Goal: Task Accomplishment & Management: Use online tool/utility

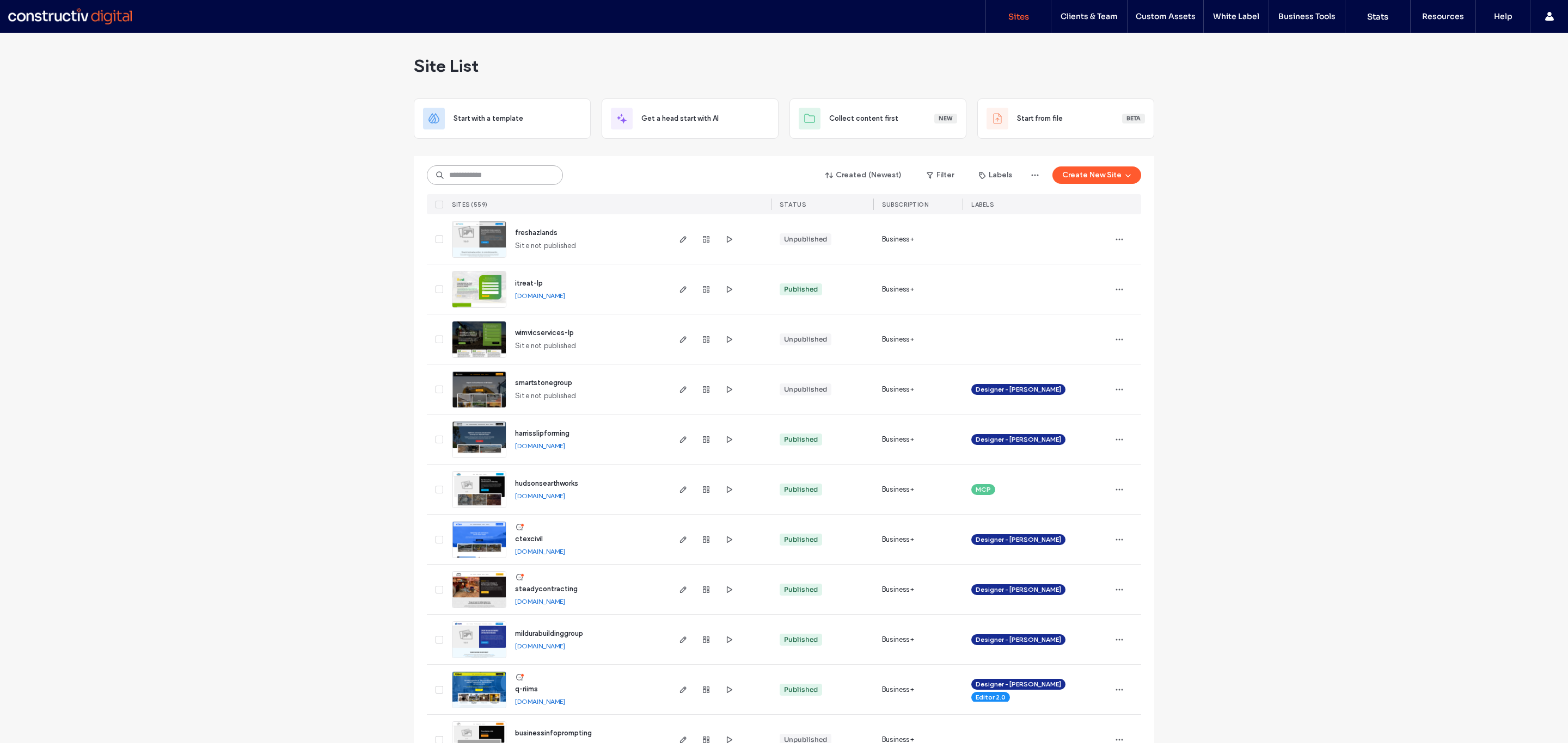
click at [472, 182] on input at bounding box center [495, 175] width 136 height 20
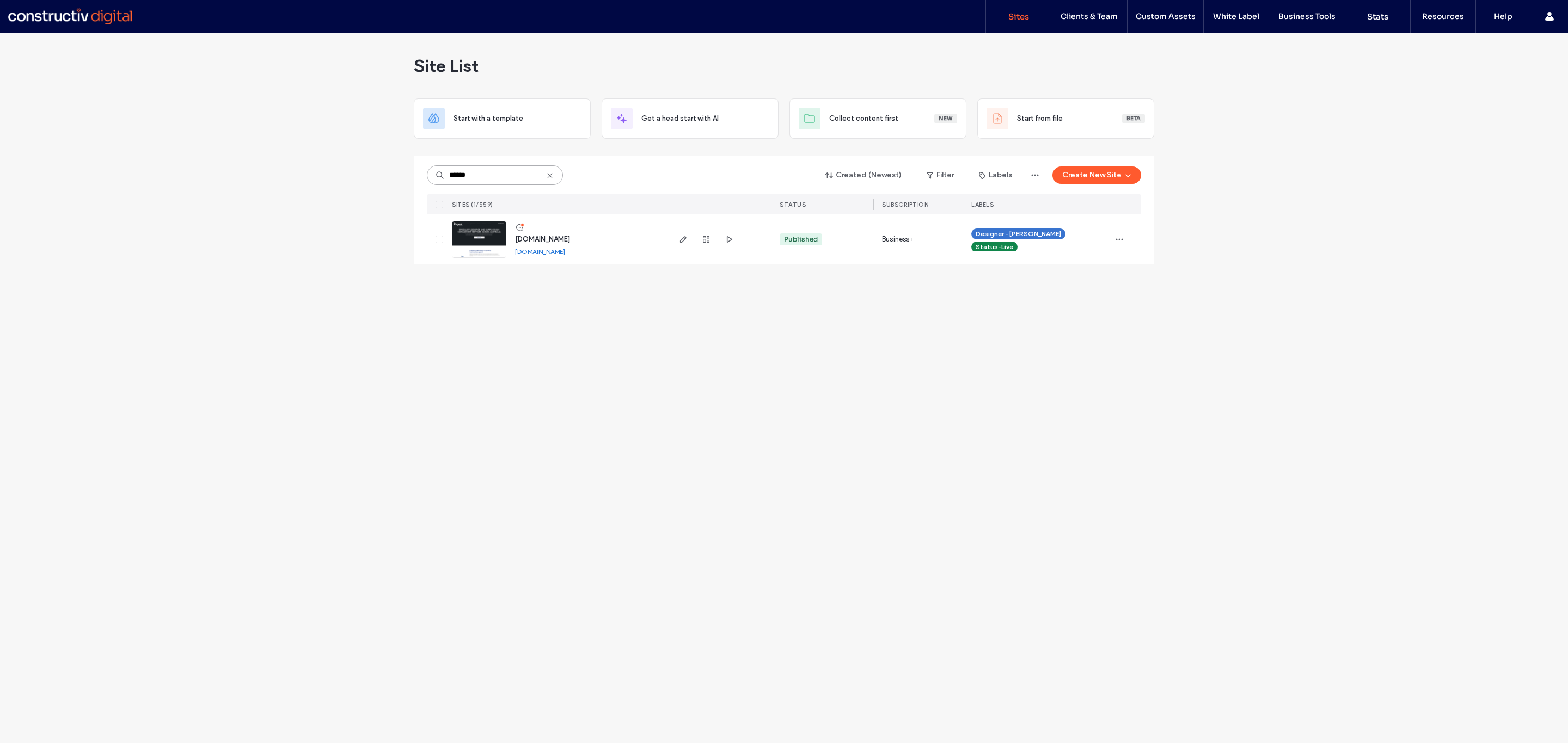
type input "******"
click at [482, 250] on link at bounding box center [479, 239] width 55 height 37
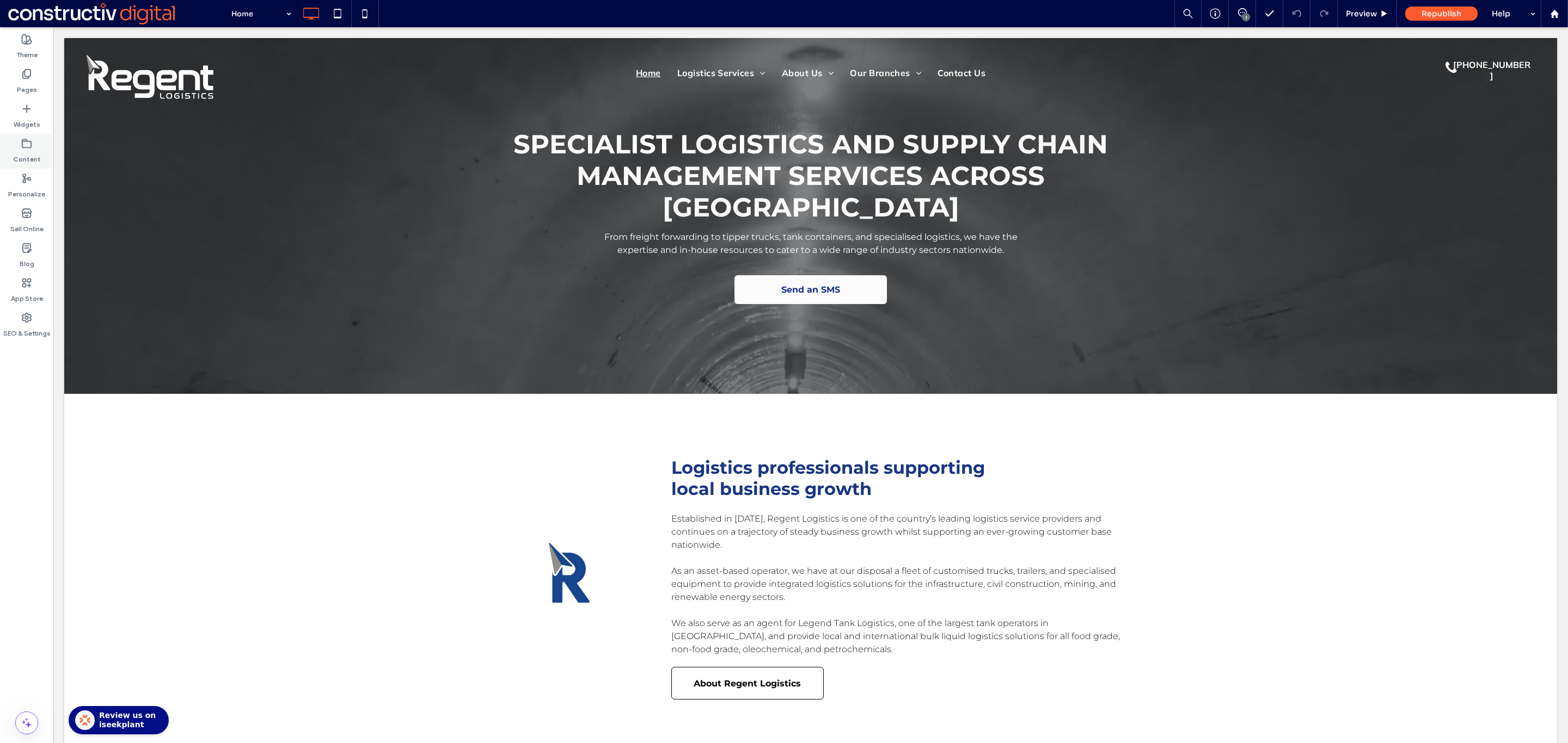
click at [27, 156] on label "Content" at bounding box center [27, 156] width 28 height 15
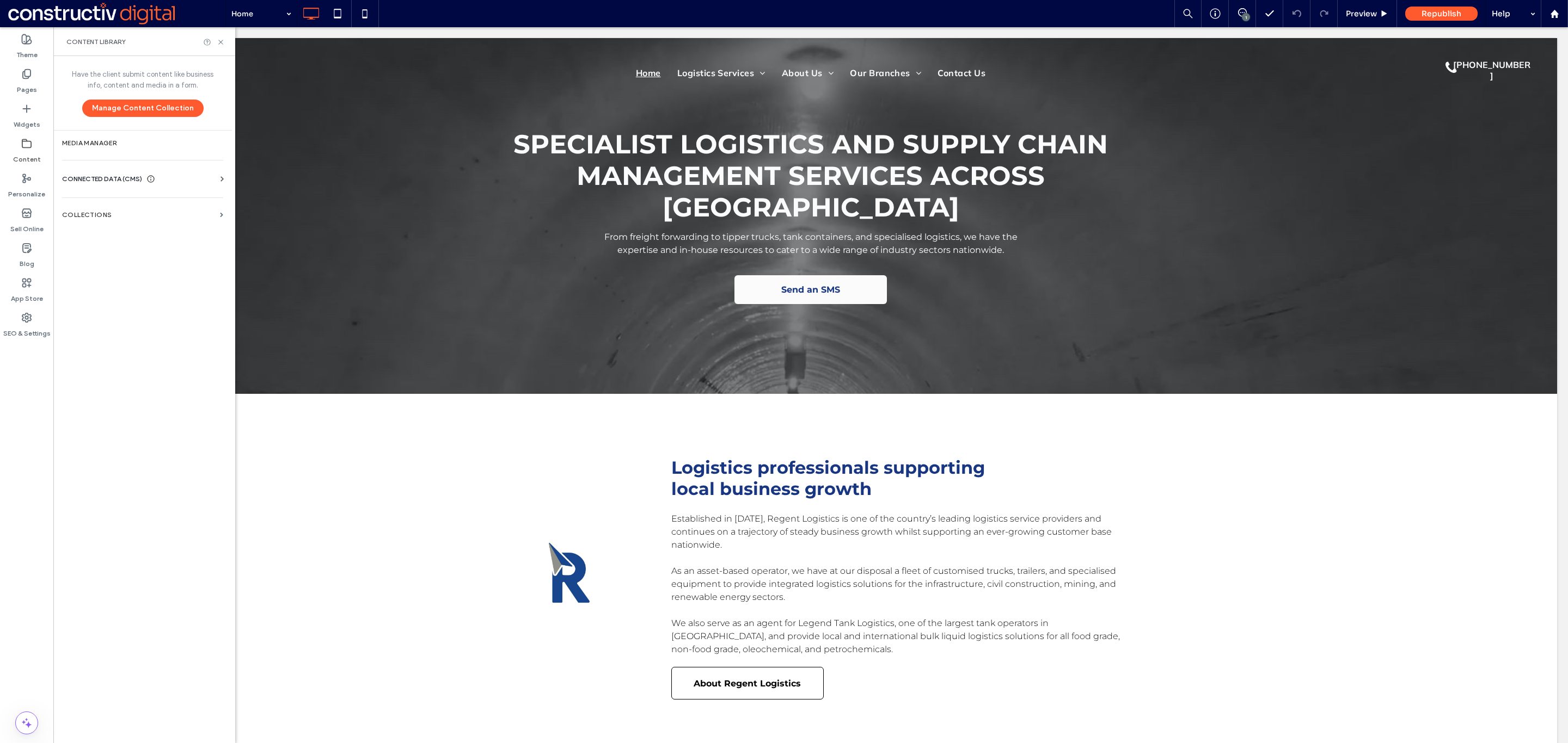
click at [26, 152] on label "Content" at bounding box center [27, 156] width 28 height 15
click at [207, 180] on div "CONNECTED DATA (CMS)" at bounding box center [145, 179] width 165 height 11
click at [103, 201] on section "Business Info" at bounding box center [145, 206] width 165 height 25
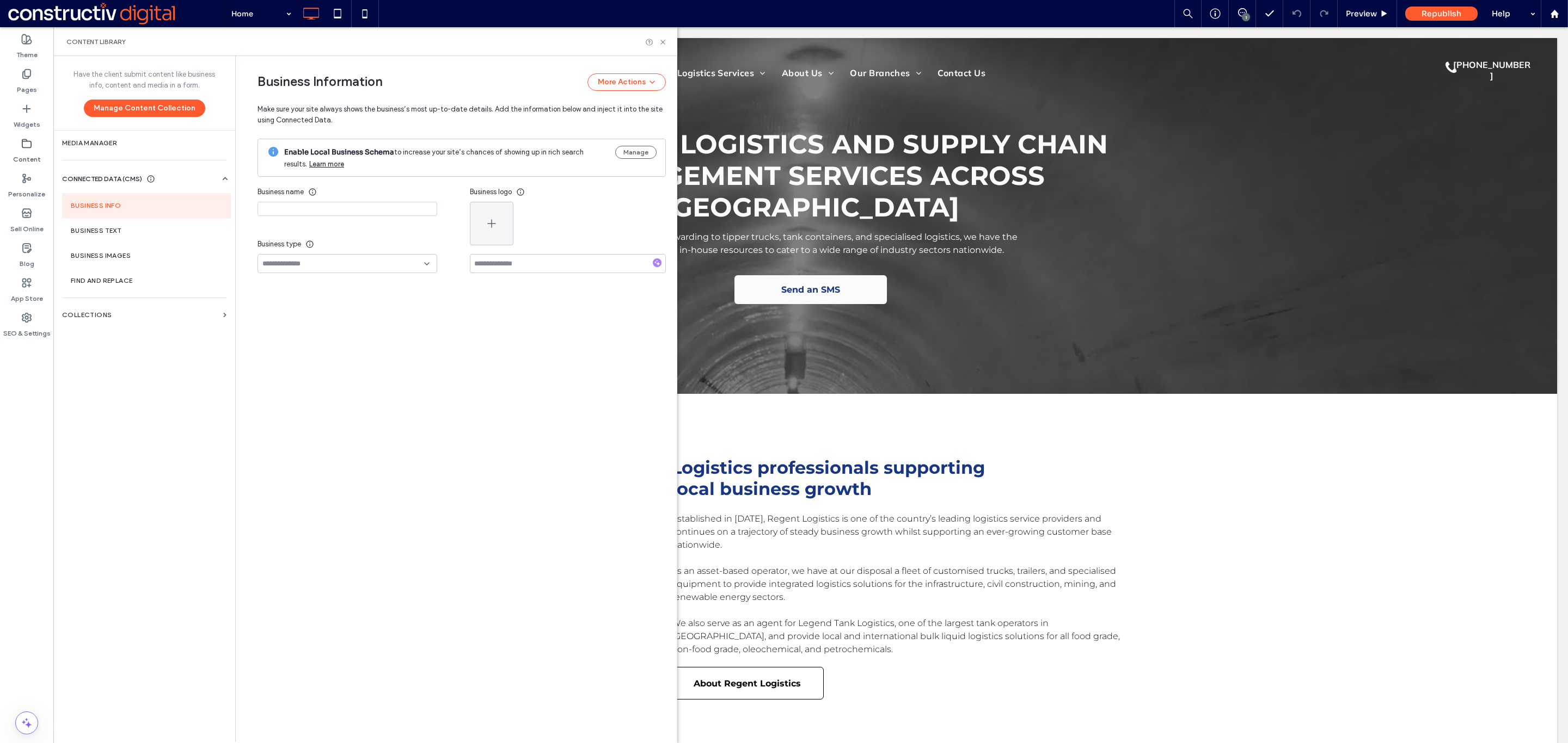
type input "**********"
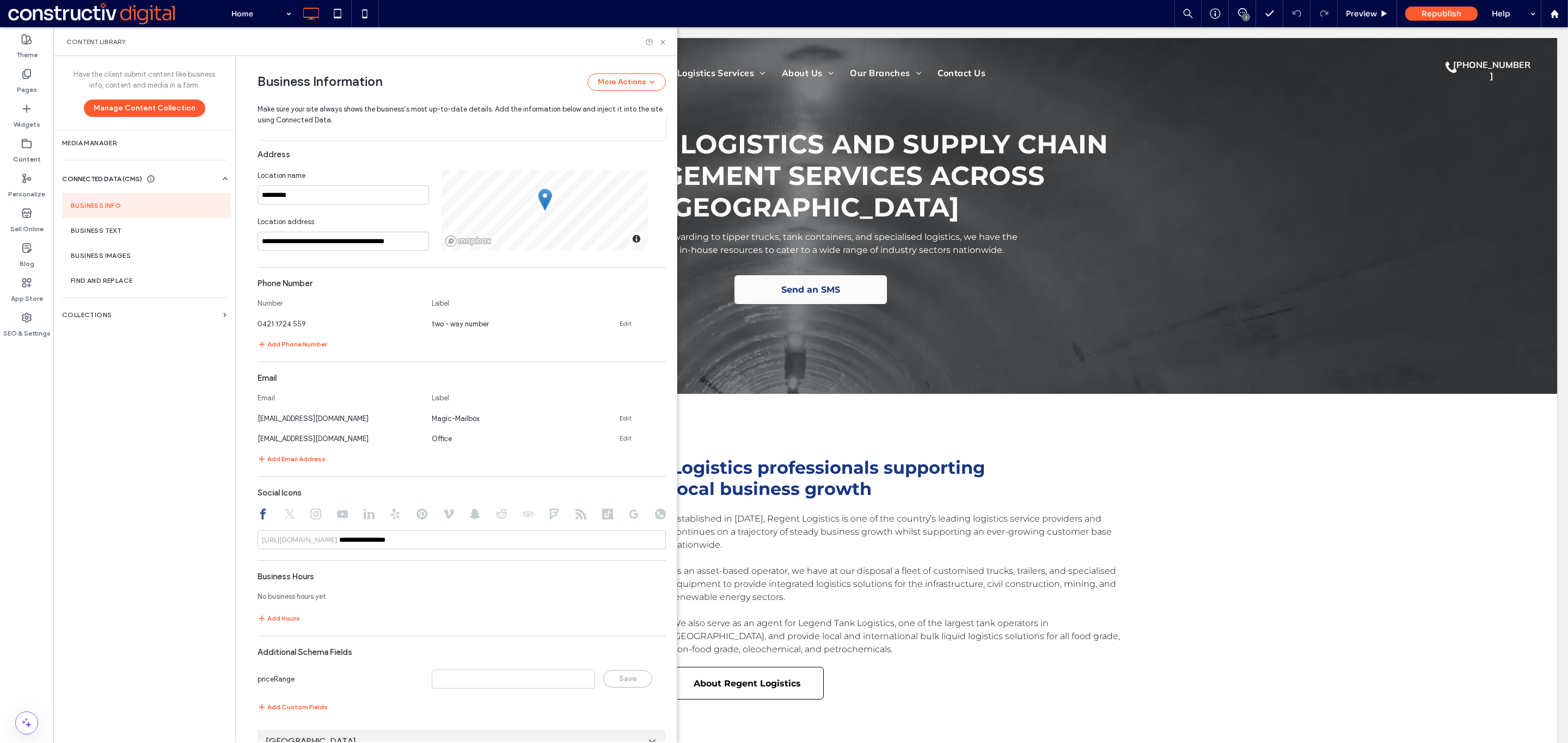
scroll to position [311, 0]
click at [621, 320] on link "Edit" at bounding box center [625, 323] width 12 height 9
click at [323, 325] on input "**********" at bounding box center [339, 322] width 163 height 19
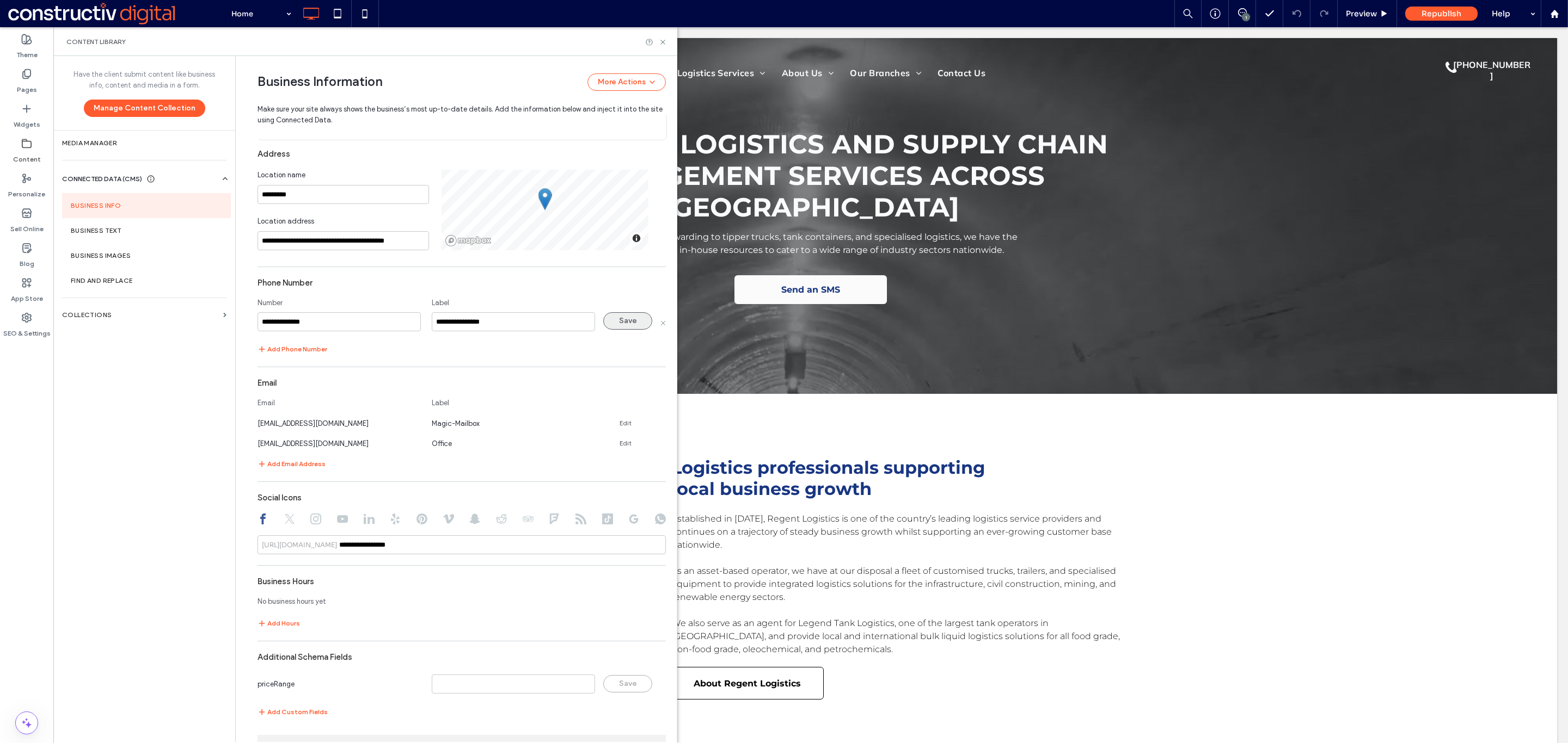
type input "**********"
click at [624, 325] on button "Save" at bounding box center [627, 321] width 49 height 18
click at [661, 39] on icon at bounding box center [662, 42] width 8 height 8
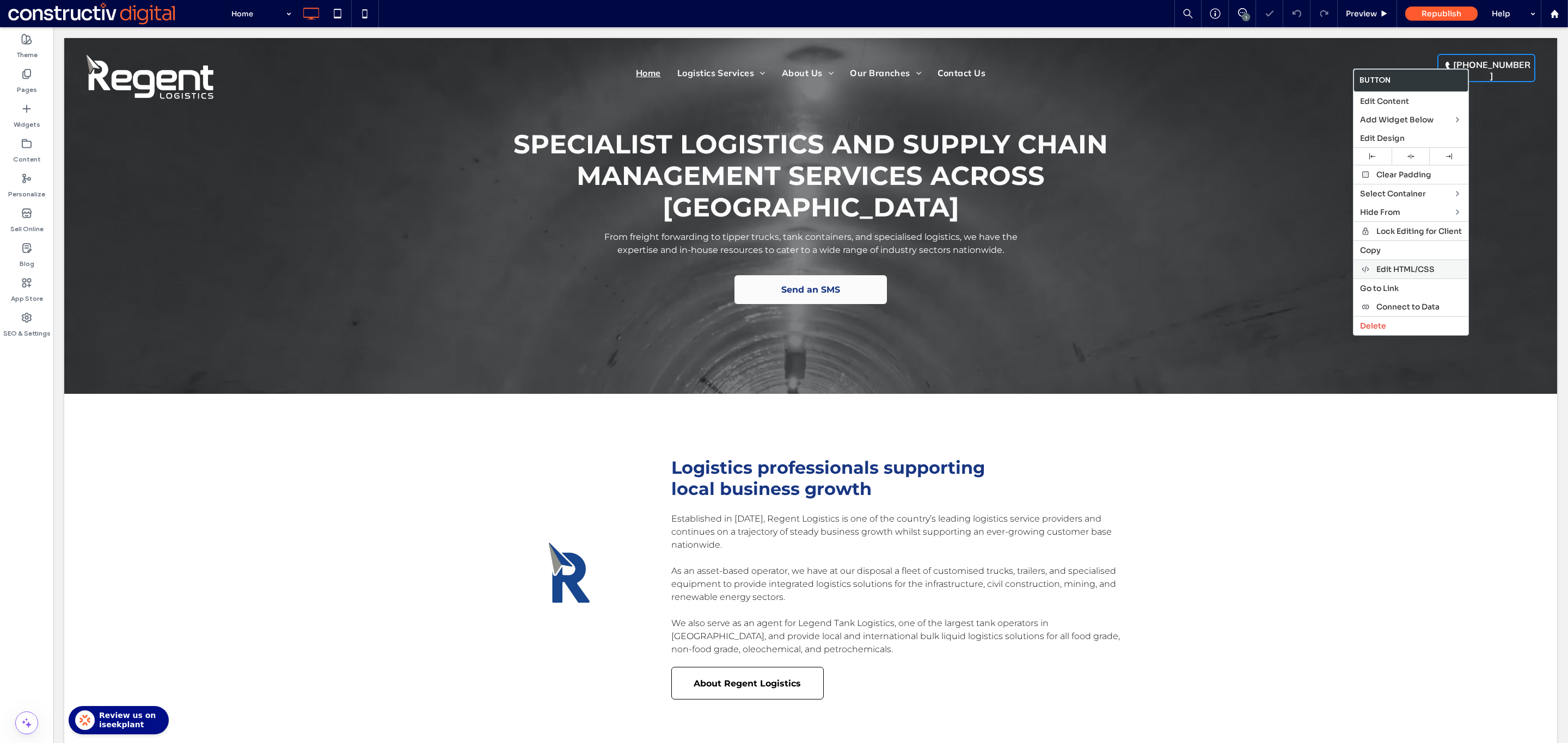
scroll to position [0, 0]
click at [1400, 308] on span "Connect to Data" at bounding box center [1408, 306] width 63 height 10
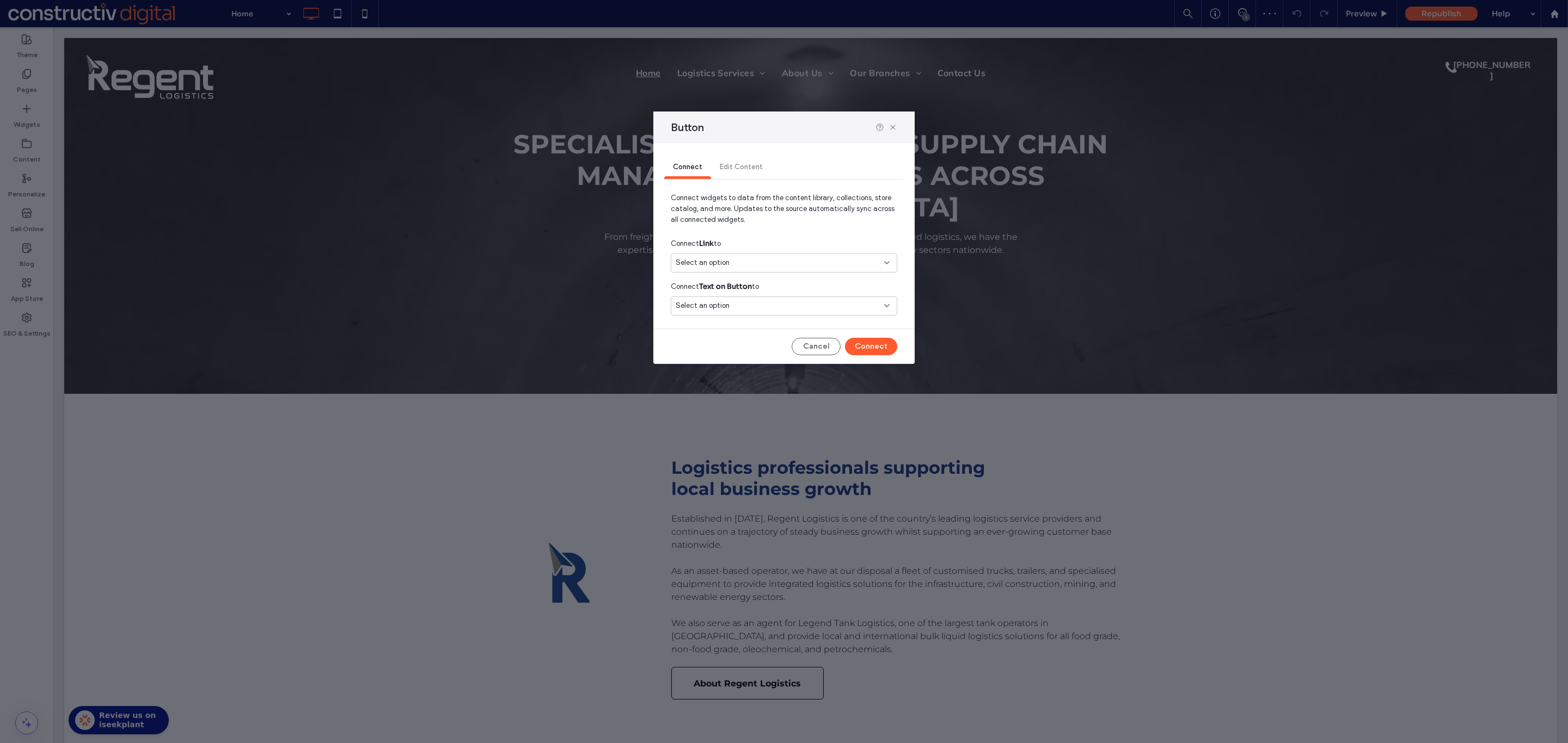
click at [756, 258] on div "Select an option" at bounding box center [777, 263] width 204 height 11
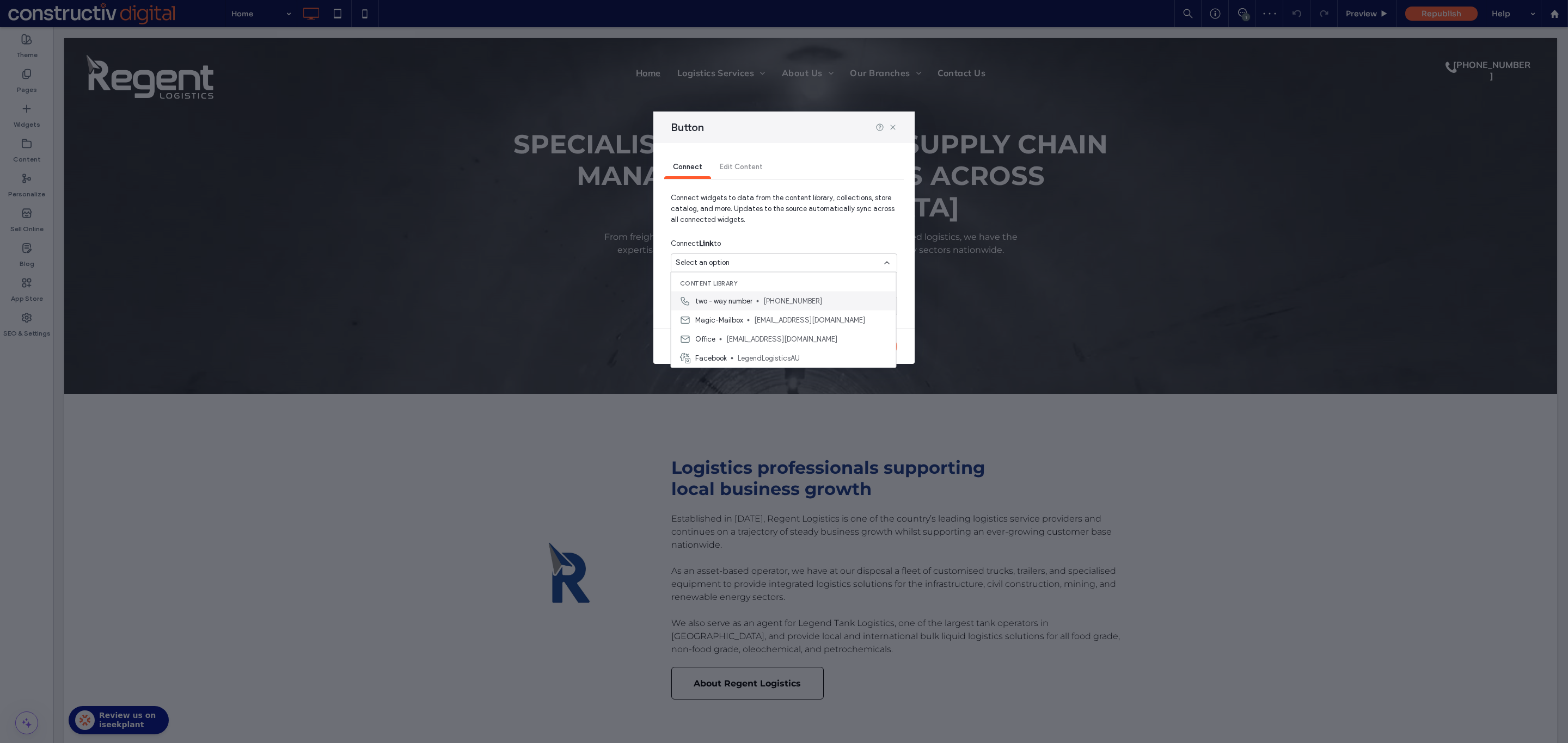
click at [745, 302] on span "two - way number" at bounding box center [723, 300] width 57 height 11
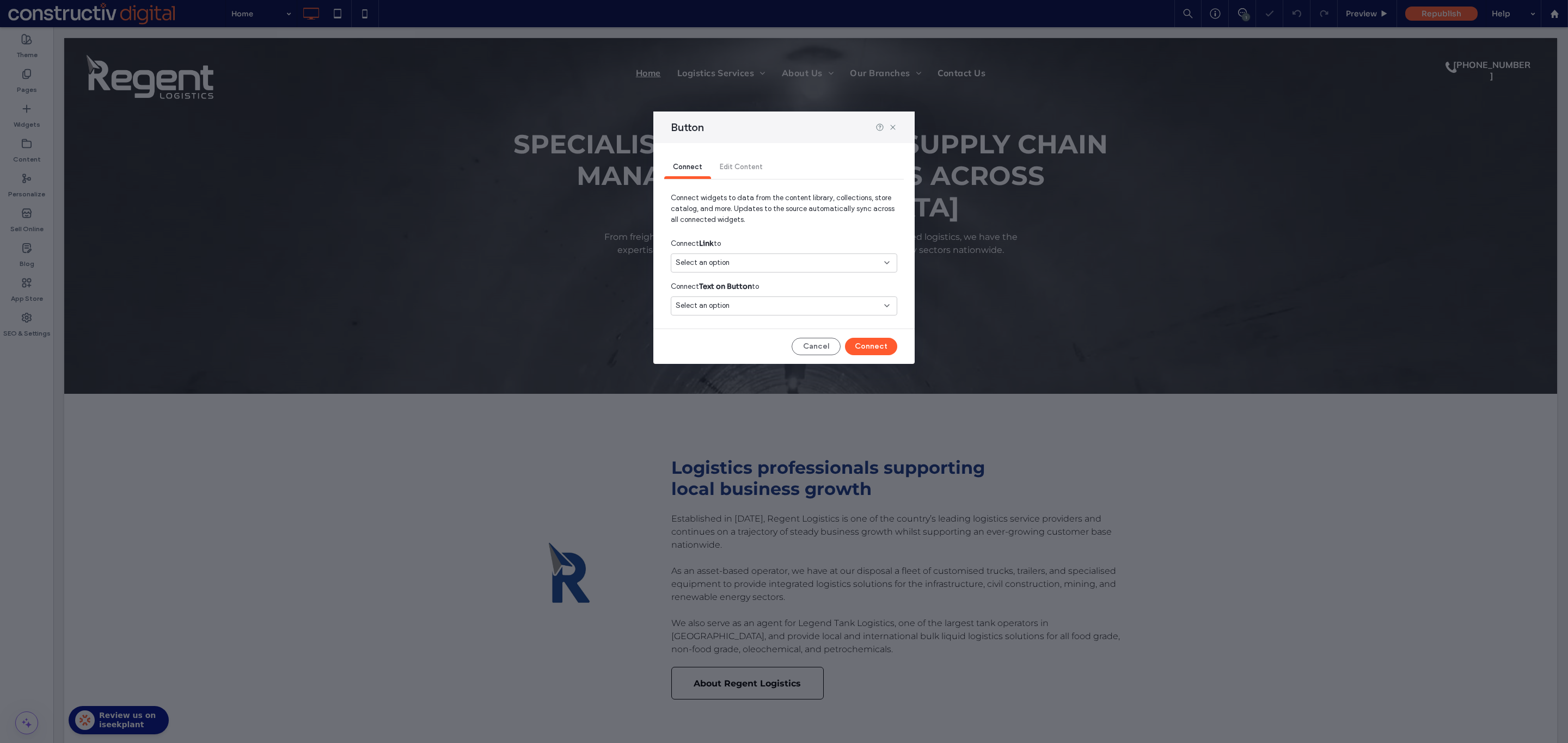
click at [784, 301] on div "Select an option" at bounding box center [777, 305] width 204 height 11
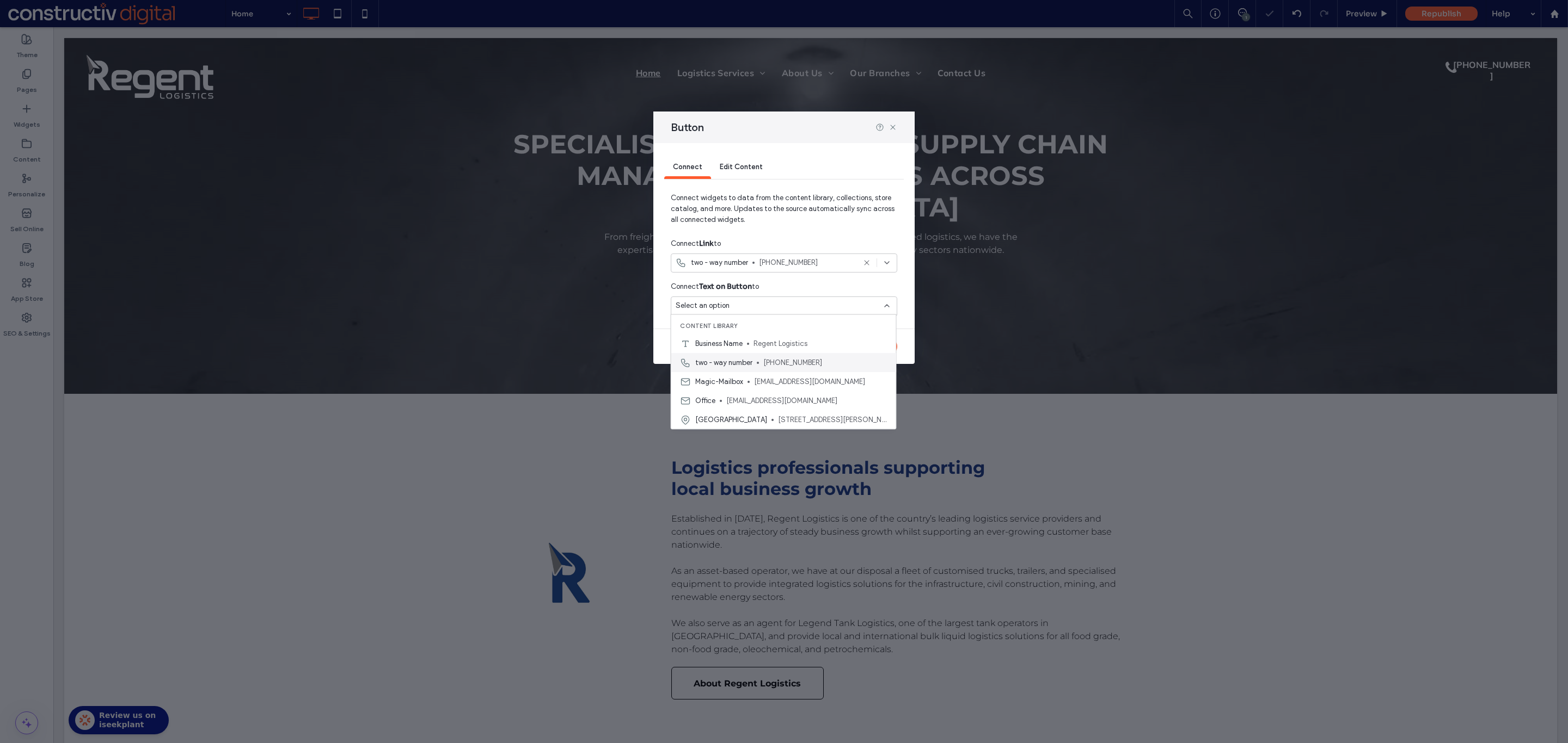
click at [758, 366] on div "two - way number [PHONE_NUMBER]" at bounding box center [783, 363] width 225 height 19
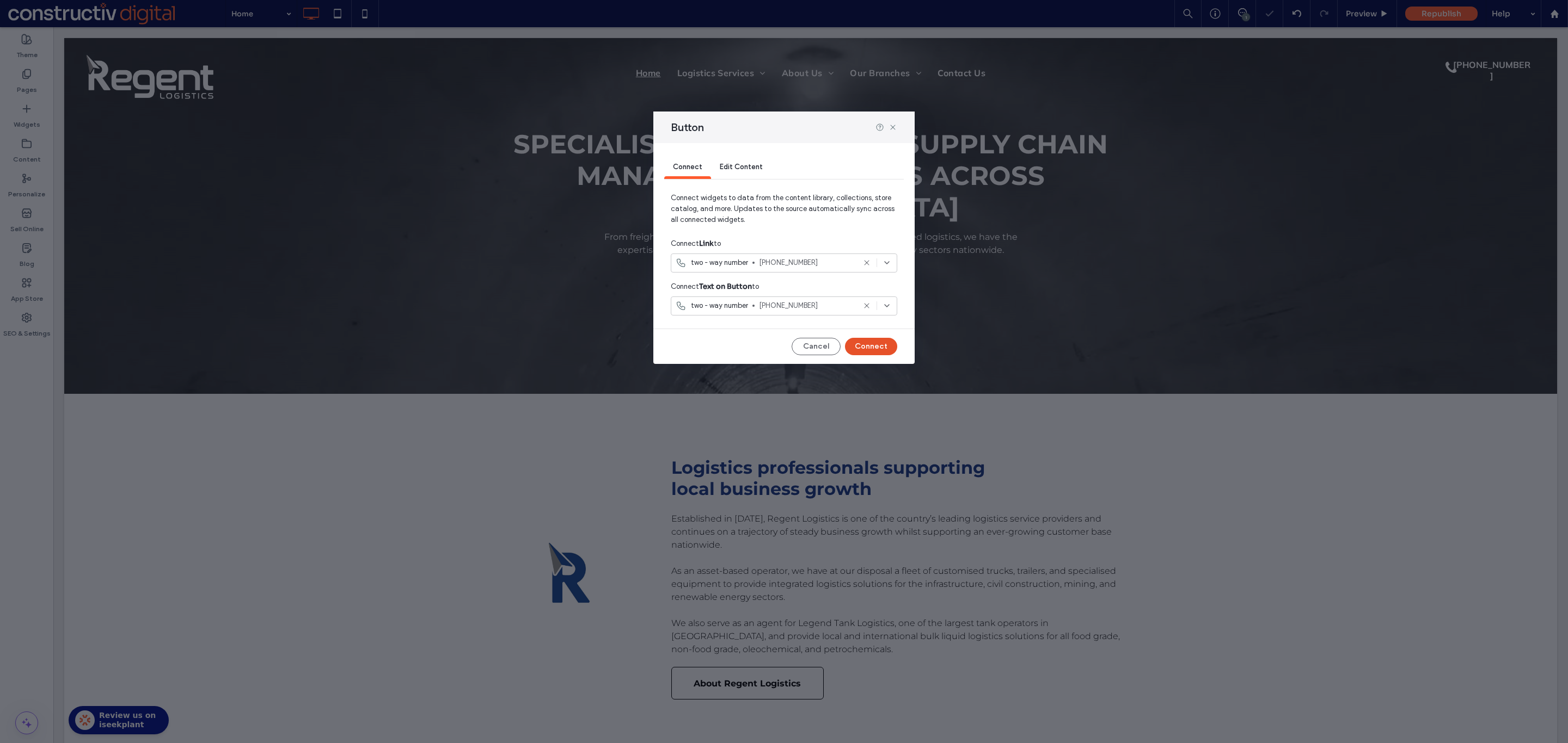
click at [880, 345] on button "Connect" at bounding box center [870, 347] width 52 height 18
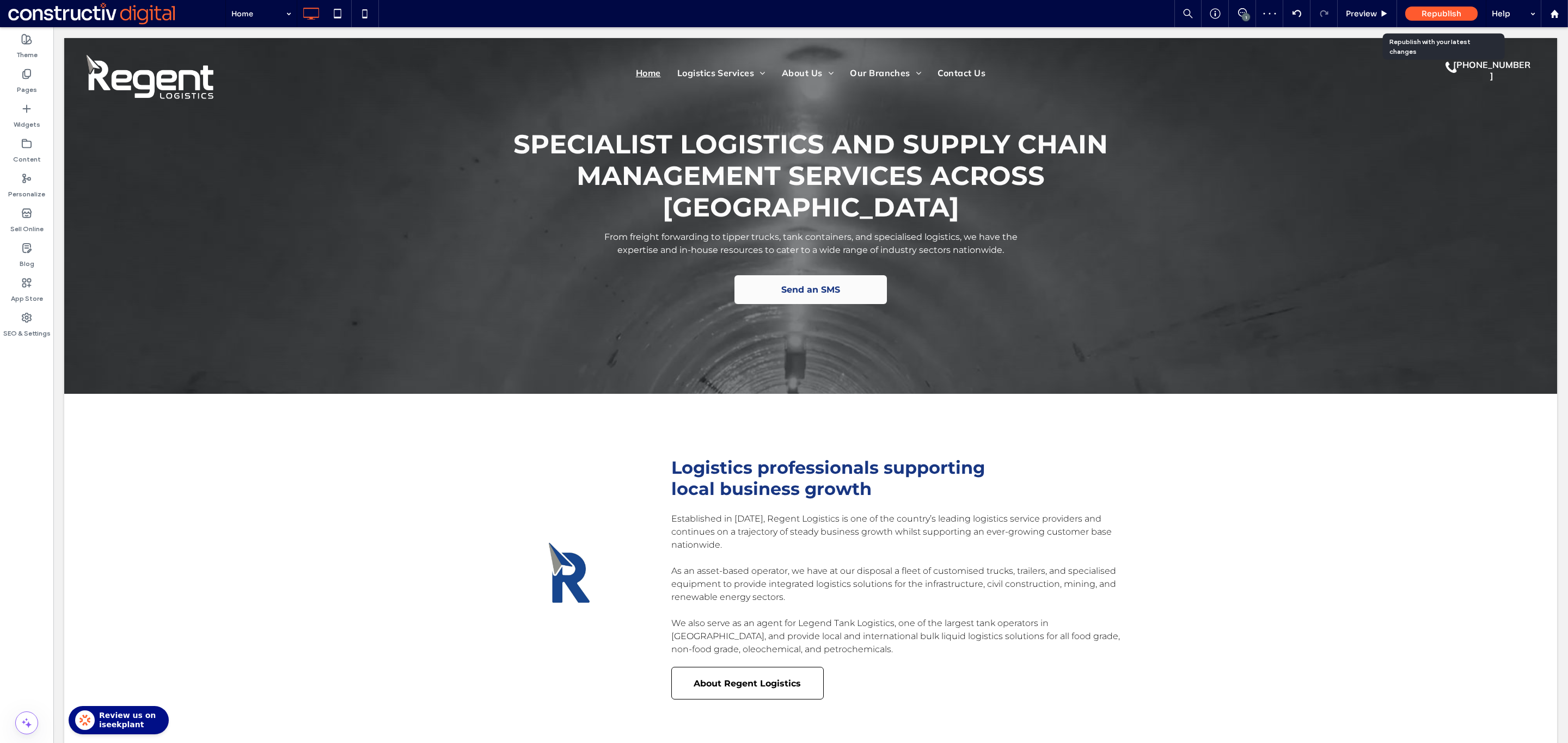
click at [1426, 9] on span "Republish" at bounding box center [1441, 13] width 40 height 10
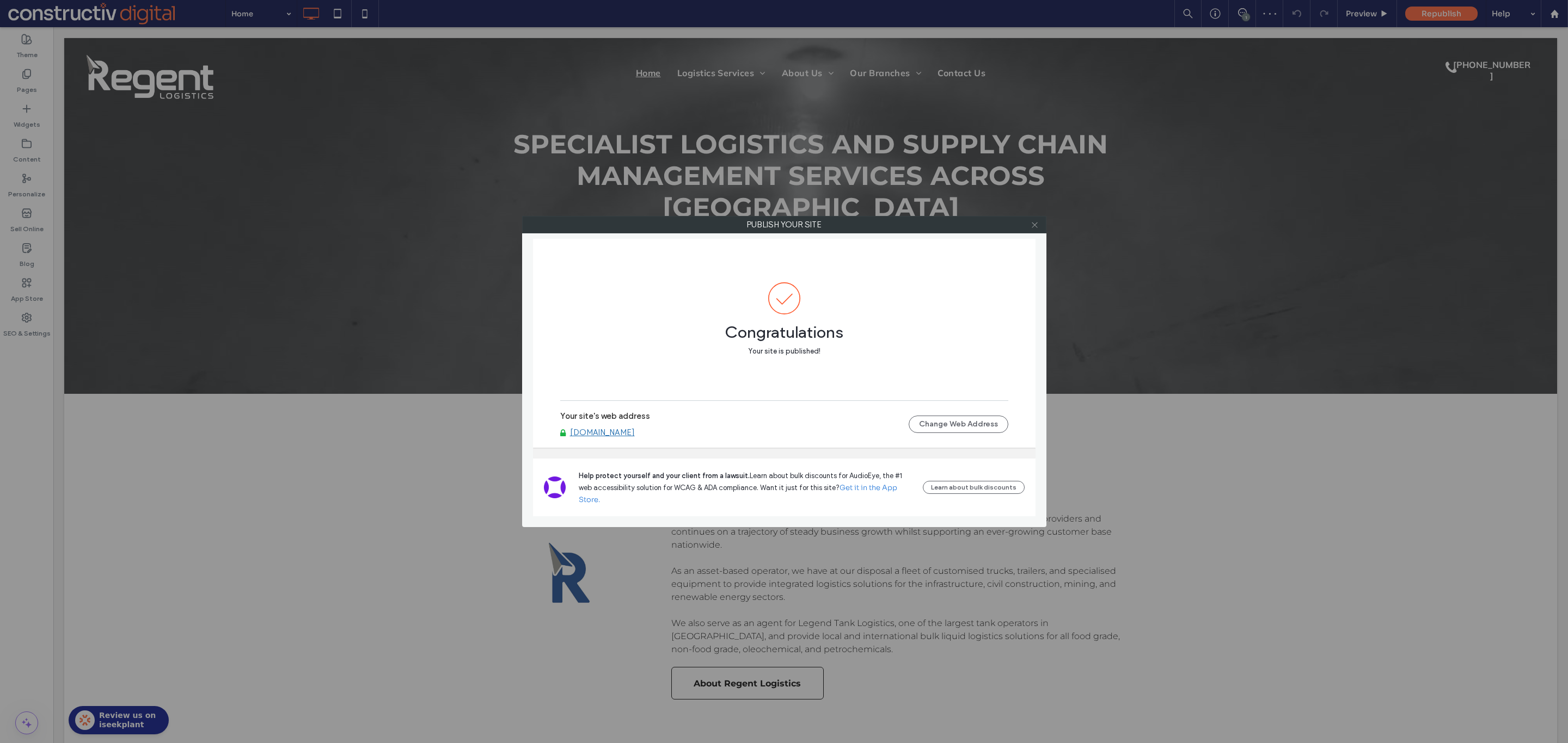
click at [1034, 223] on icon at bounding box center [1034, 224] width 8 height 8
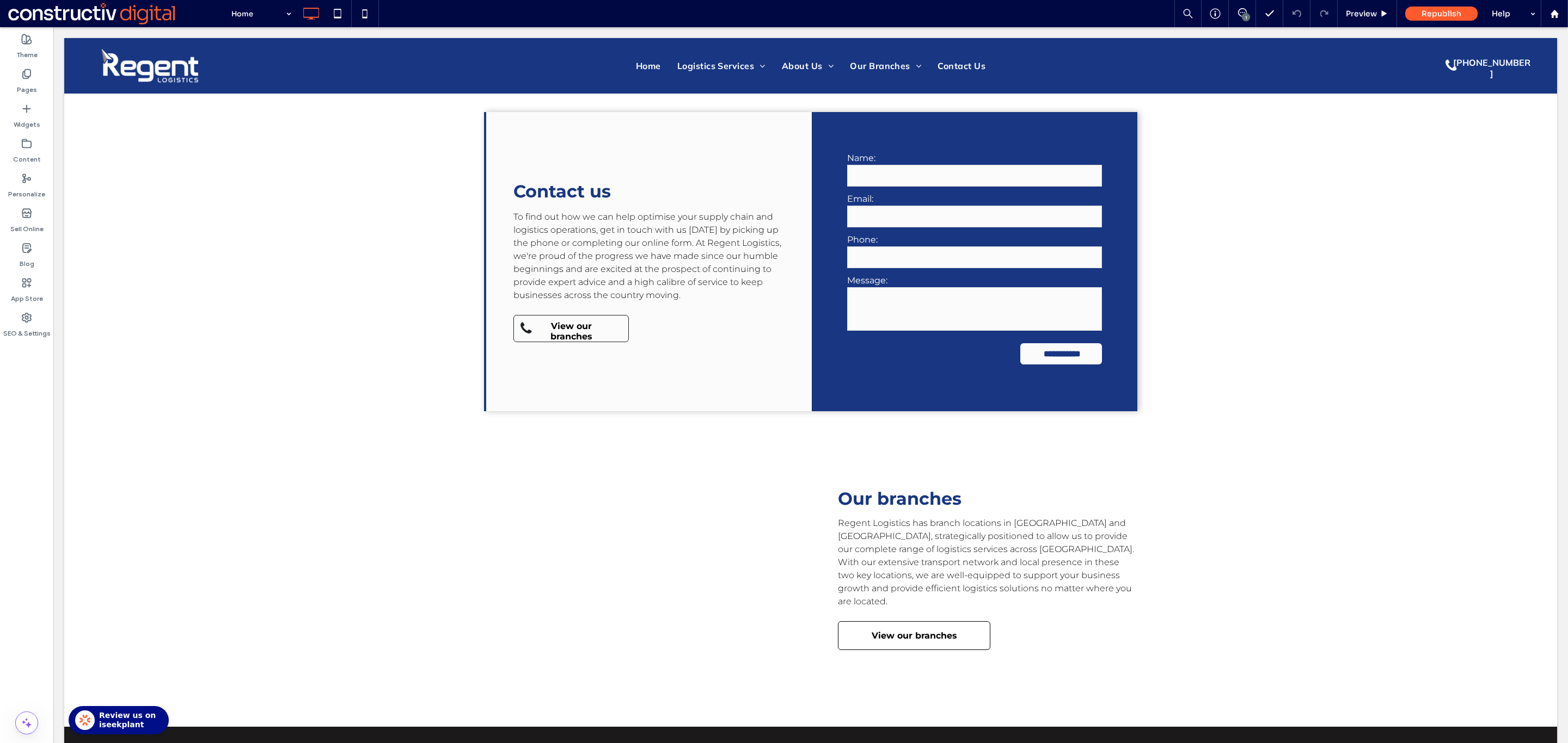
scroll to position [2026, 0]
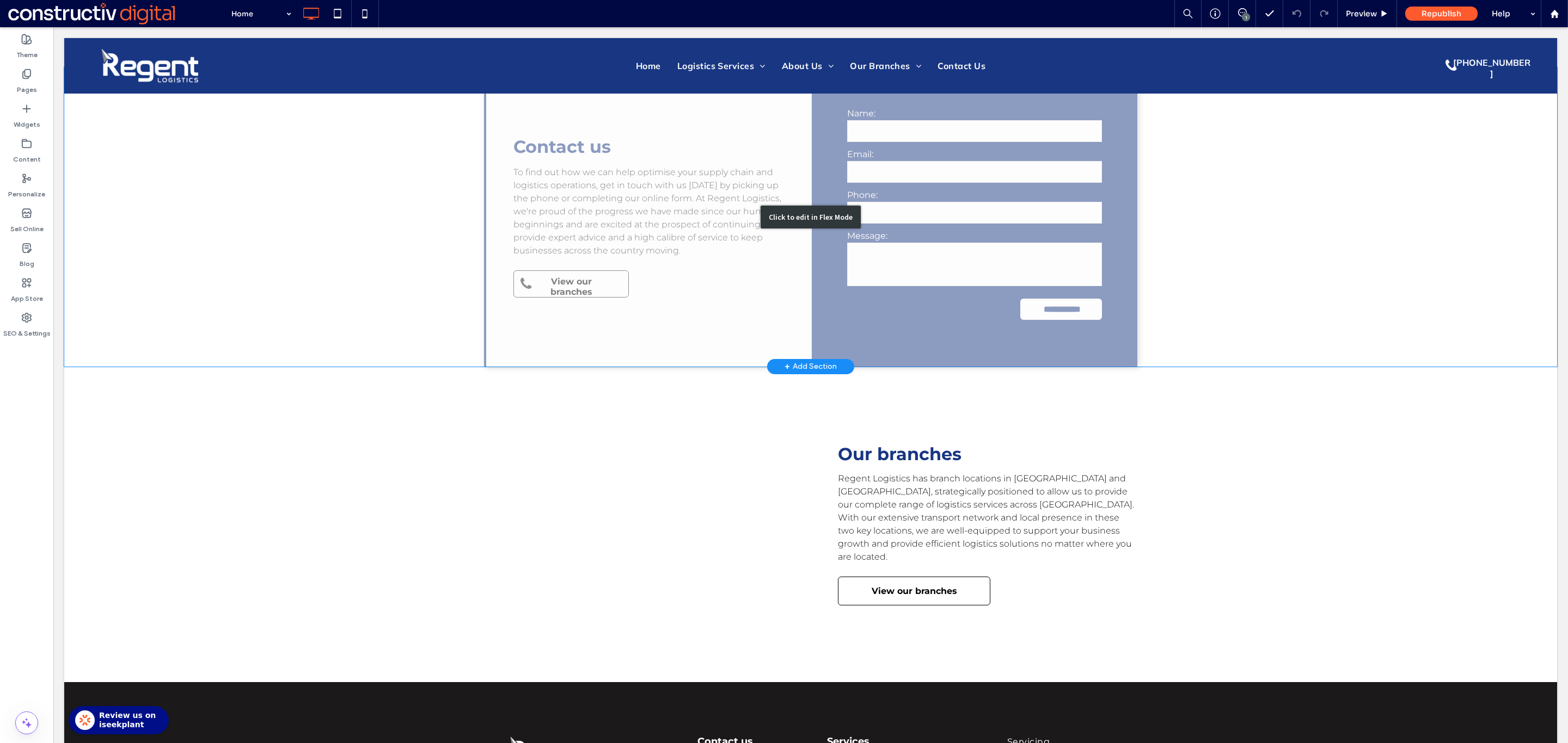
click at [574, 274] on div "Click to edit in Flex Mode" at bounding box center [811, 217] width 1493 height 300
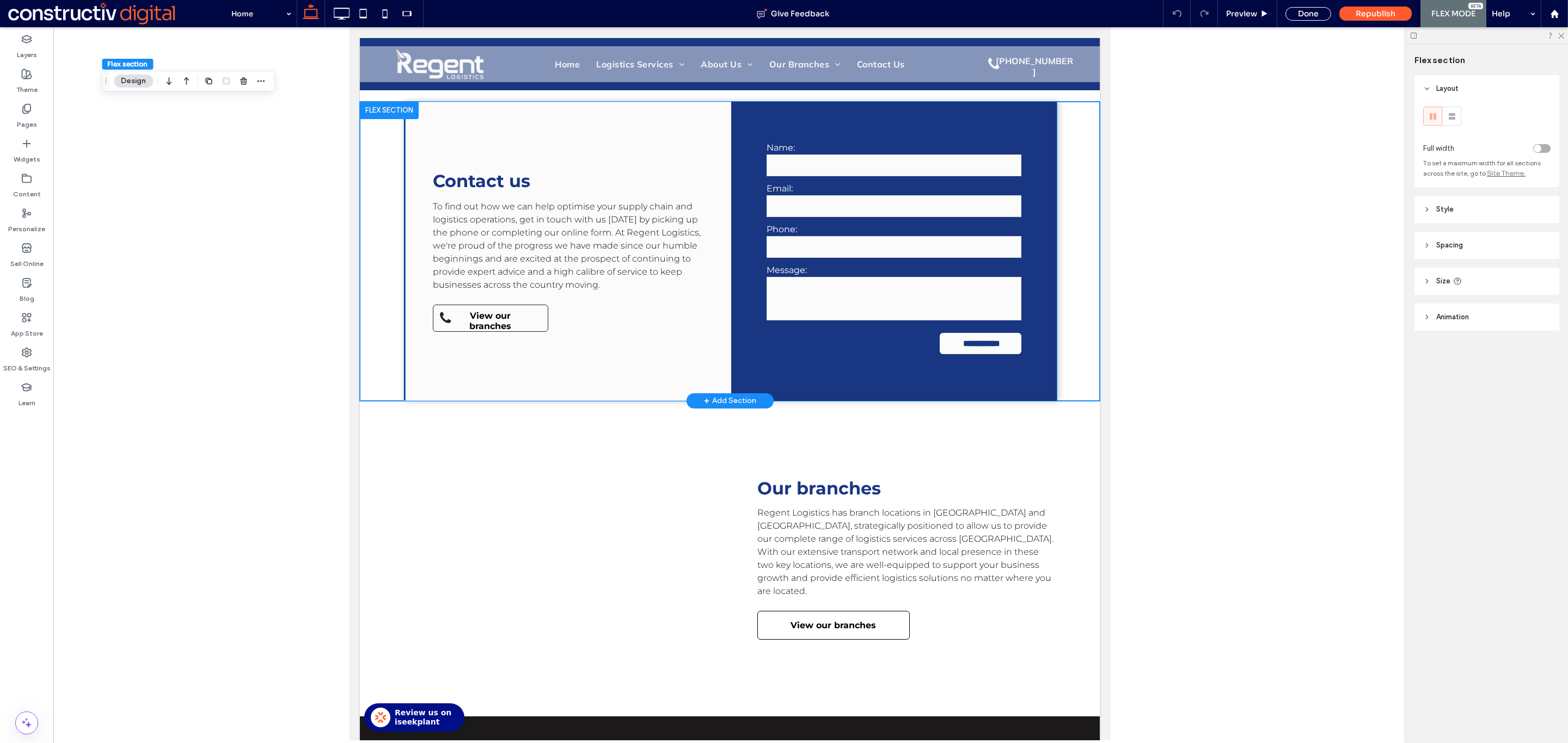
scroll to position [2073, 0]
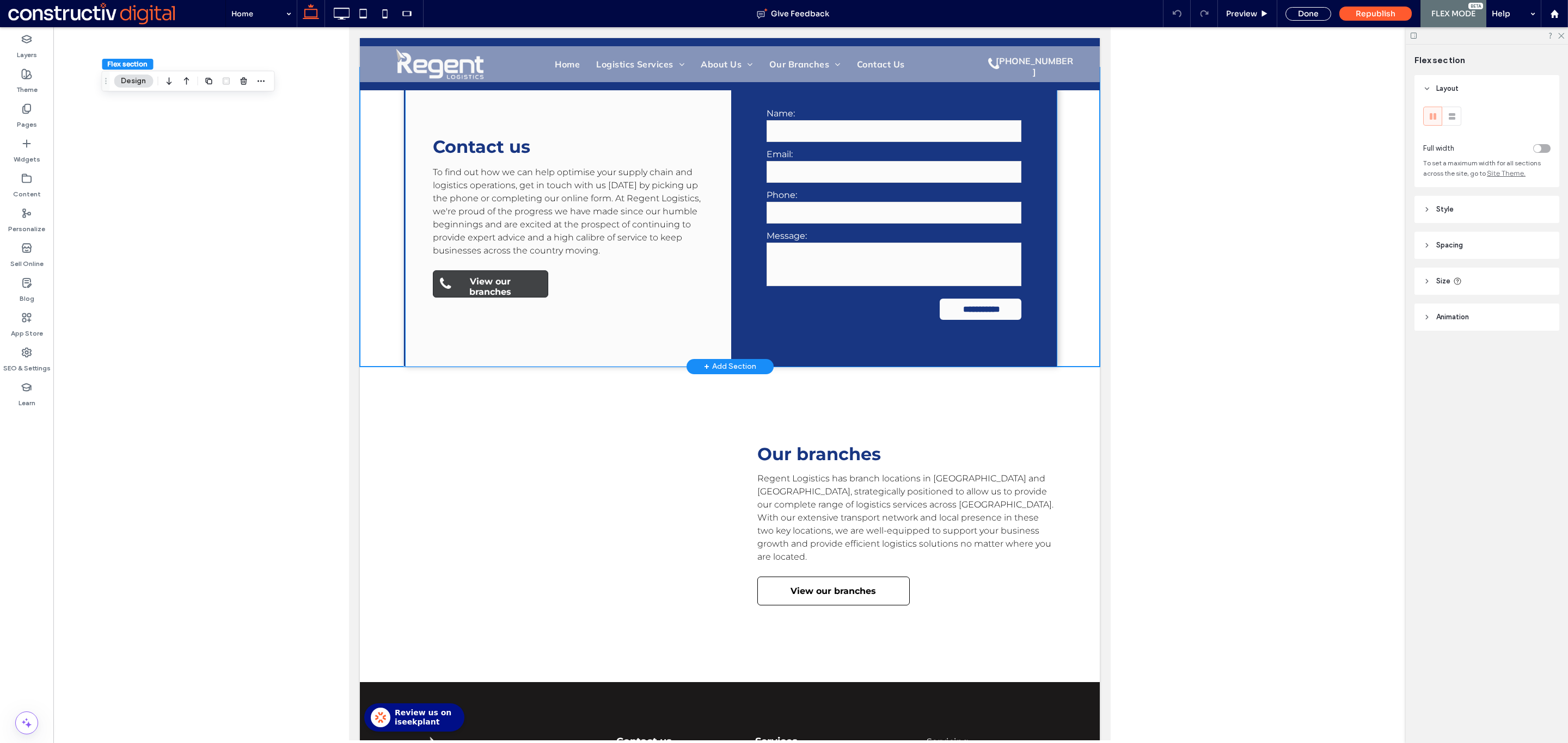
click at [495, 285] on span "View our branches" at bounding box center [489, 286] width 91 height 32
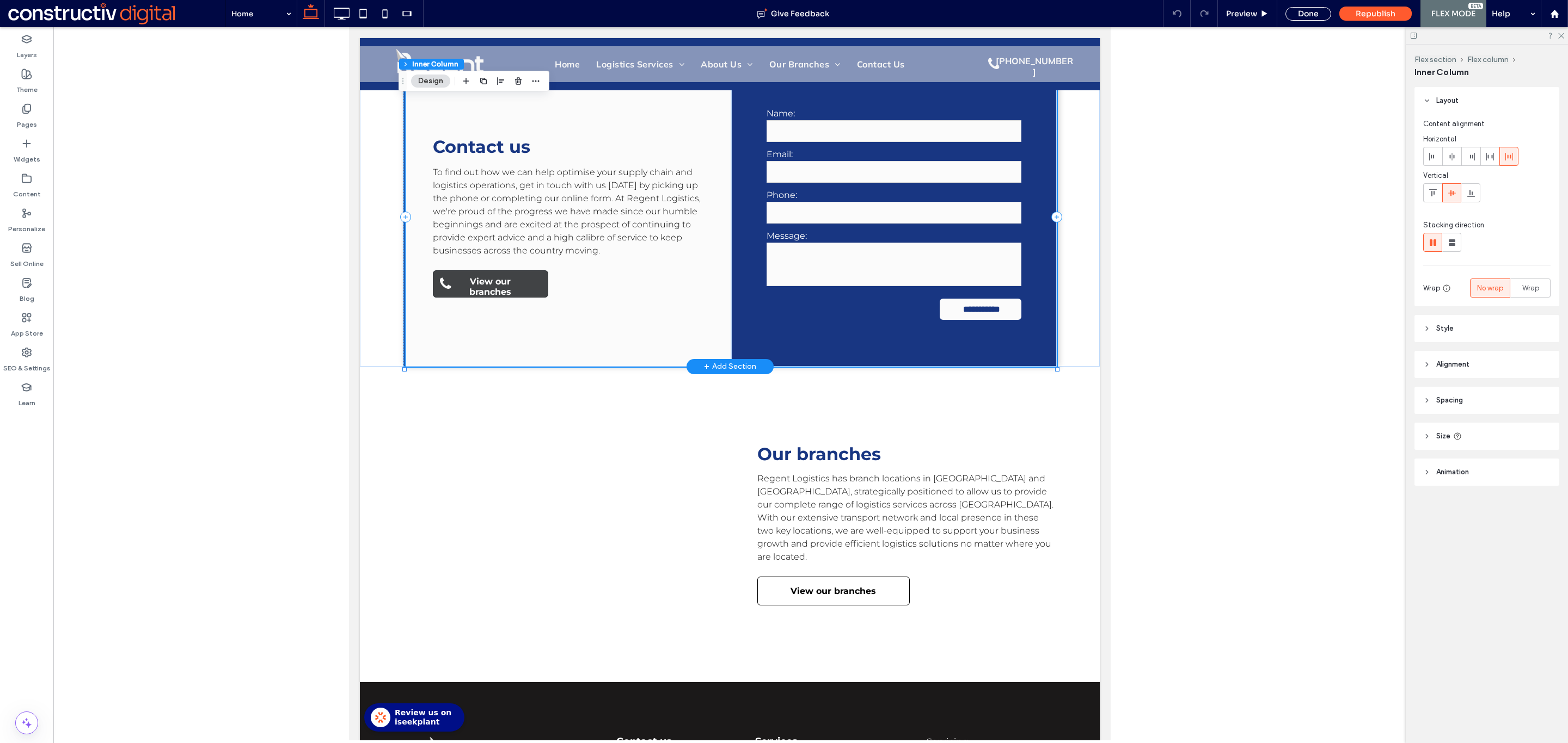
click at [488, 280] on span "View our branches" at bounding box center [489, 286] width 91 height 32
click at [498, 280] on span "View our branches" at bounding box center [489, 286] width 91 height 32
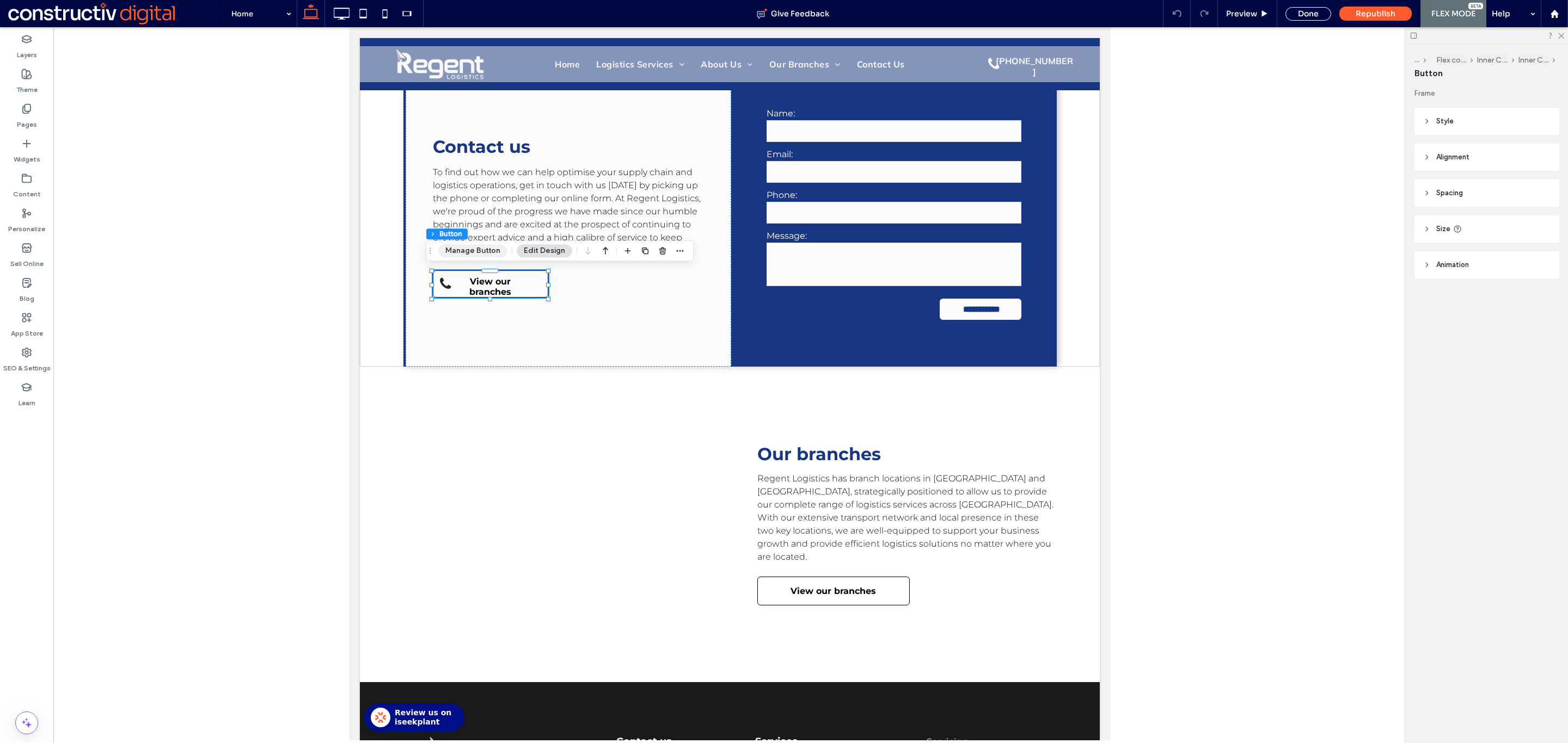
click at [477, 247] on button "Manage Button" at bounding box center [473, 251] width 69 height 13
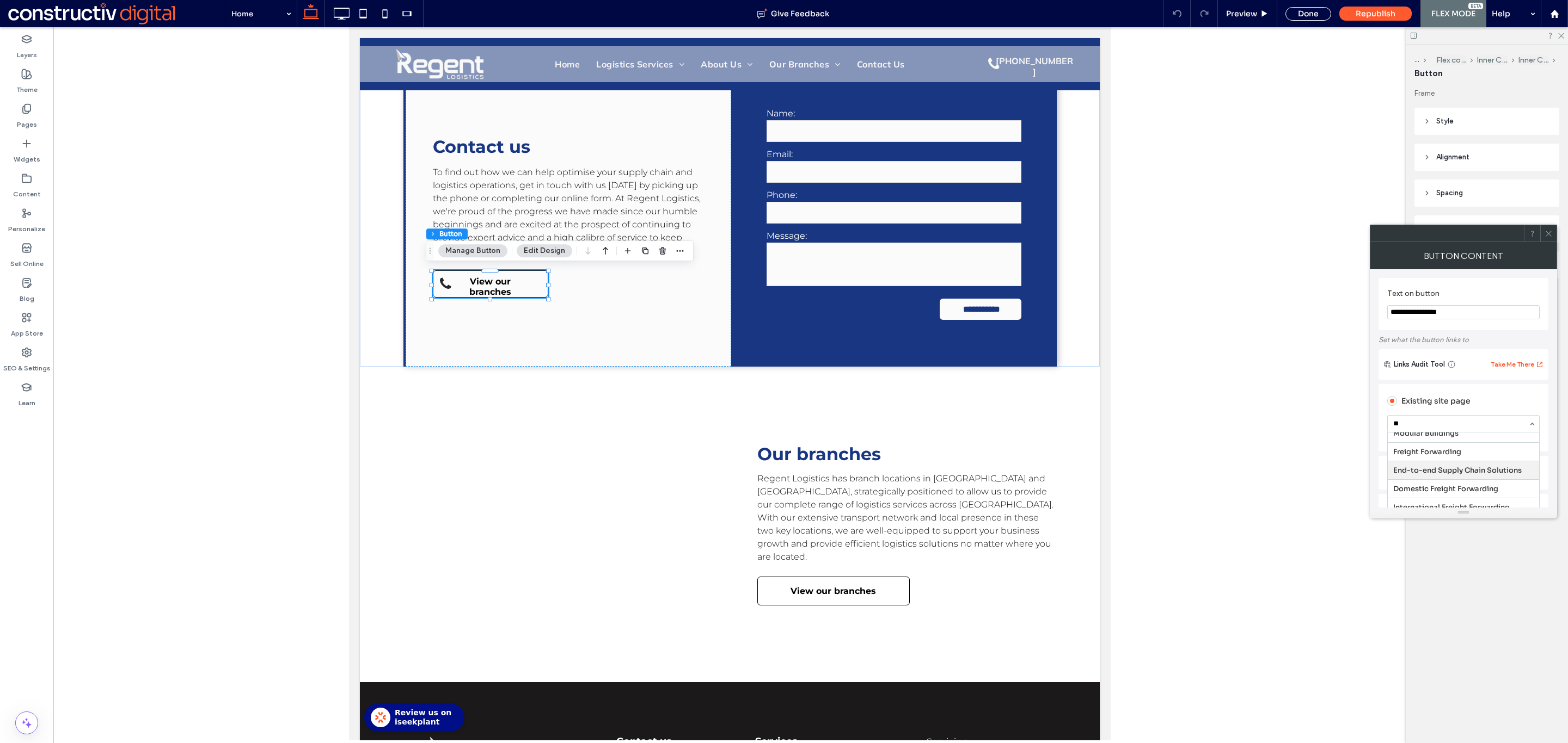
scroll to position [0, 0]
type input "****"
click at [1547, 232] on use at bounding box center [1547, 233] width 5 height 5
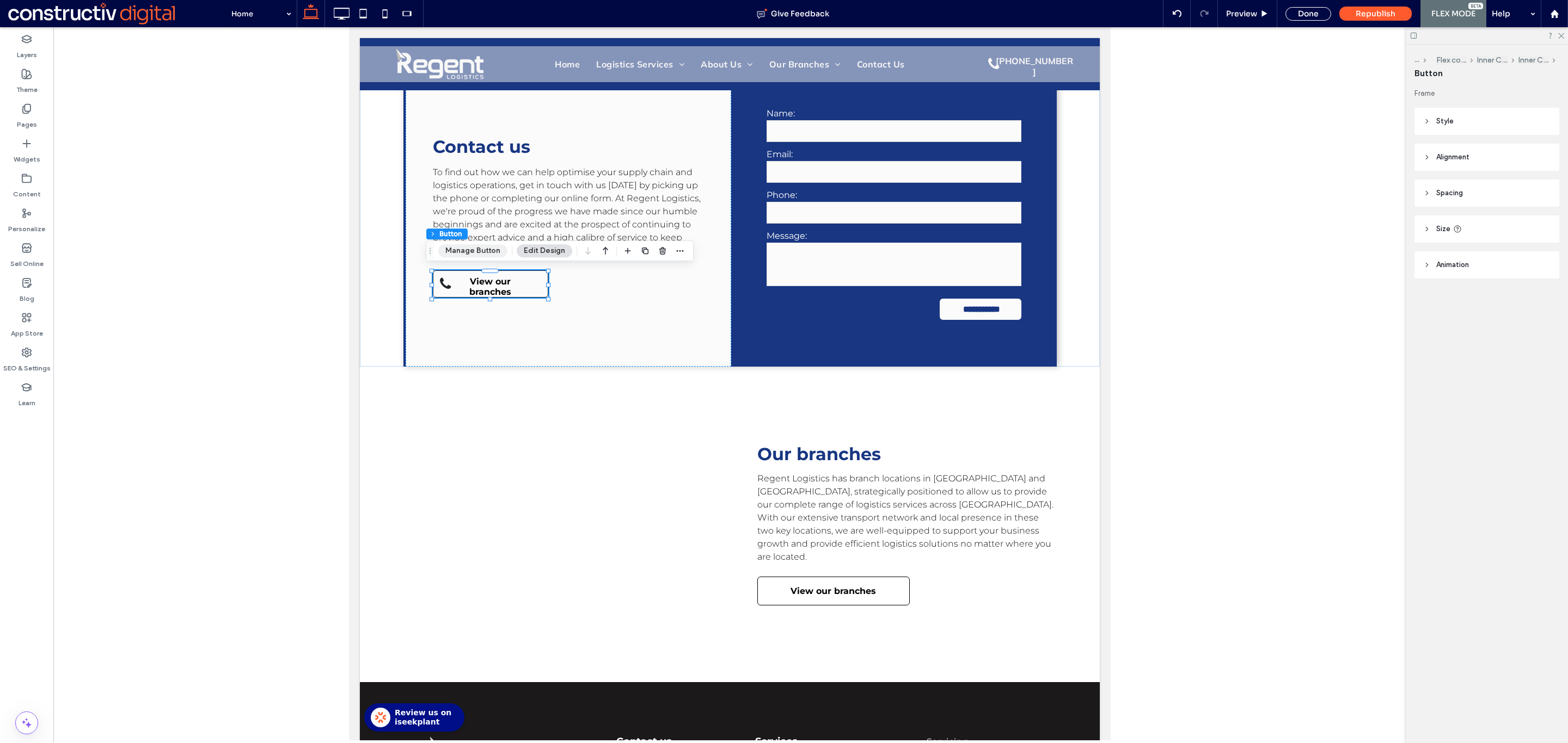
click at [478, 249] on button "Manage Button" at bounding box center [473, 251] width 69 height 13
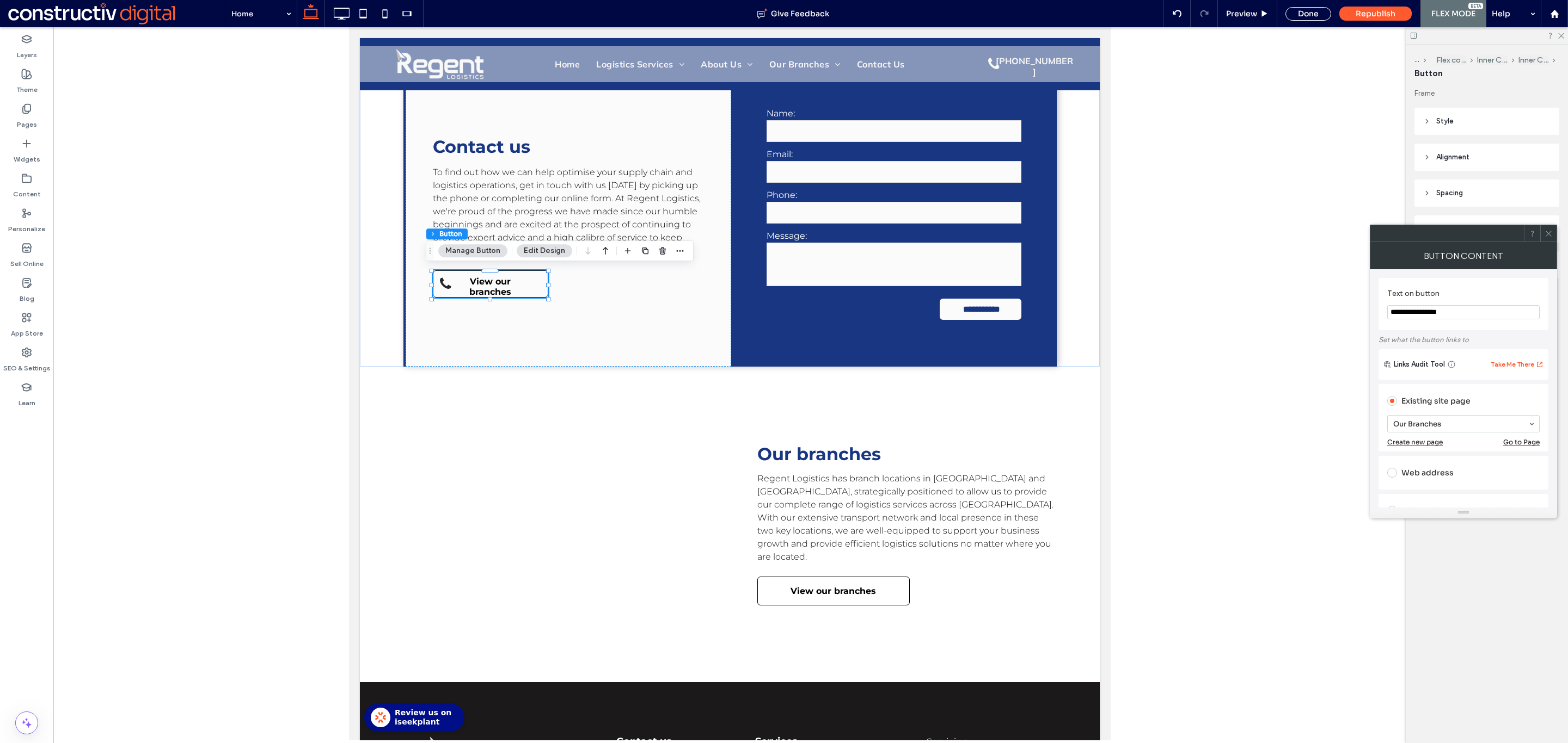
click at [532, 254] on button "Edit Design" at bounding box center [544, 251] width 55 height 13
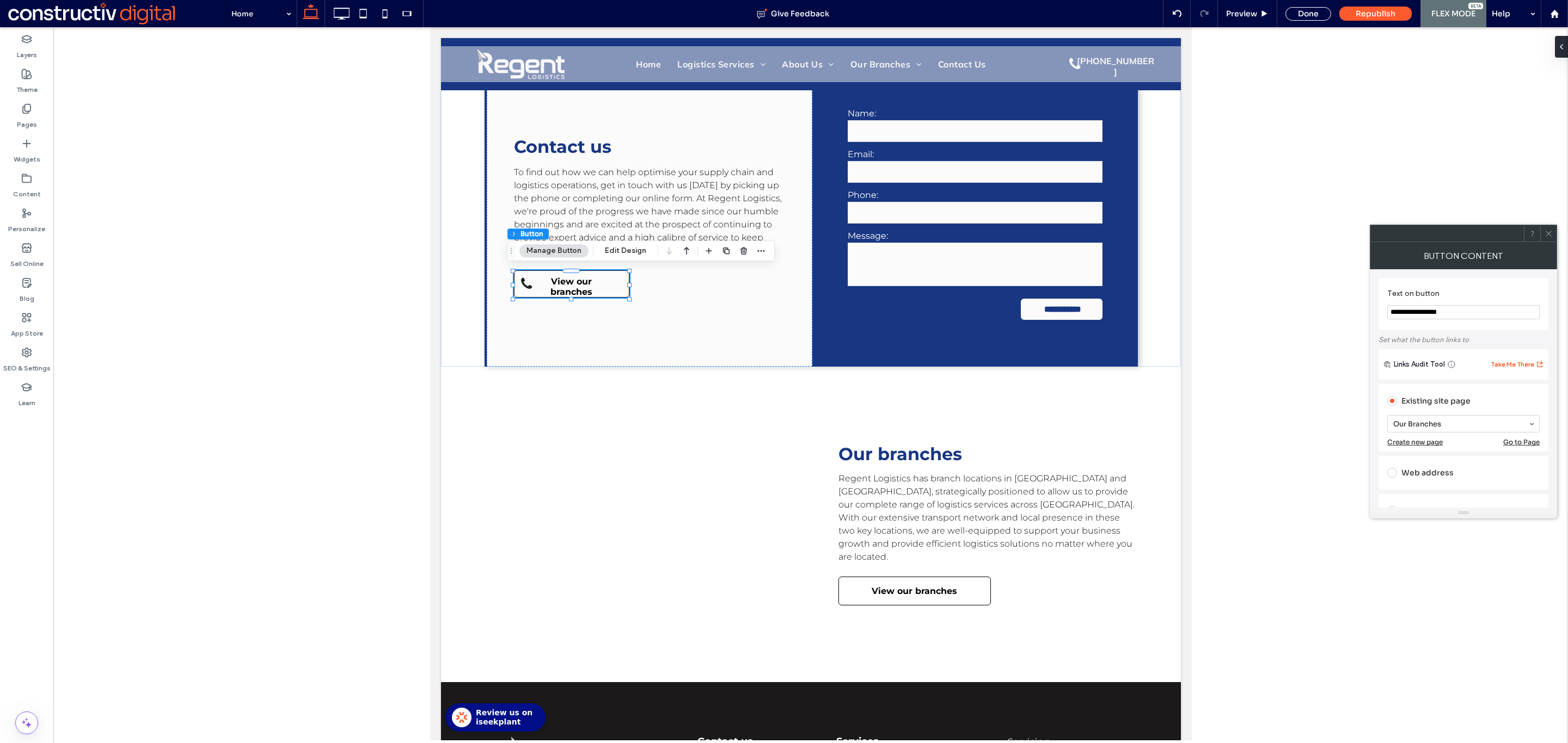
scroll to position [12, 0]
click at [1545, 233] on icon at bounding box center [1548, 233] width 8 height 8
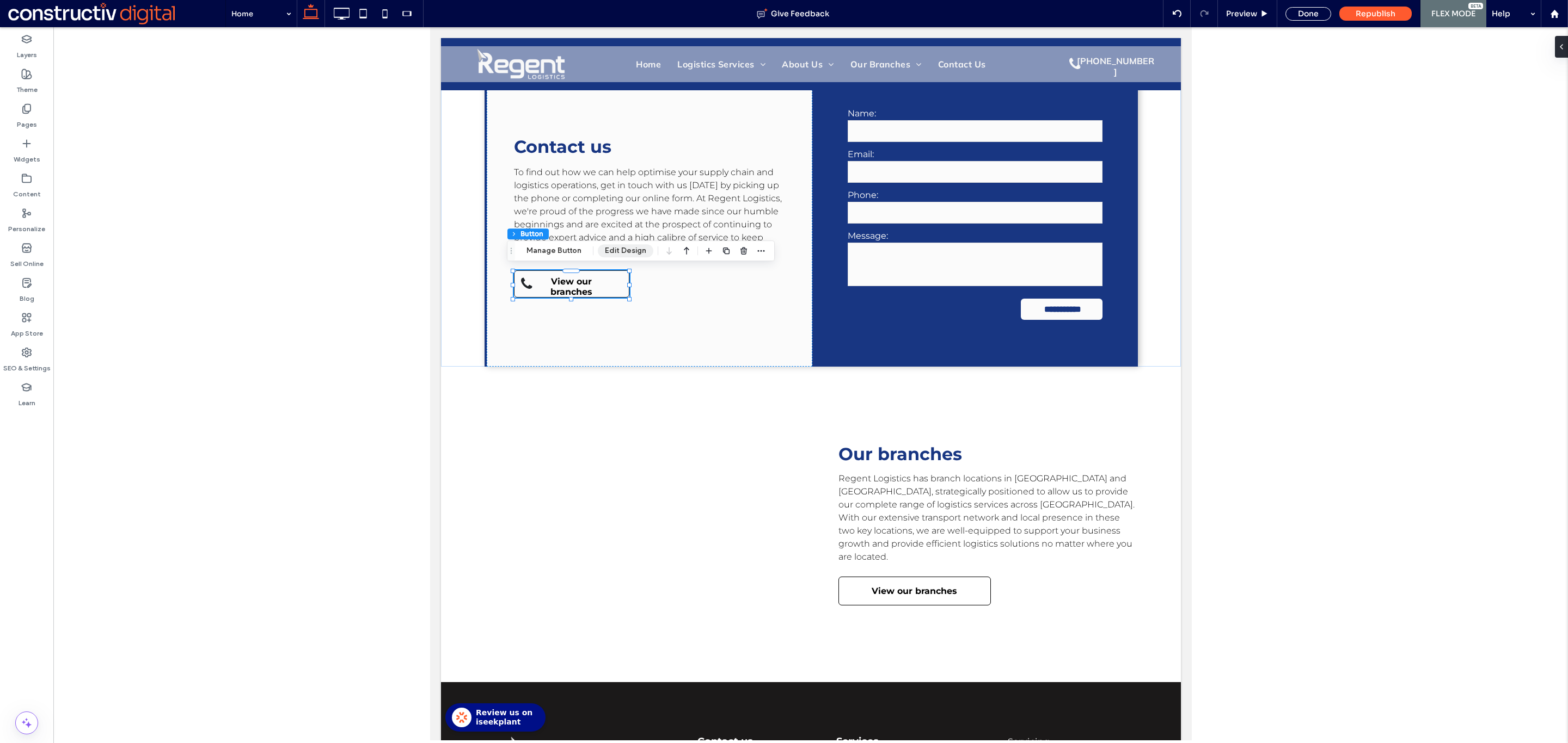
click at [634, 250] on button "Edit Design" at bounding box center [625, 251] width 55 height 13
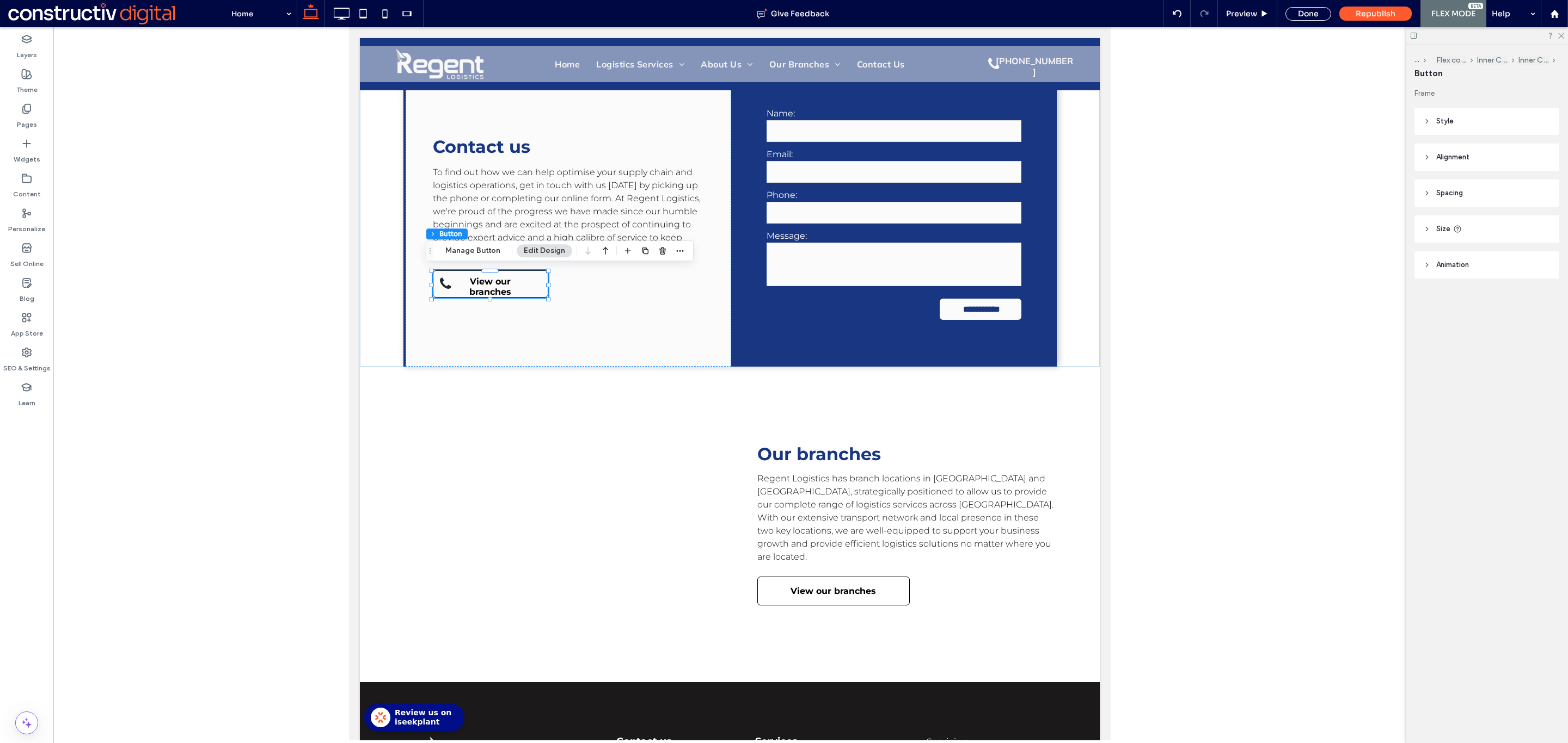
click at [1440, 119] on span "Style" at bounding box center [1445, 121] width 18 height 11
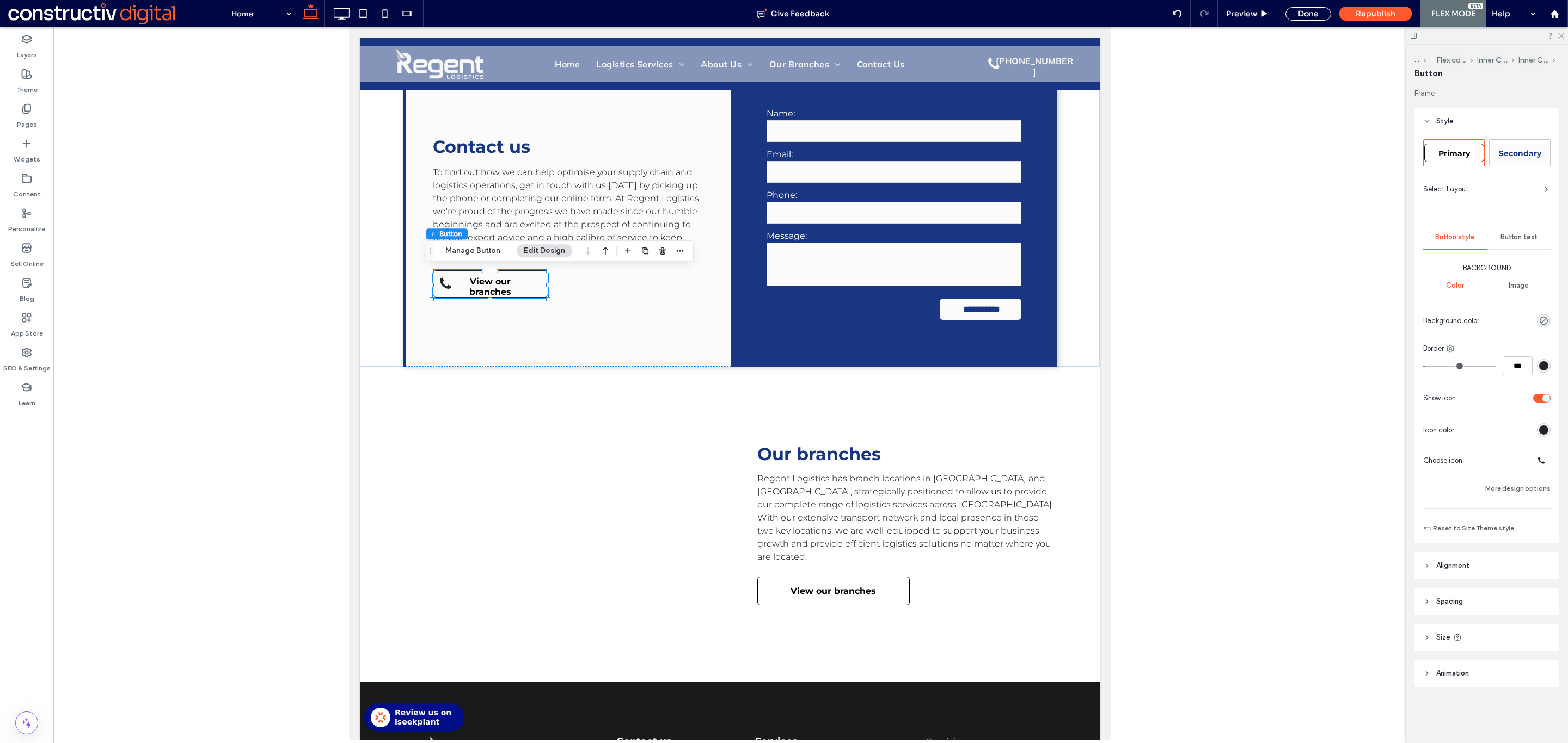
click at [1514, 148] on div "Secondary" at bounding box center [1519, 153] width 60 height 18
click at [1444, 152] on span "Primary" at bounding box center [1454, 153] width 32 height 10
type input "*"
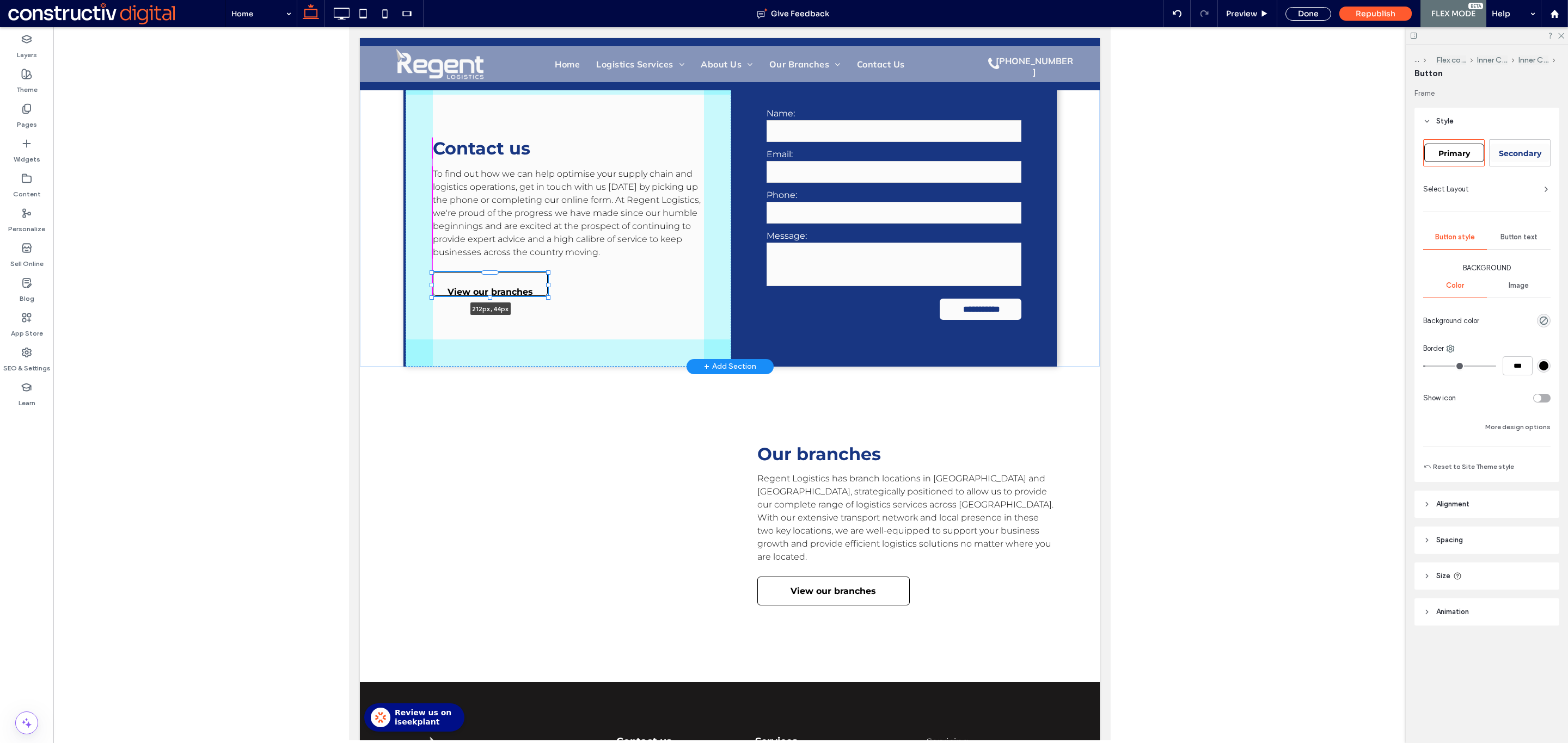
click at [487, 295] on div at bounding box center [489, 297] width 4 height 4
type input "**"
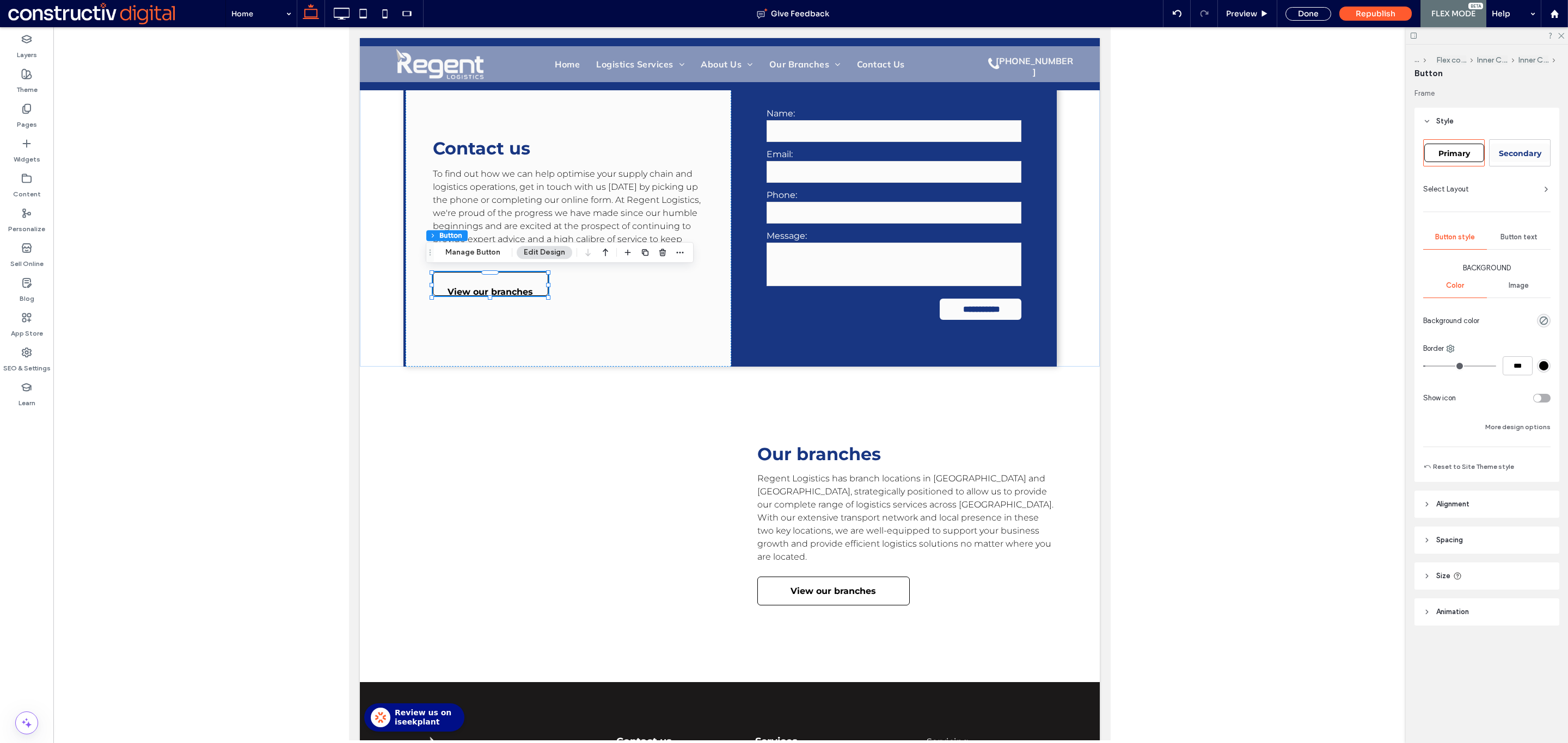
click at [1440, 578] on span "Size" at bounding box center [1443, 576] width 14 height 11
click at [1454, 541] on span "Spacing" at bounding box center [1449, 540] width 27 height 11
click at [1477, 602] on input "**" at bounding box center [1482, 603] width 14 height 13
type input "*"
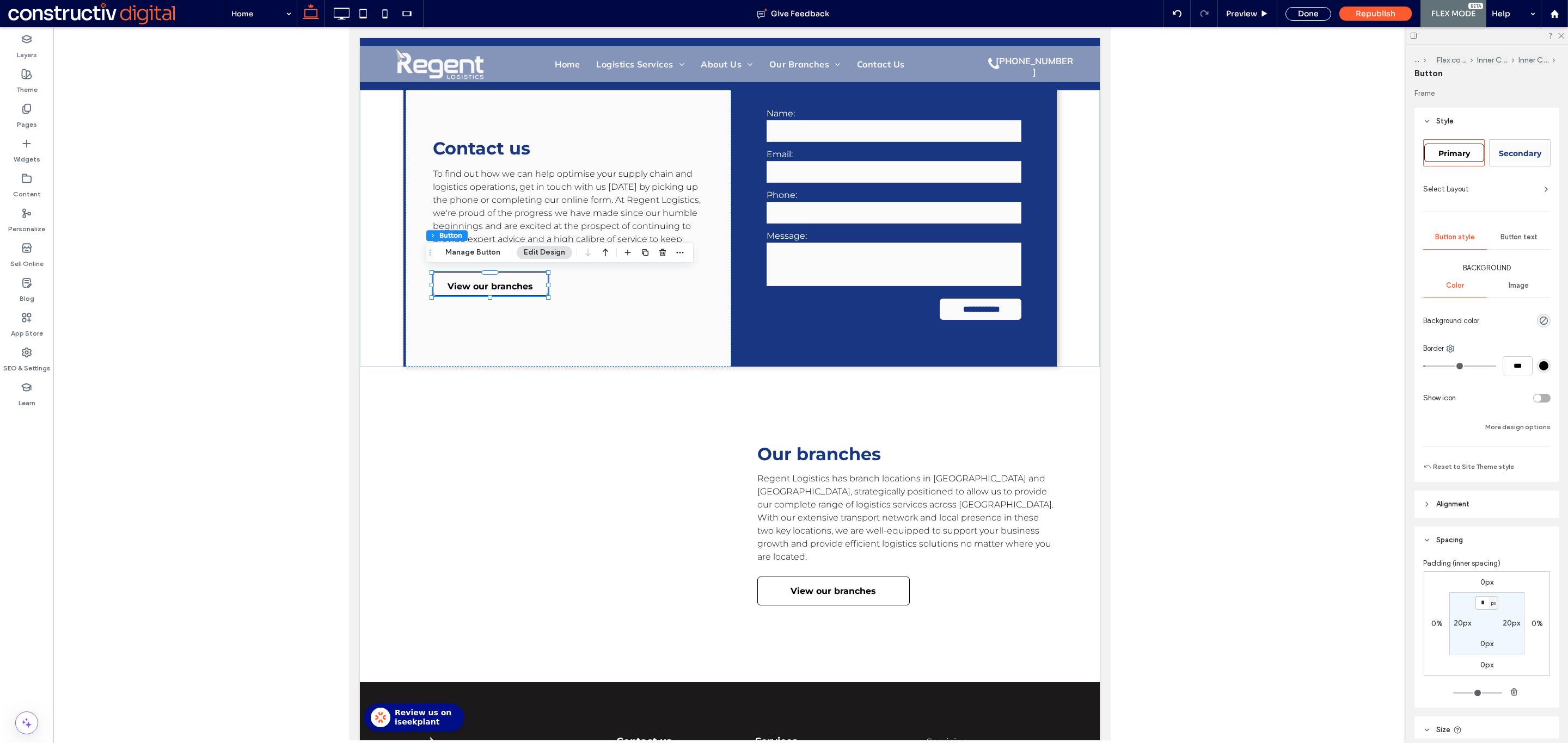
click at [284, 300] on div at bounding box center [729, 384] width 1352 height 713
click at [430, 325] on div "Contact us To find out how we can help optimise your supply chain and logistics…" at bounding box center [568, 217] width 326 height 300
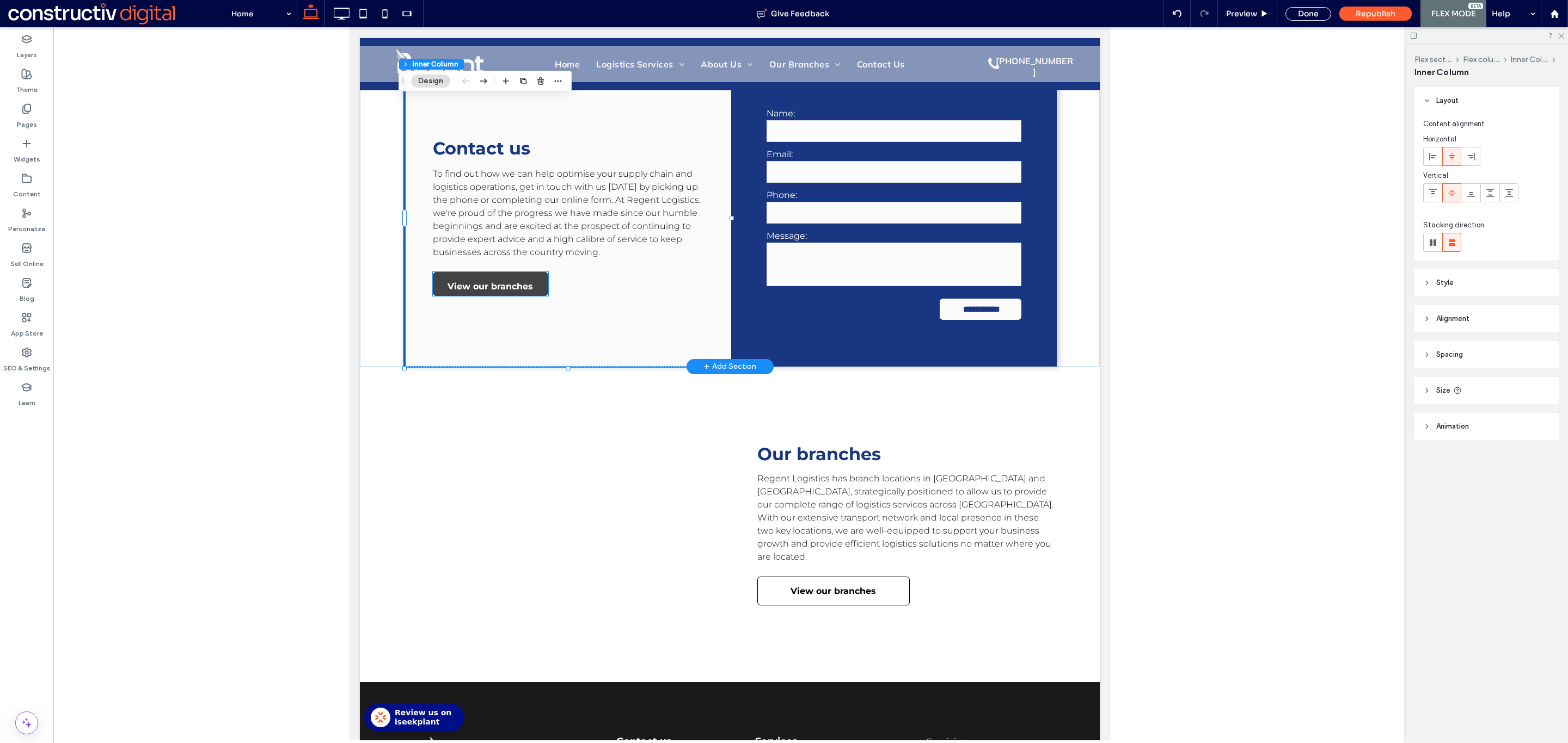
click at [484, 286] on span "View our branches" at bounding box center [489, 286] width 86 height 28
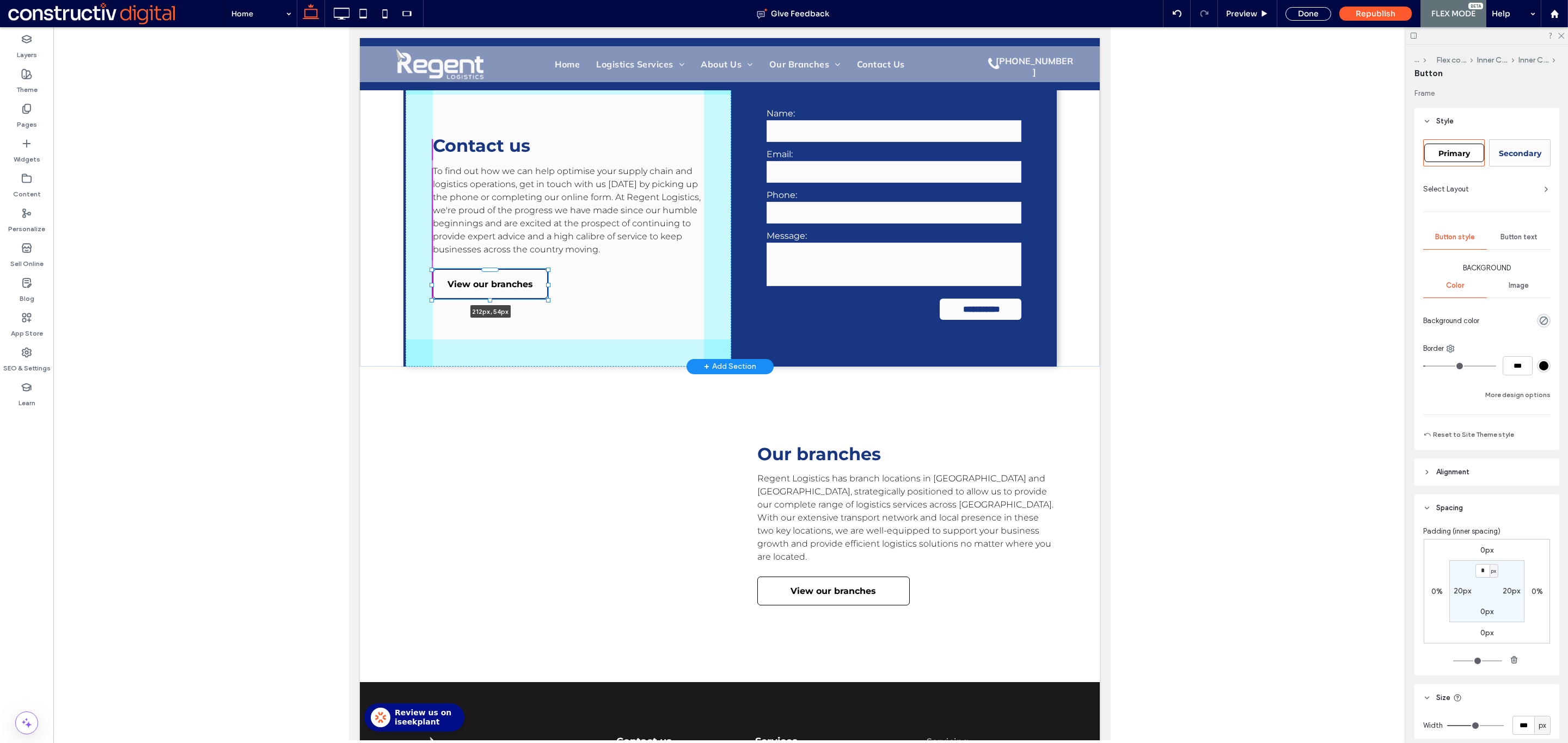
click at [487, 297] on div at bounding box center [489, 300] width 4 height 4
type input "**"
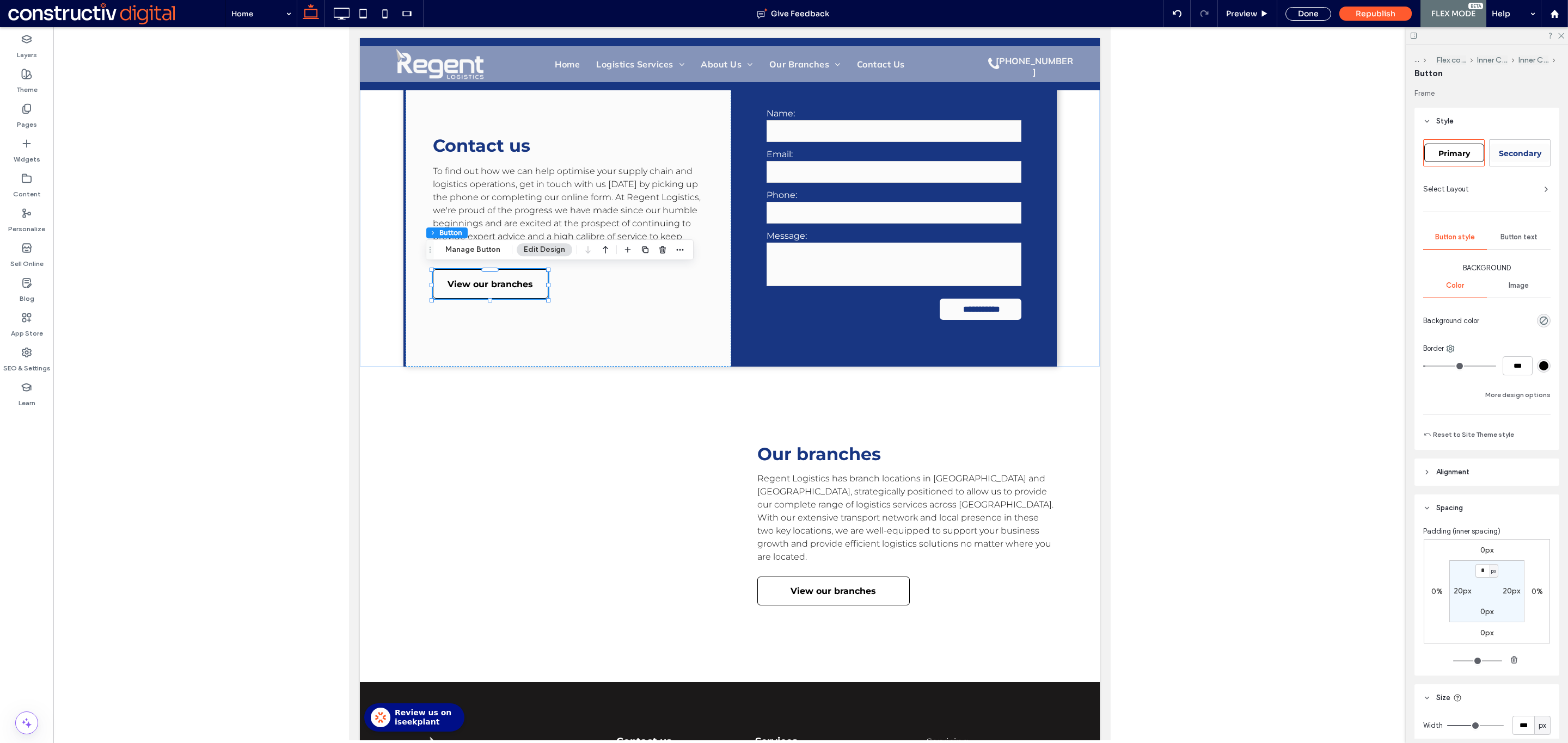
click at [276, 307] on div at bounding box center [729, 384] width 1352 height 713
click at [370, 398] on div "Our branches Regent Logistics has branch locations in [GEOGRAPHIC_DATA] and [GE…" at bounding box center [729, 525] width 740 height 316
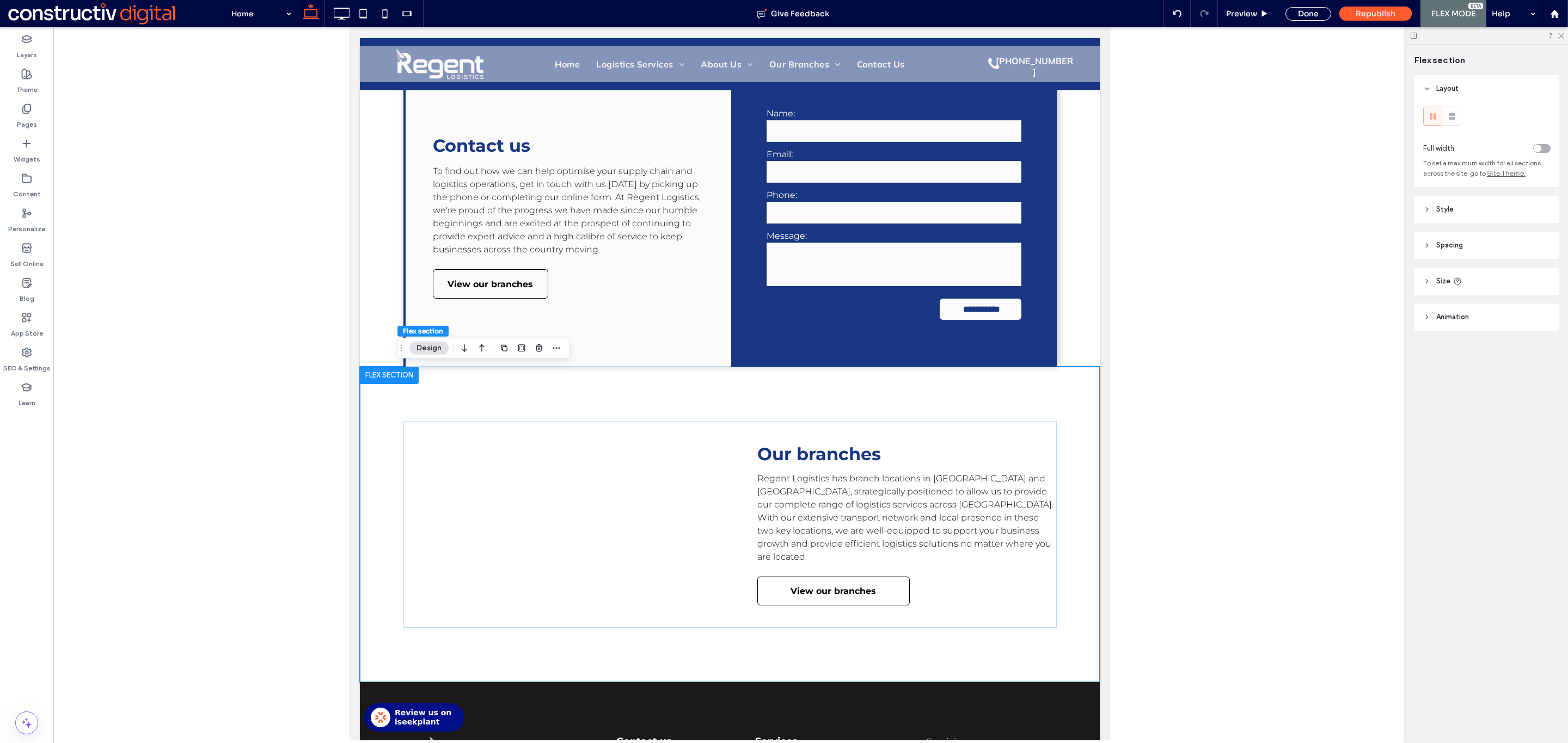
click at [1276, 378] on div at bounding box center [729, 384] width 1352 height 713
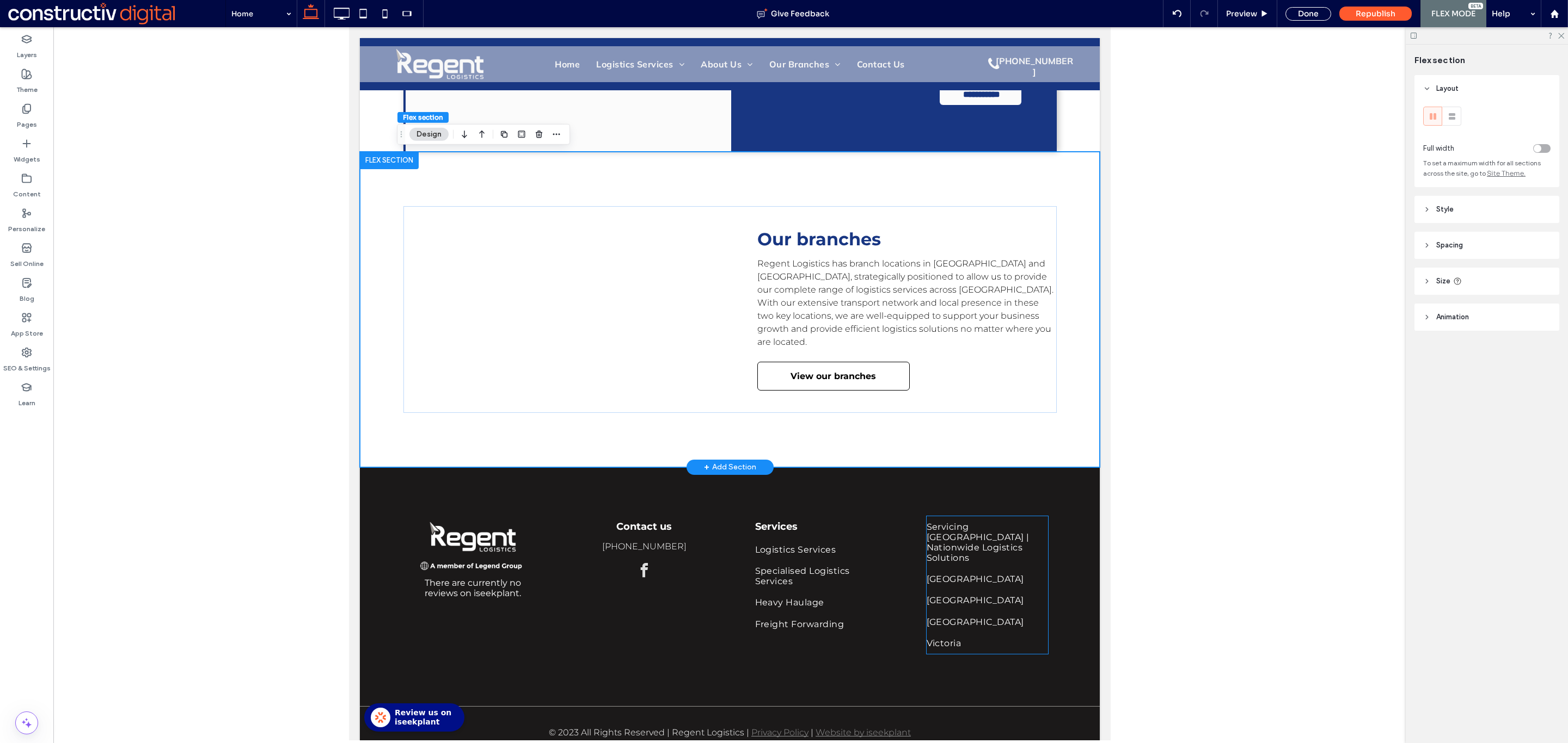
scroll to position [2295, 0]
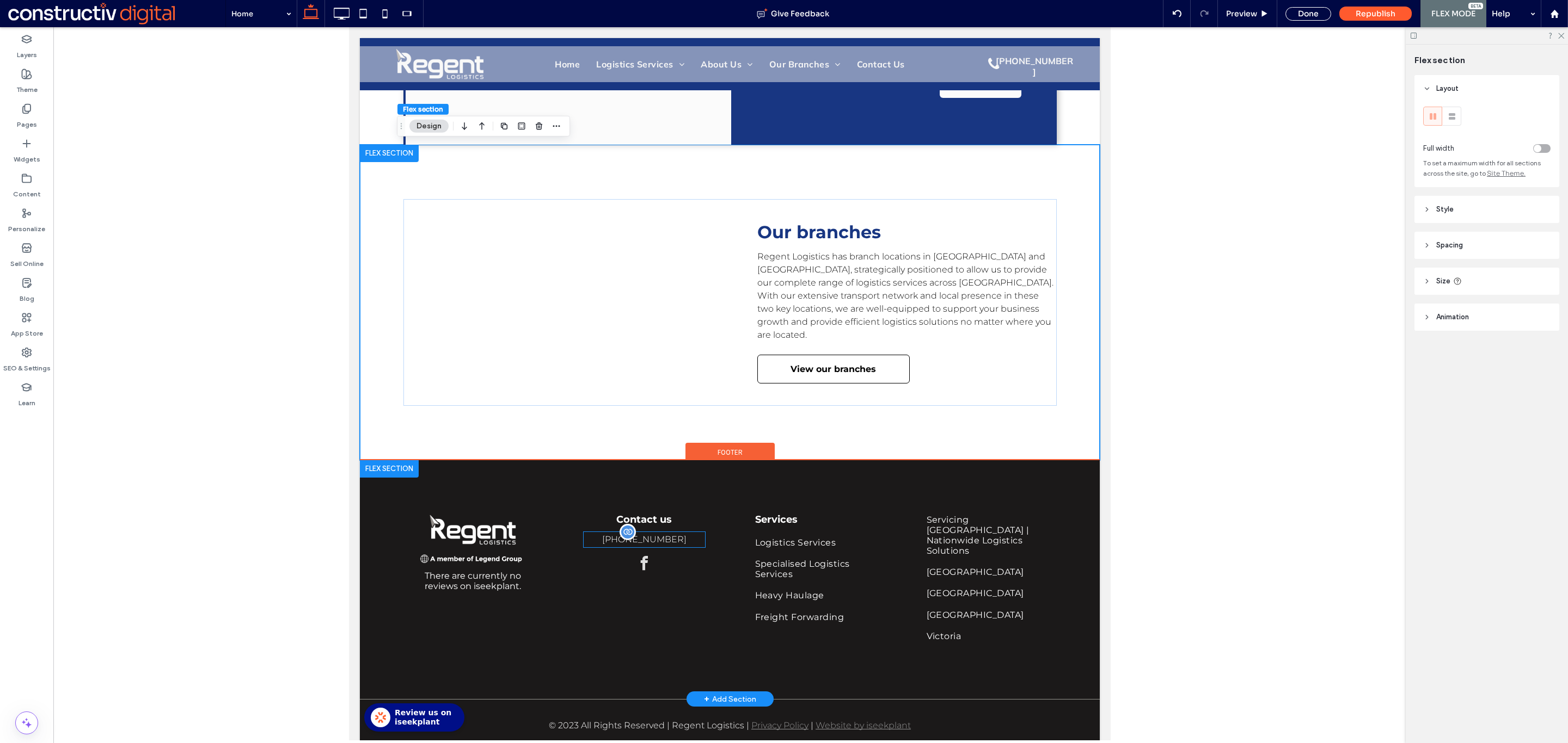
click at [652, 539] on span "[PHONE_NUMBER]" at bounding box center [644, 539] width 84 height 10
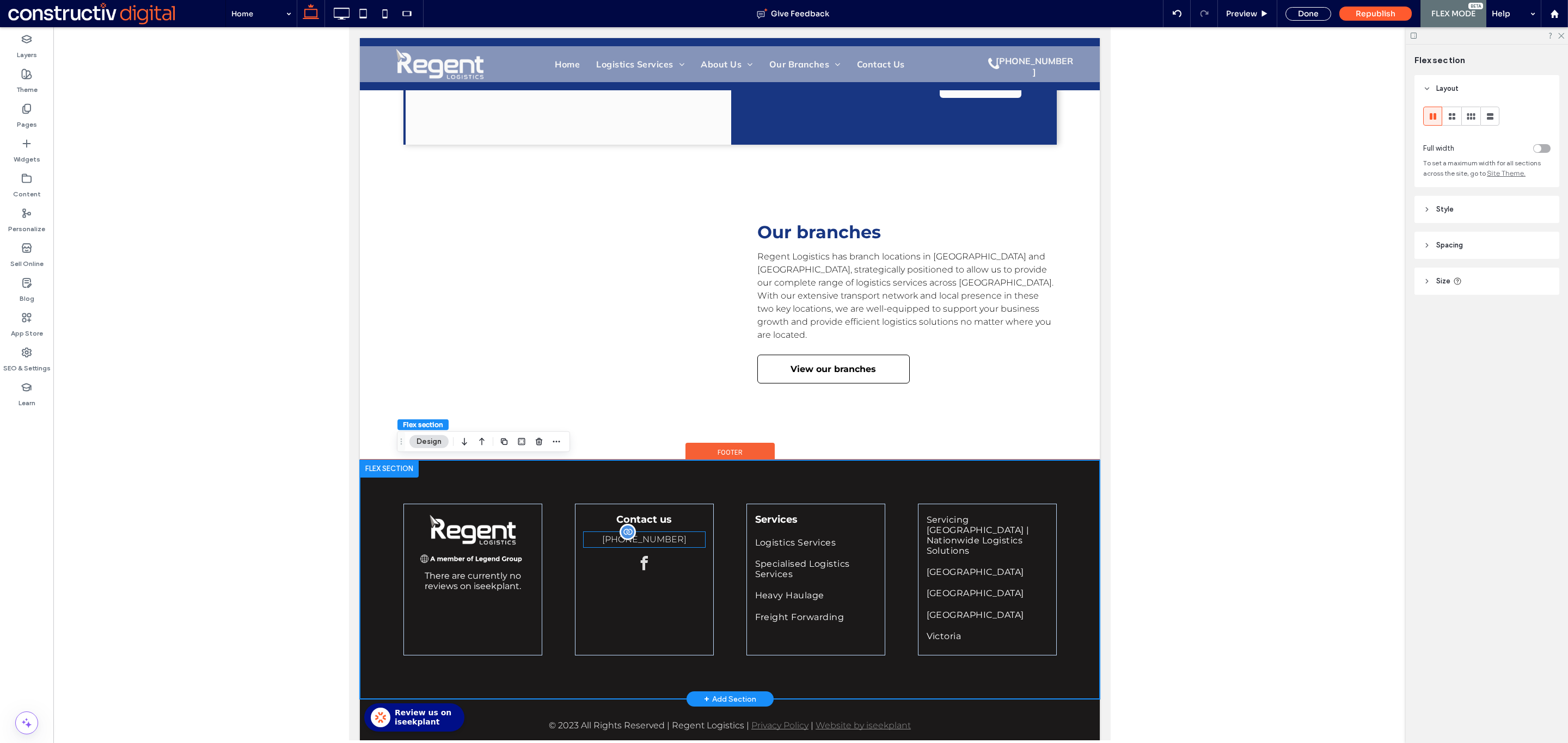
click at [642, 539] on div "[PHONE_NUMBER]" at bounding box center [644, 539] width 121 height 15
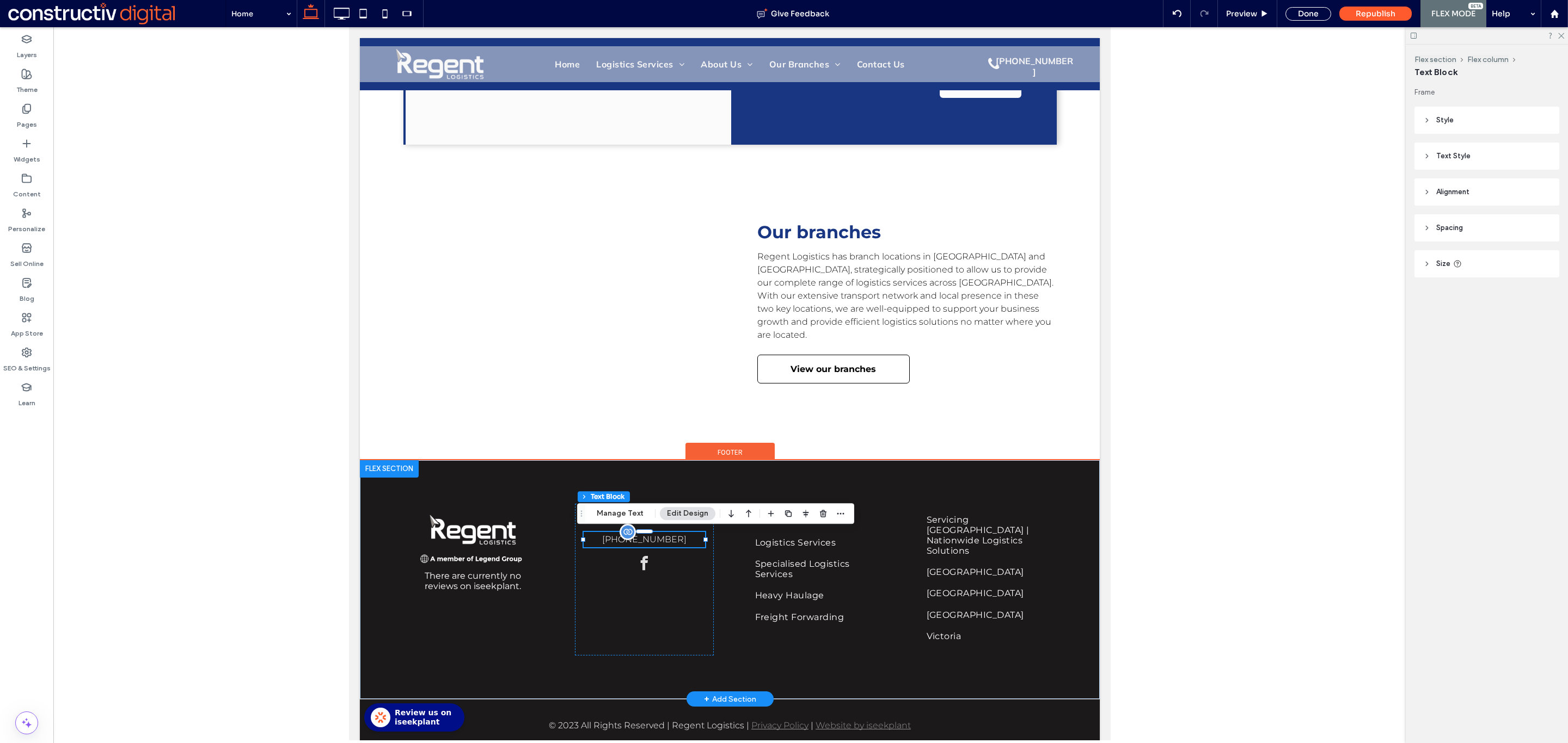
click at [636, 536] on div "[PHONE_NUMBER]" at bounding box center [644, 539] width 121 height 15
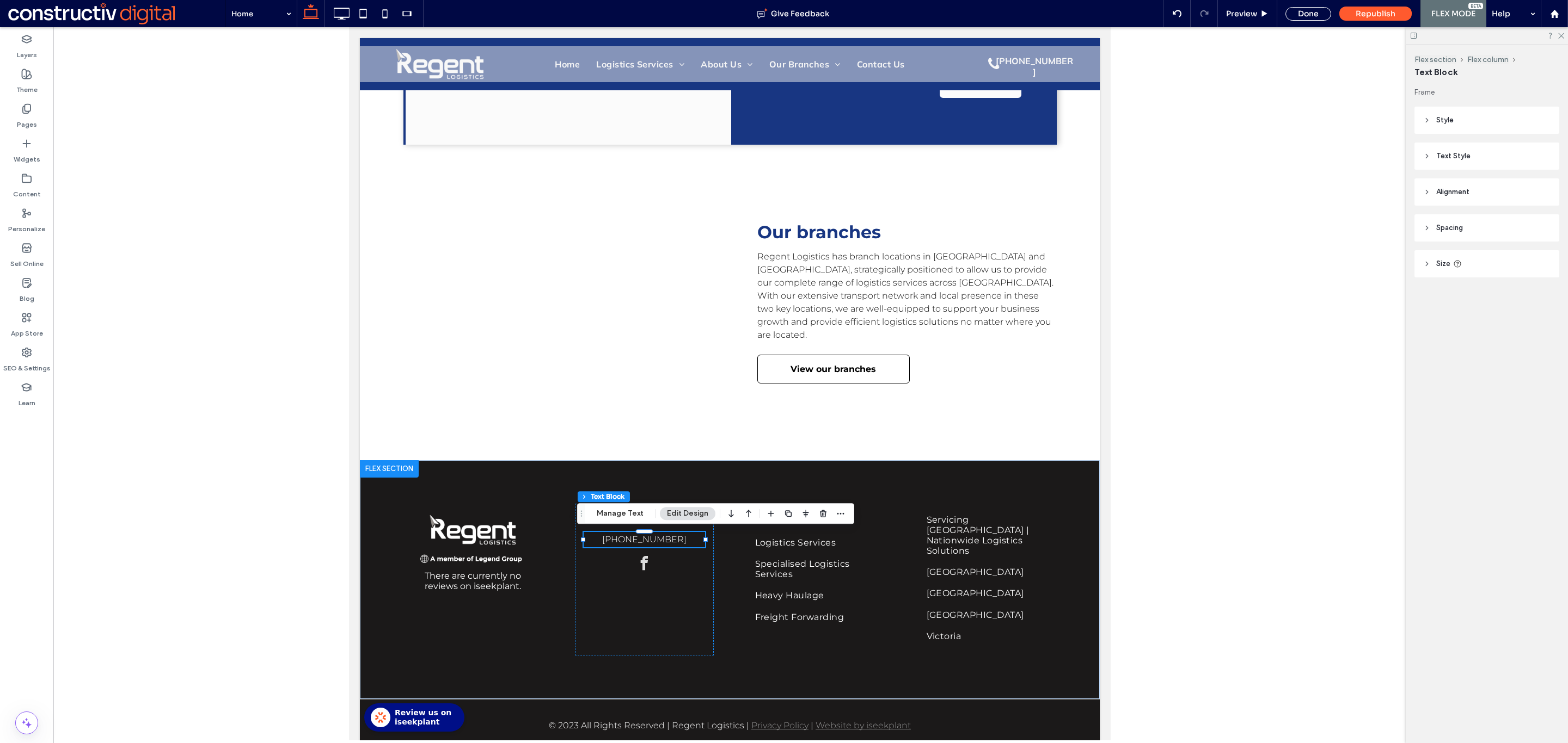
click at [294, 585] on div at bounding box center [729, 384] width 1352 height 713
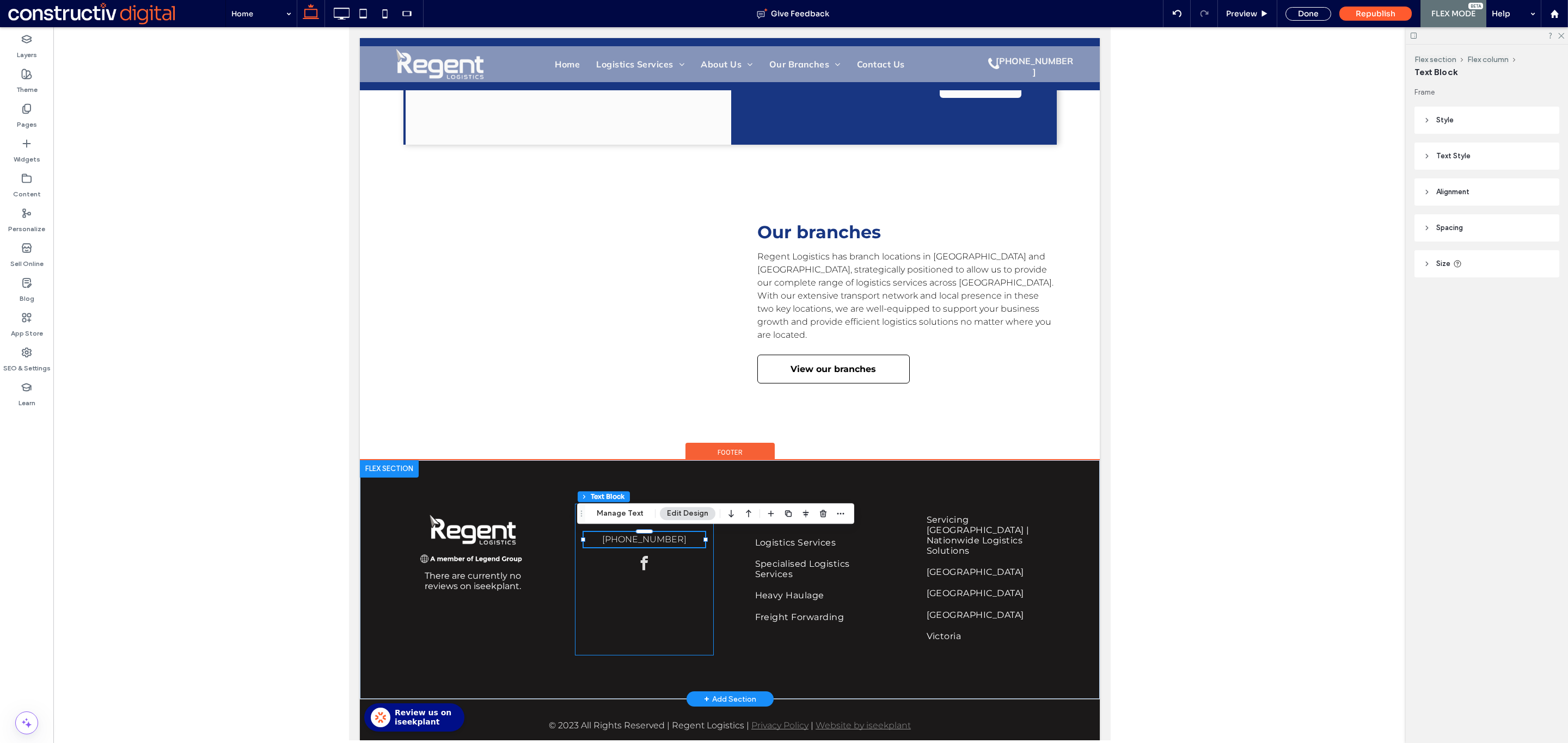
click at [626, 600] on div "Contact us [PHONE_NUMBER]" at bounding box center [644, 580] width 139 height 152
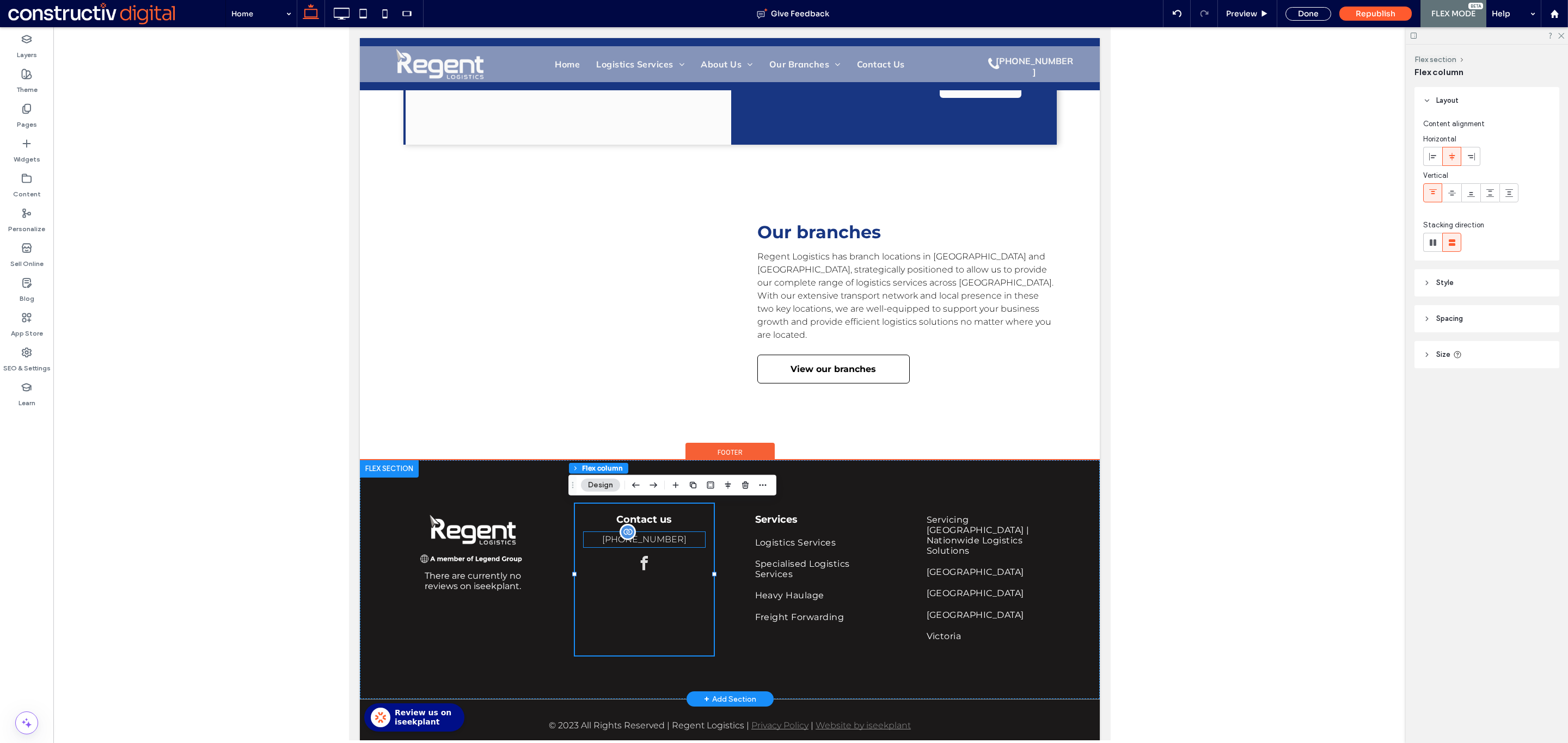
click at [651, 539] on span "[PHONE_NUMBER]" at bounding box center [644, 539] width 84 height 10
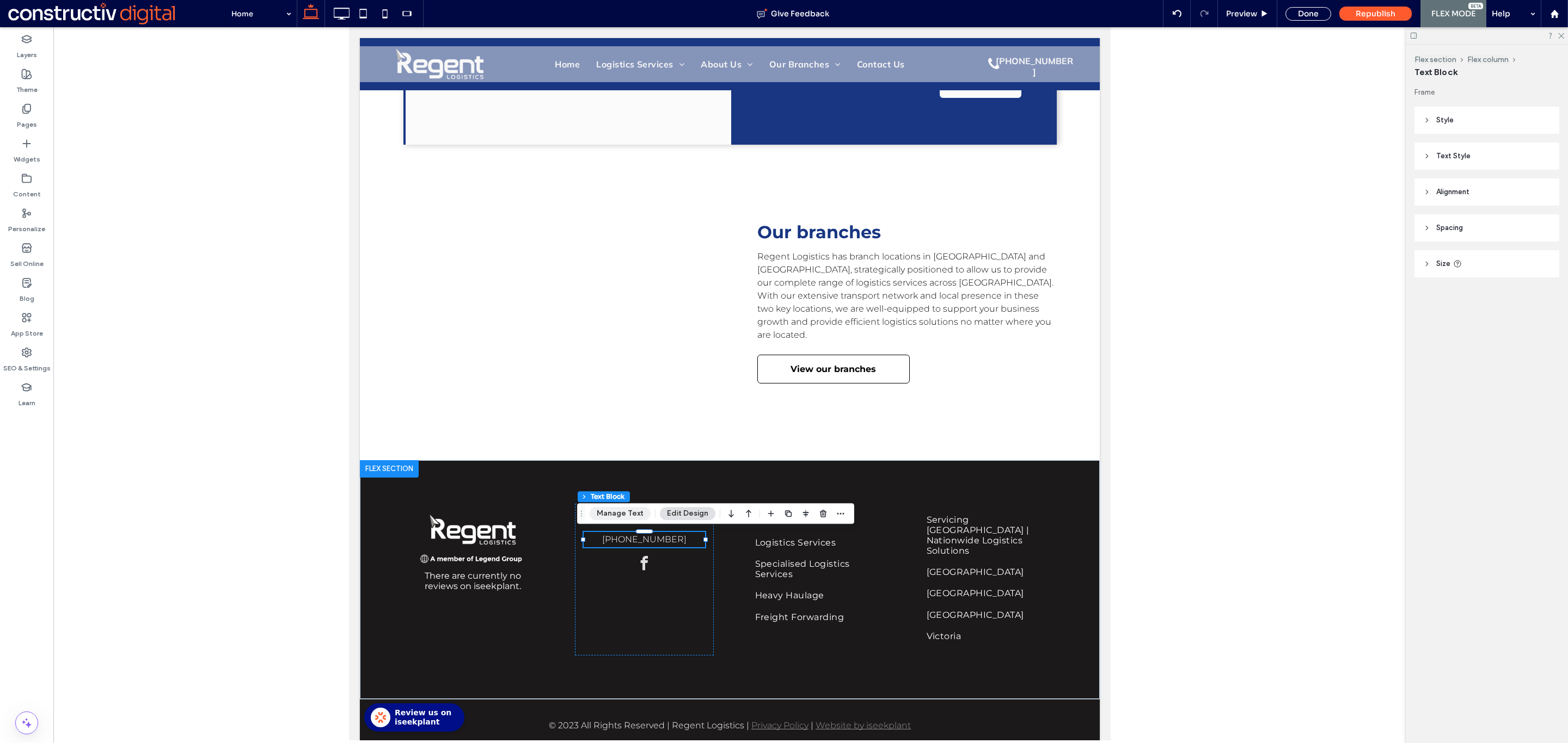
click at [632, 516] on button "Manage Text" at bounding box center [620, 514] width 61 height 13
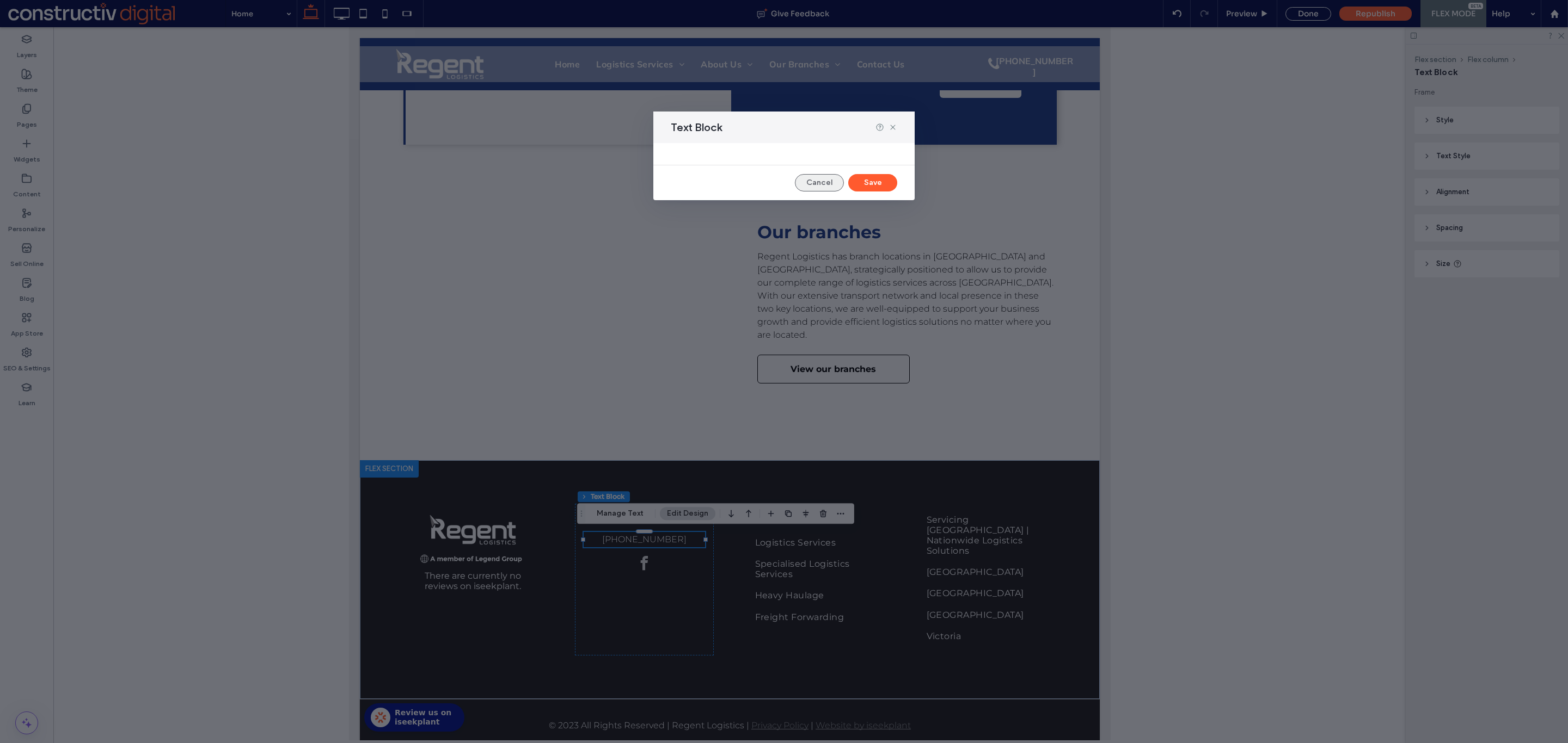
click at [825, 179] on button "Cancel" at bounding box center [819, 183] width 49 height 18
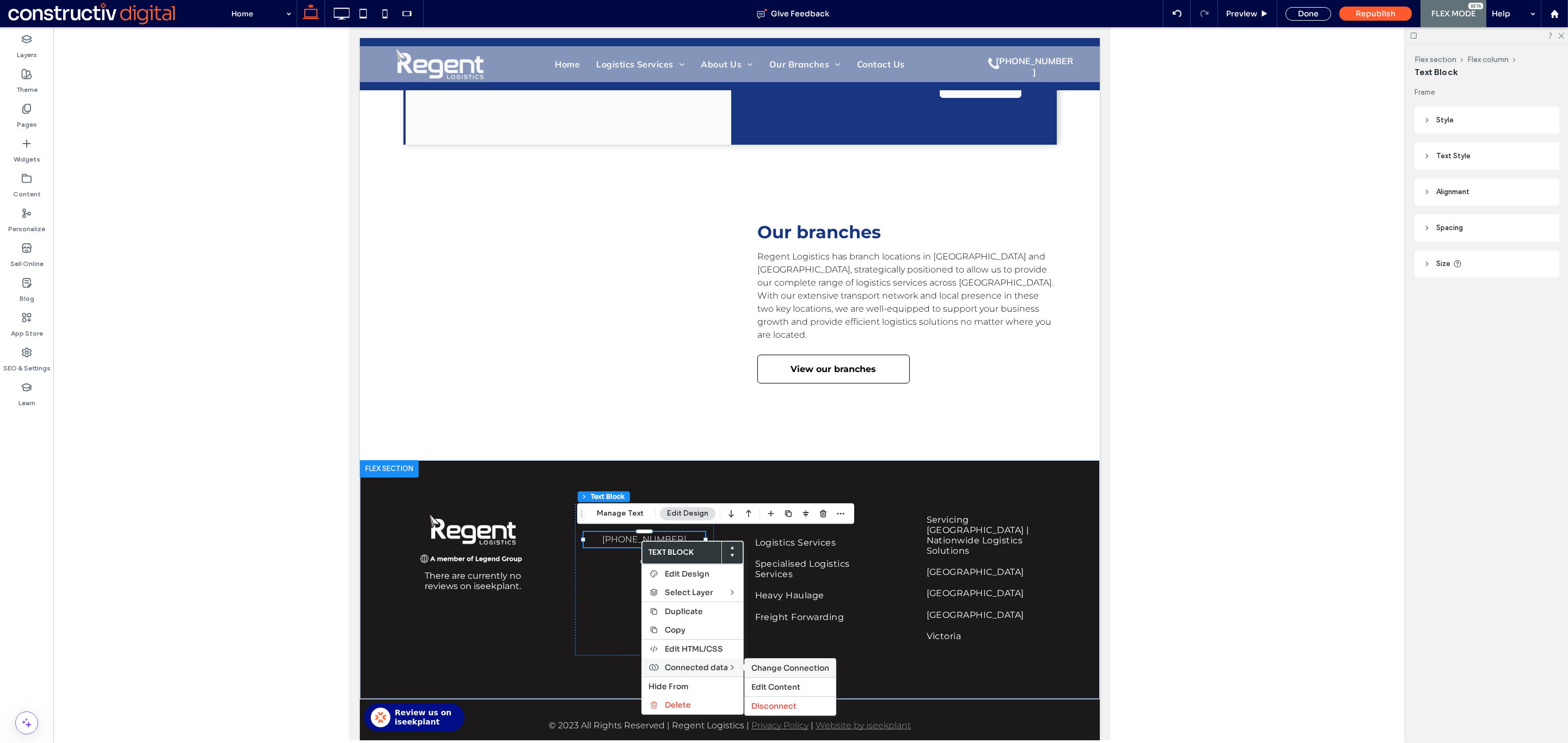
click at [785, 668] on span "Change Connection" at bounding box center [790, 668] width 78 height 10
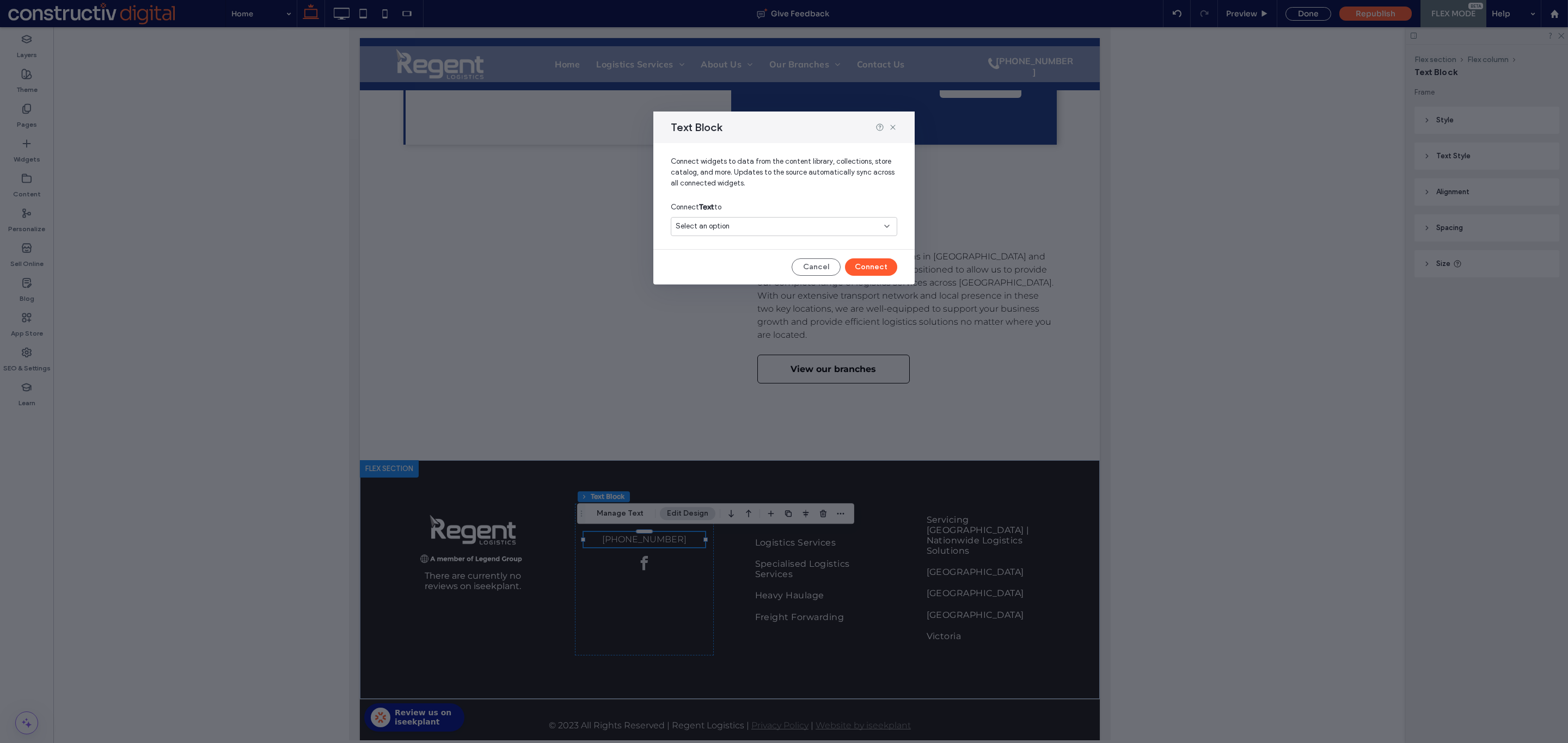
click at [732, 222] on div "Select an option" at bounding box center [777, 226] width 204 height 11
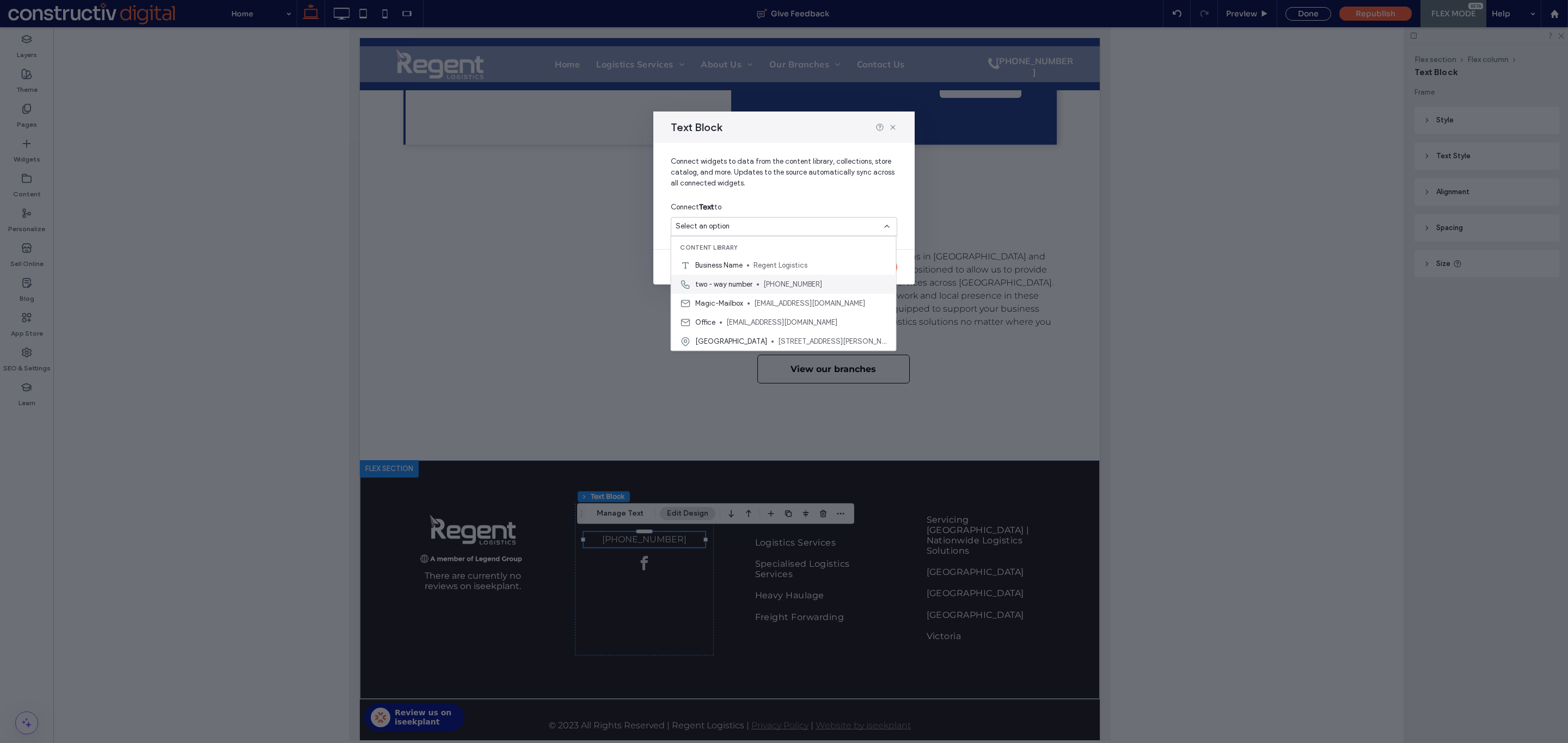
click at [746, 281] on span "two - way number" at bounding box center [723, 284] width 57 height 11
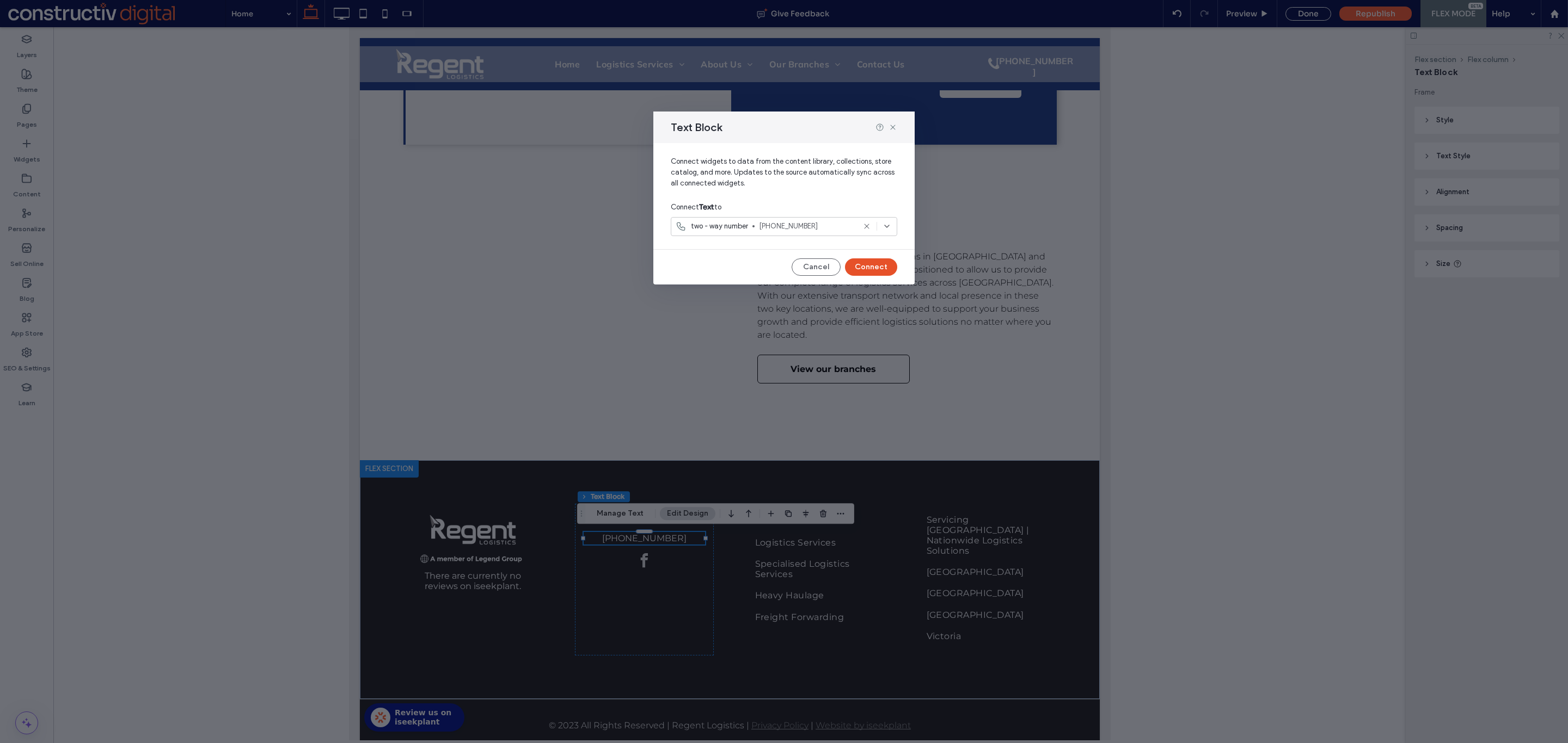
click at [872, 269] on button "Connect" at bounding box center [870, 267] width 52 height 18
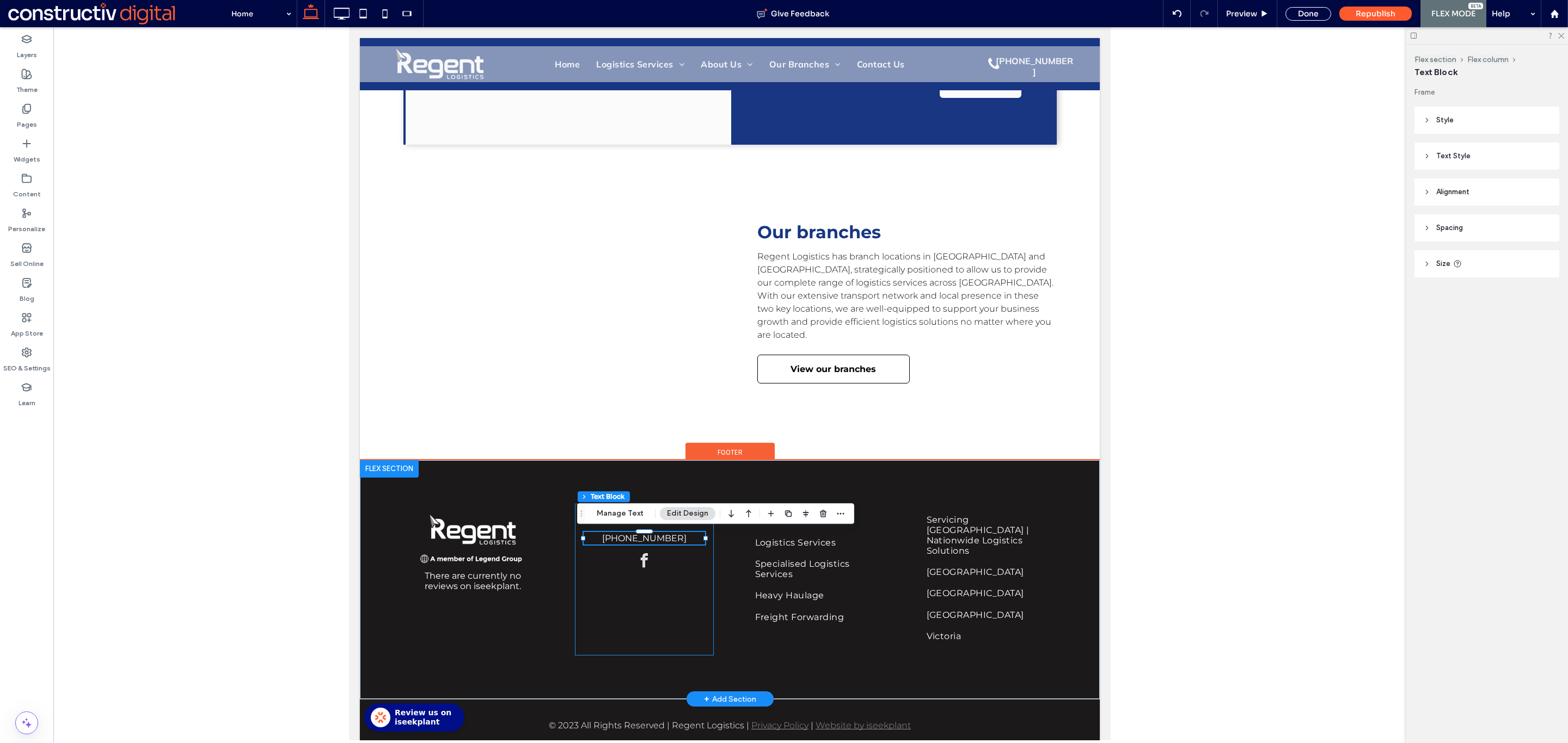
click at [629, 601] on div "Contact us [PHONE_NUMBER]" at bounding box center [644, 580] width 139 height 152
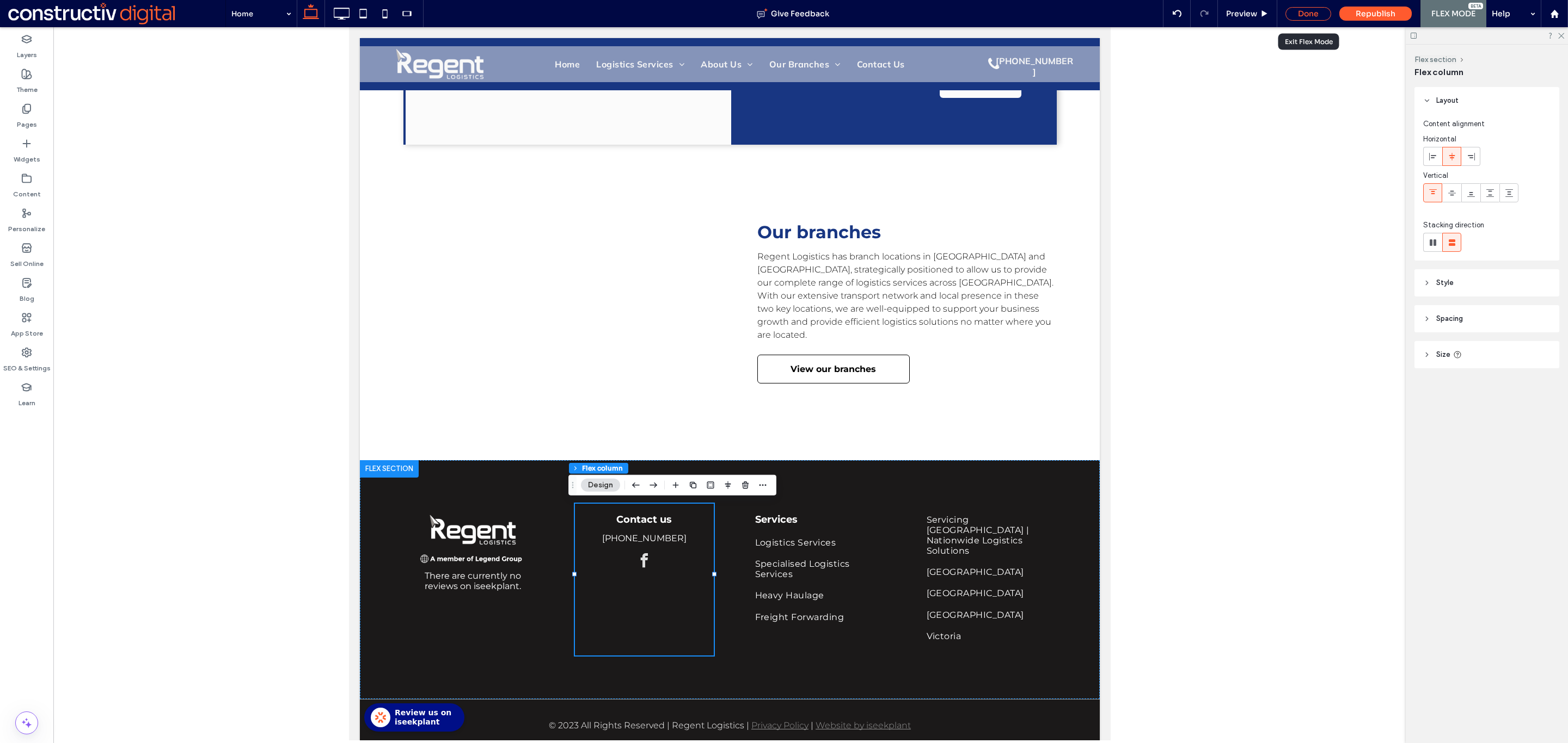
click at [1301, 11] on div "Done" at bounding box center [1308, 14] width 46 height 13
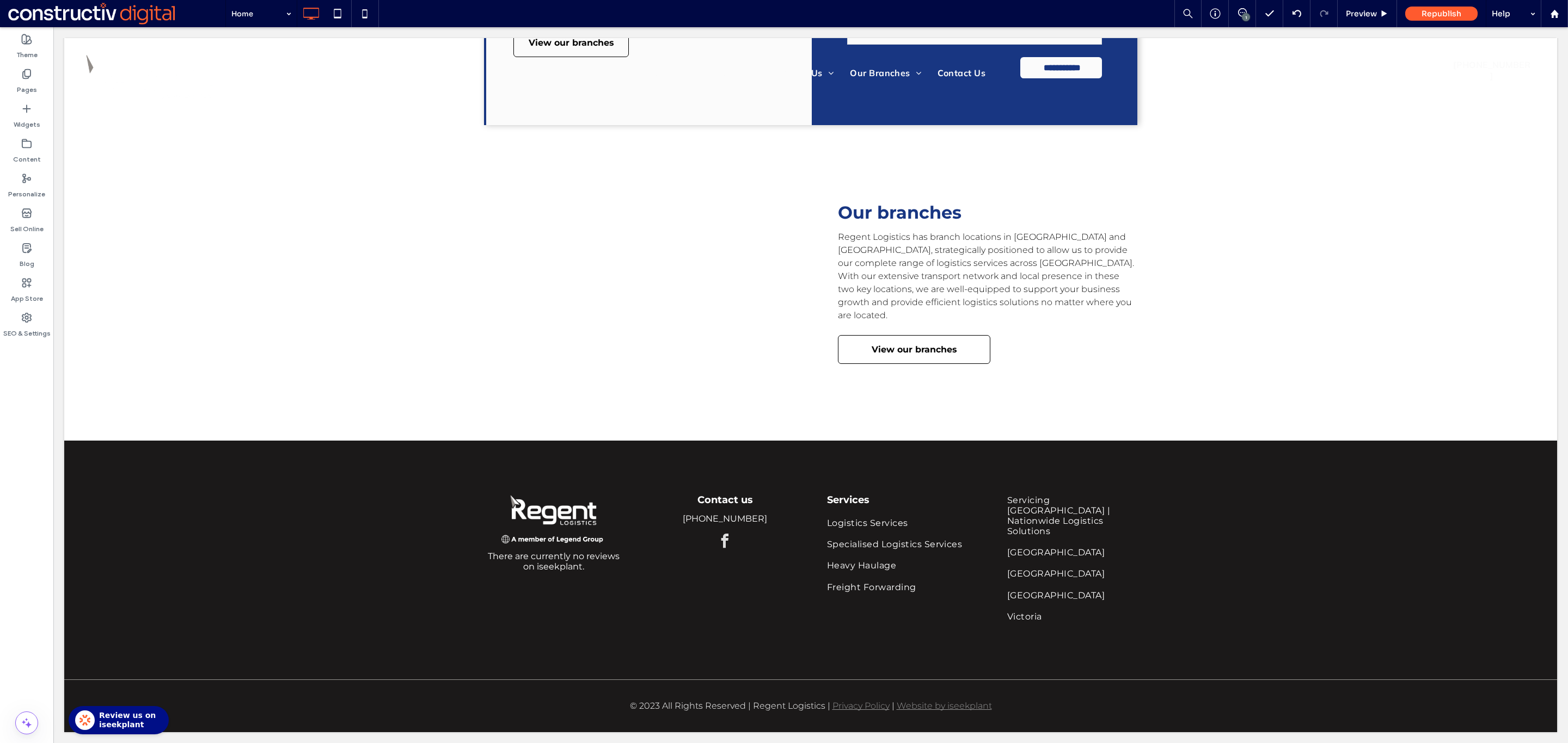
scroll to position [2244, 0]
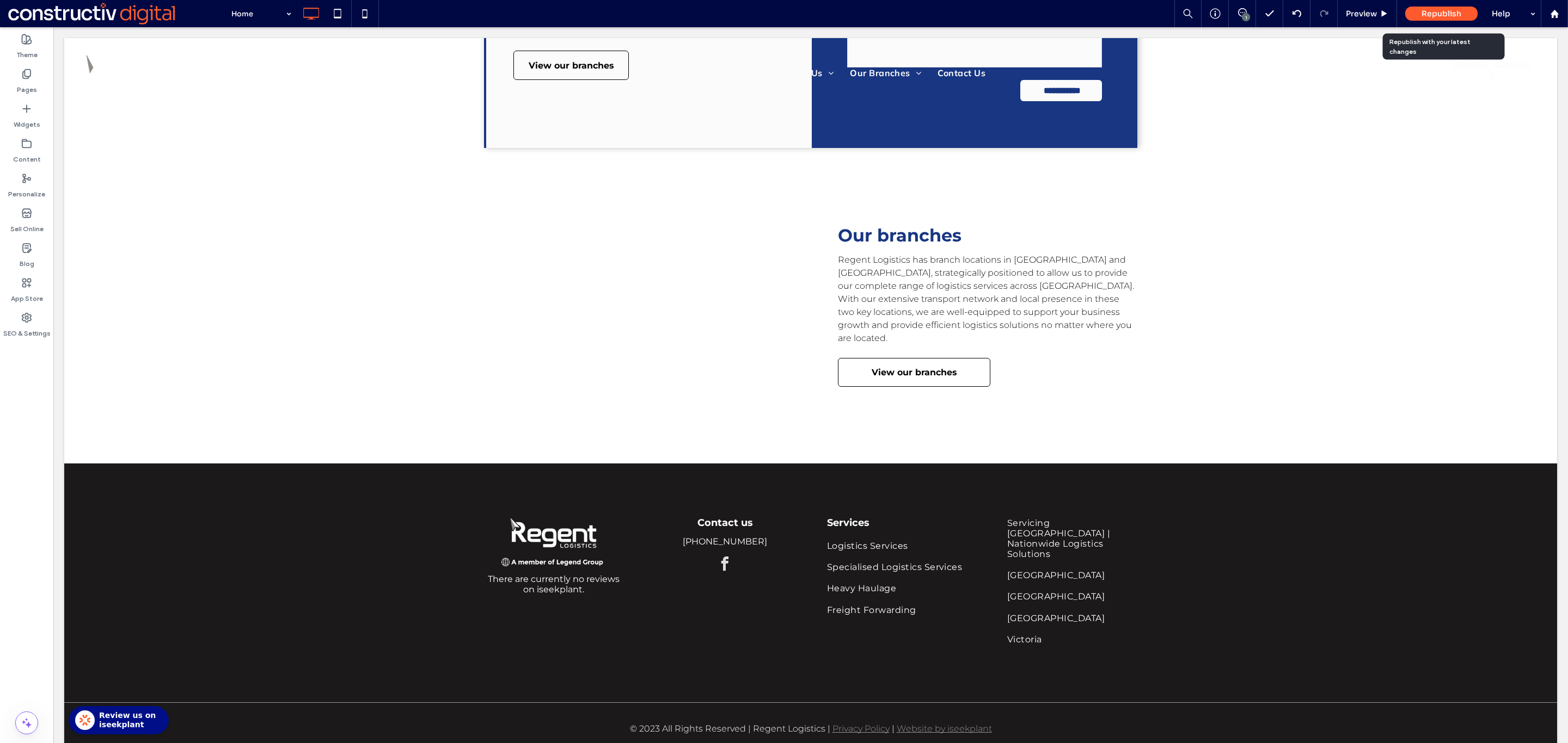
click at [1444, 10] on span "Republish" at bounding box center [1441, 13] width 40 height 10
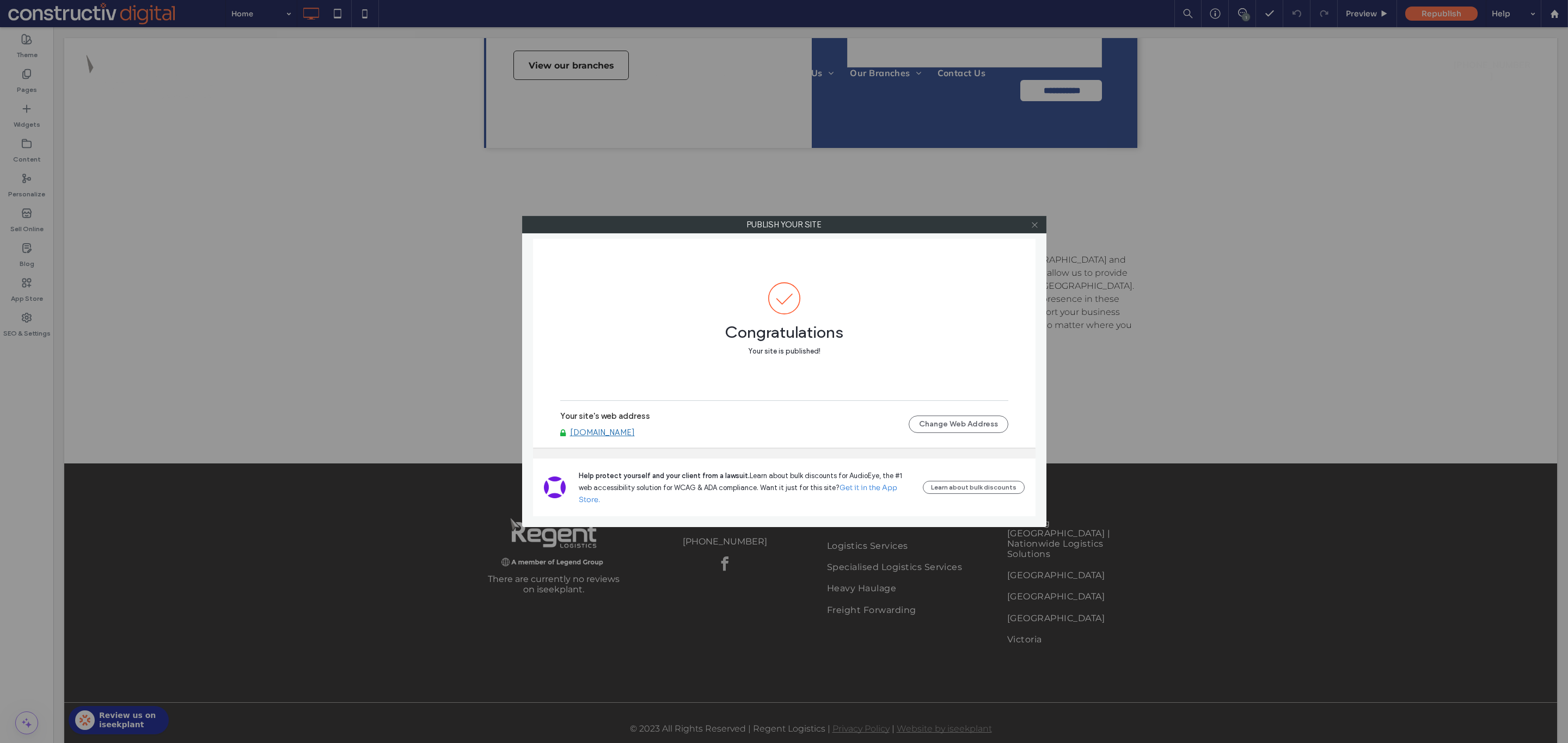
click at [1034, 227] on icon at bounding box center [1034, 224] width 8 height 8
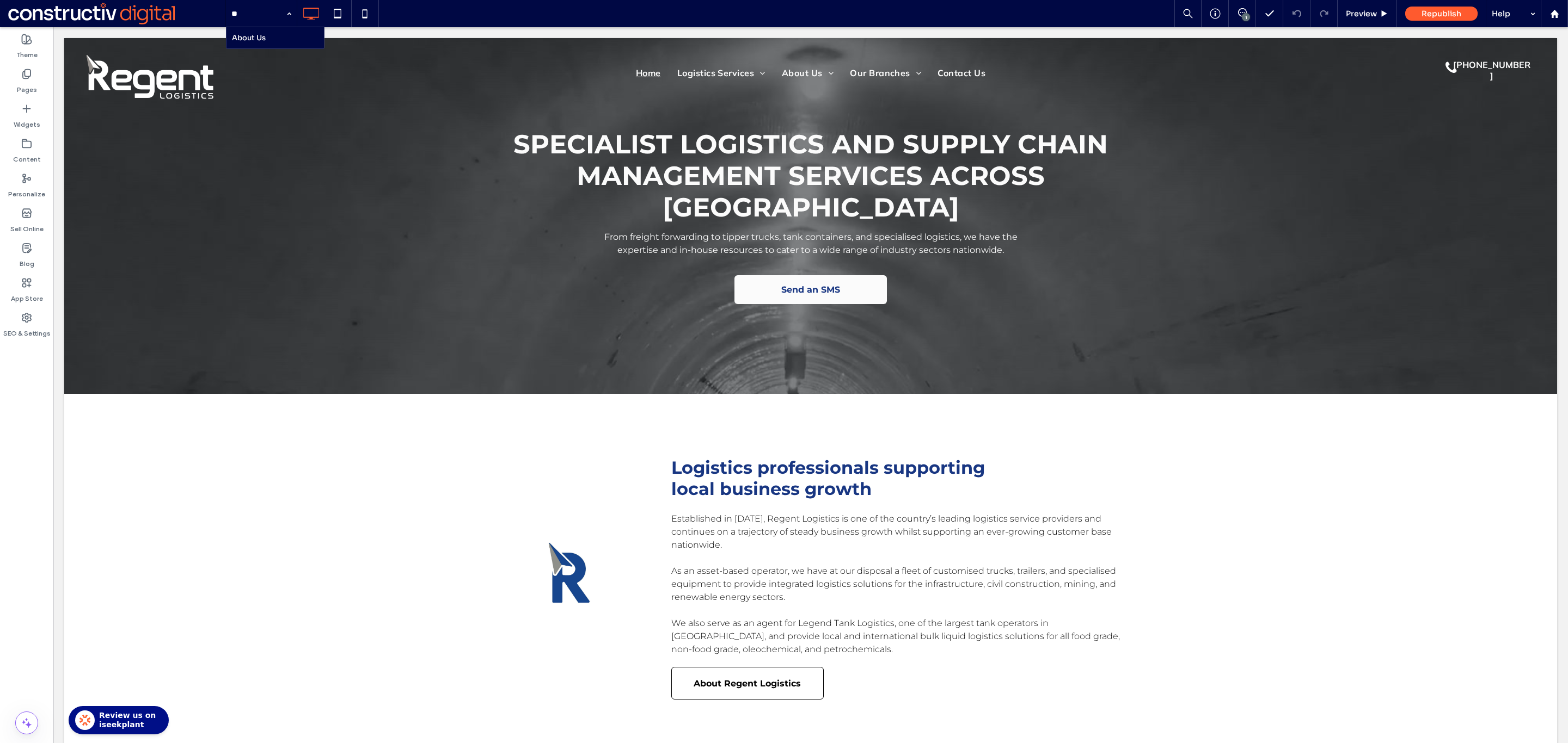
scroll to position [0, 0]
type input "*****"
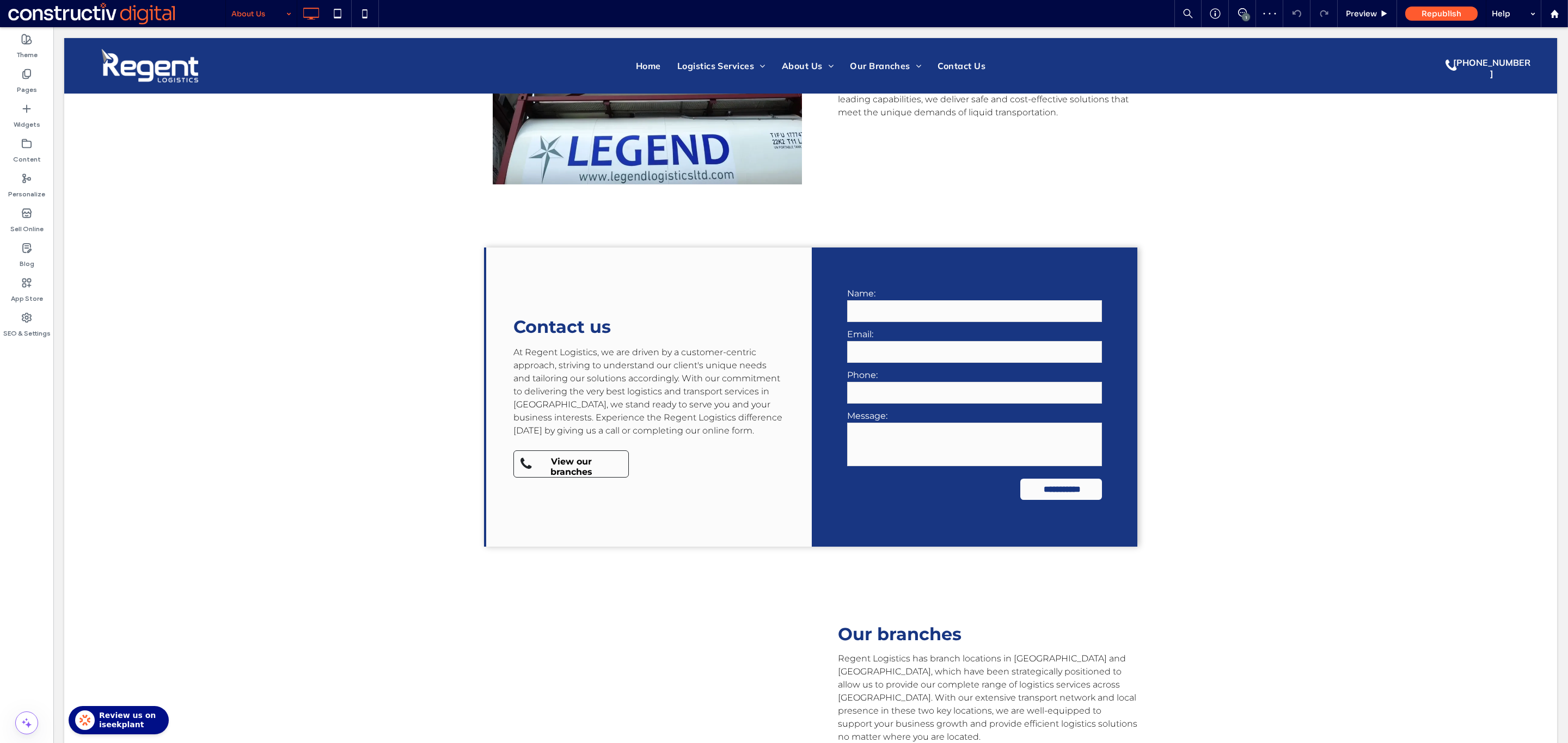
scroll to position [1824, 0]
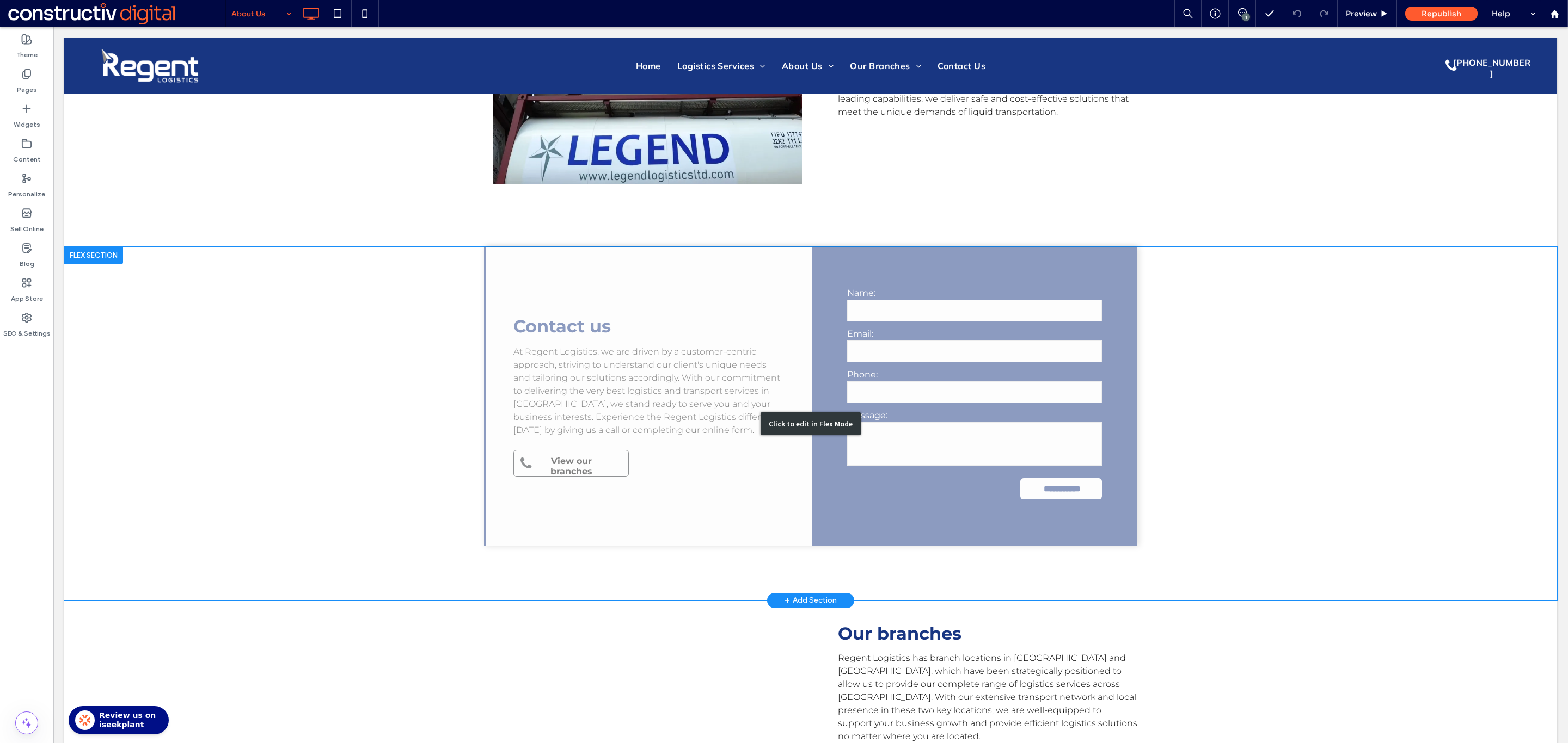
click at [557, 457] on div "Click to edit in Flex Mode" at bounding box center [811, 424] width 1493 height 353
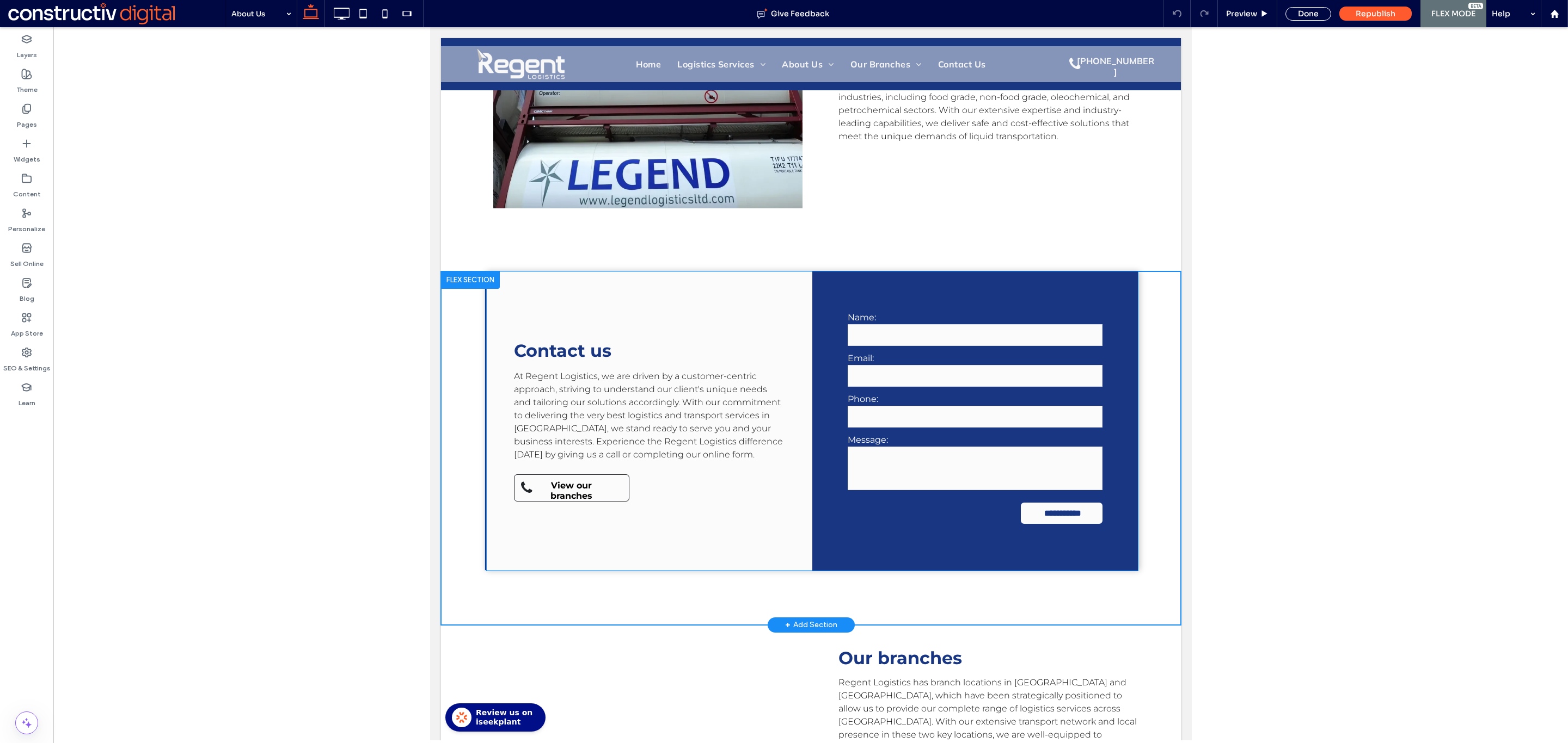
scroll to position [1850, 0]
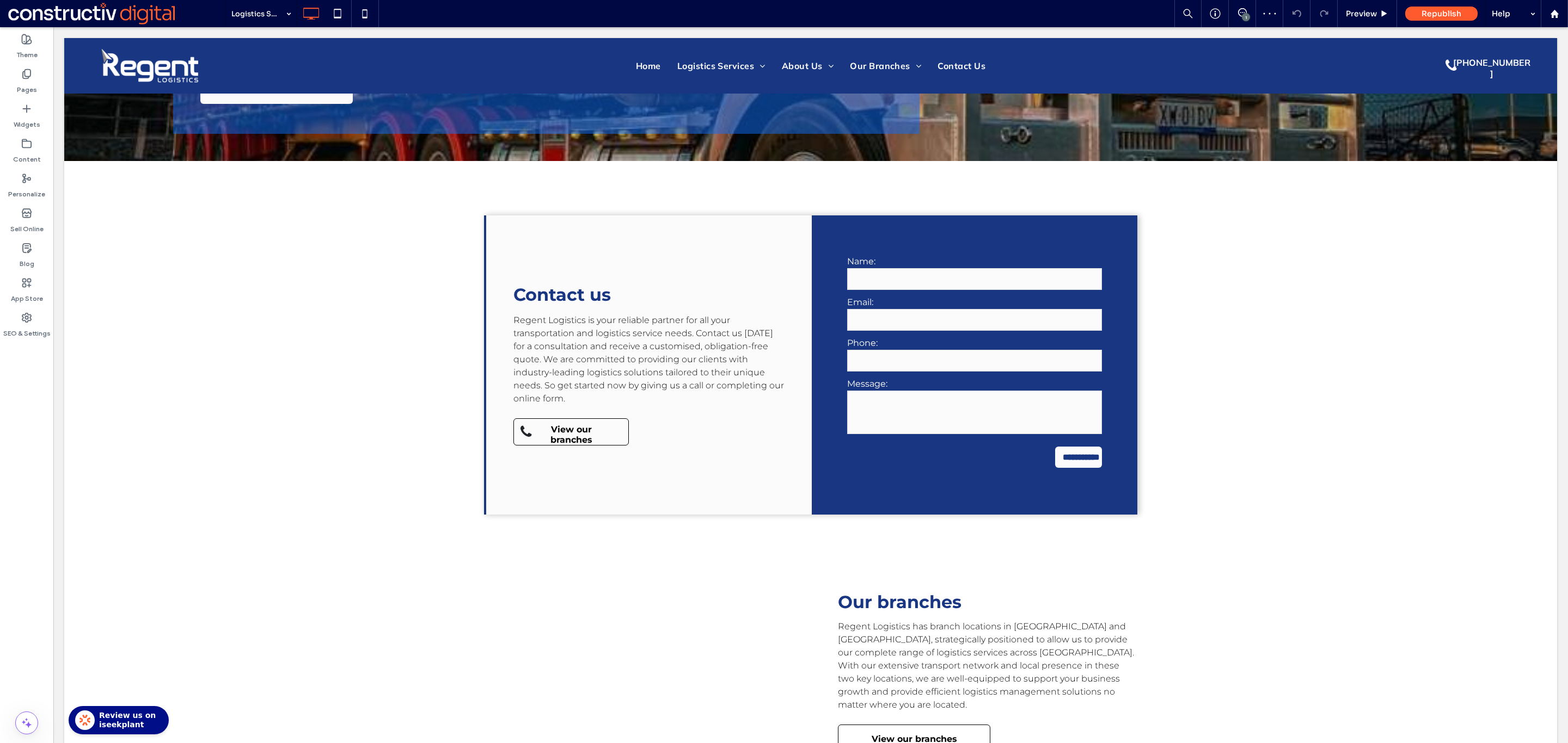
scroll to position [1987, 0]
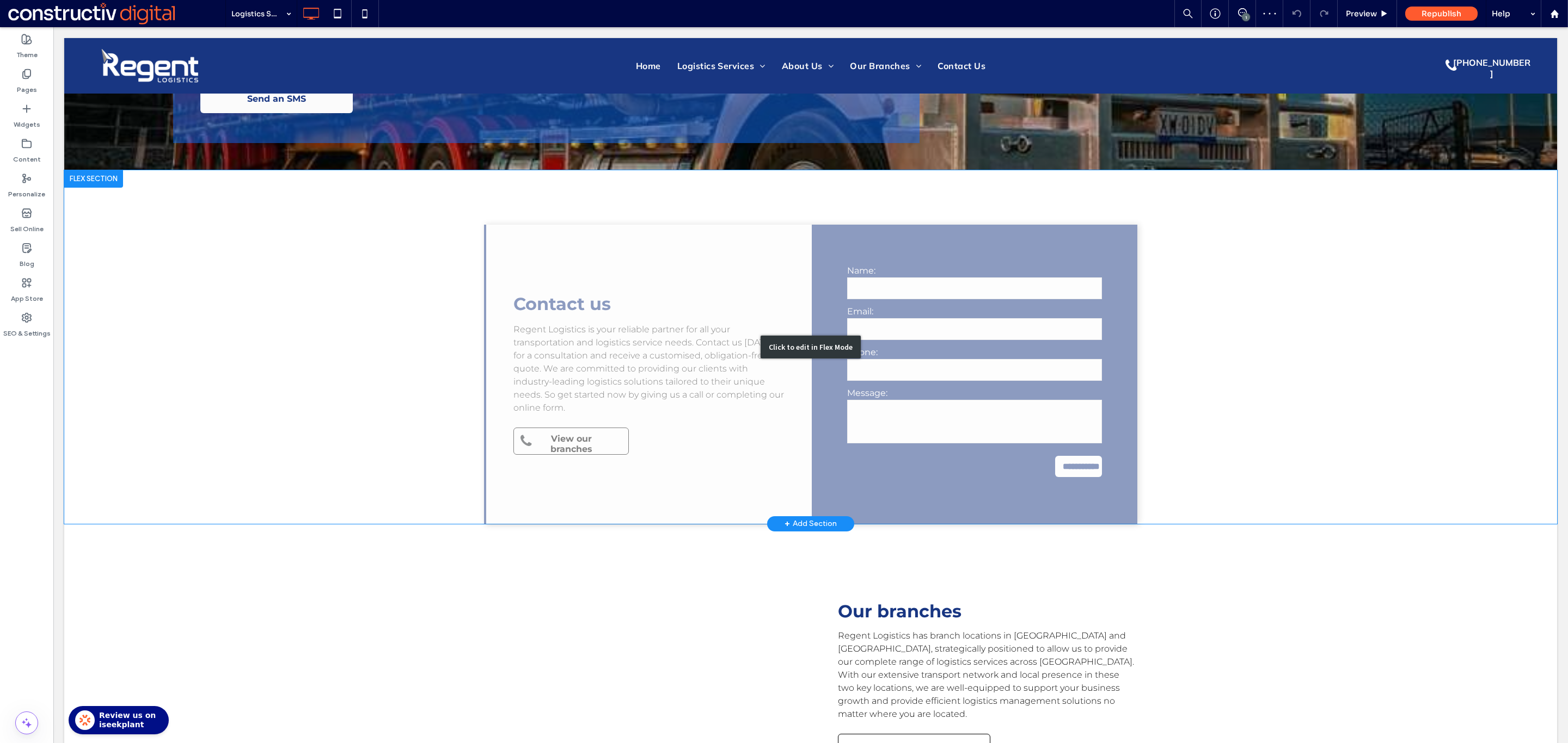
click at [563, 432] on div "Click to edit in Flex Mode" at bounding box center [811, 347] width 1493 height 353
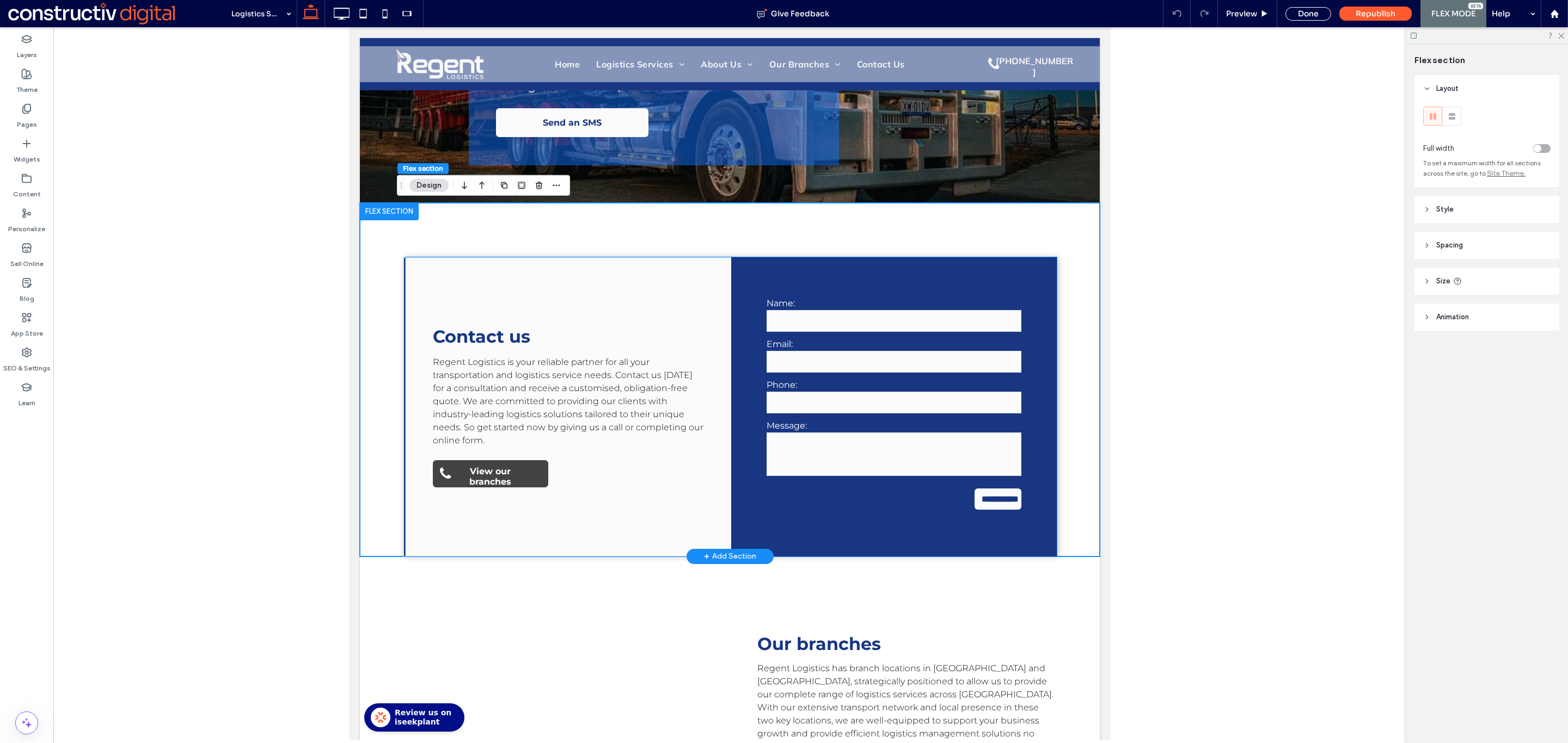
click at [492, 480] on span "View our branches" at bounding box center [489, 477] width 91 height 32
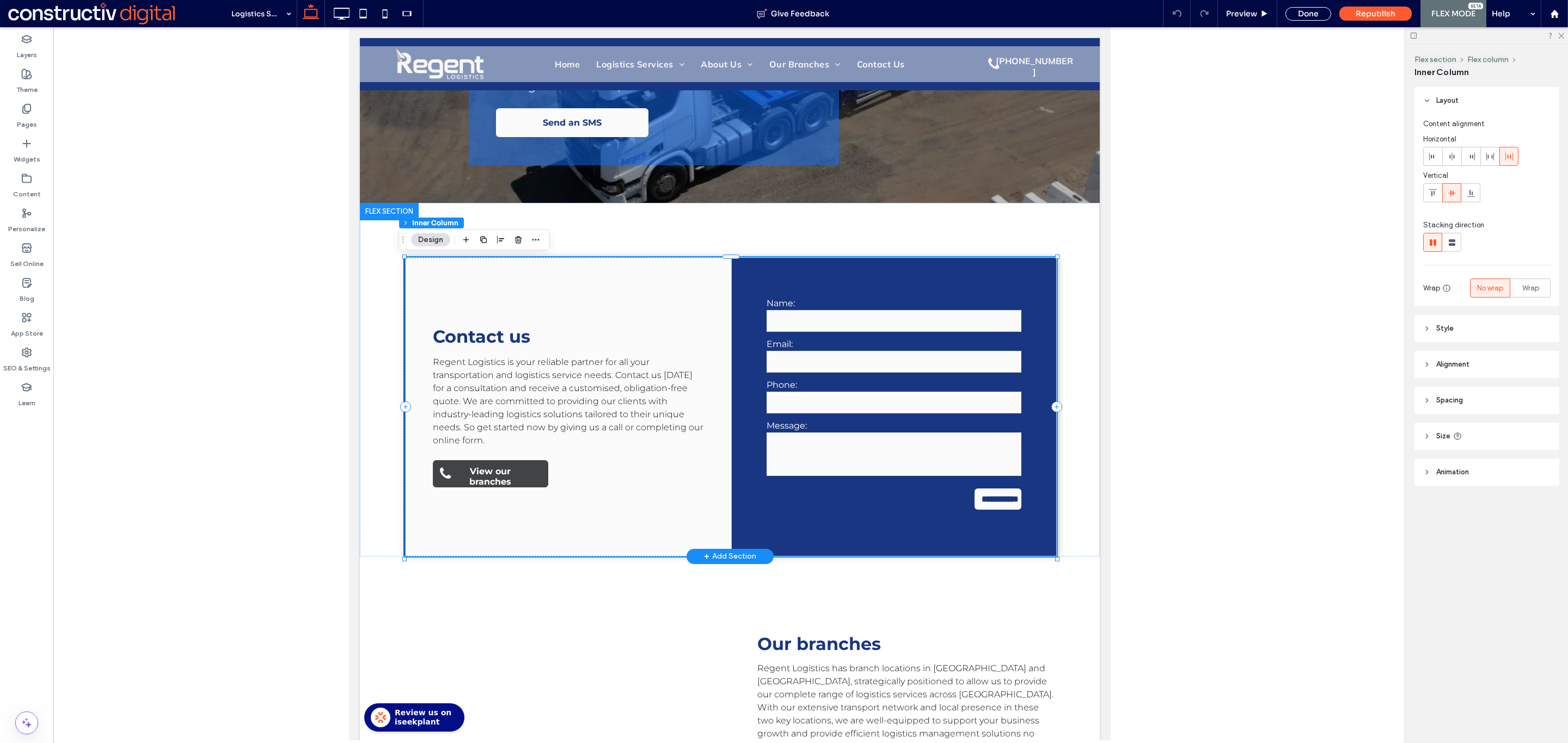
click at [513, 480] on span "View our branches" at bounding box center [489, 477] width 91 height 32
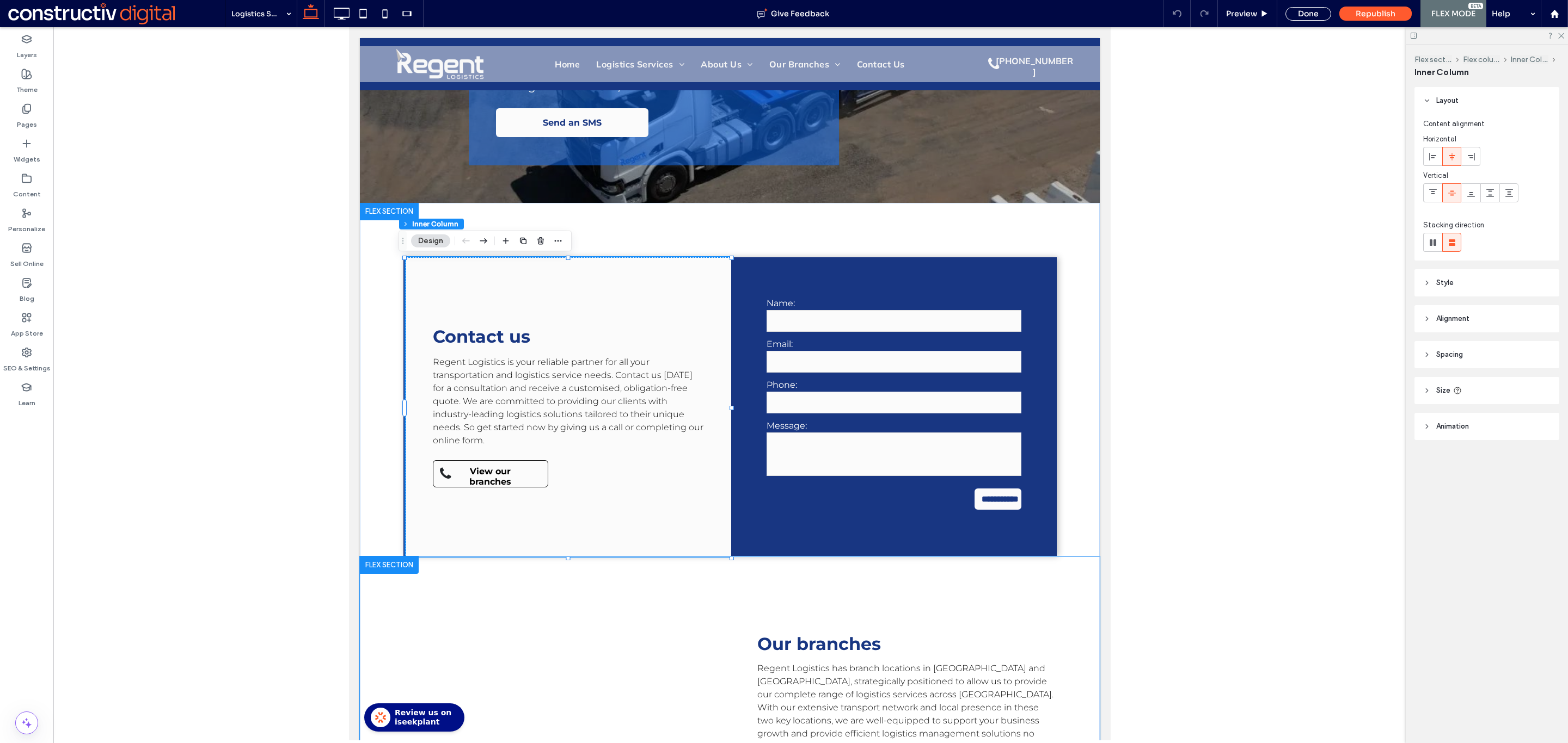
click at [495, 575] on div "Our branches Regent Logistics has branch locations in [GEOGRAPHIC_DATA] and [GE…" at bounding box center [729, 714] width 653 height 316
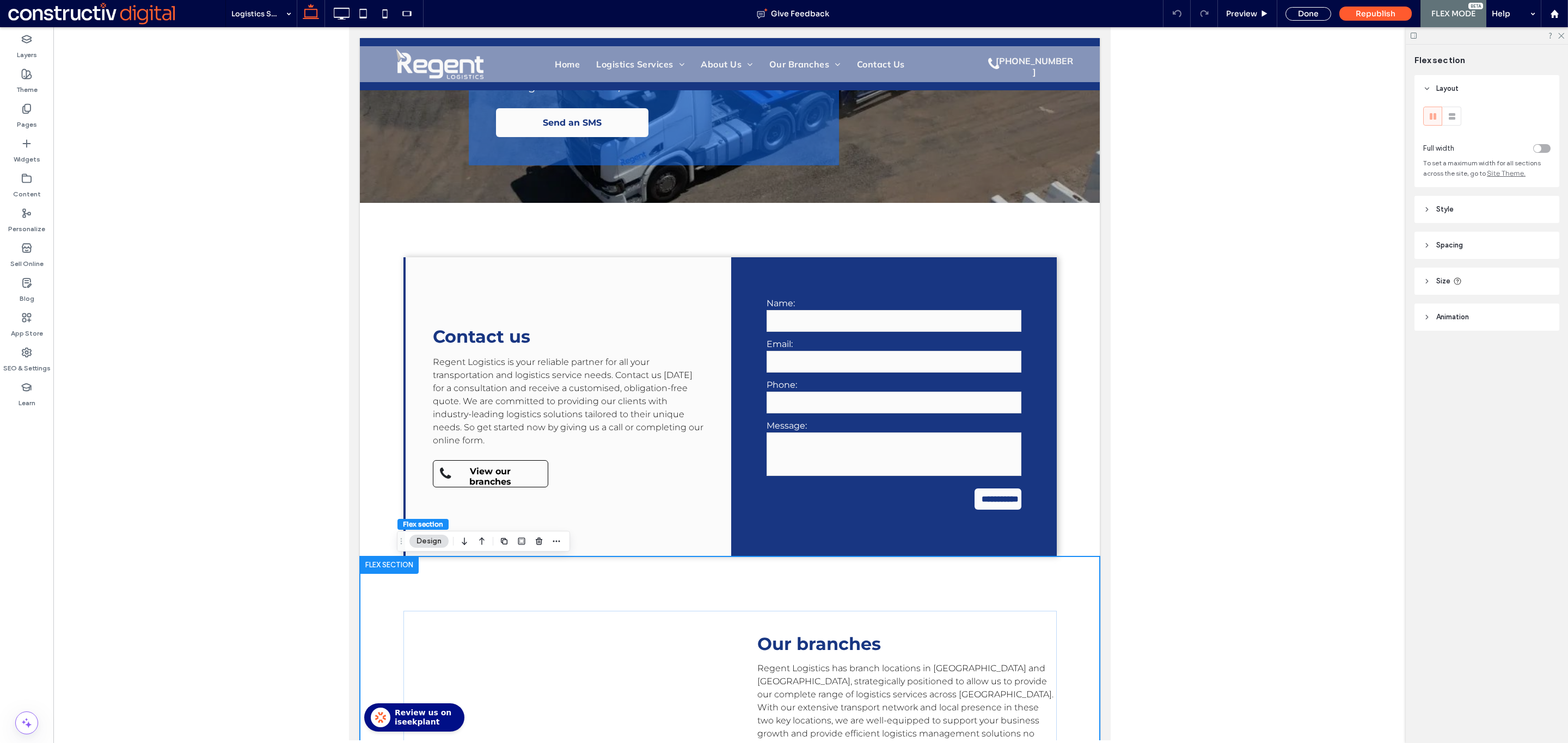
scroll to position [2121, 0]
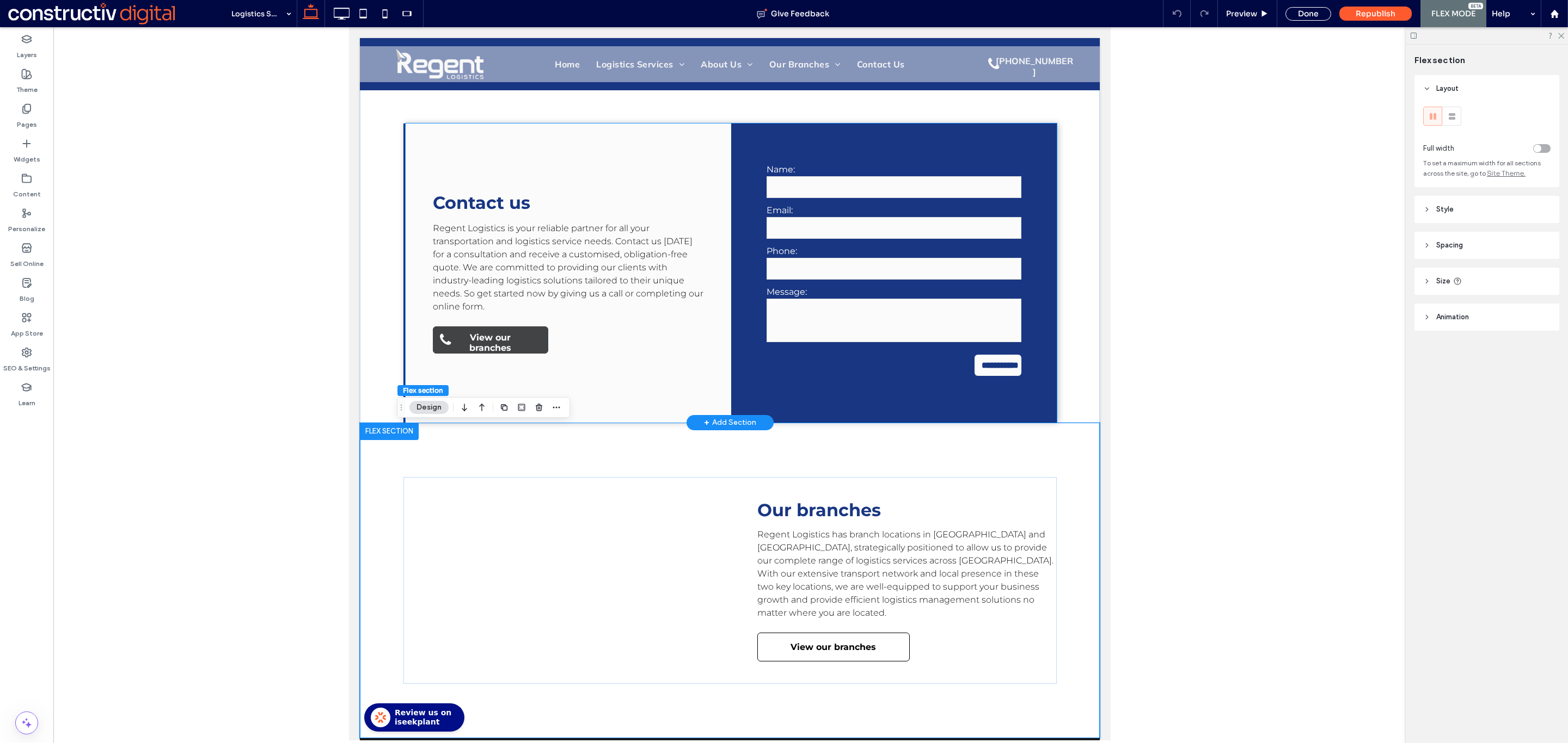
click at [495, 343] on span "View our branches" at bounding box center [489, 342] width 91 height 32
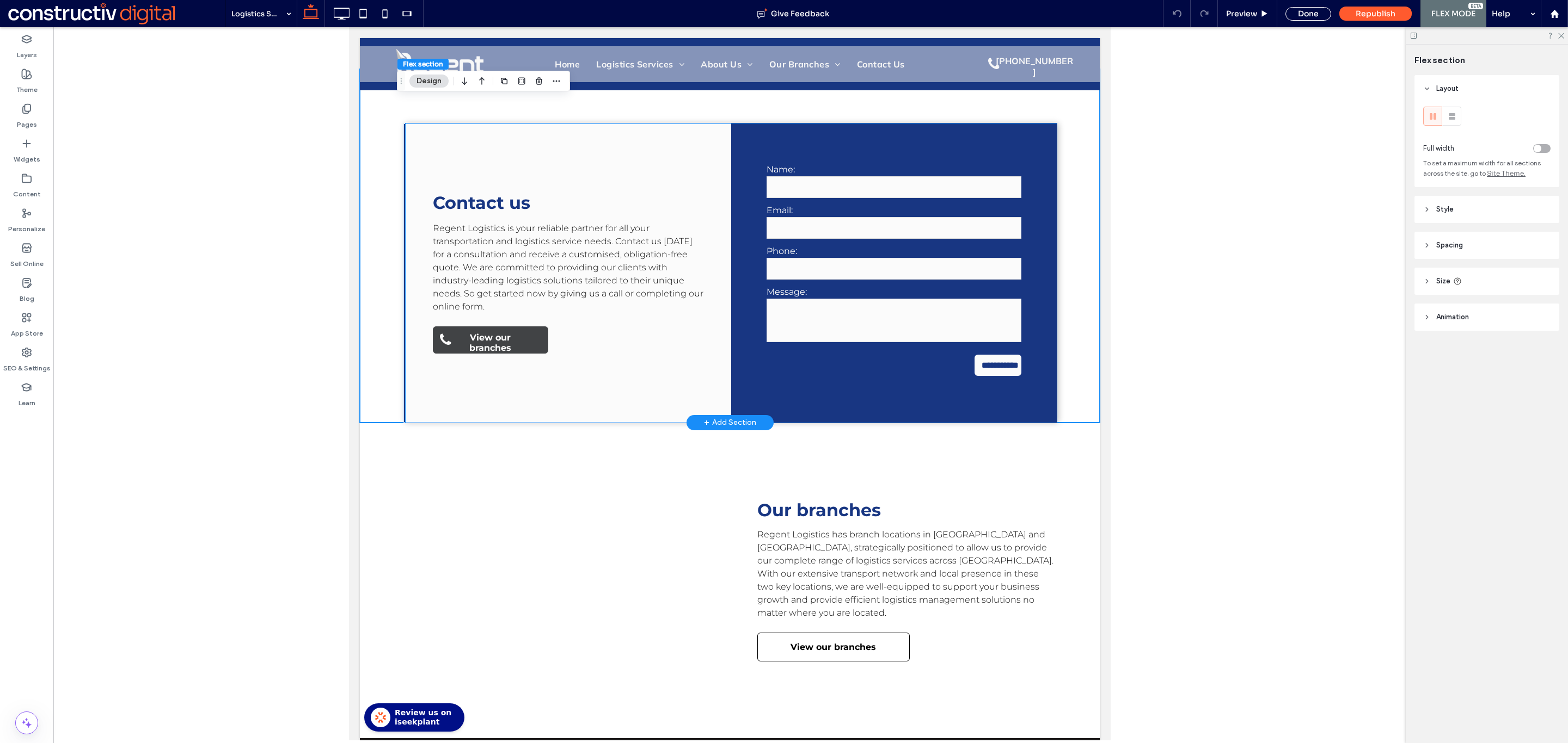
click at [473, 343] on span "View our branches" at bounding box center [489, 342] width 91 height 32
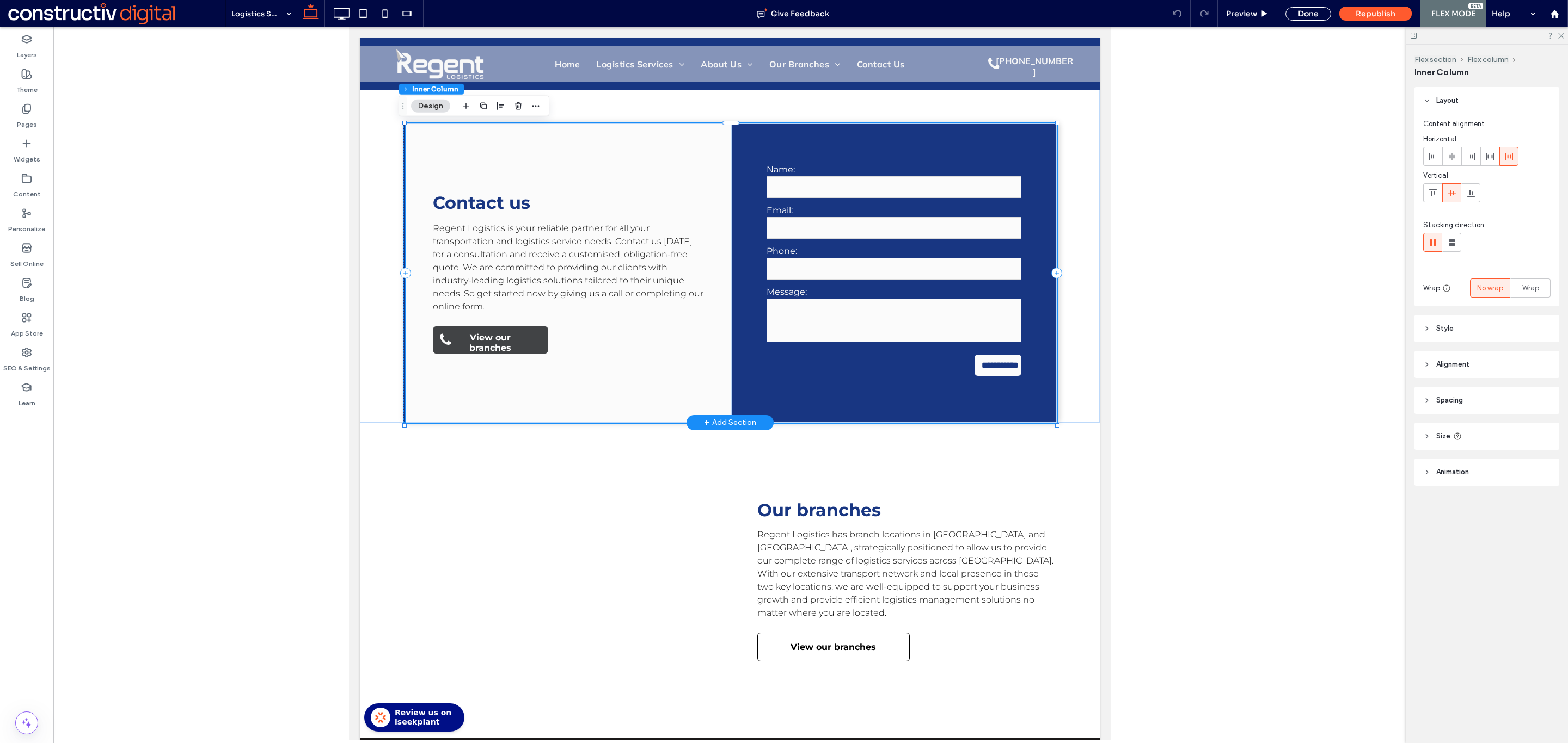
click at [489, 339] on span "View our branches" at bounding box center [489, 342] width 91 height 32
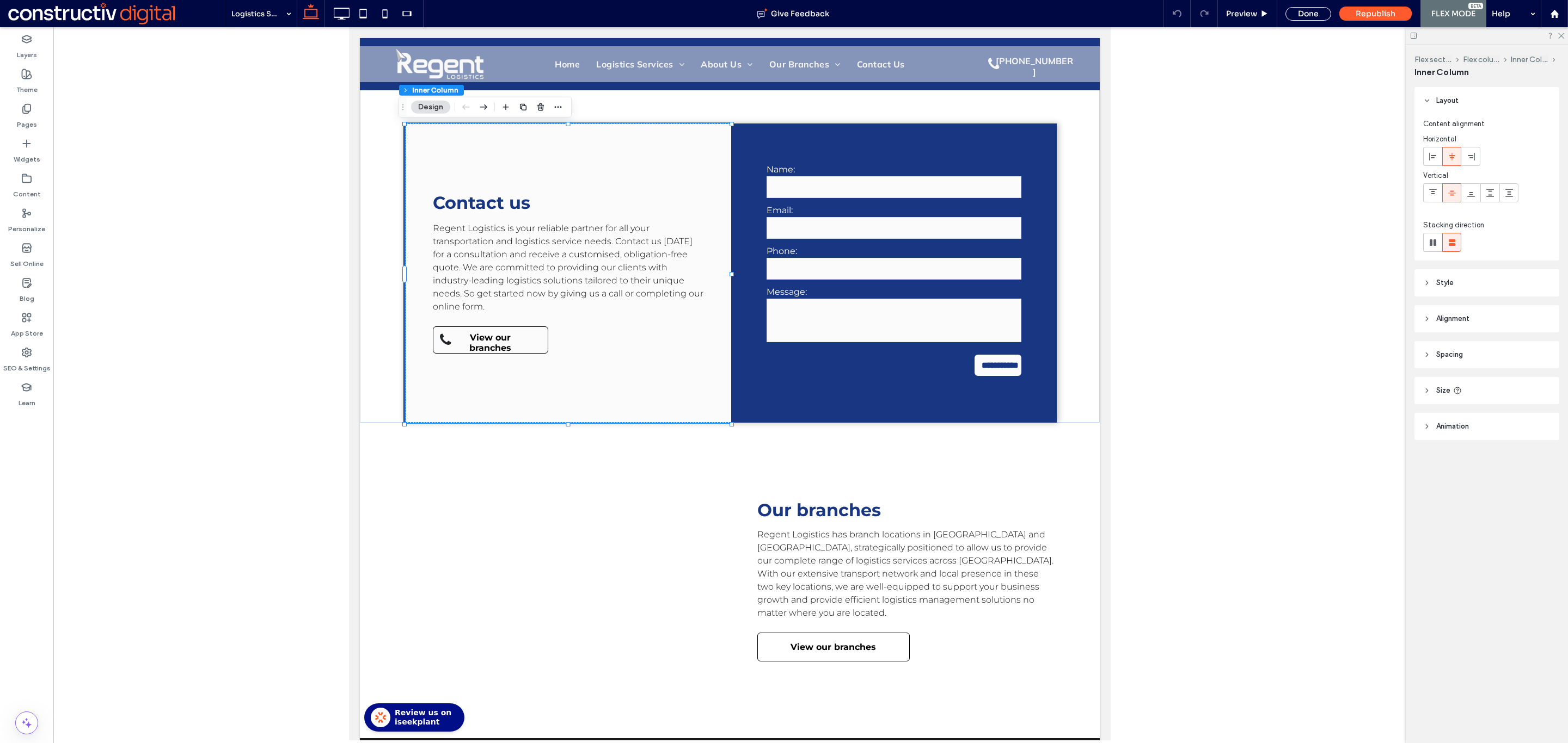
click at [435, 105] on button "Design" at bounding box center [430, 107] width 39 height 13
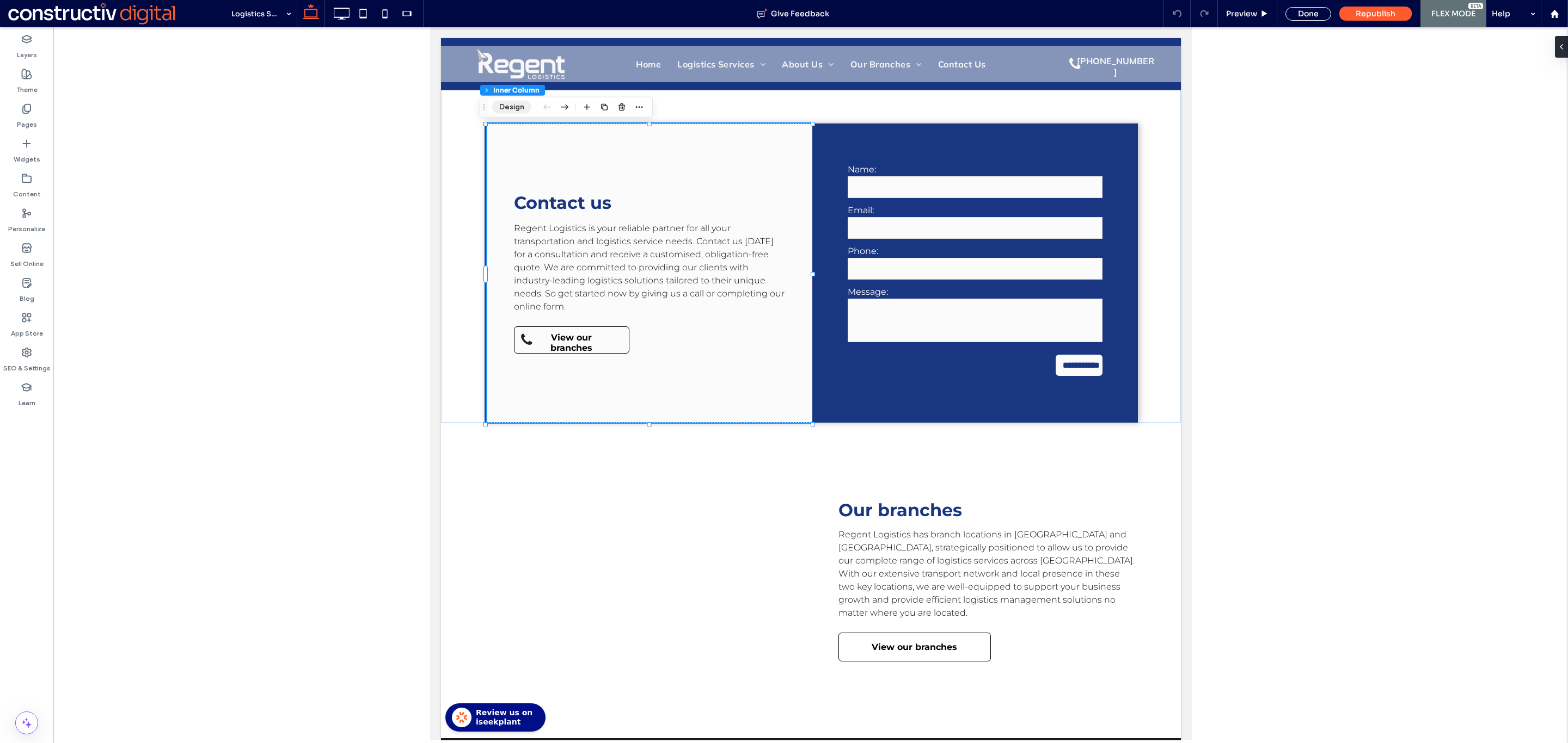
click at [508, 106] on button "Design" at bounding box center [512, 107] width 39 height 13
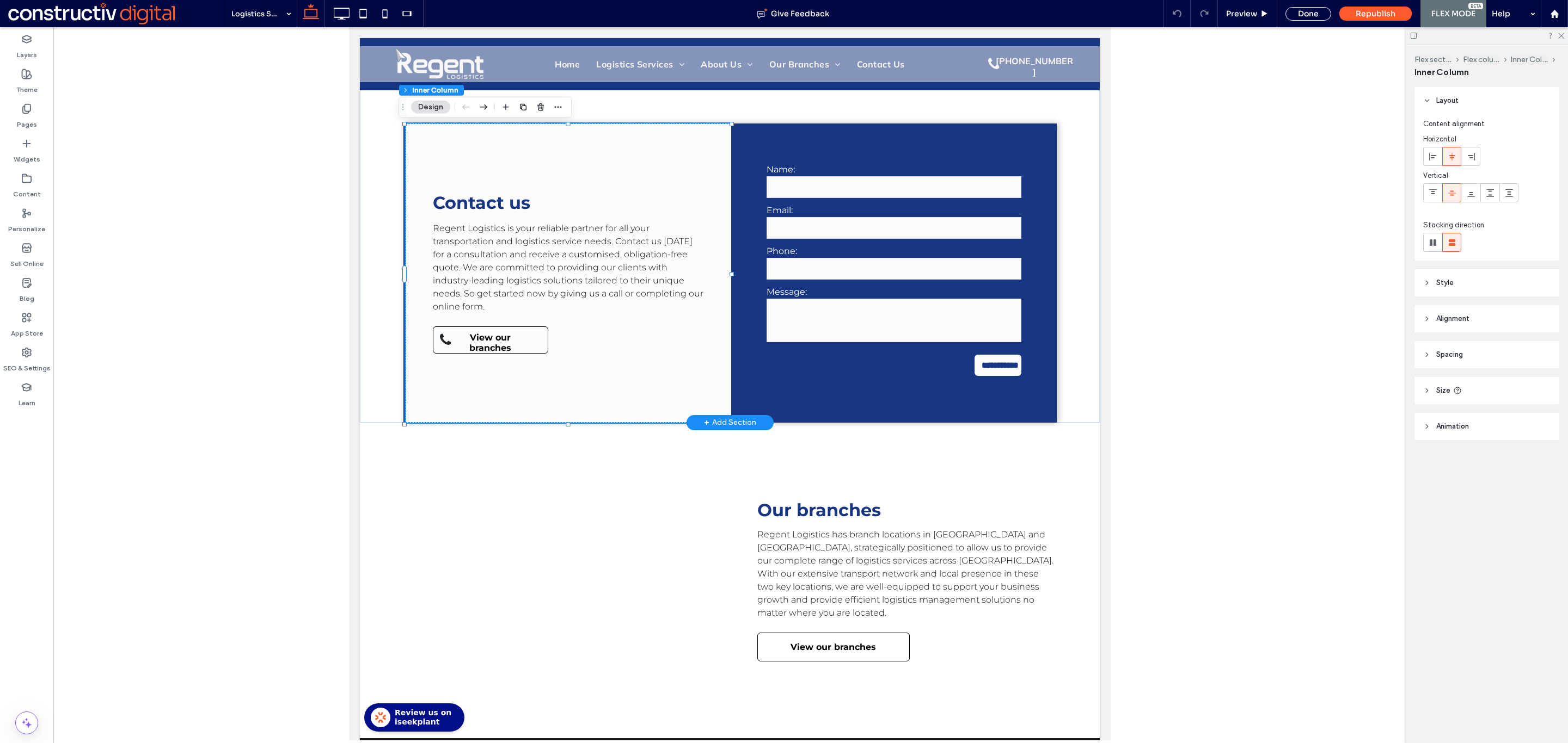
click at [584, 371] on div "Contact us Regent Logistics is your reliable partner for all your transportatio…" at bounding box center [568, 273] width 326 height 300
click at [770, 381] on form "**********" at bounding box center [893, 272] width 271 height 244
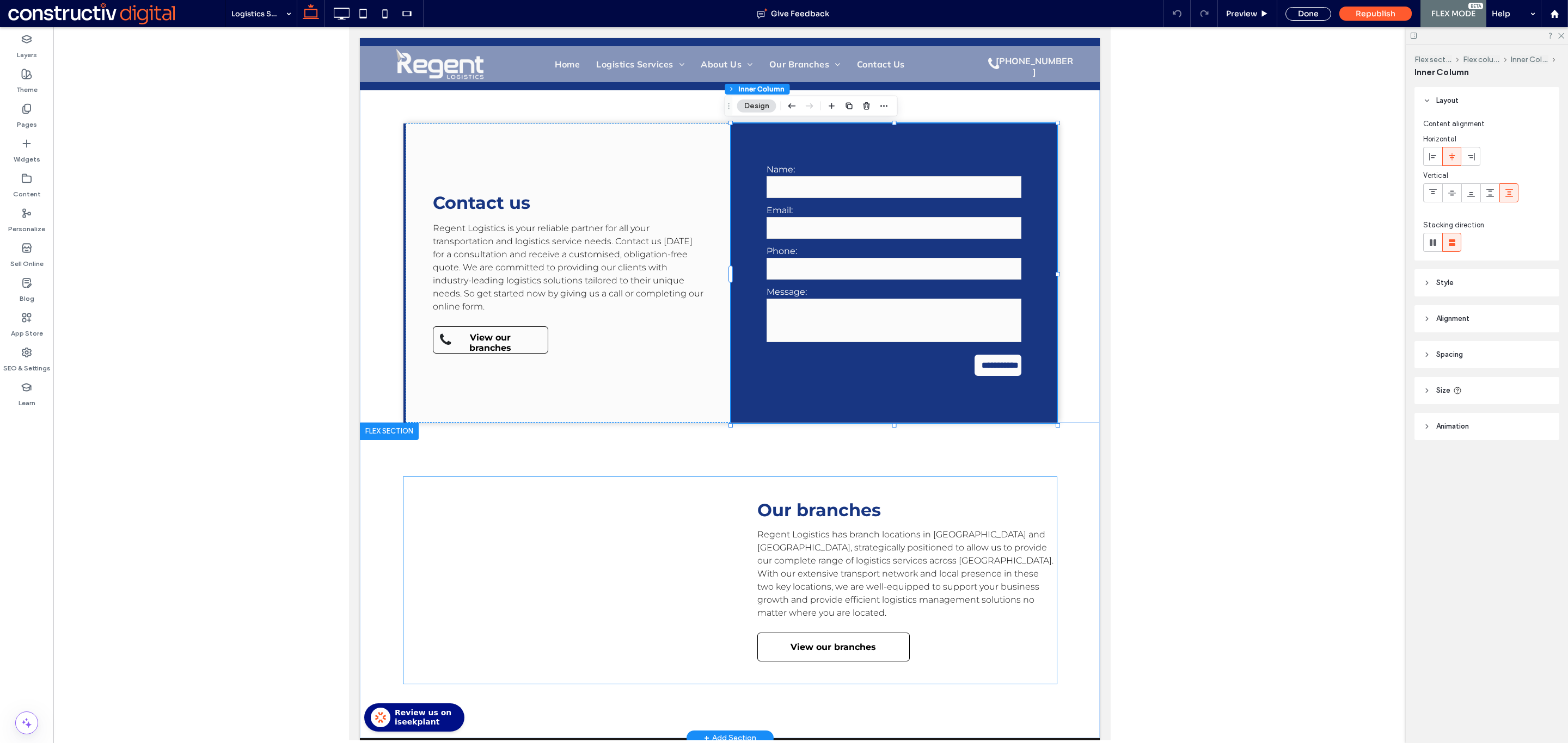
click at [731, 497] on div "Our branches Regent Logistics has branch locations in [GEOGRAPHIC_DATA] and [GE…" at bounding box center [729, 581] width 653 height 207
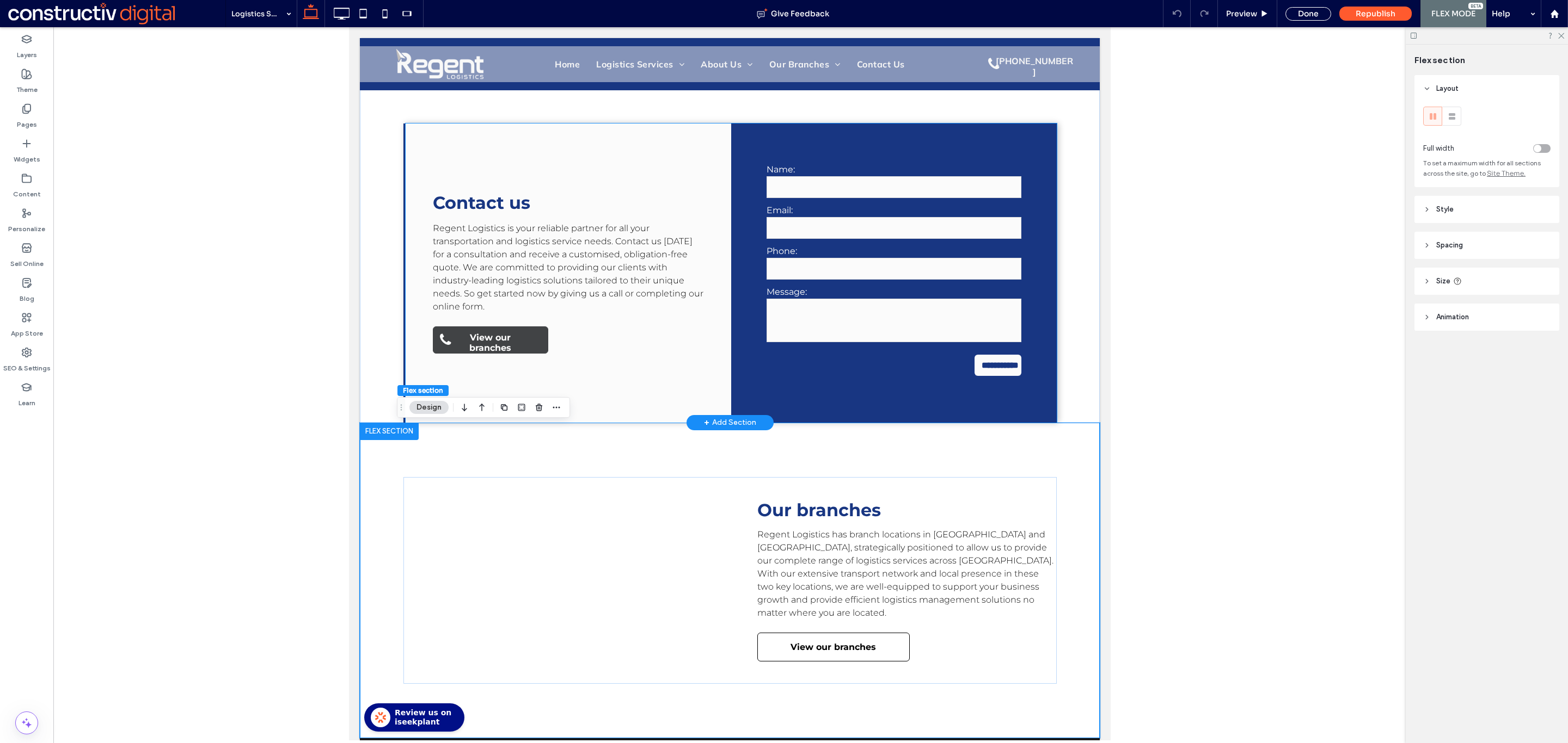
click at [482, 336] on span "View our branches" at bounding box center [489, 342] width 91 height 32
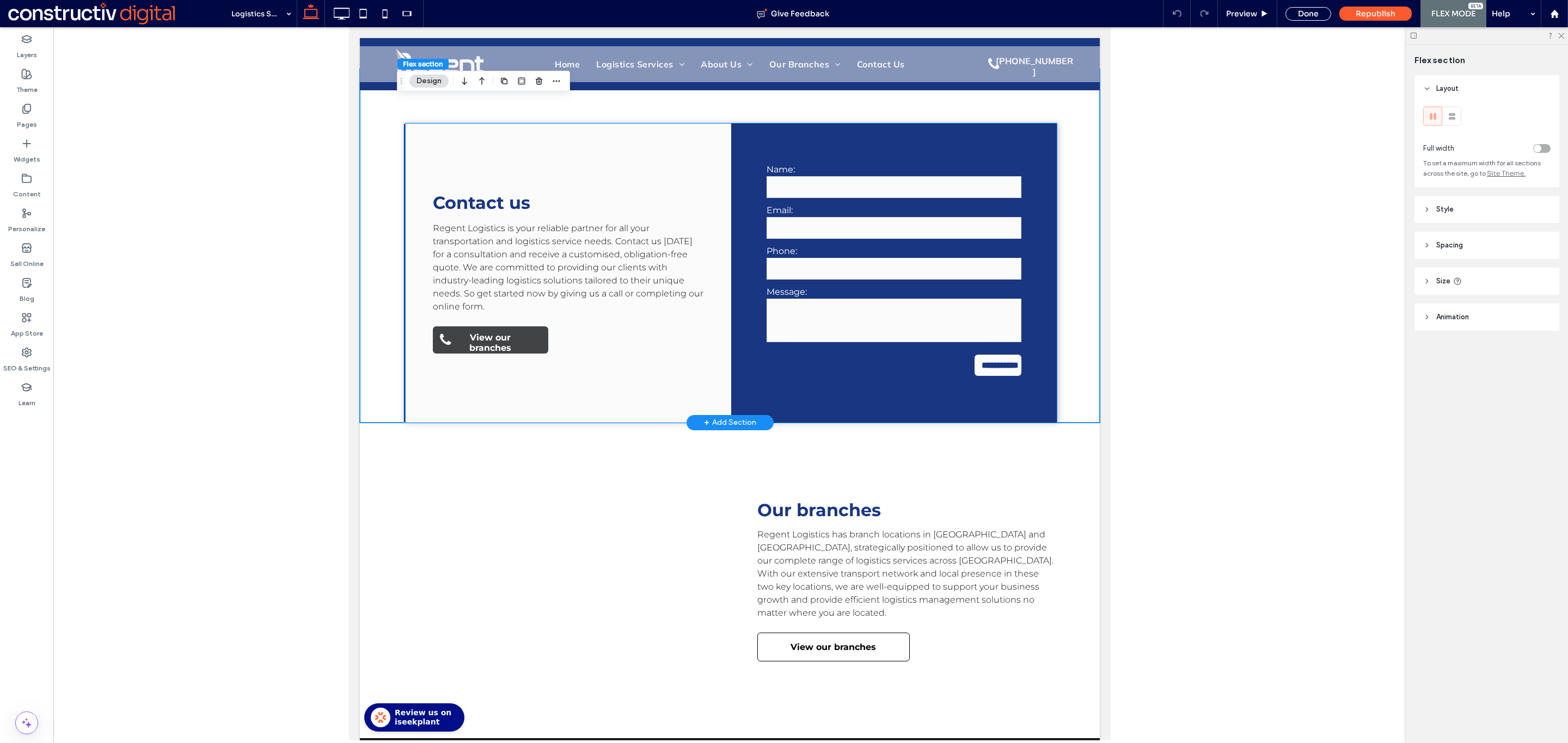
click at [486, 339] on span "View our branches" at bounding box center [489, 342] width 91 height 32
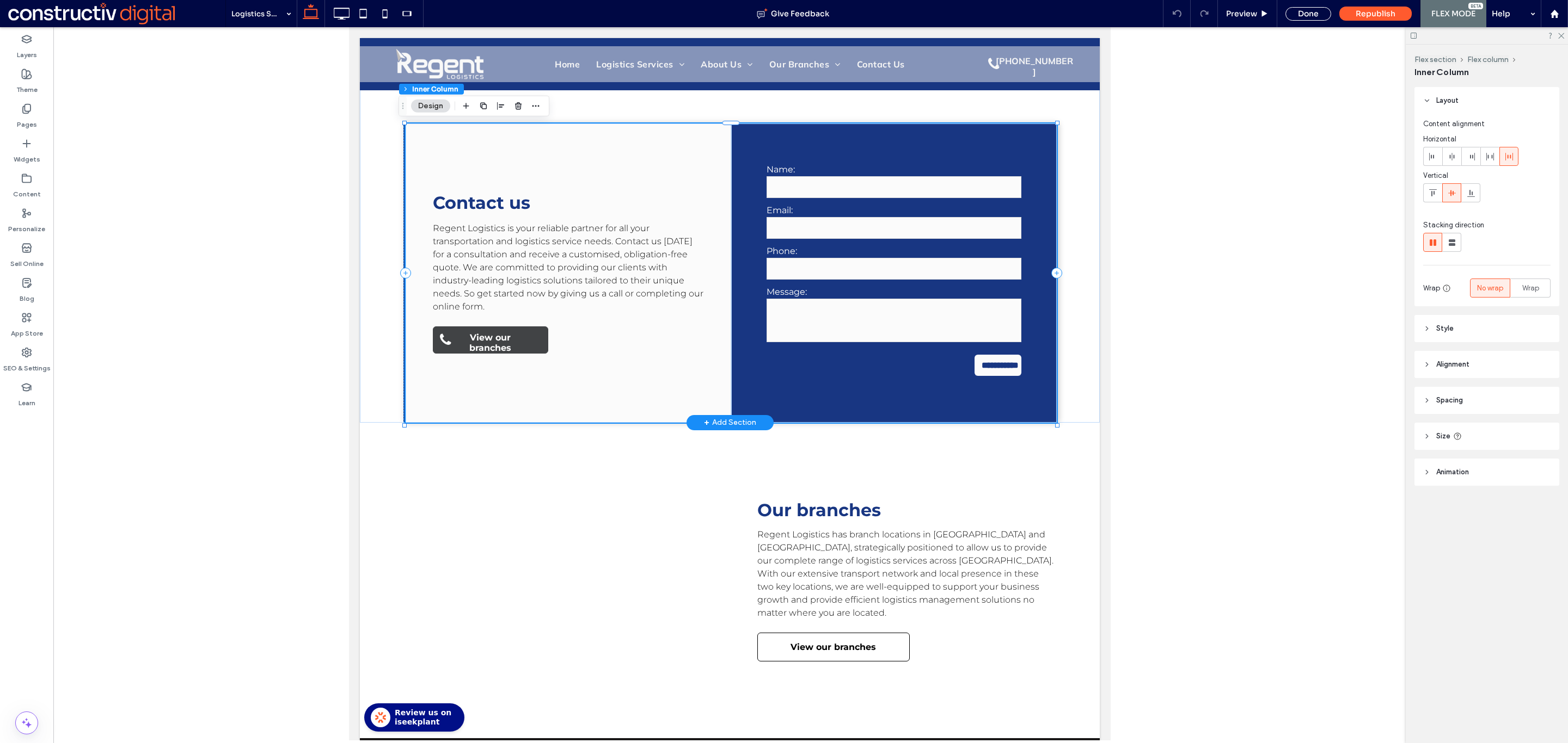
click at [486, 339] on span "View our branches" at bounding box center [489, 342] width 91 height 32
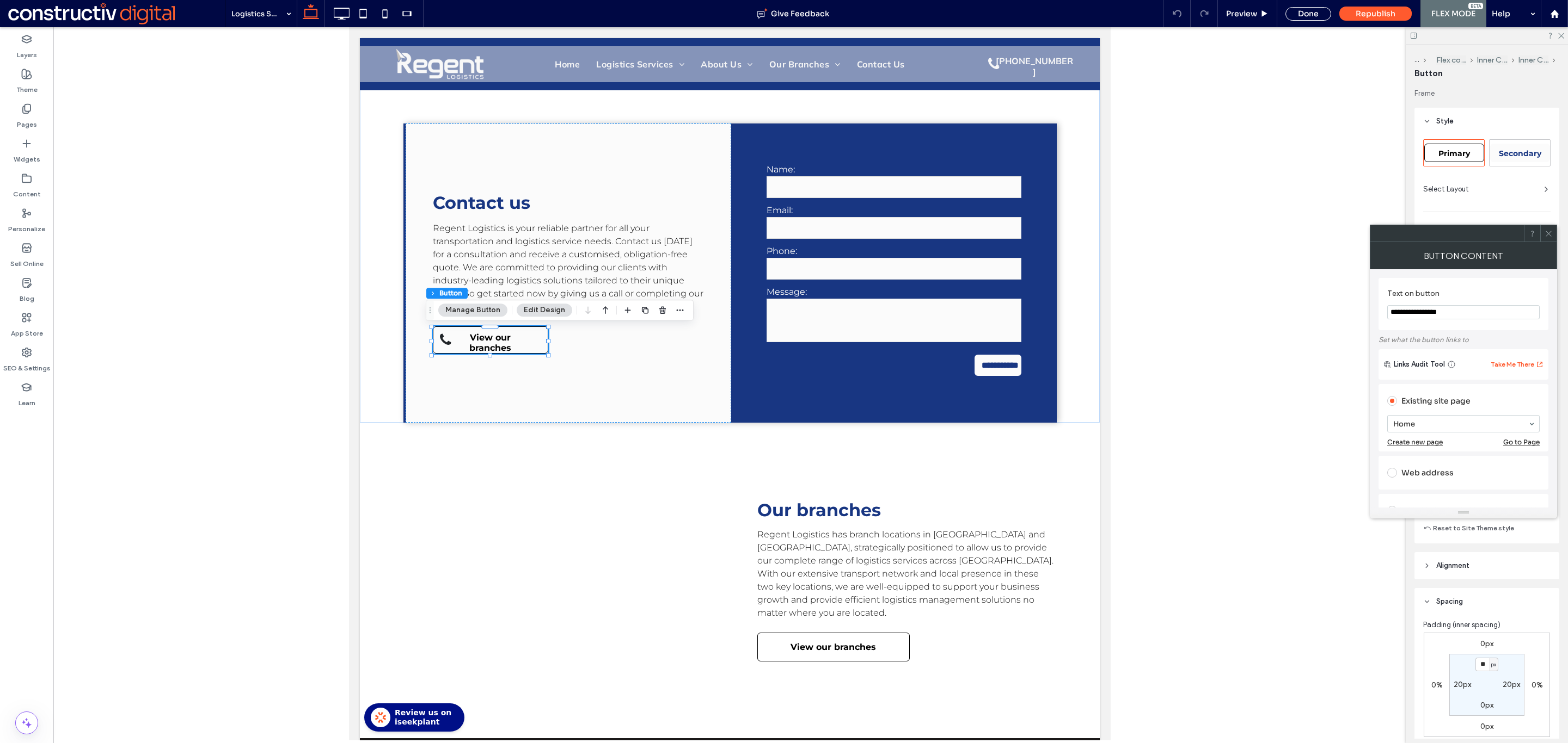
click at [532, 308] on button "Edit Design" at bounding box center [544, 310] width 55 height 13
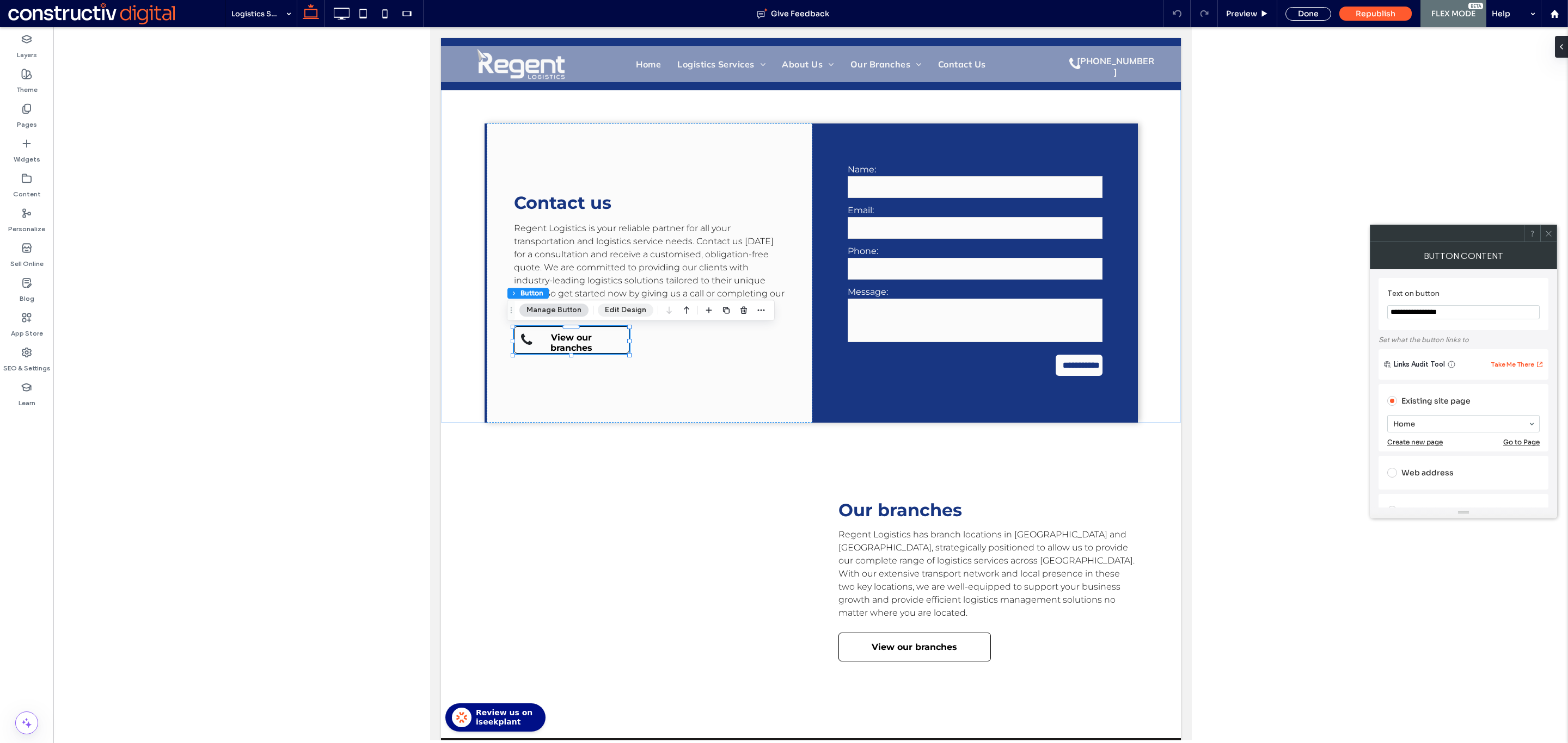
click at [618, 305] on button "Edit Design" at bounding box center [625, 310] width 55 height 13
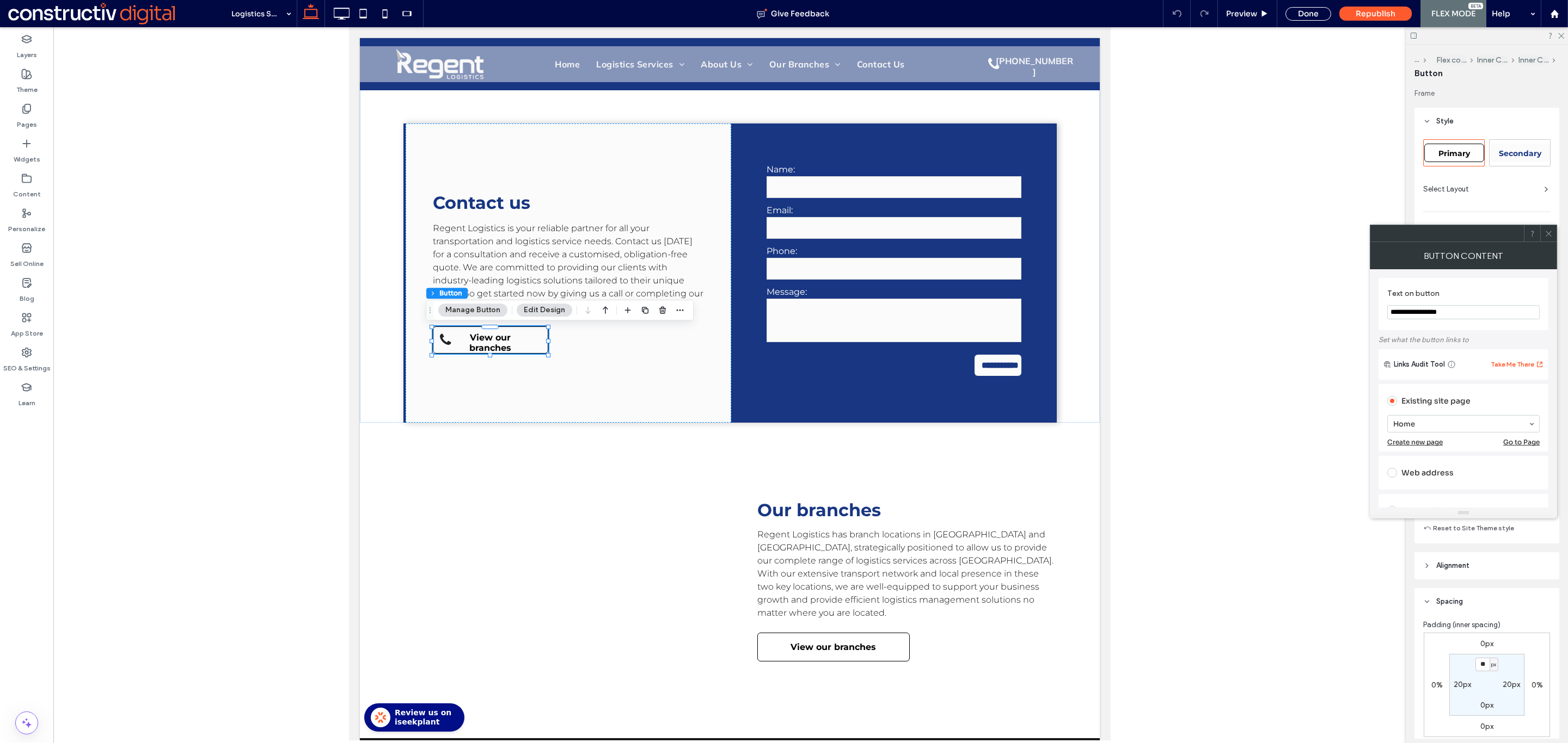
click at [1457, 148] on span "Primary" at bounding box center [1454, 153] width 32 height 10
type input "*"
click at [1545, 231] on icon at bounding box center [1548, 233] width 8 height 8
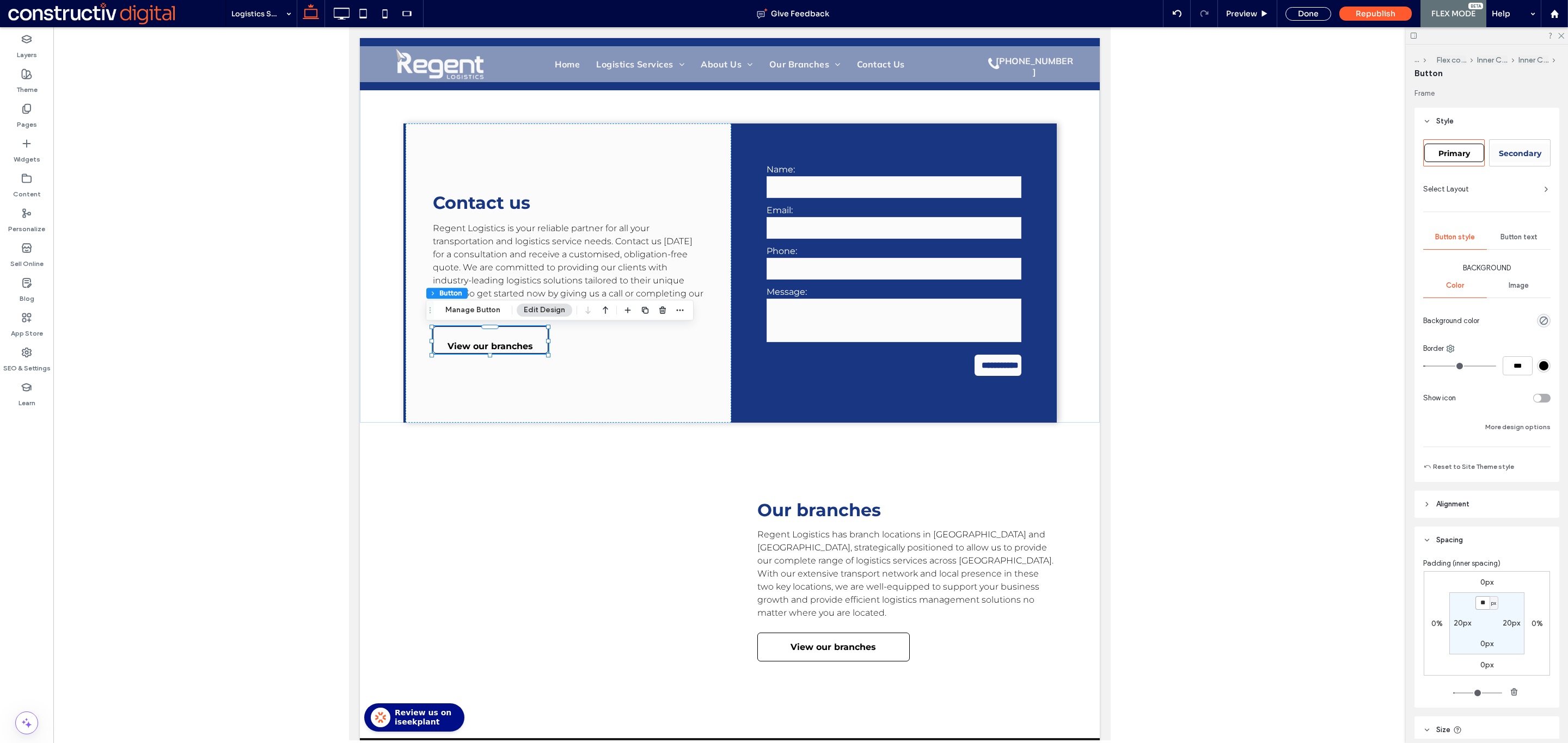
click at [1477, 601] on input "**" at bounding box center [1482, 603] width 14 height 13
type input "*"
click at [1228, 440] on div at bounding box center [729, 384] width 1352 height 713
click at [478, 315] on button "Manage Button" at bounding box center [473, 310] width 69 height 13
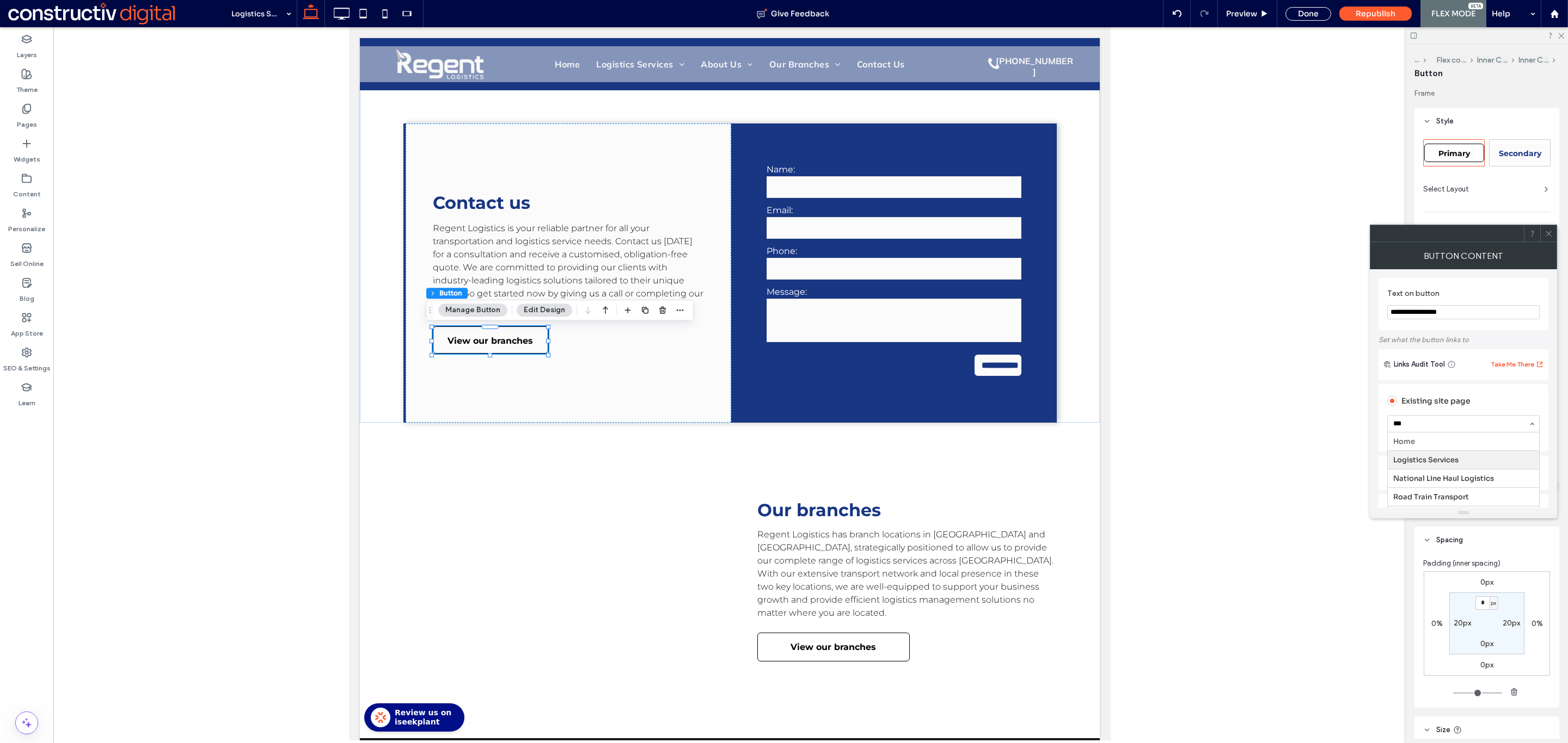
type input "***"
click at [1547, 238] on span at bounding box center [1548, 233] width 8 height 16
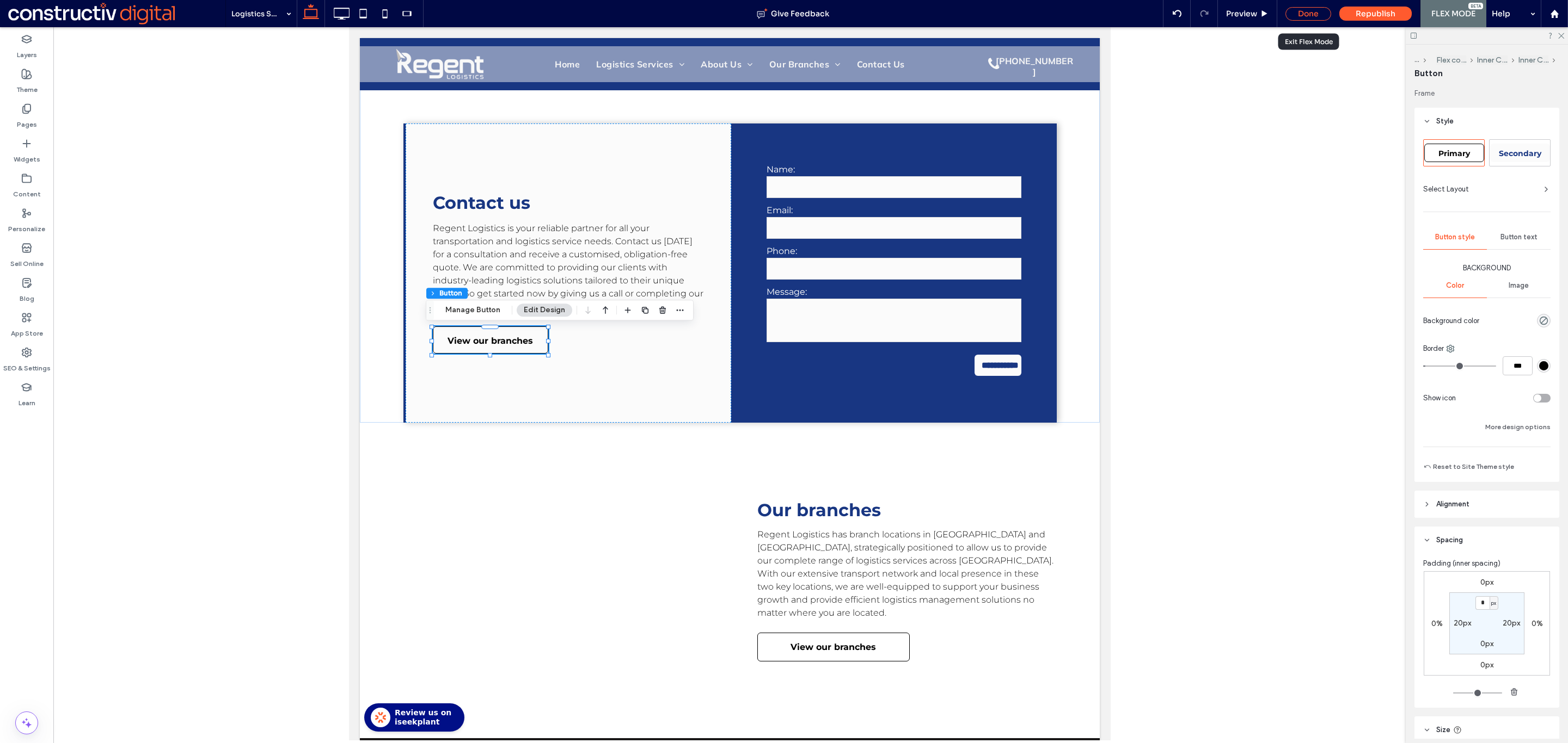
drag, startPoint x: 1311, startPoint y: 8, endPoint x: 831, endPoint y: 135, distance: 496.5
click at [1311, 8] on div "Done" at bounding box center [1308, 14] width 46 height 13
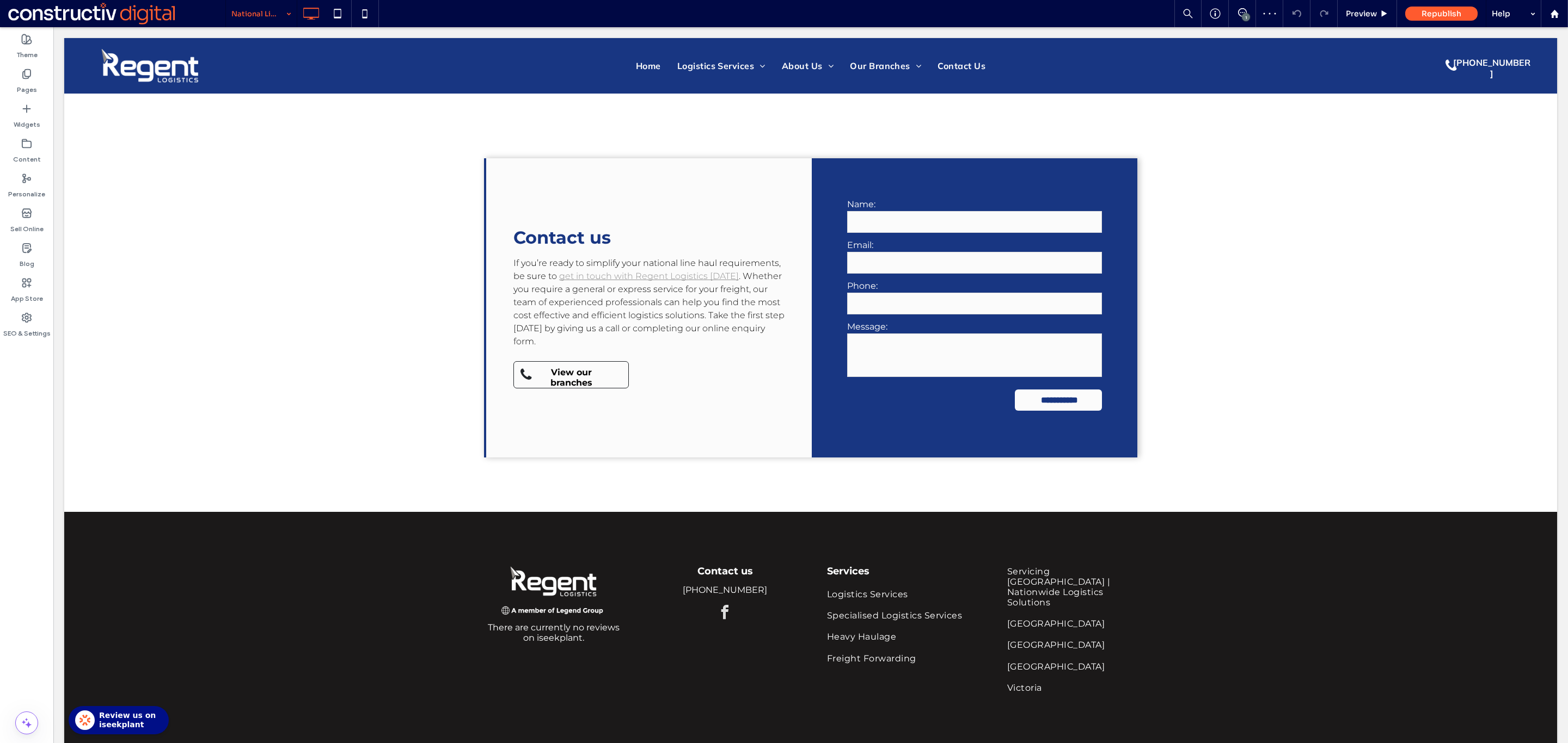
scroll to position [2326, 0]
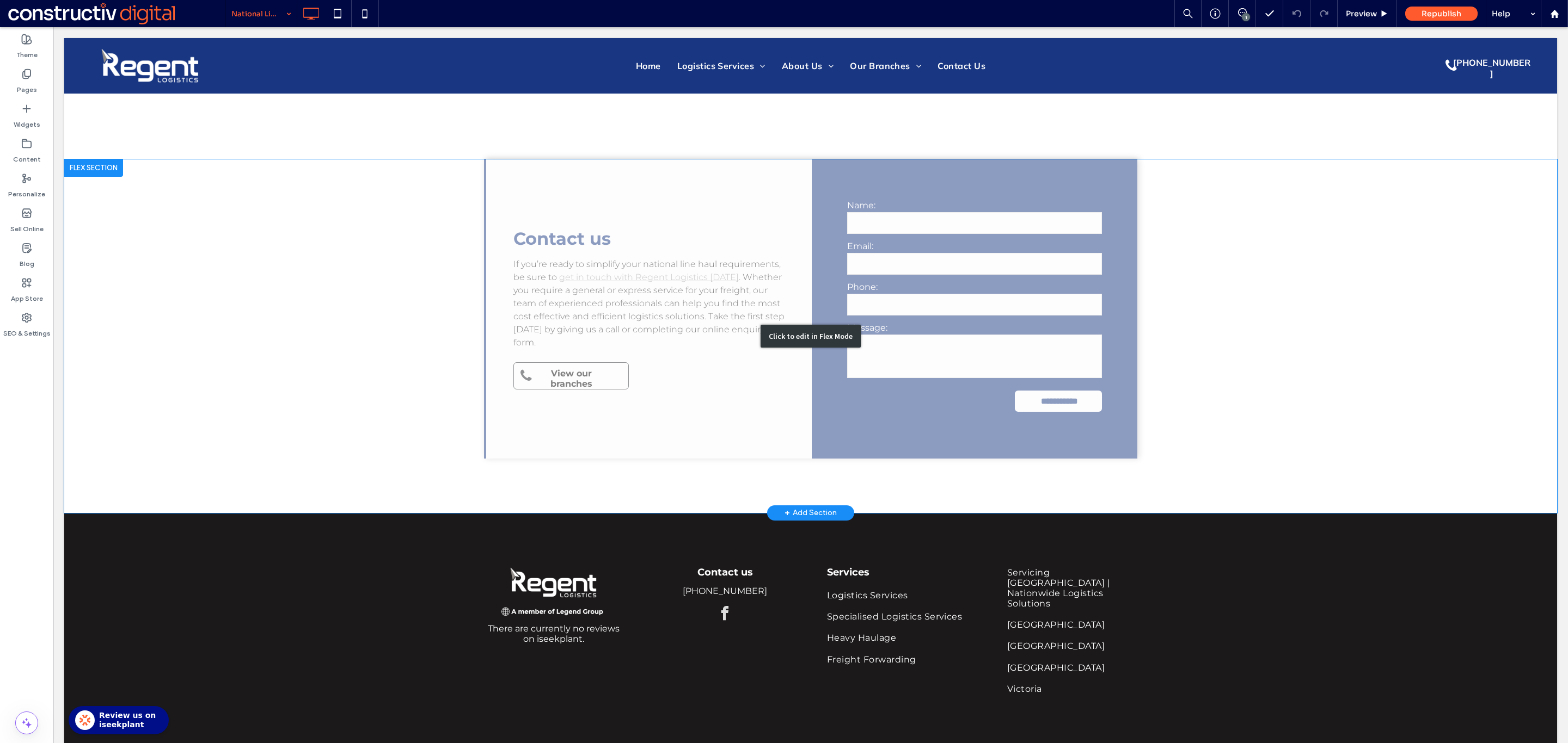
click at [579, 369] on div "Click to edit in Flex Mode" at bounding box center [811, 336] width 1493 height 353
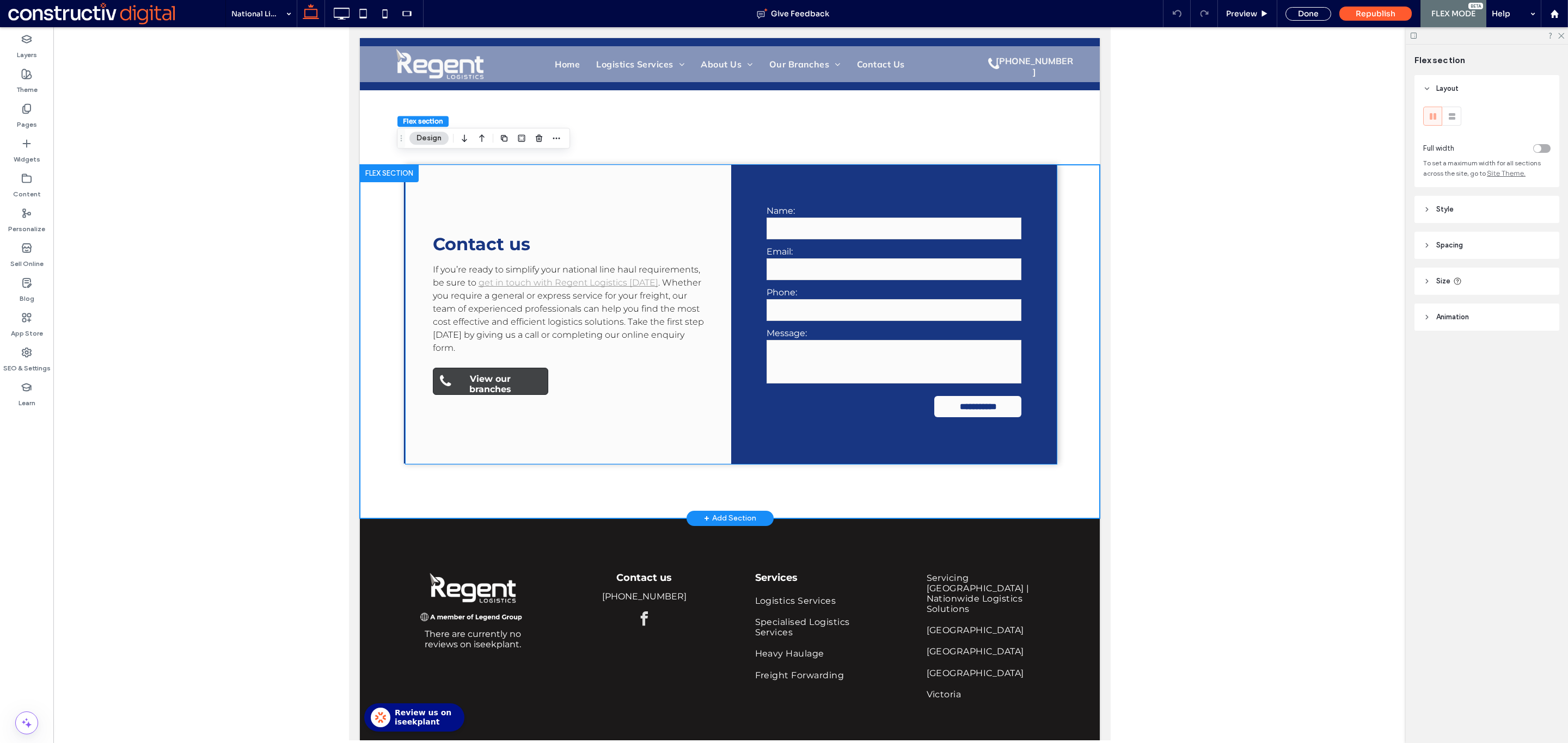
click at [481, 378] on span "View our branches" at bounding box center [489, 384] width 91 height 32
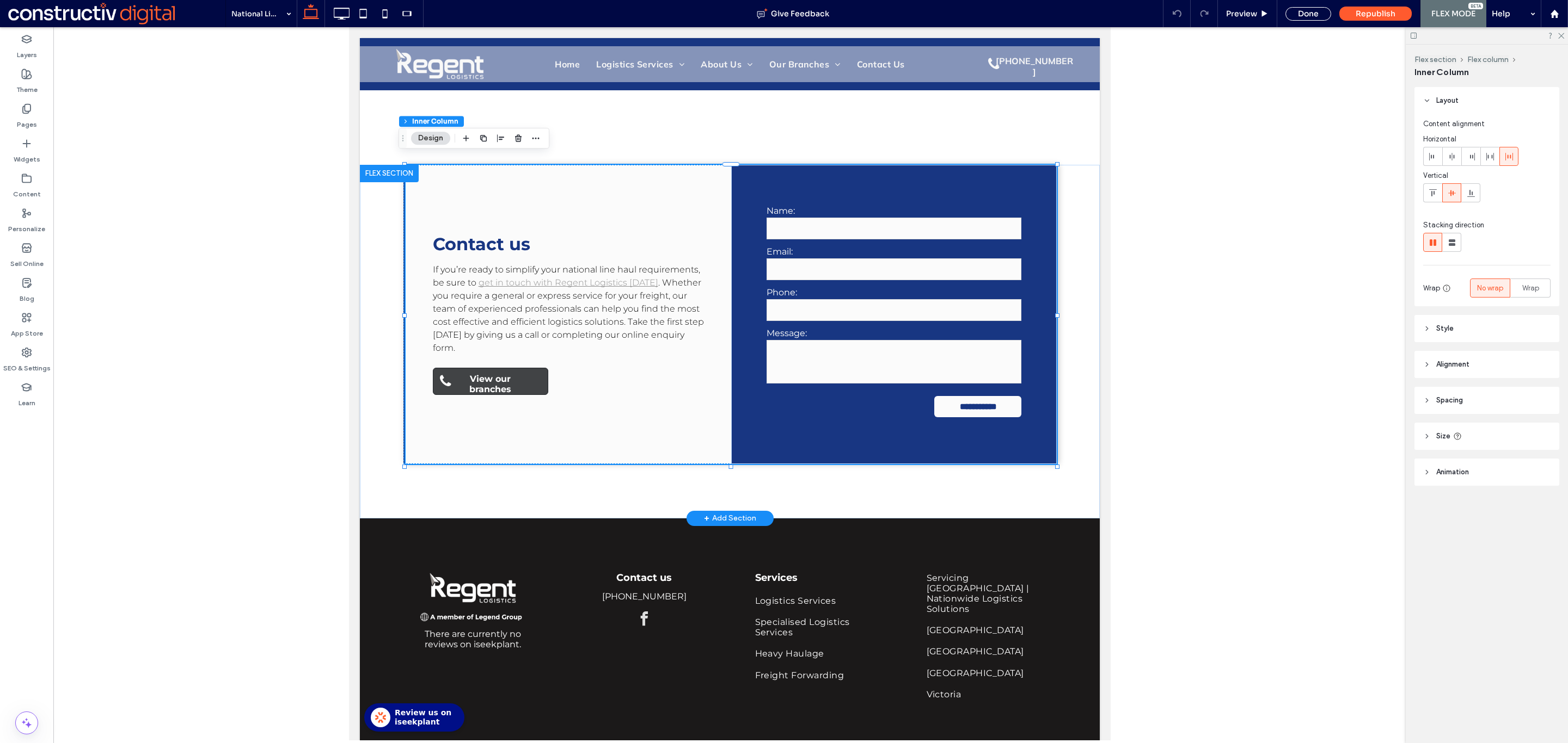
click at [505, 377] on span "View our branches" at bounding box center [489, 384] width 91 height 32
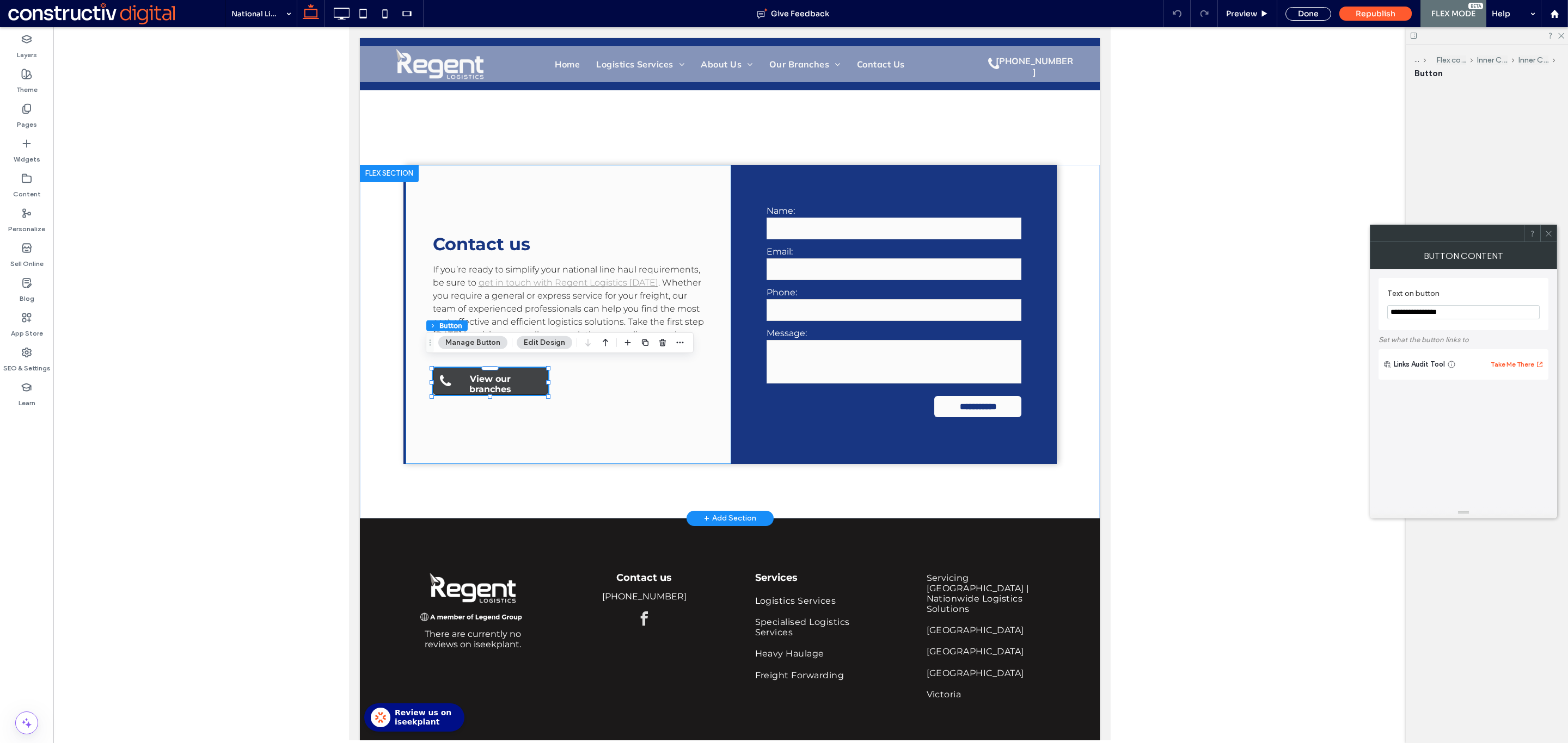
click at [505, 377] on div "View our branches" at bounding box center [489, 381] width 115 height 27
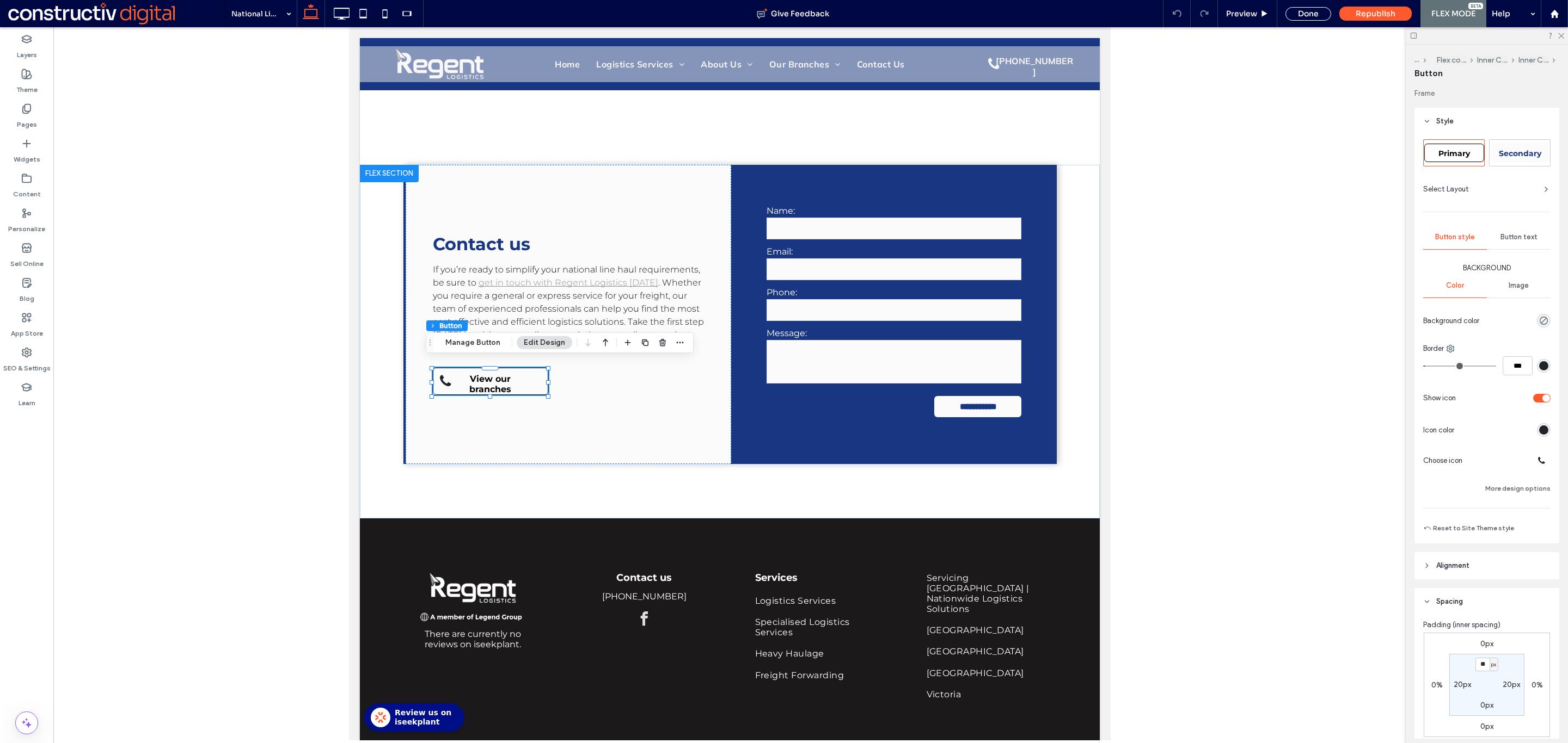
click at [1439, 159] on div "Primary" at bounding box center [1454, 153] width 60 height 18
type input "*"
click at [1475, 599] on input "**" at bounding box center [1482, 603] width 14 height 13
type input "*"
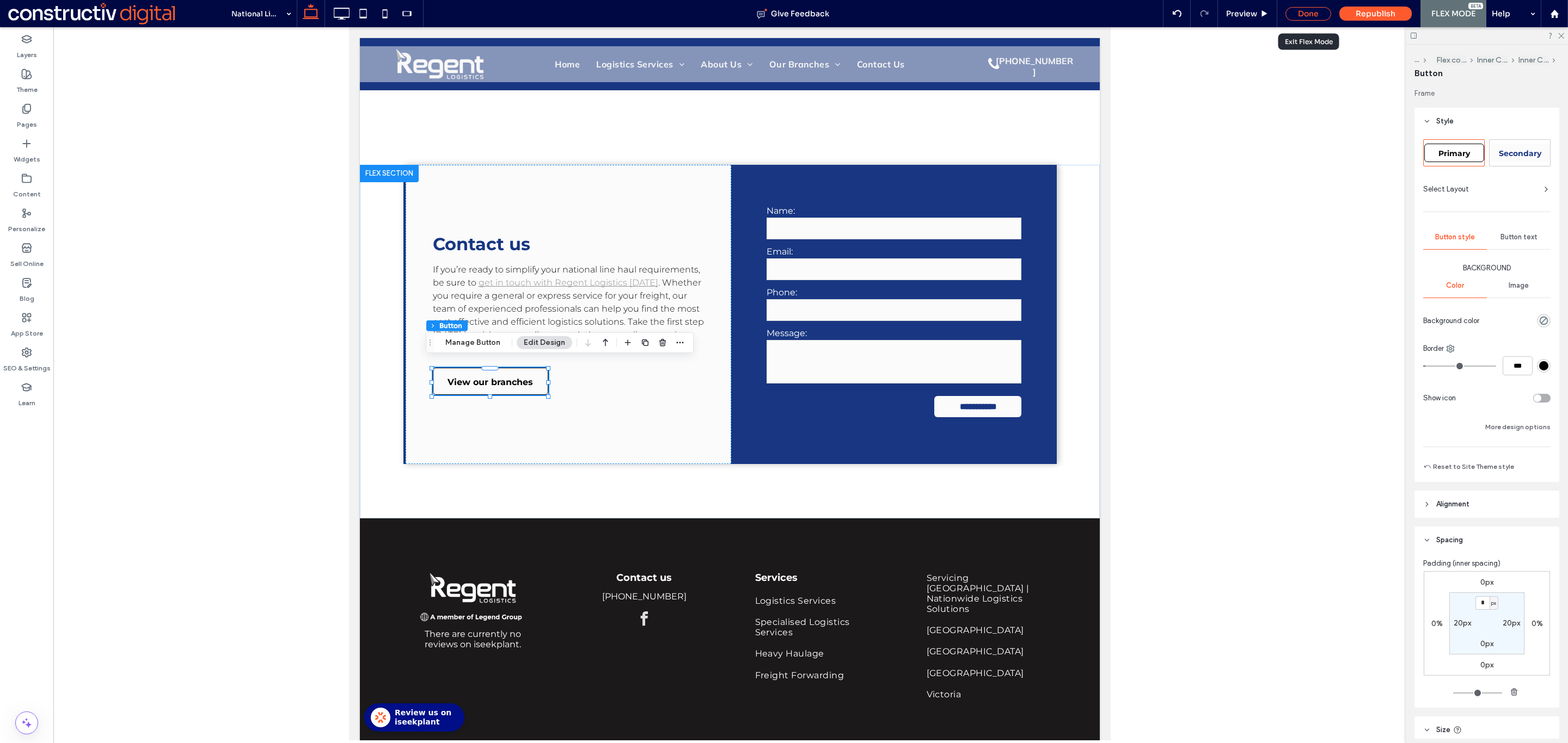
click at [1305, 7] on div "Done" at bounding box center [1308, 14] width 46 height 13
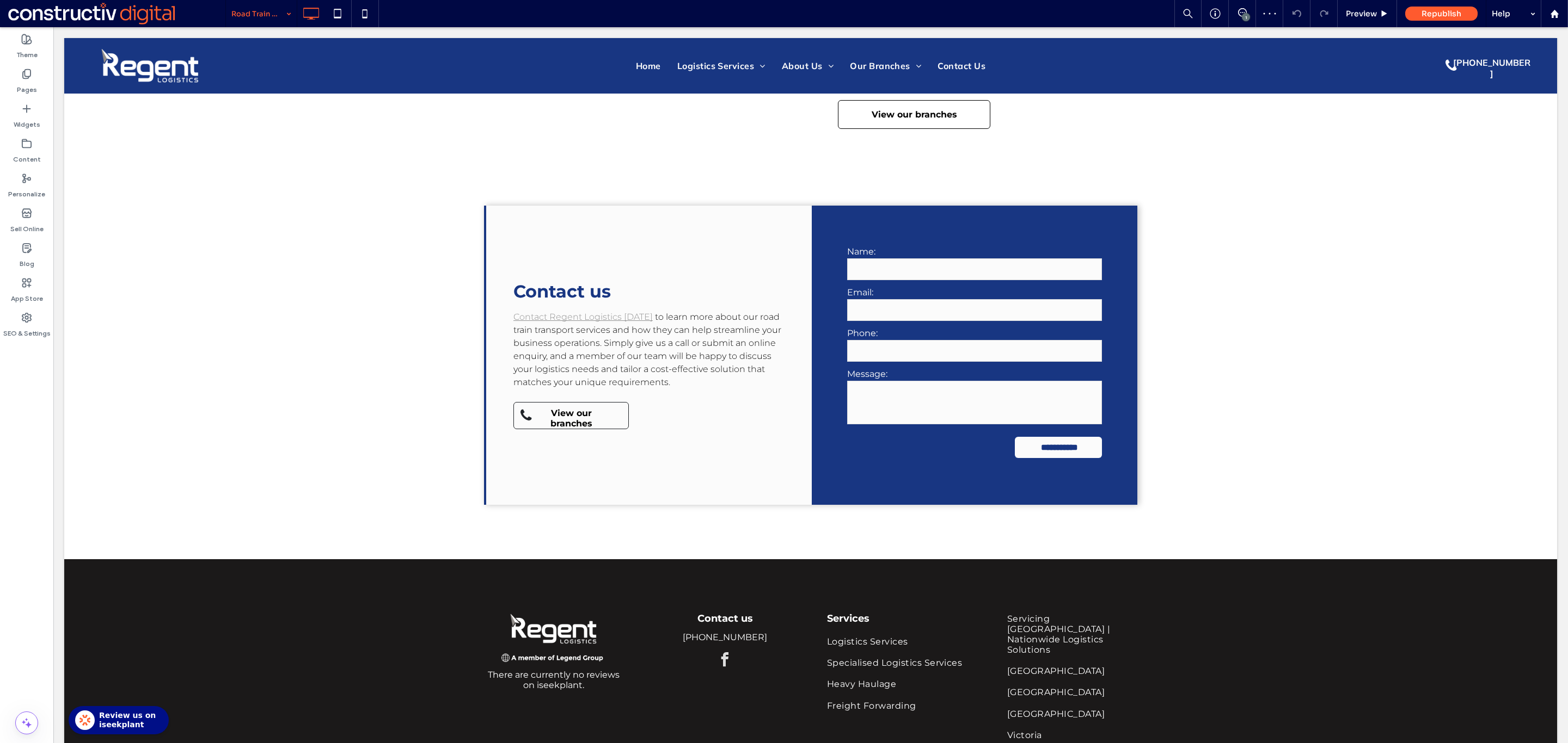
scroll to position [2019, 0]
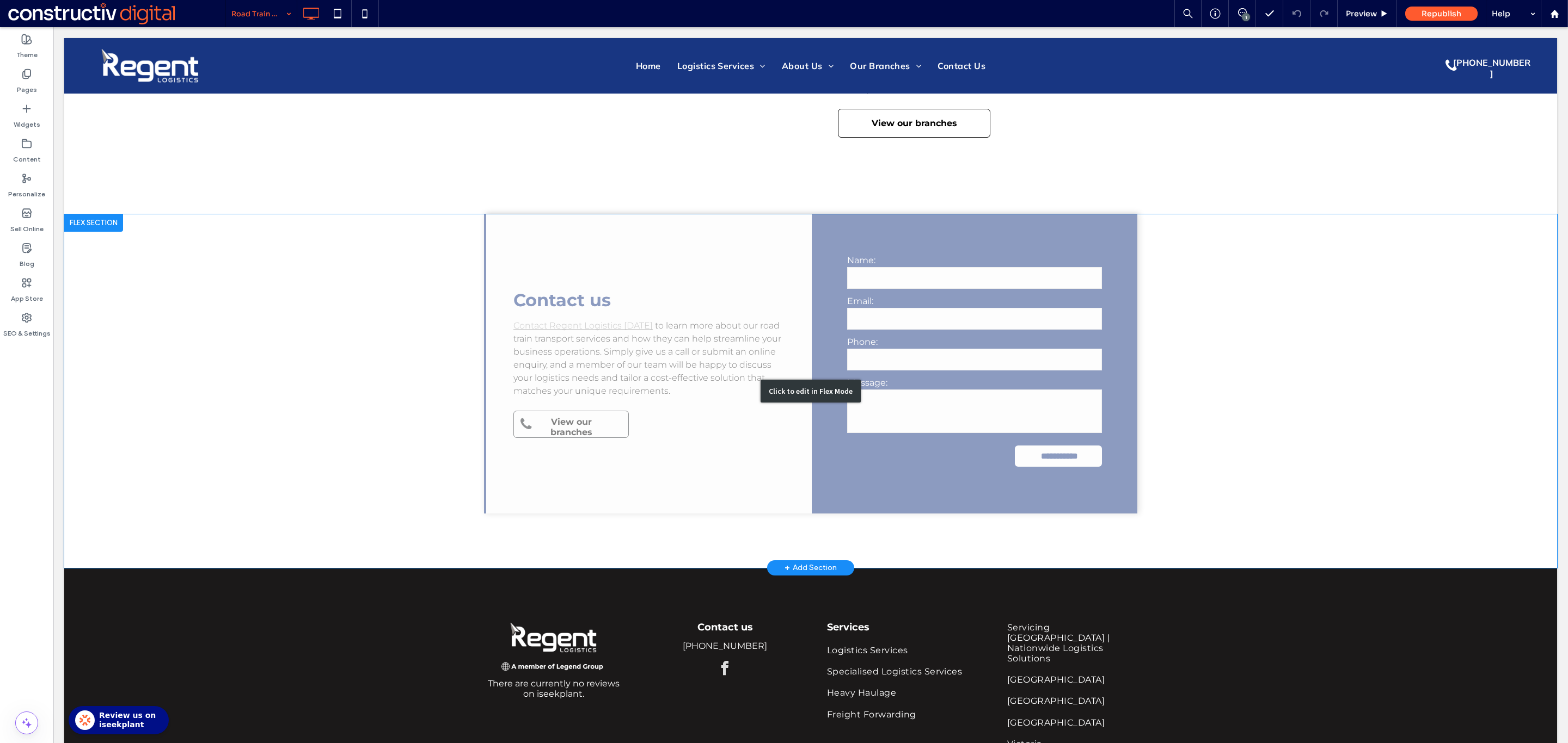
click at [563, 423] on div "Click to edit in Flex Mode" at bounding box center [811, 391] width 1493 height 353
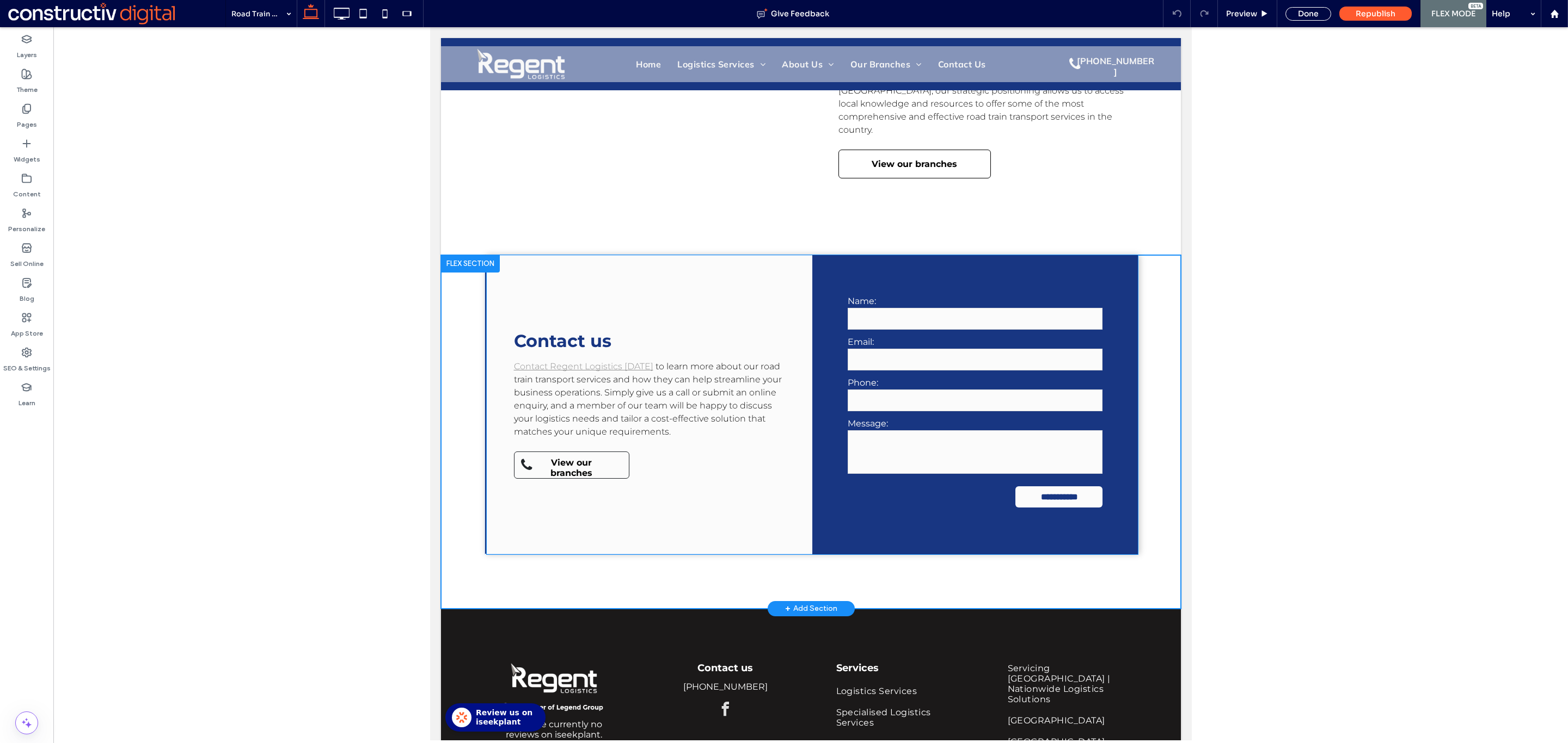
scroll to position [2062, 0]
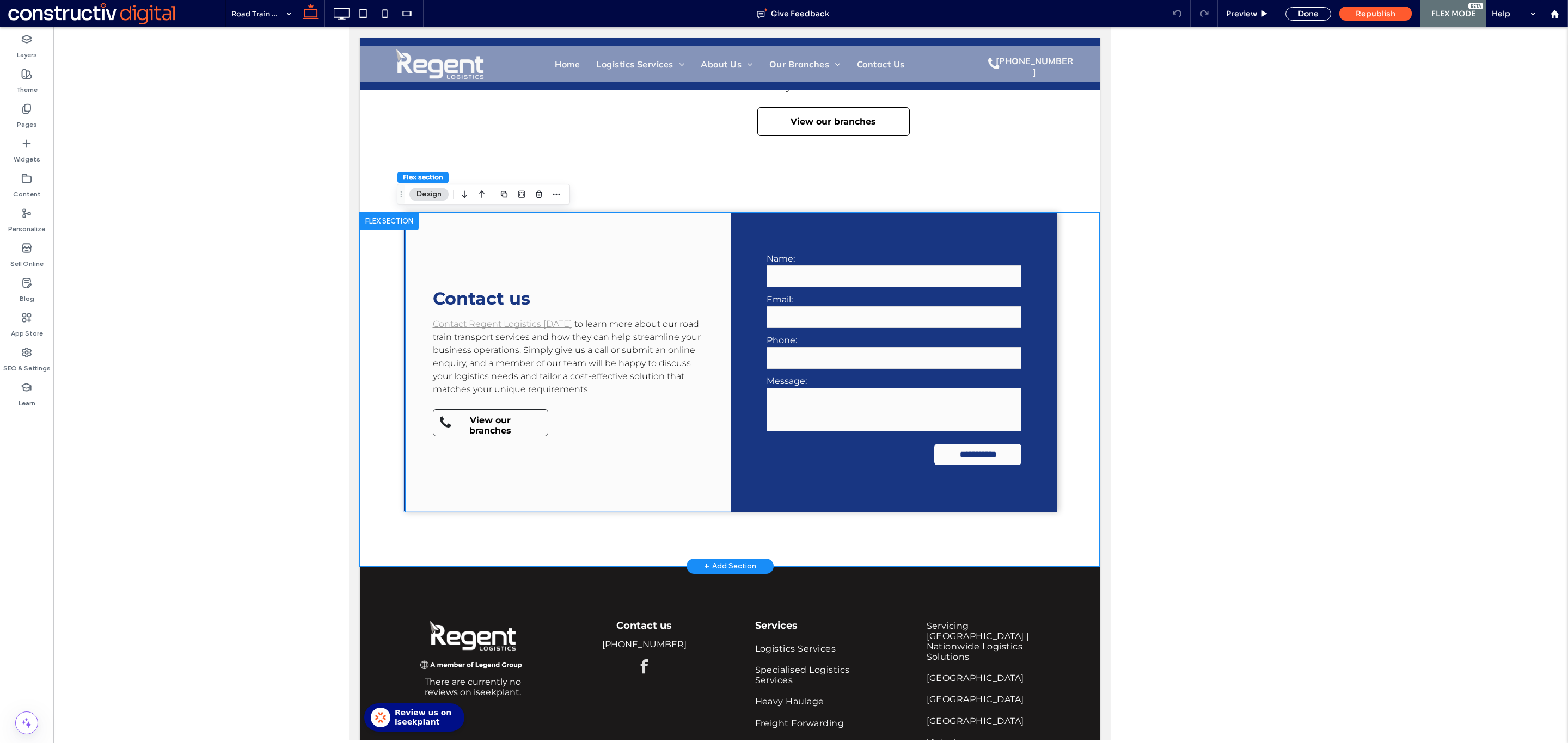
click at [579, 418] on div "Contact us Contact Regent Logistics [DATE] to learn more about our road train t…" at bounding box center [568, 362] width 326 height 300
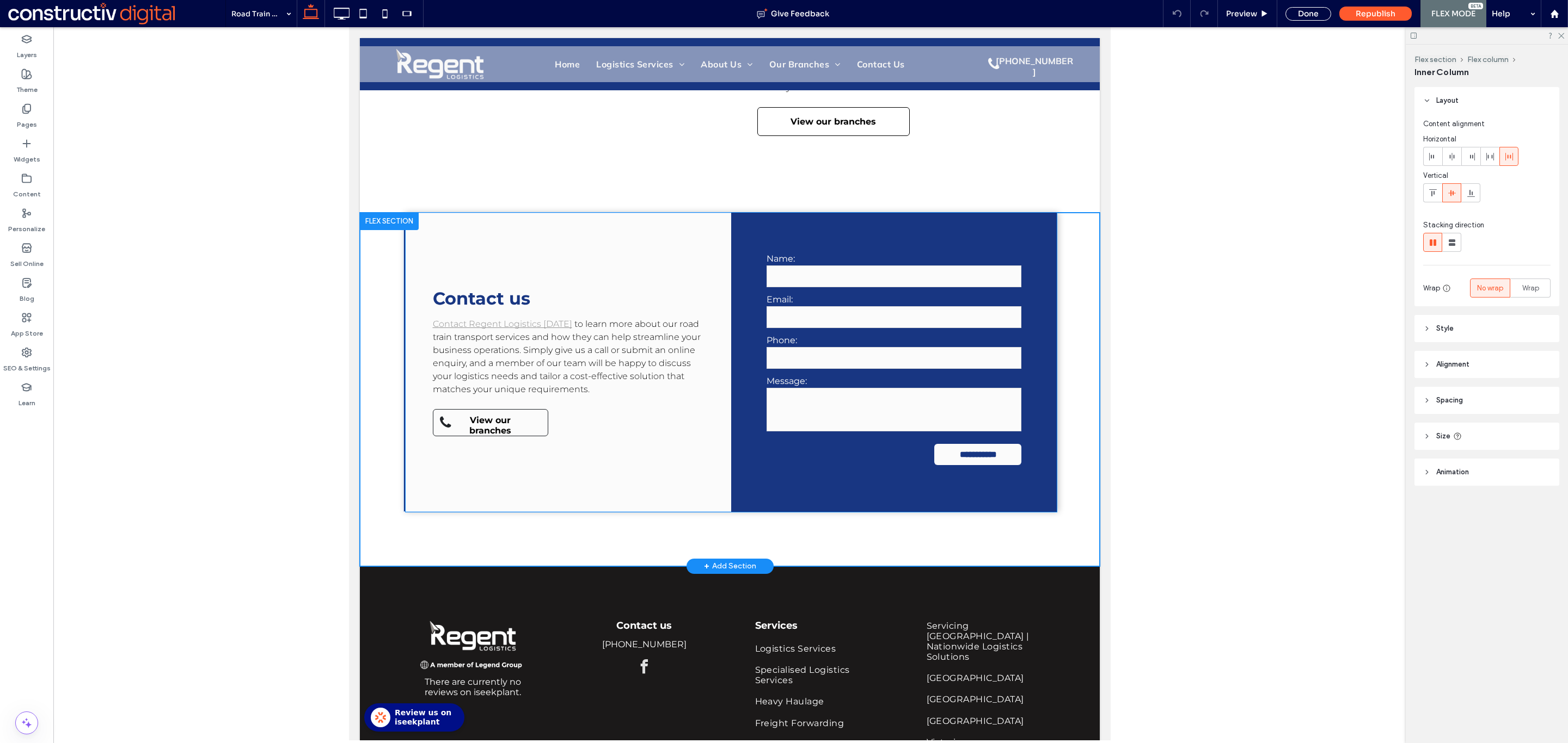
type input "**"
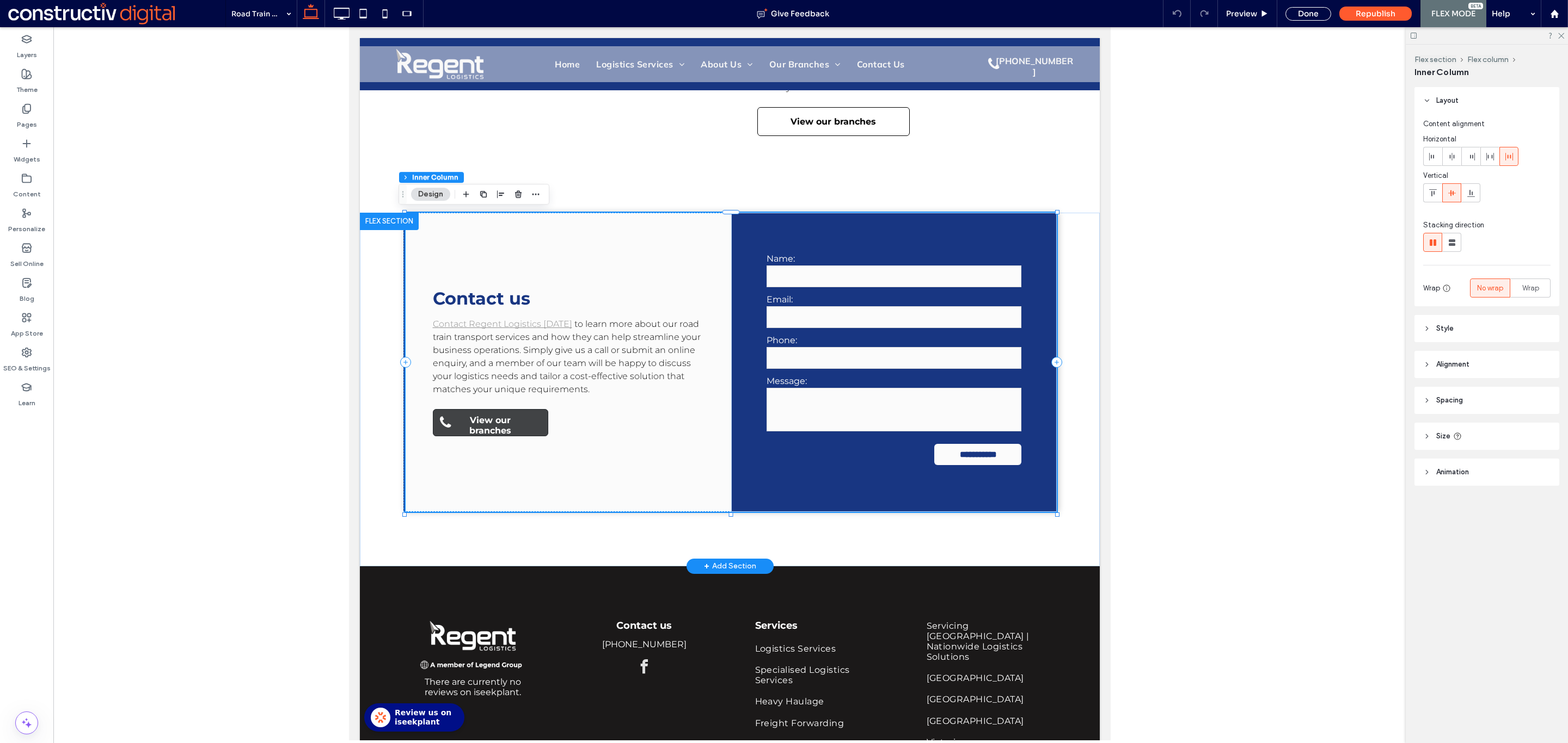
click at [513, 421] on span "View our branches" at bounding box center [489, 425] width 91 height 32
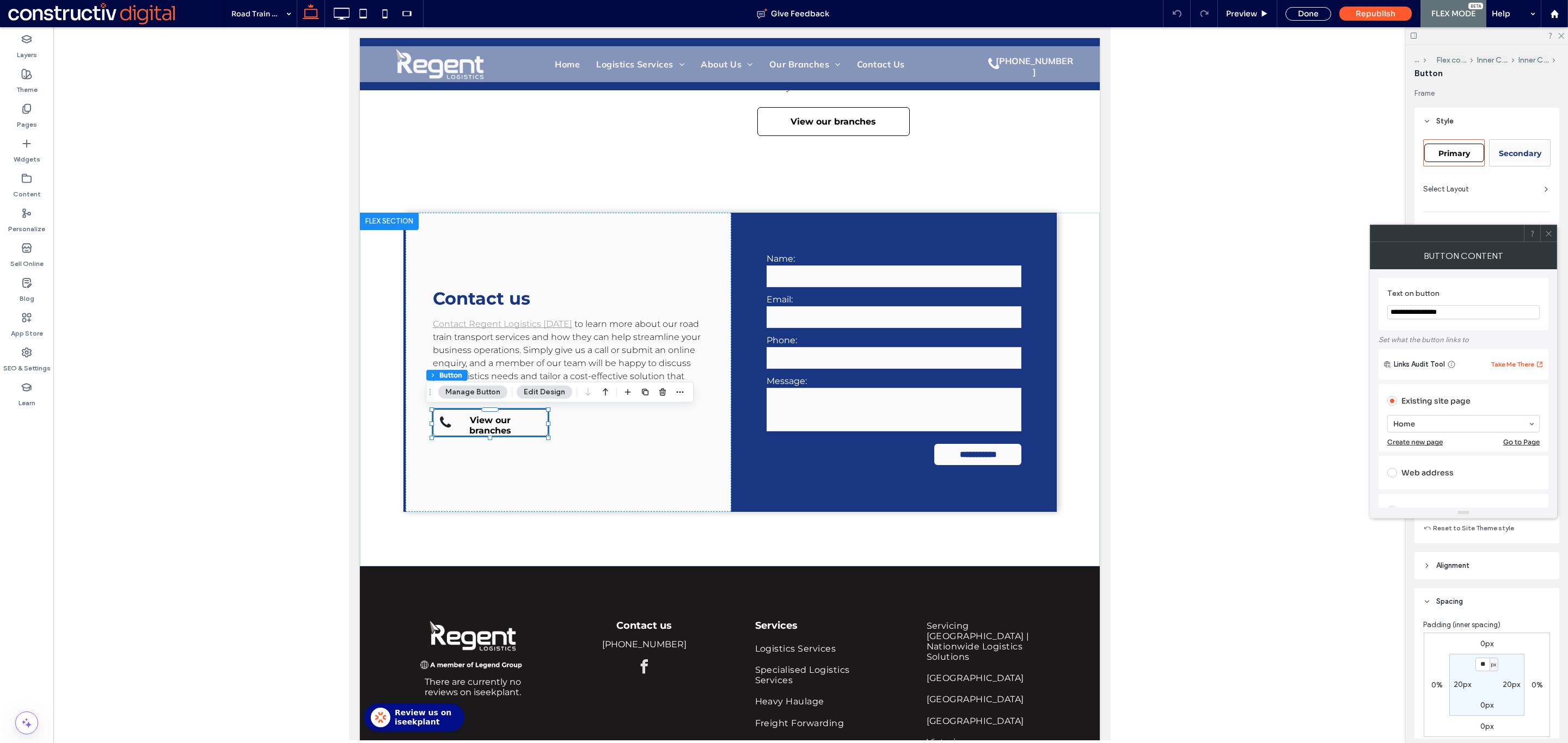
click at [1460, 160] on div "Primary" at bounding box center [1454, 153] width 60 height 18
type input "*"
click at [1548, 235] on icon at bounding box center [1548, 233] width 8 height 8
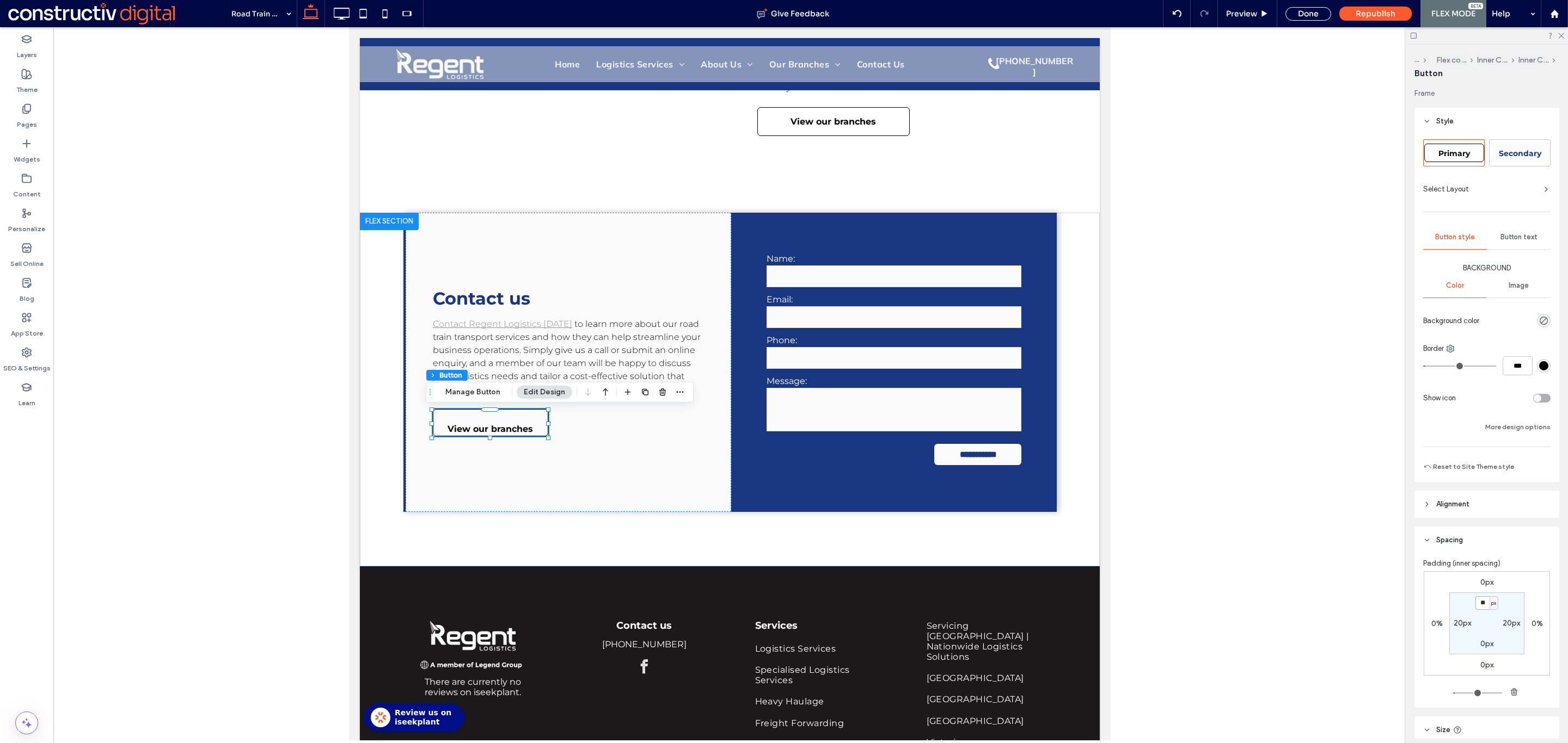
click at [1479, 603] on input "**" at bounding box center [1482, 603] width 14 height 13
type input "*"
click at [1316, 12] on div "Done" at bounding box center [1308, 14] width 46 height 13
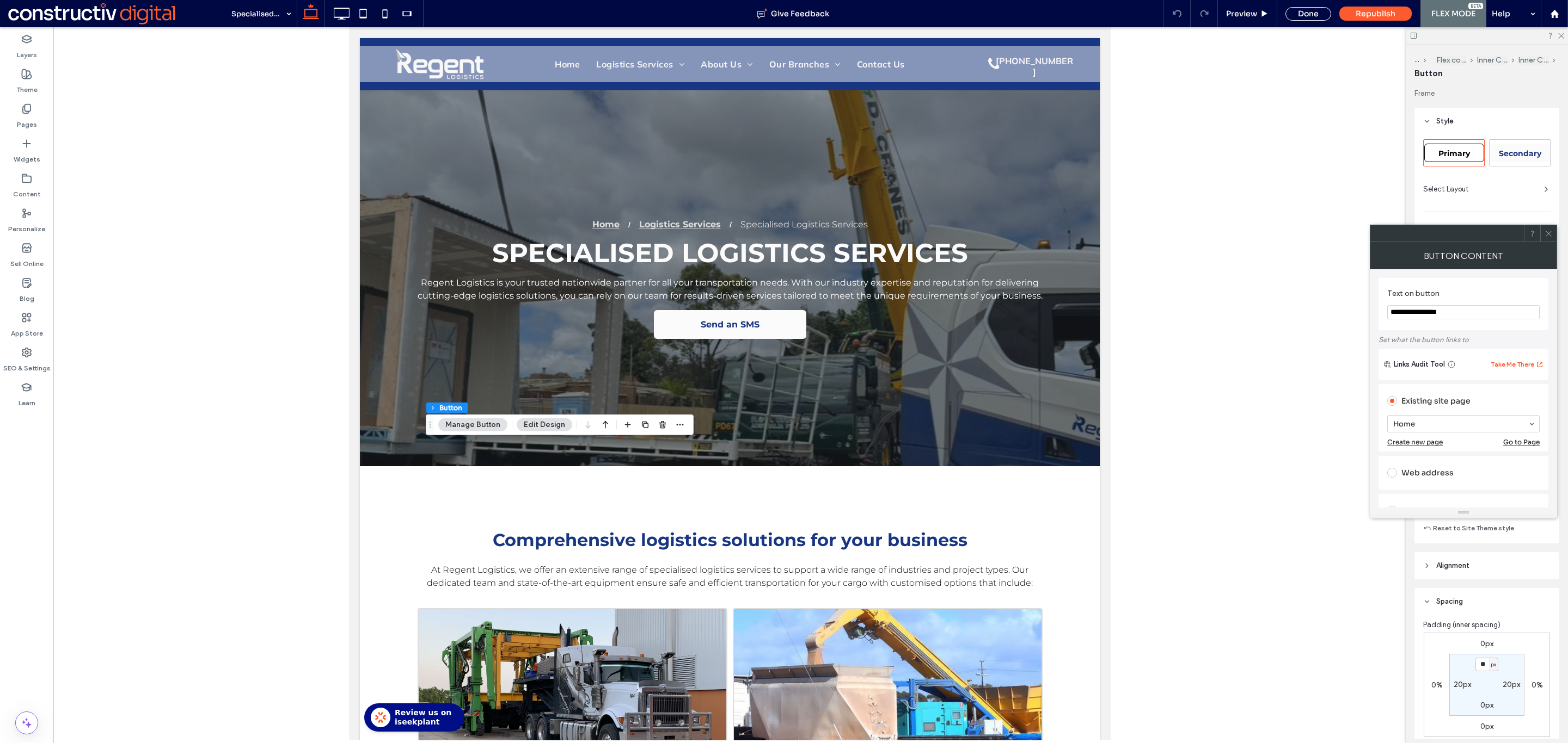
scroll to position [1928, 0]
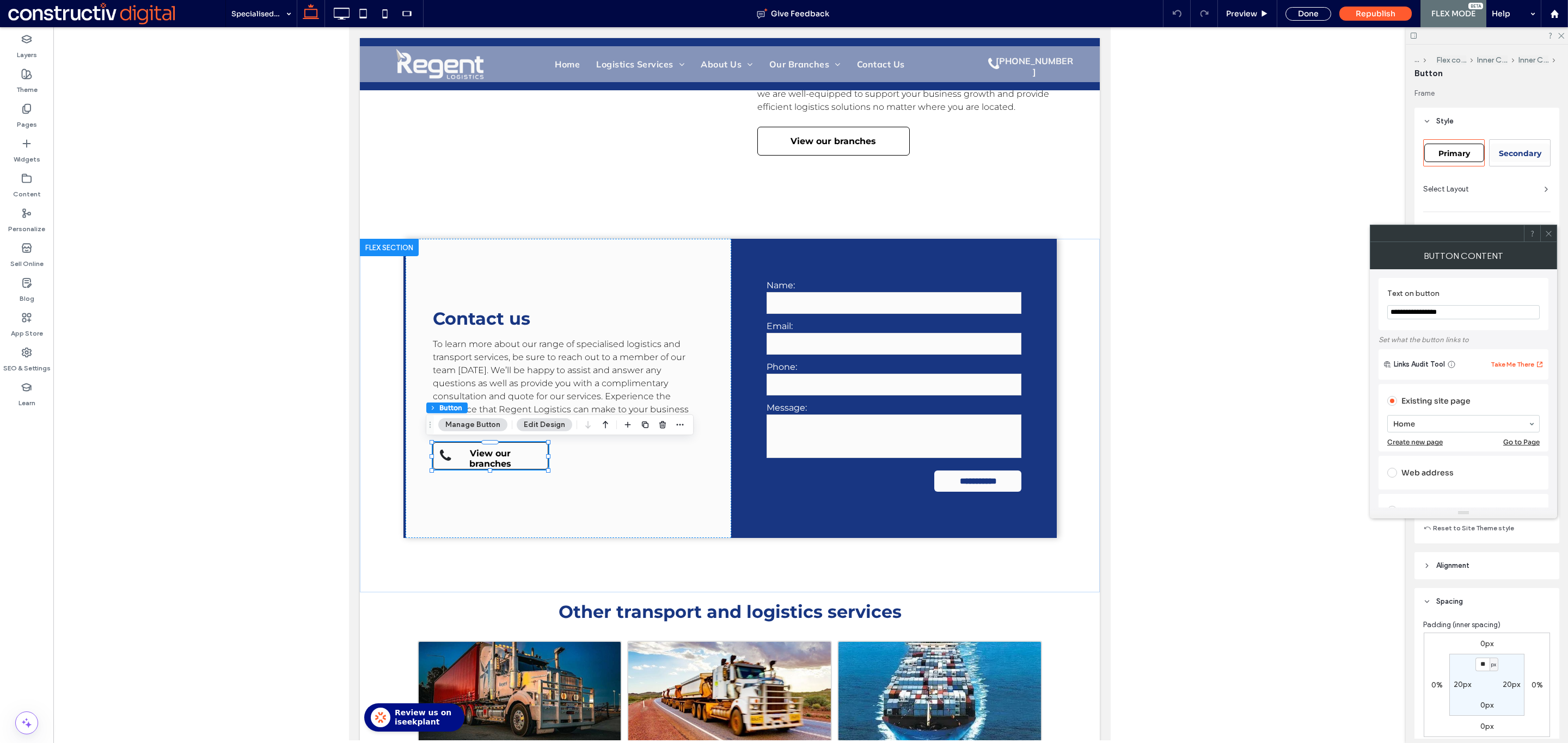
click at [1448, 148] on span "Primary" at bounding box center [1454, 153] width 32 height 10
type input "*"
click at [1550, 234] on icon at bounding box center [1548, 233] width 8 height 8
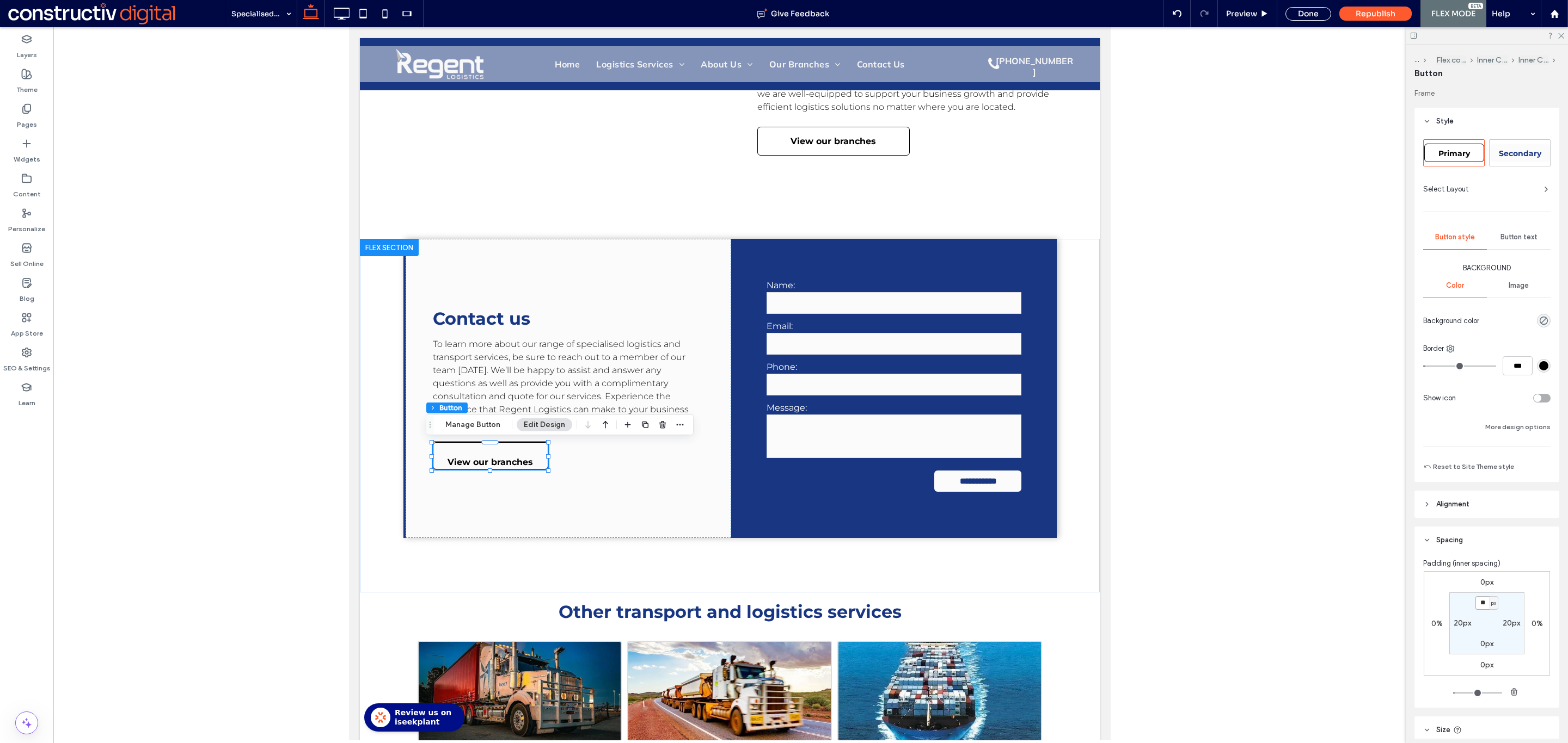
click at [1475, 600] on input "**" at bounding box center [1482, 603] width 14 height 13
type input "*"
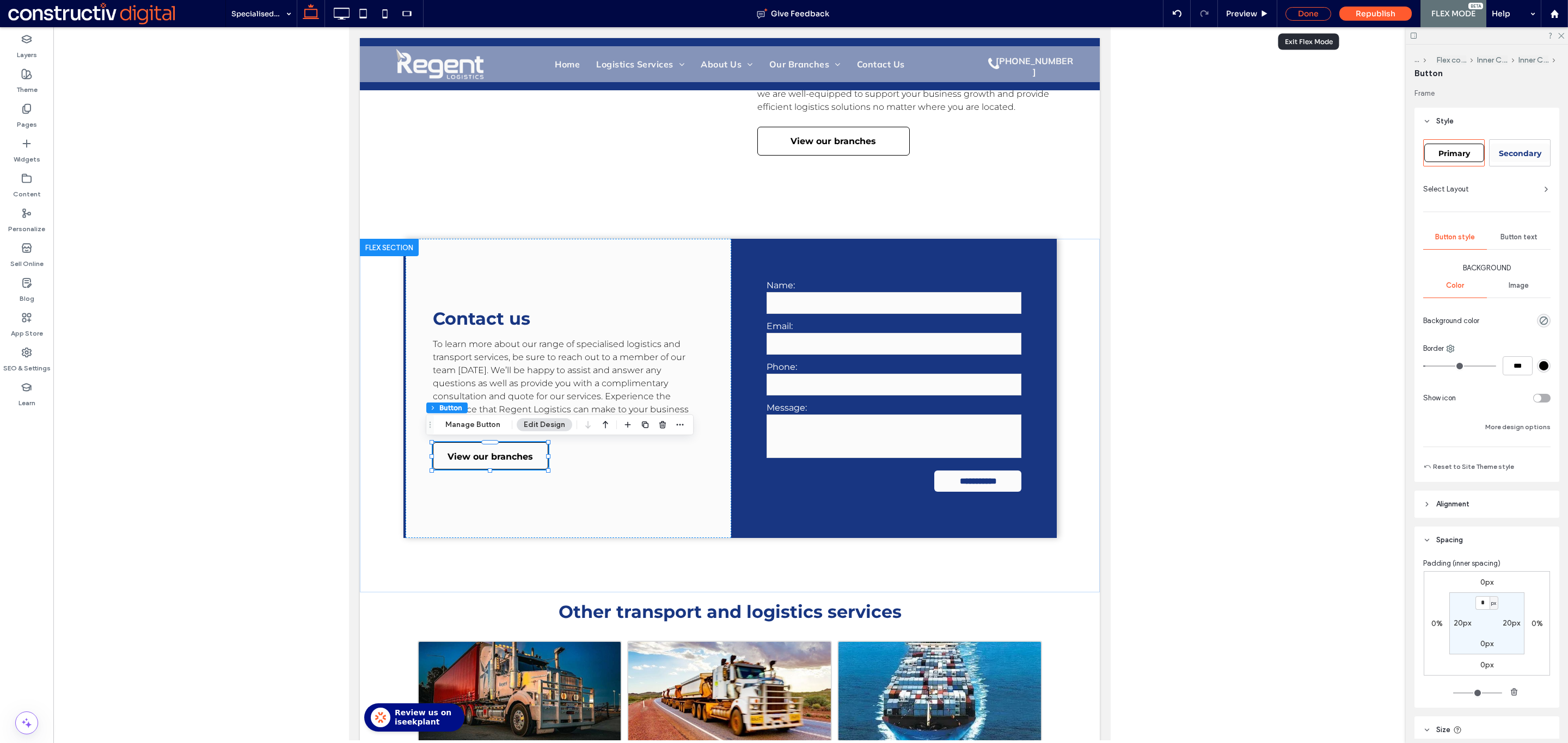
drag, startPoint x: 1305, startPoint y: 18, endPoint x: 793, endPoint y: 258, distance: 565.5
click at [1305, 18] on div "Done" at bounding box center [1308, 14] width 46 height 13
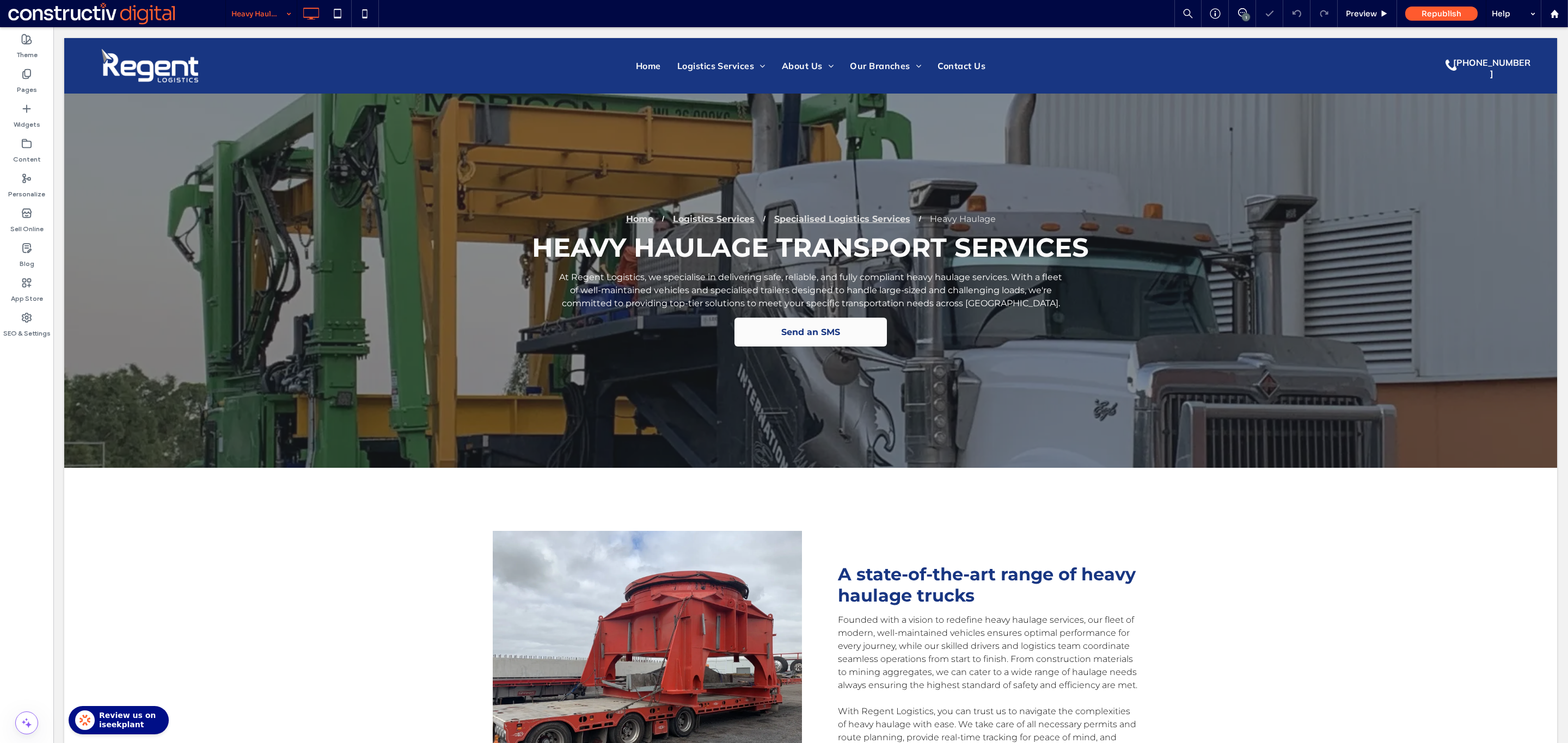
scroll to position [1754, 0]
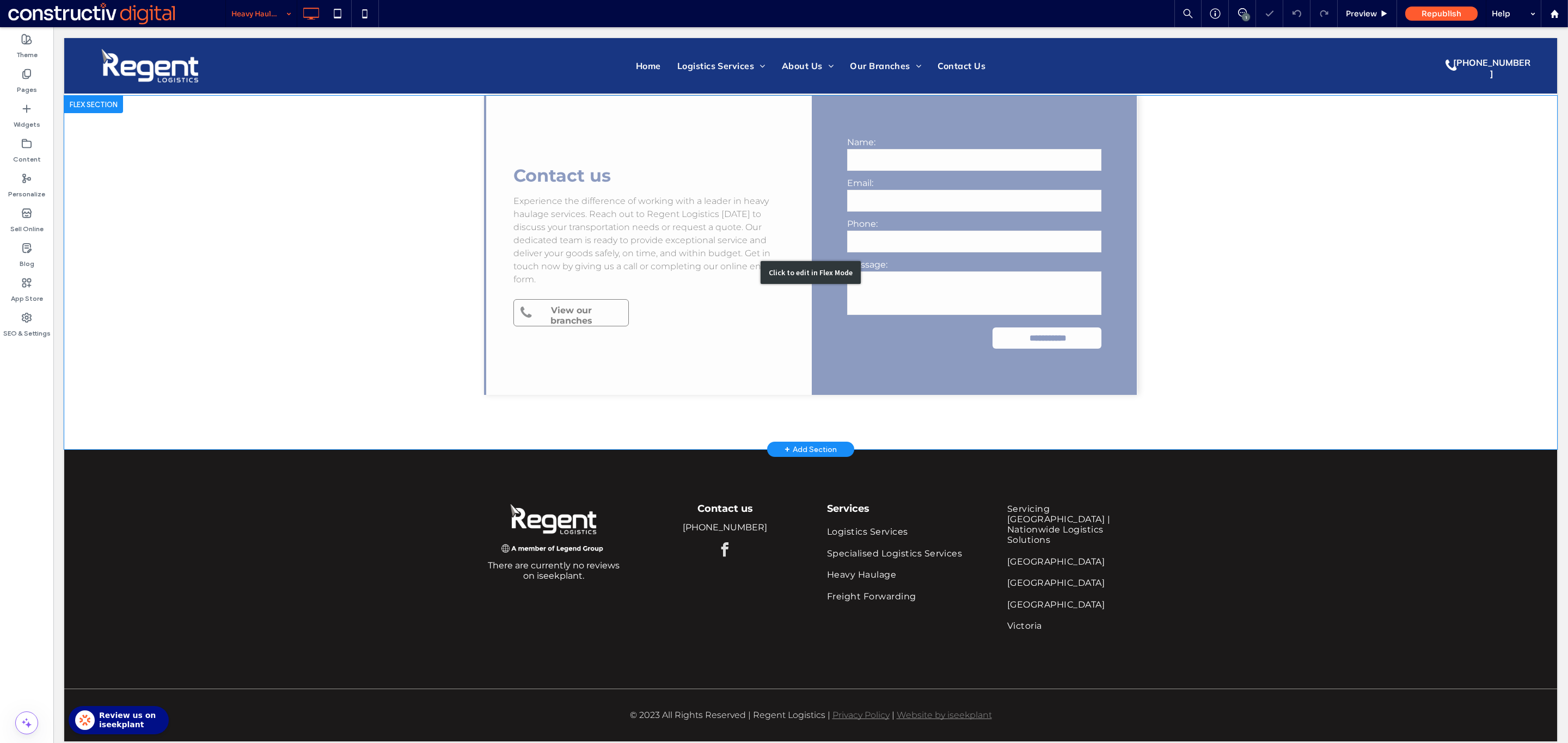
click at [562, 311] on div "Click to edit in Flex Mode" at bounding box center [811, 272] width 1493 height 353
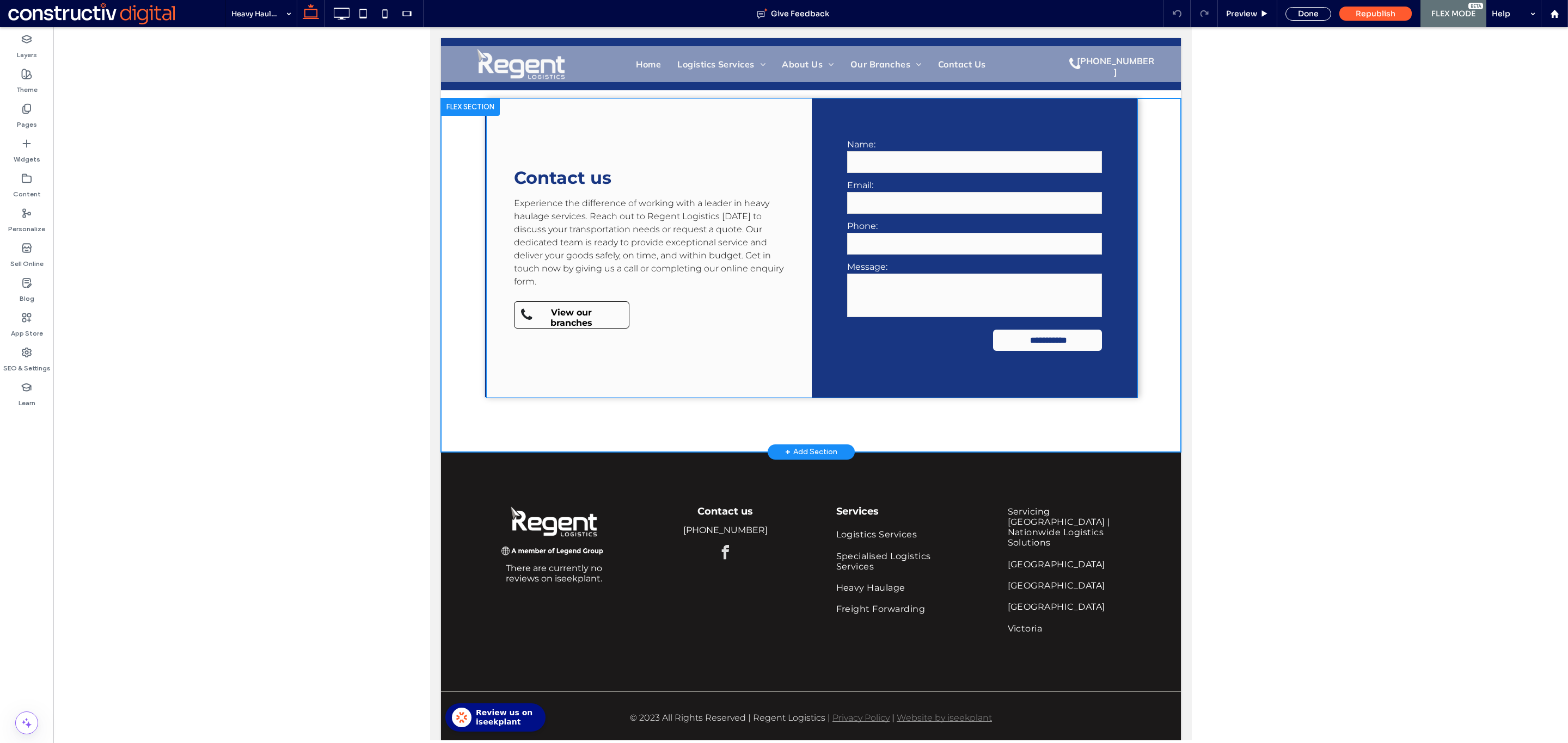
scroll to position [1749, 0]
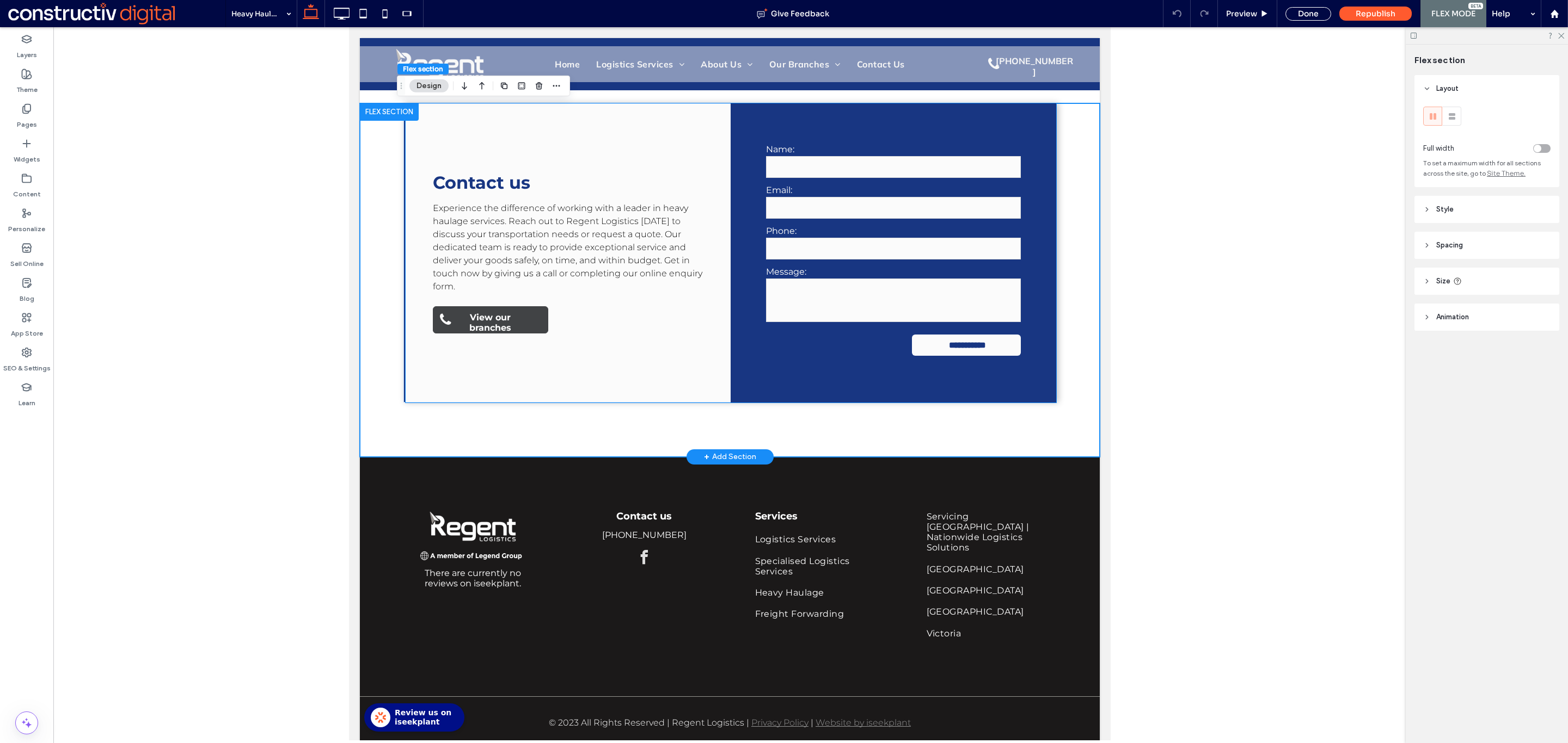
click at [498, 330] on span "View our branches" at bounding box center [489, 322] width 91 height 32
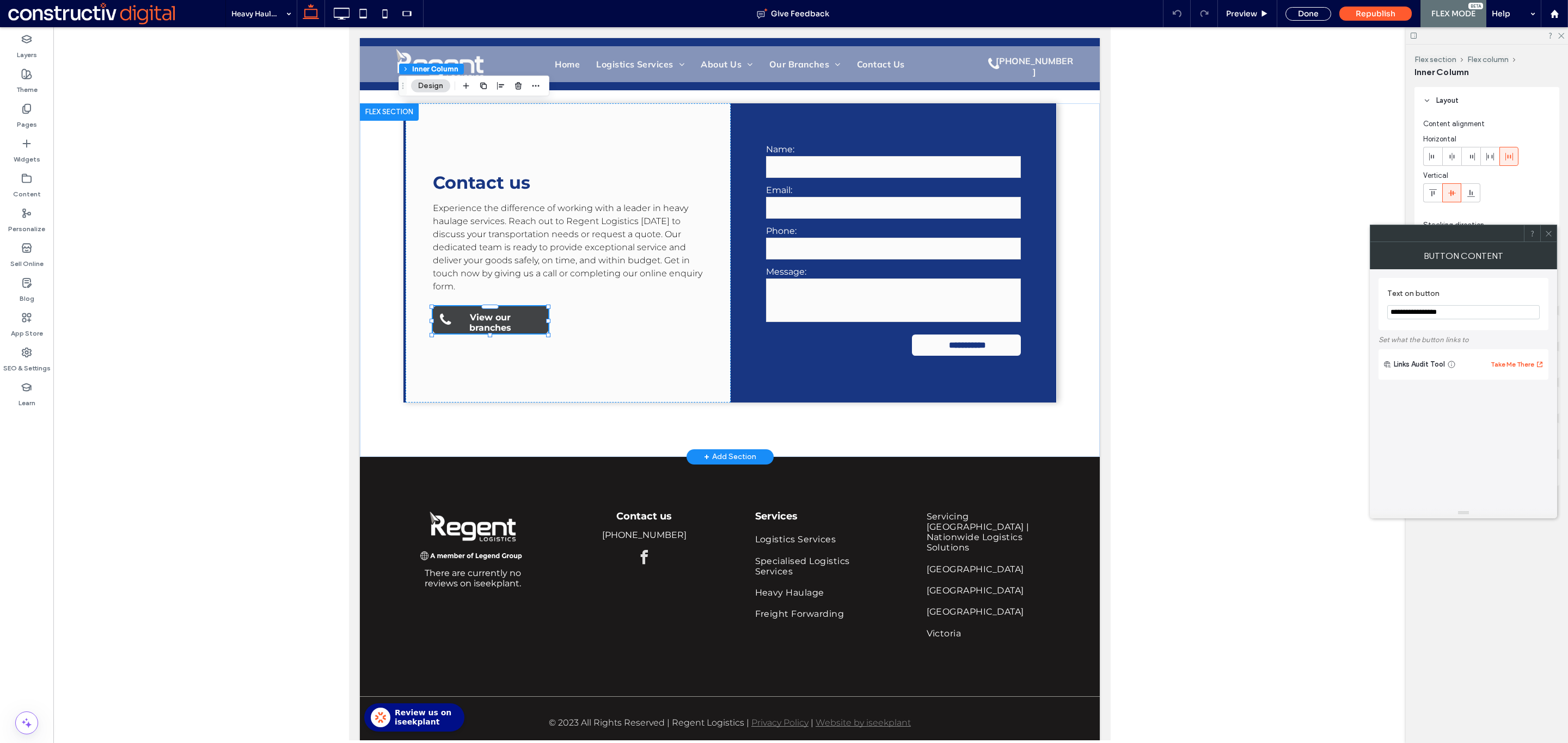
click at [498, 330] on div "View our branches" at bounding box center [489, 319] width 115 height 27
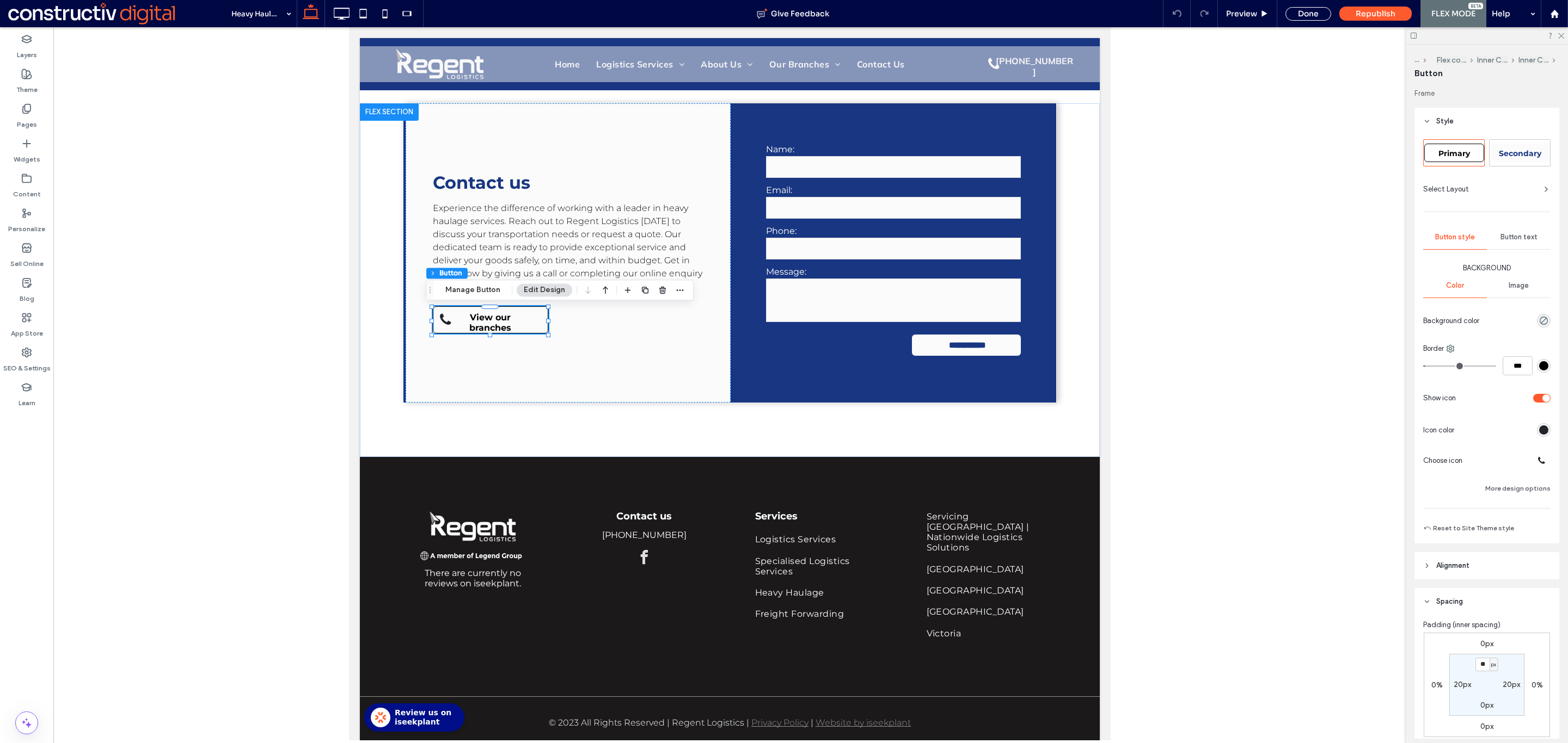
click at [1462, 154] on span "Primary" at bounding box center [1454, 153] width 32 height 10
type input "*"
click at [1479, 603] on input "**" at bounding box center [1482, 603] width 14 height 13
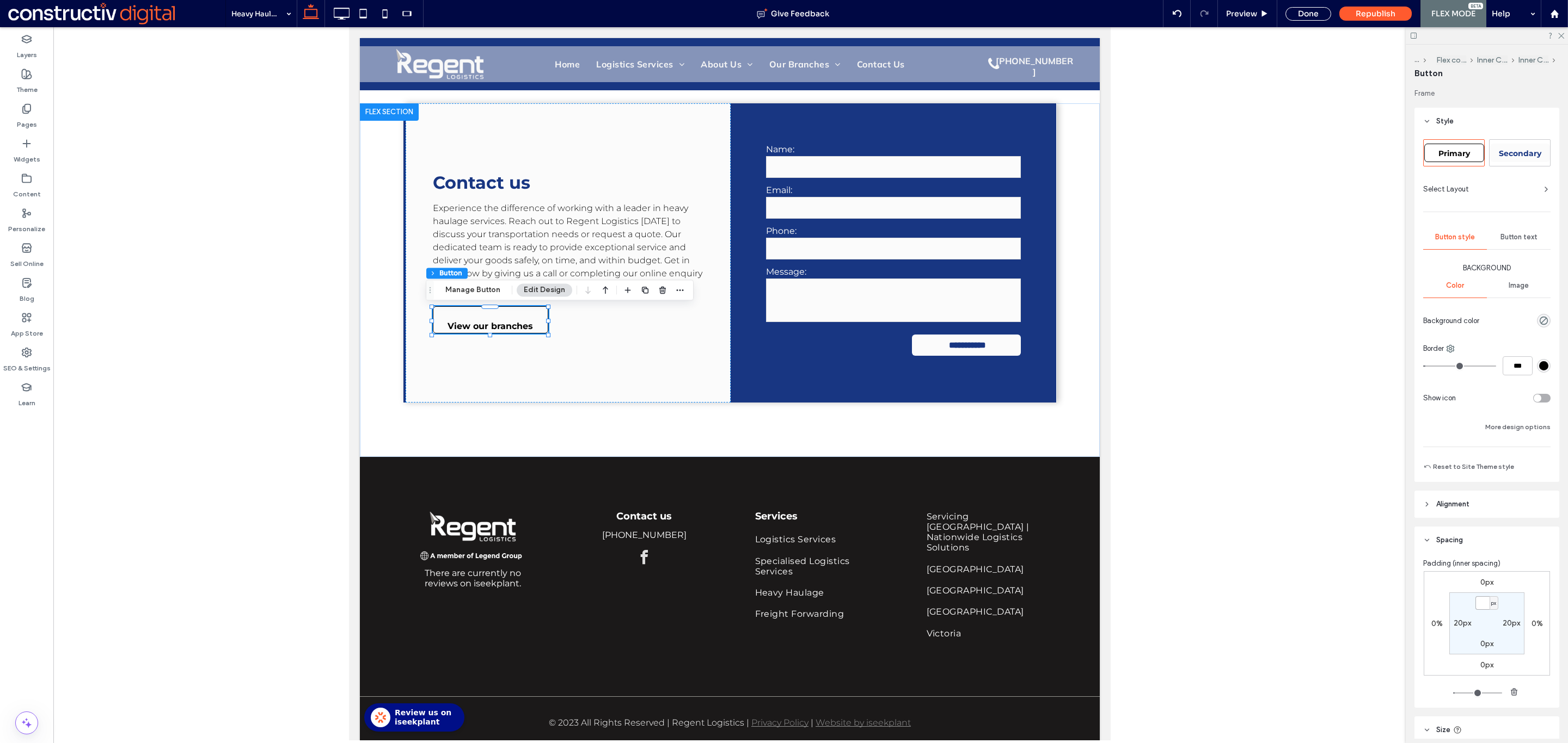
type input "*"
click at [1307, 7] on div "Done" at bounding box center [1308, 14] width 46 height 13
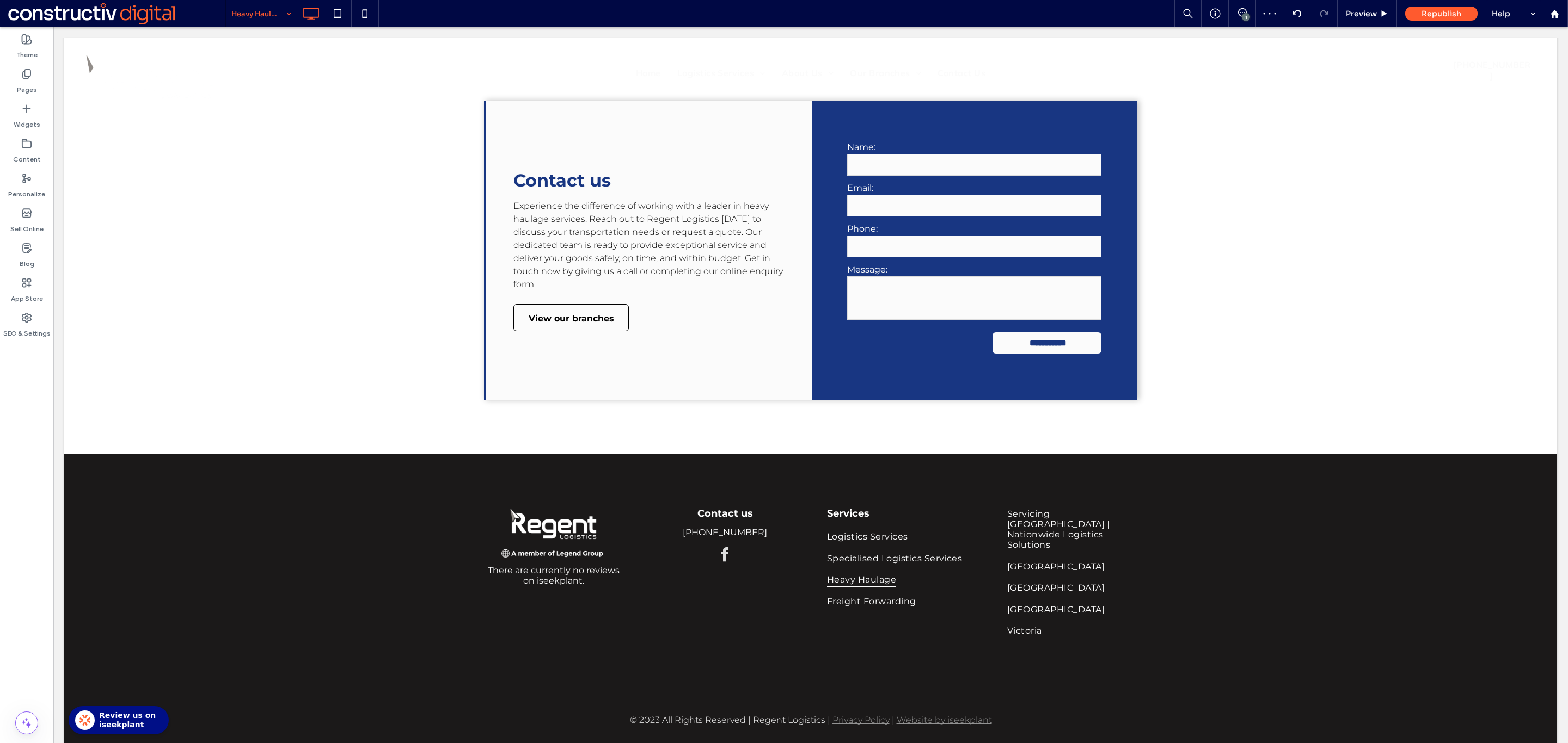
scroll to position [1744, 0]
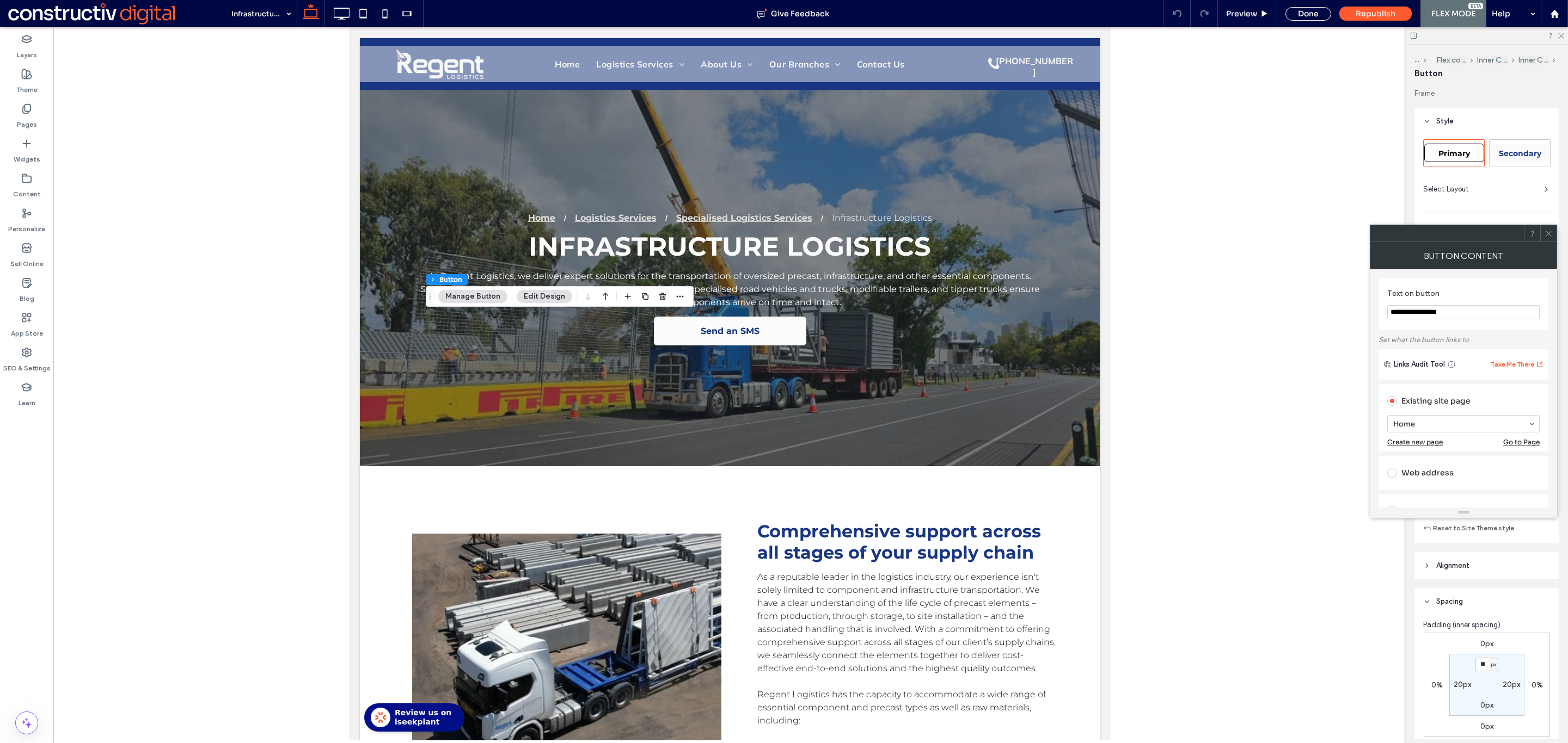
scroll to position [1795, 0]
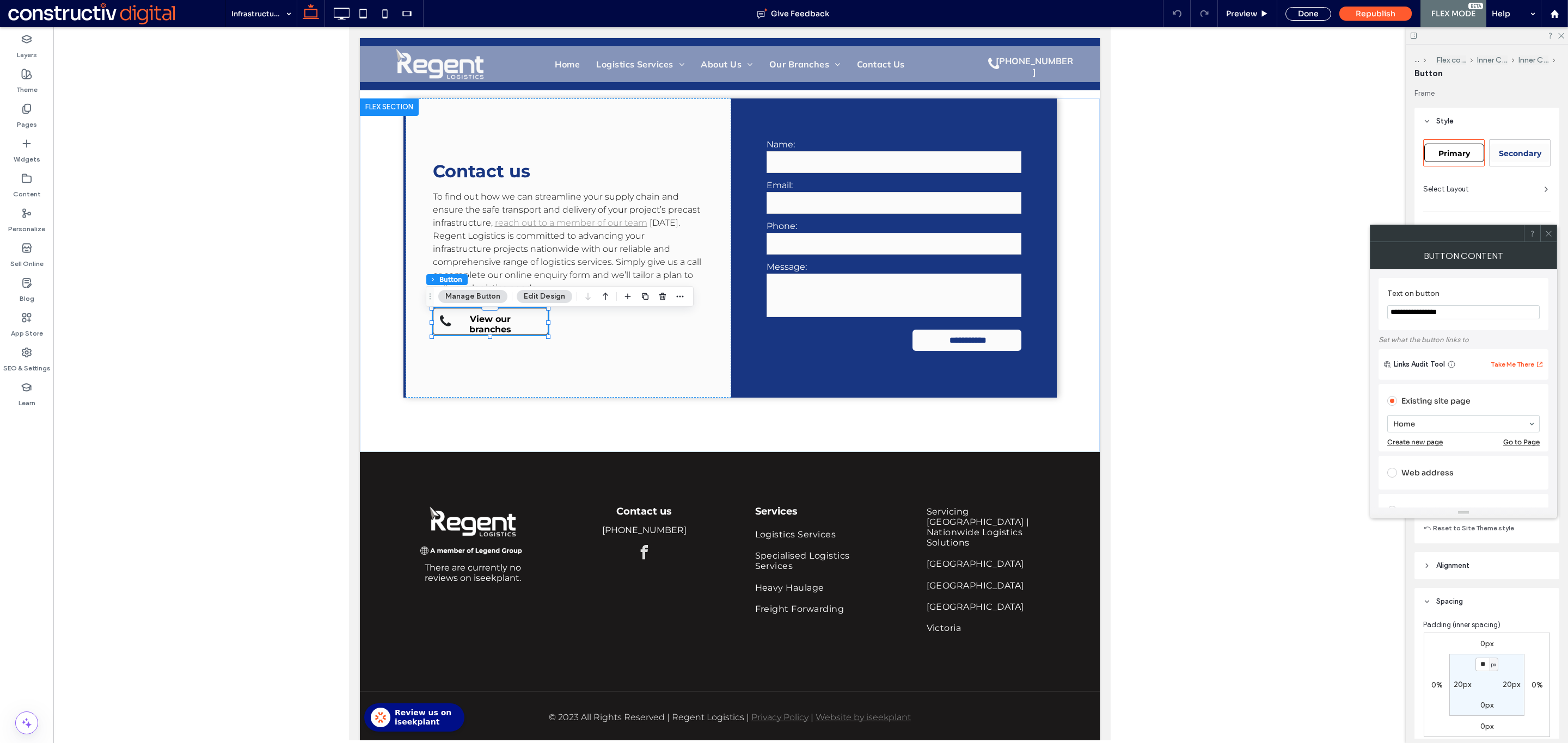
click at [1442, 146] on div "Primary" at bounding box center [1454, 153] width 60 height 18
type input "*"
click at [1552, 240] on span at bounding box center [1548, 233] width 8 height 16
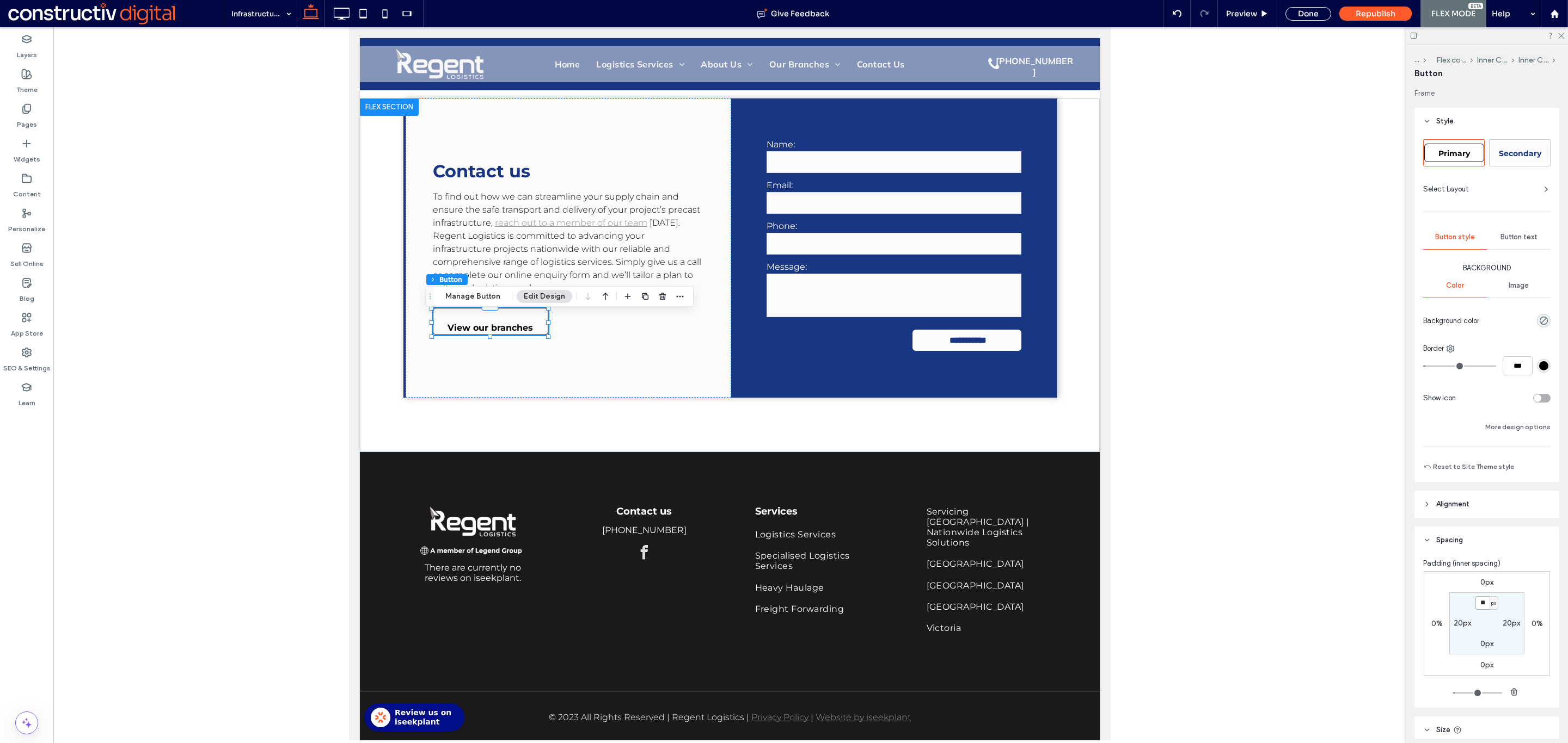
click at [1479, 604] on input "**" at bounding box center [1482, 603] width 14 height 13
type input "*"
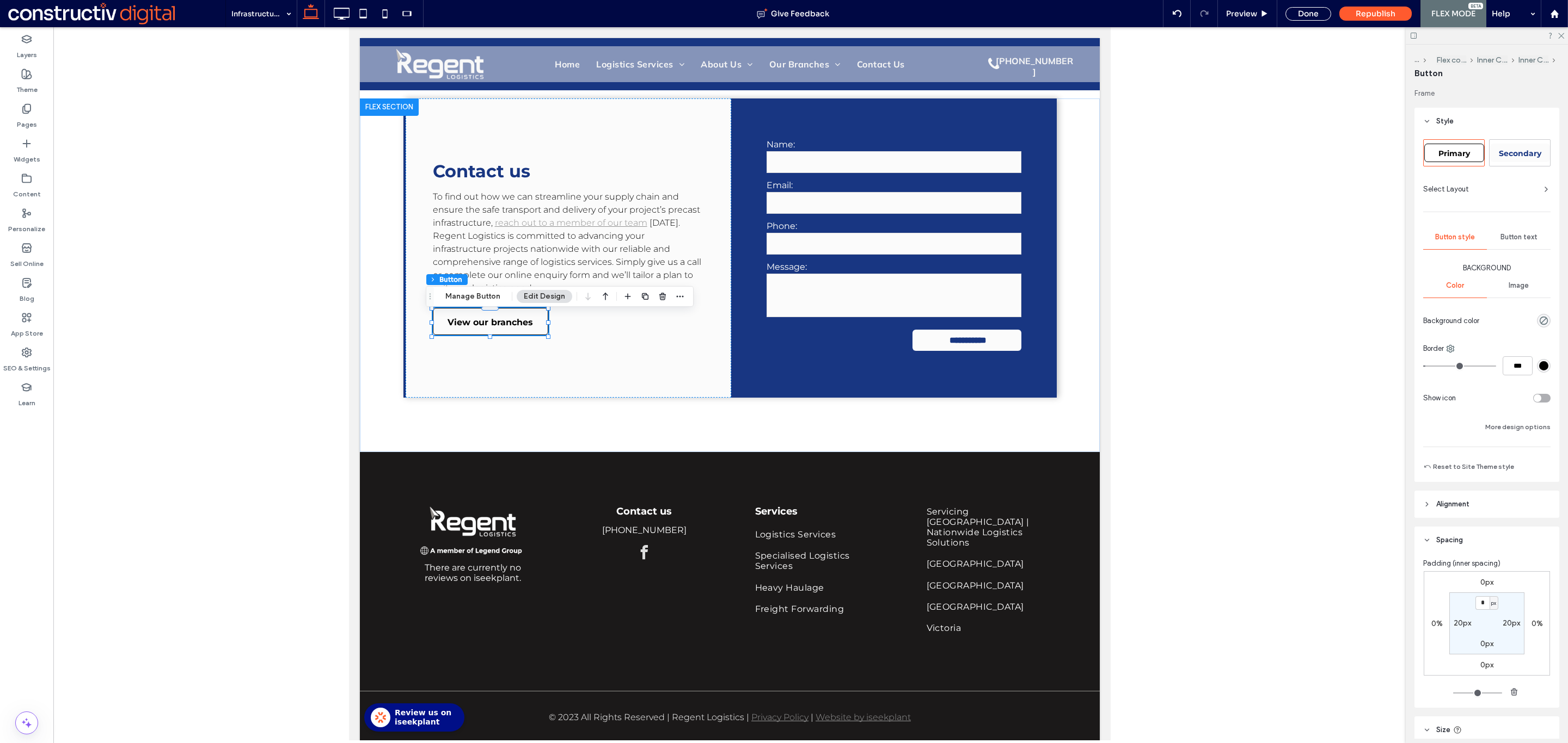
click at [1292, 509] on div at bounding box center [729, 384] width 1352 height 713
click at [1307, 18] on div "Done" at bounding box center [1308, 14] width 46 height 13
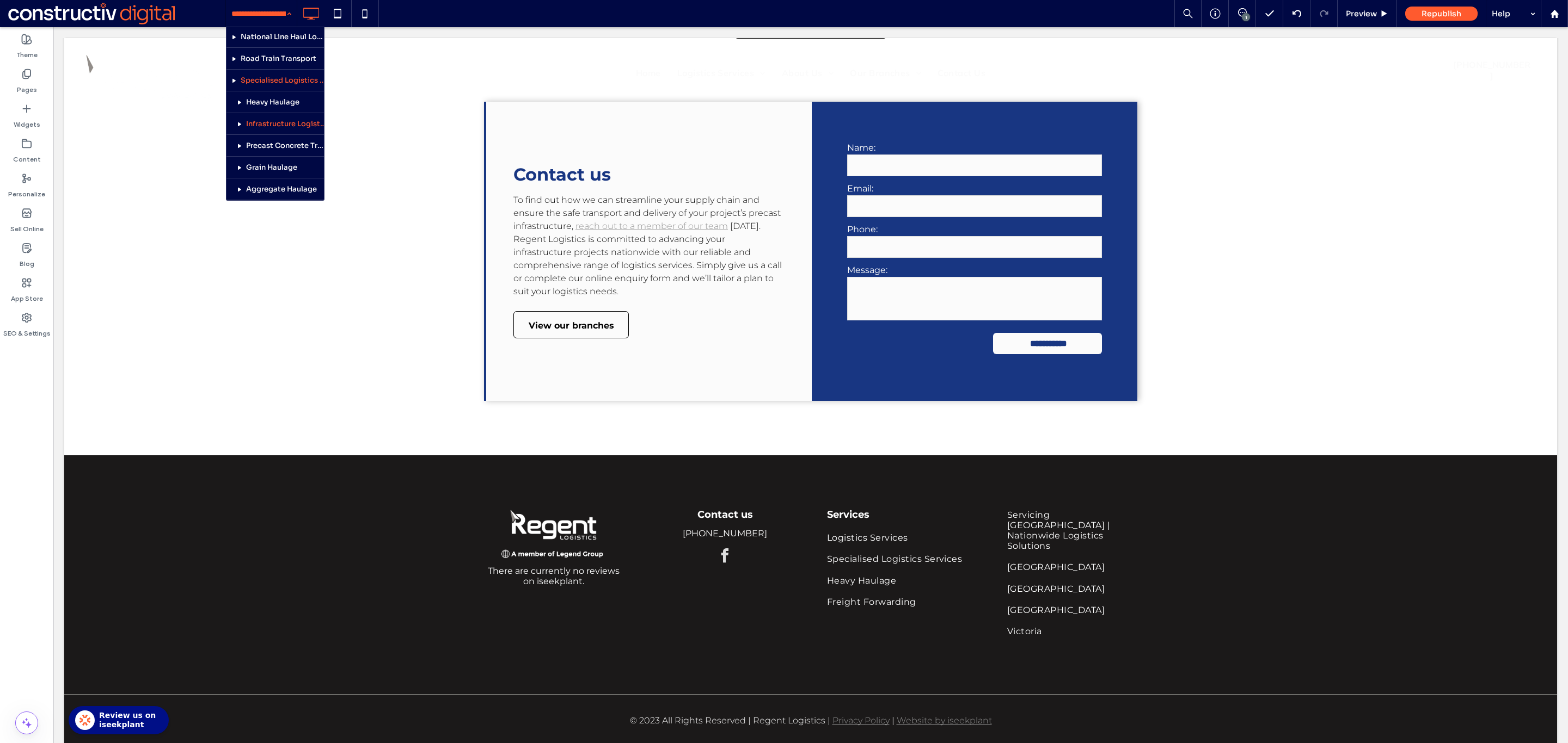
scroll to position [52, 0]
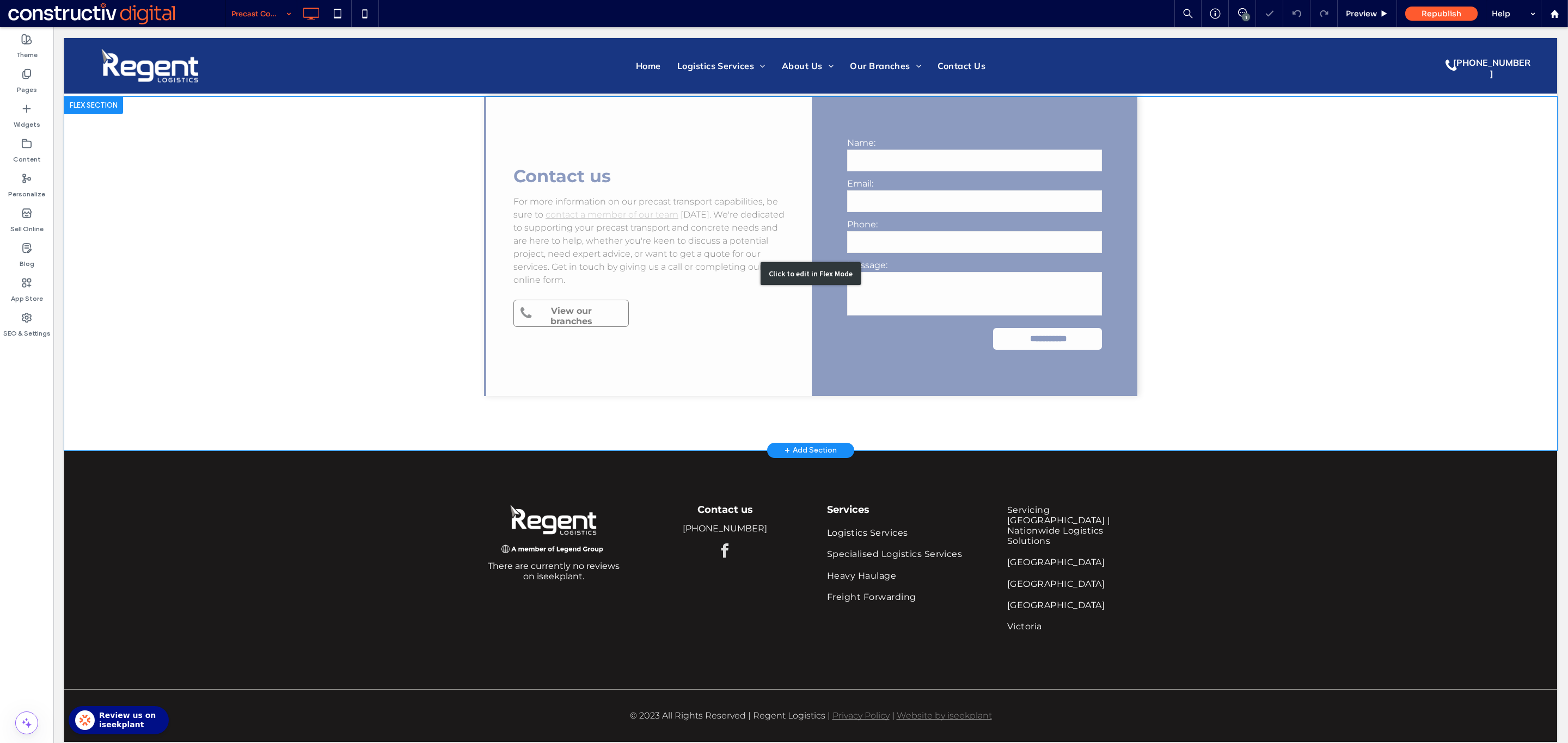
click at [590, 307] on div "Click to edit in Flex Mode" at bounding box center [811, 273] width 1493 height 353
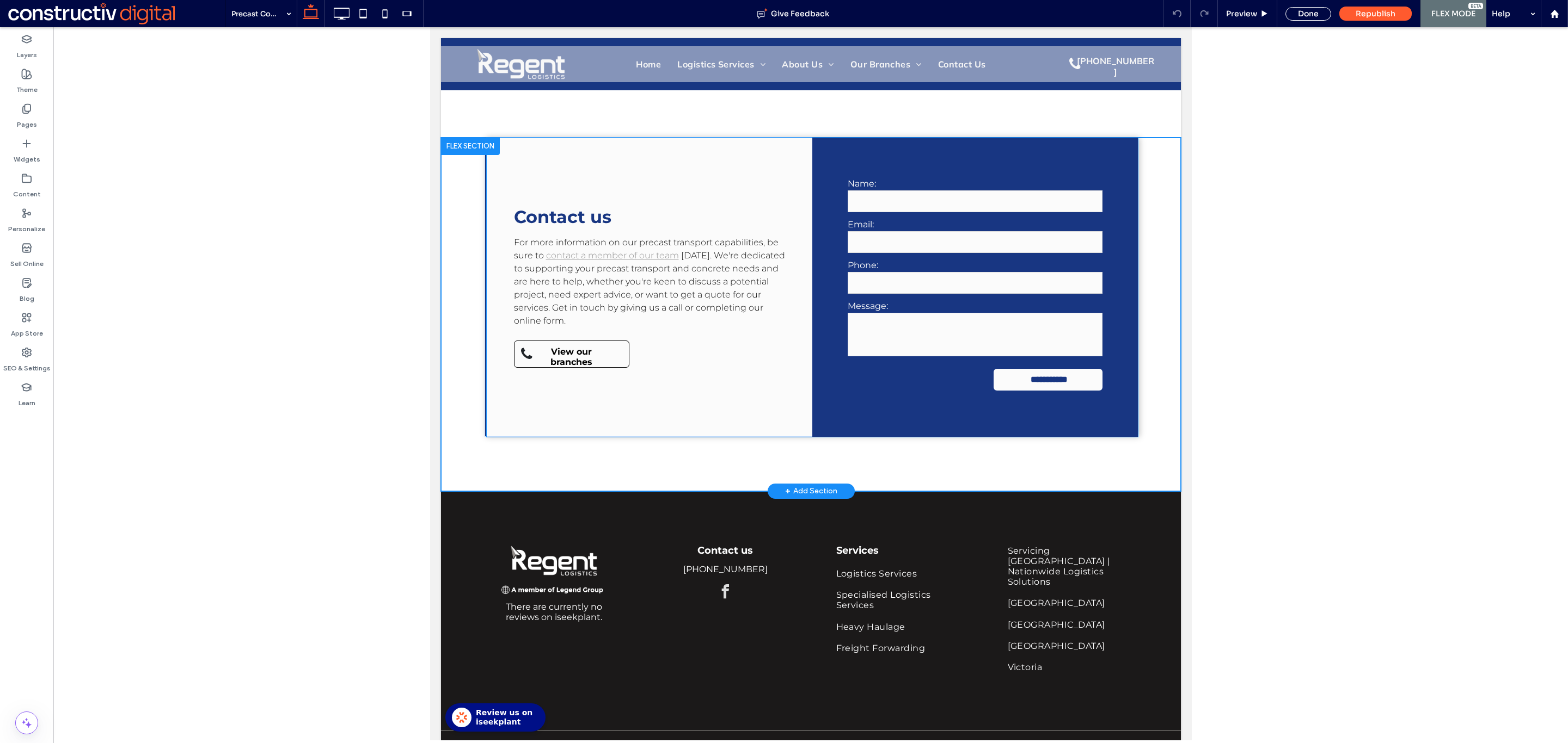
scroll to position [1445, 0]
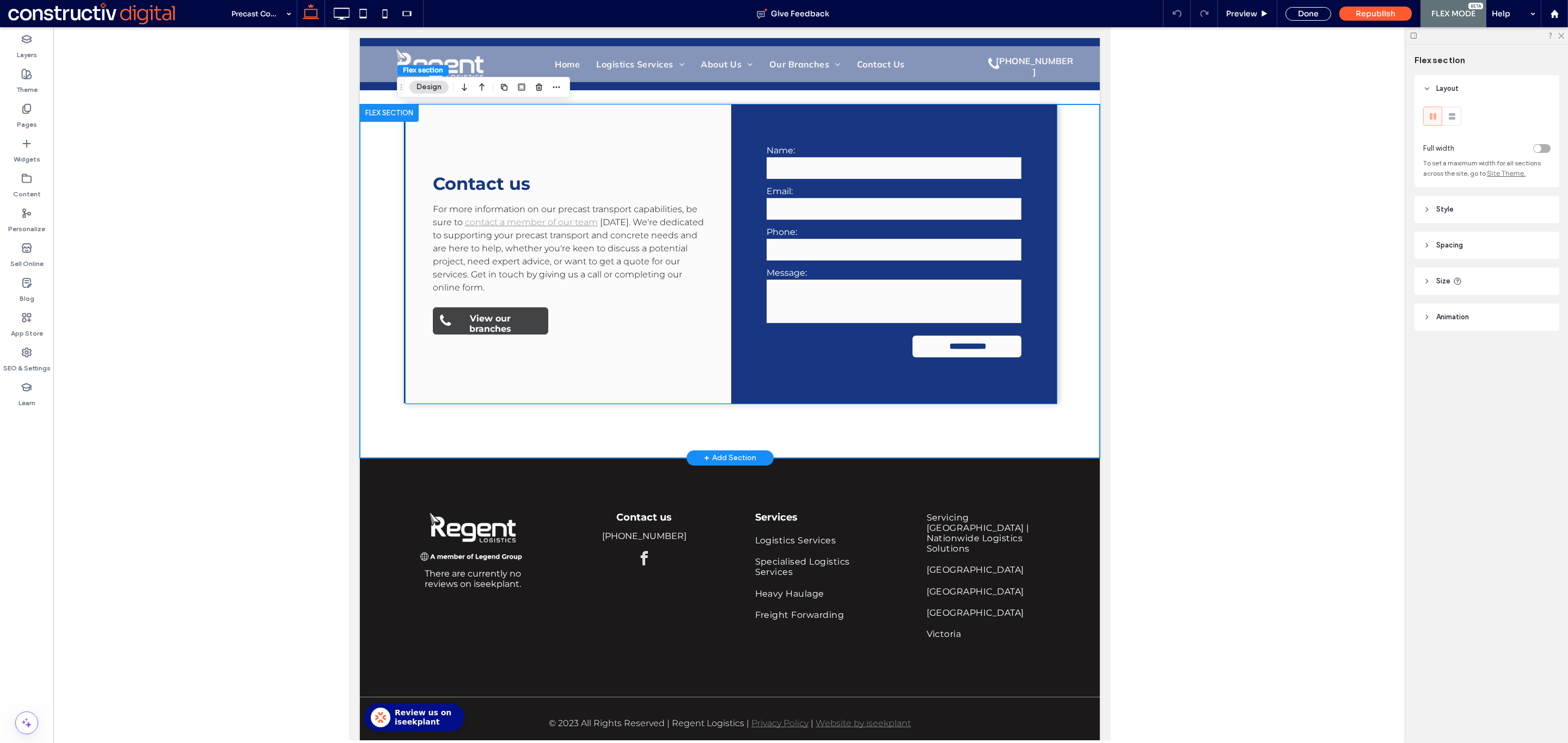
click at [495, 328] on span "View our branches" at bounding box center [489, 323] width 91 height 32
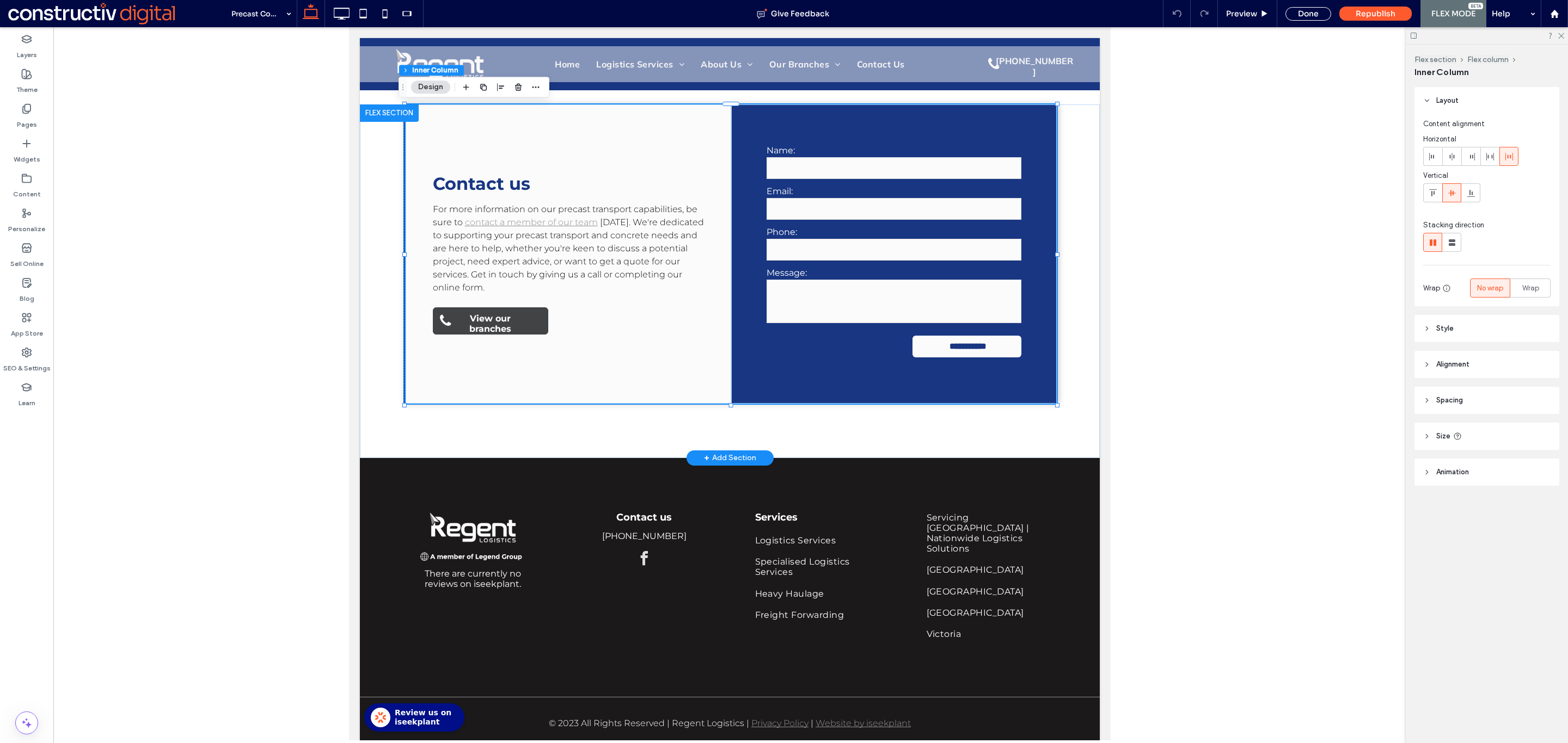
click at [495, 328] on span "View our branches" at bounding box center [489, 323] width 91 height 32
click at [495, 328] on div "View our branches" at bounding box center [489, 321] width 115 height 27
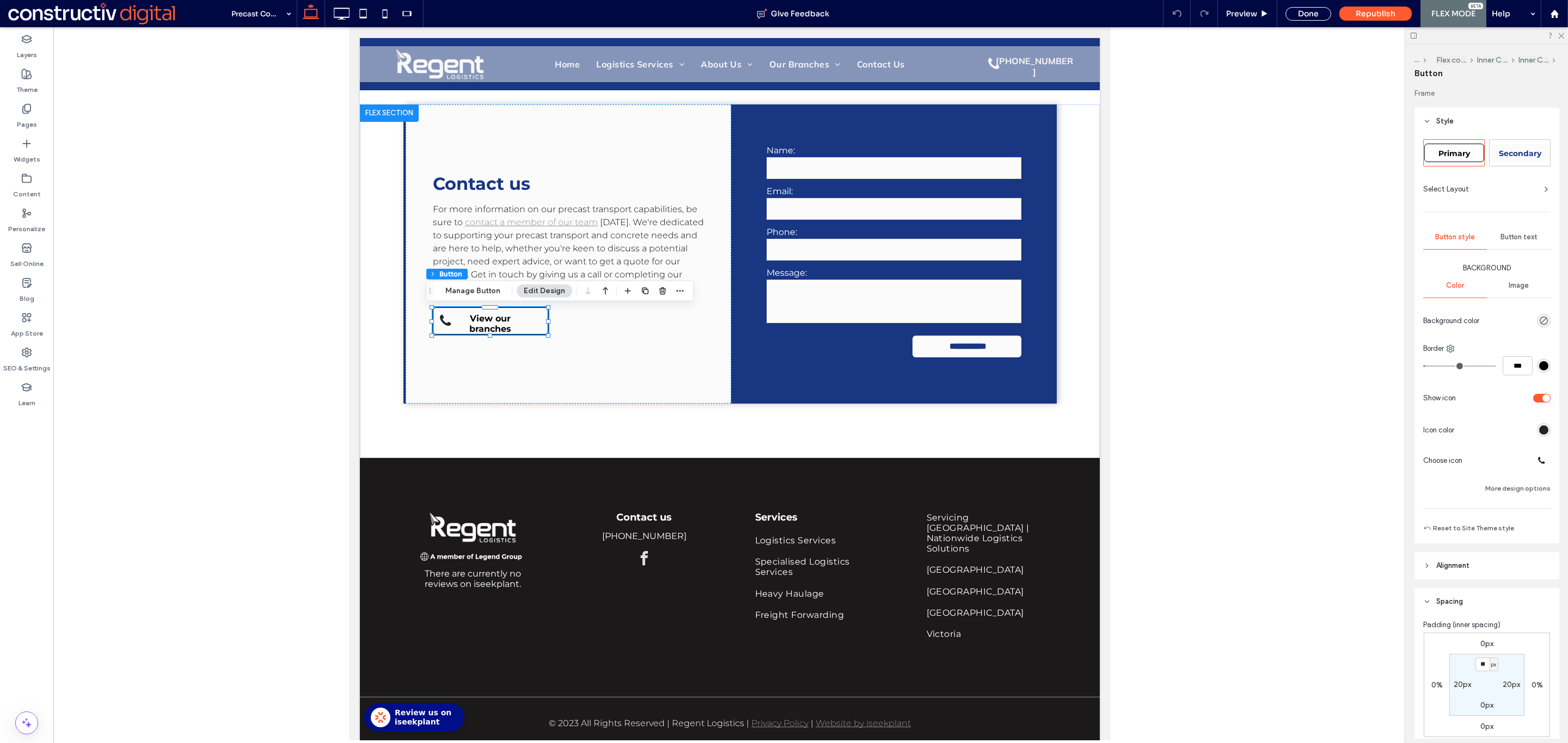
click at [1465, 148] on div "Primary" at bounding box center [1454, 153] width 60 height 18
type input "*"
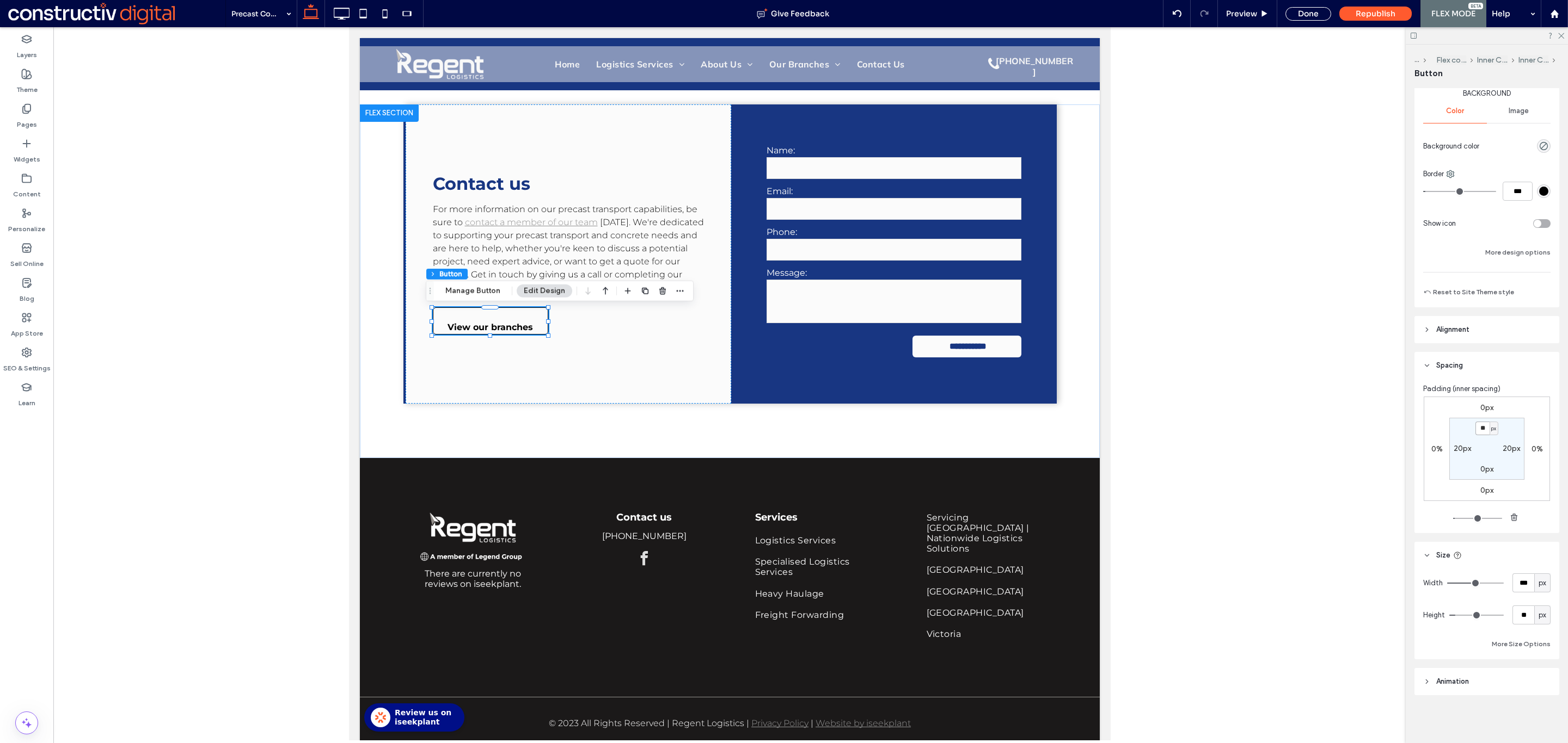
click at [1475, 428] on input "**" at bounding box center [1482, 428] width 14 height 13
type input "*"
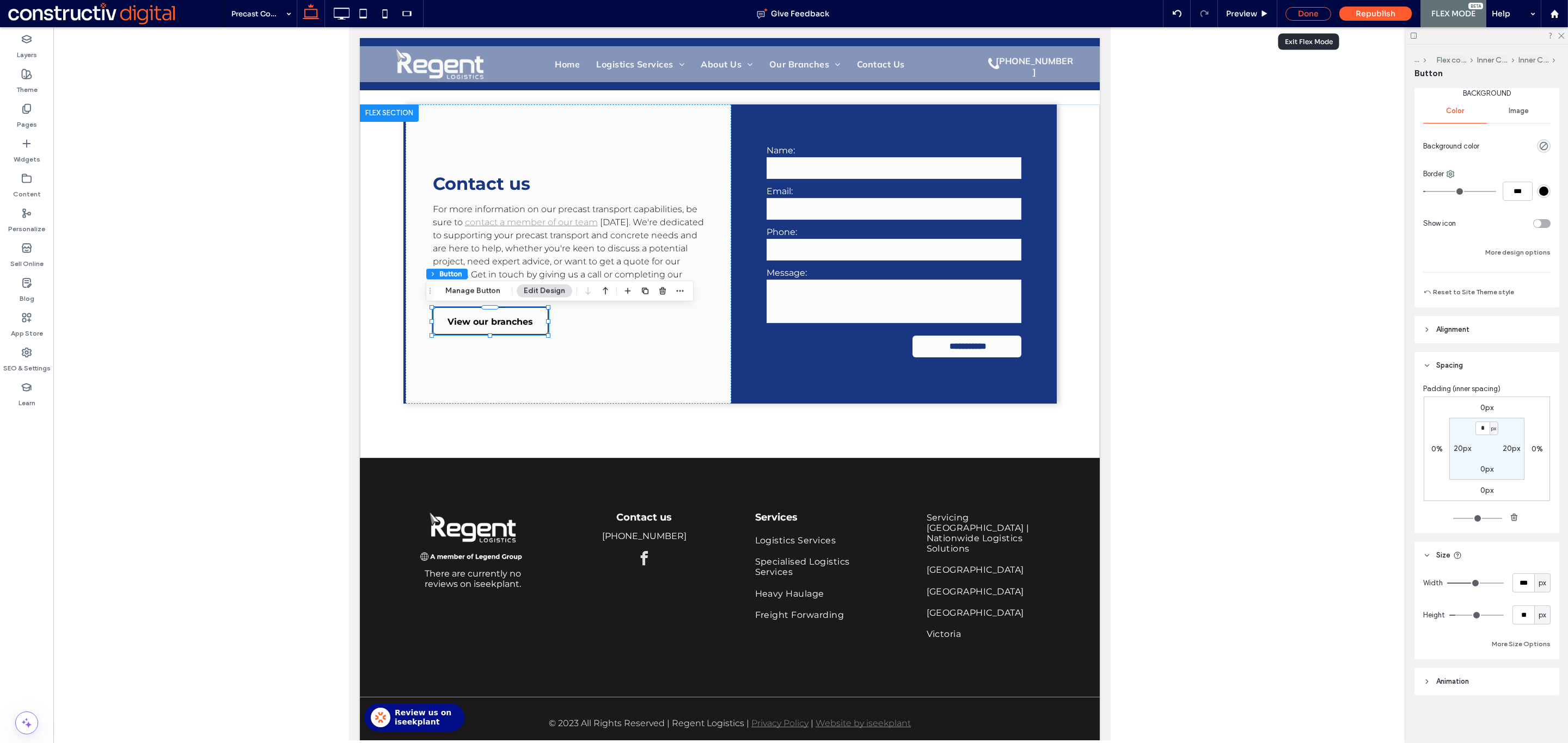
click at [1305, 12] on div "Done" at bounding box center [1308, 14] width 46 height 13
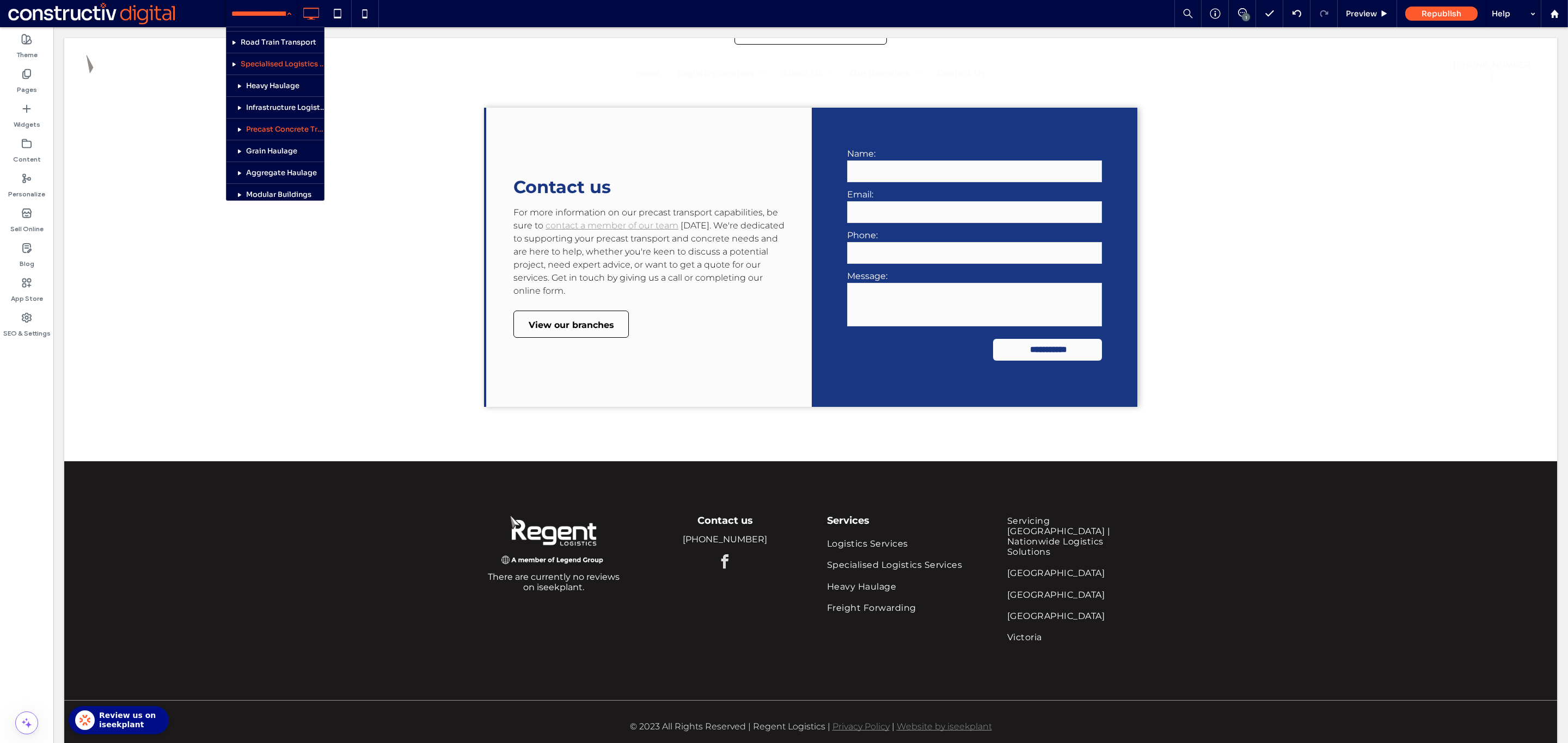
scroll to position [72, 0]
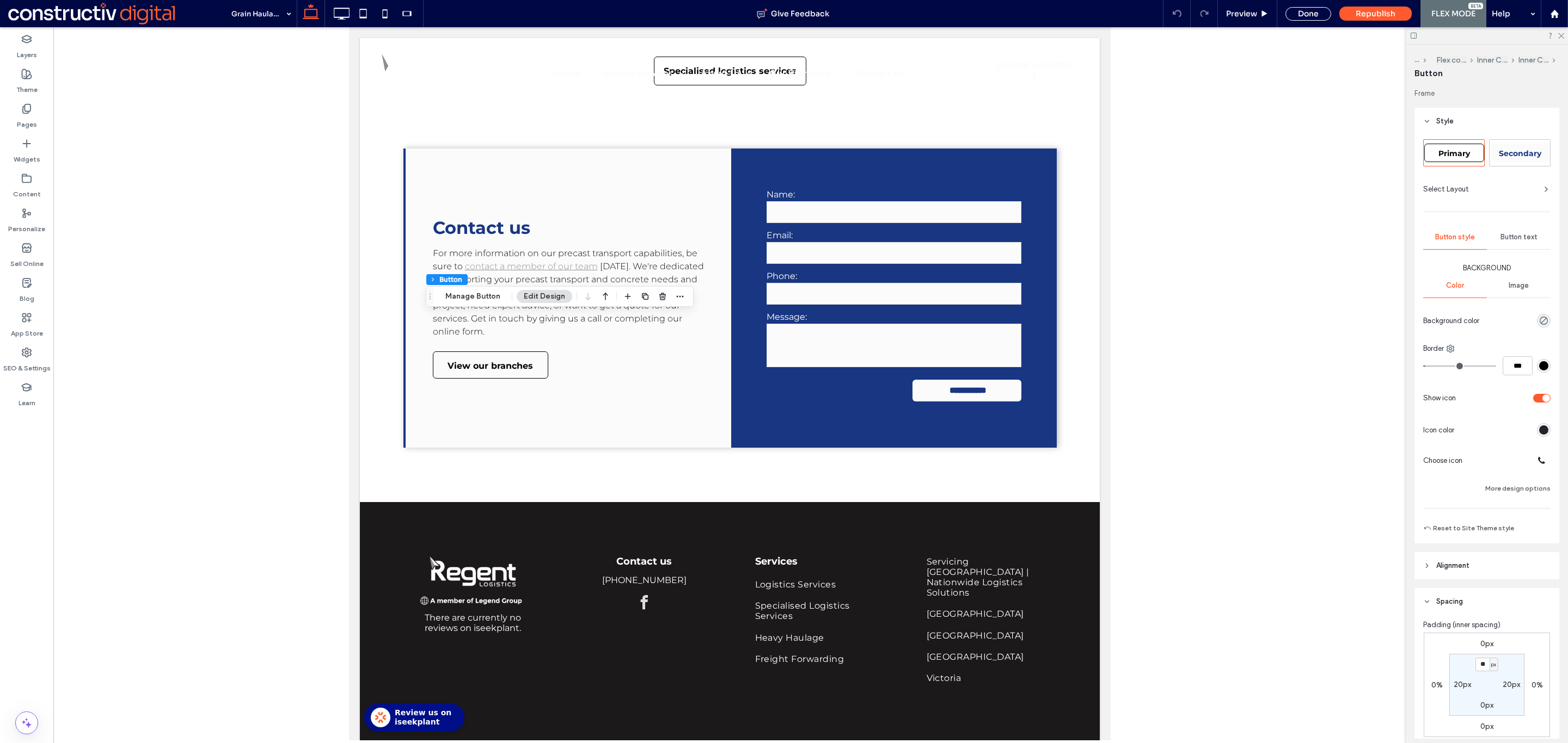
click at [1448, 152] on span "Primary" at bounding box center [1454, 153] width 32 height 10
type input "*"
click at [1479, 610] on input "**" at bounding box center [1482, 603] width 14 height 13
type input "*"
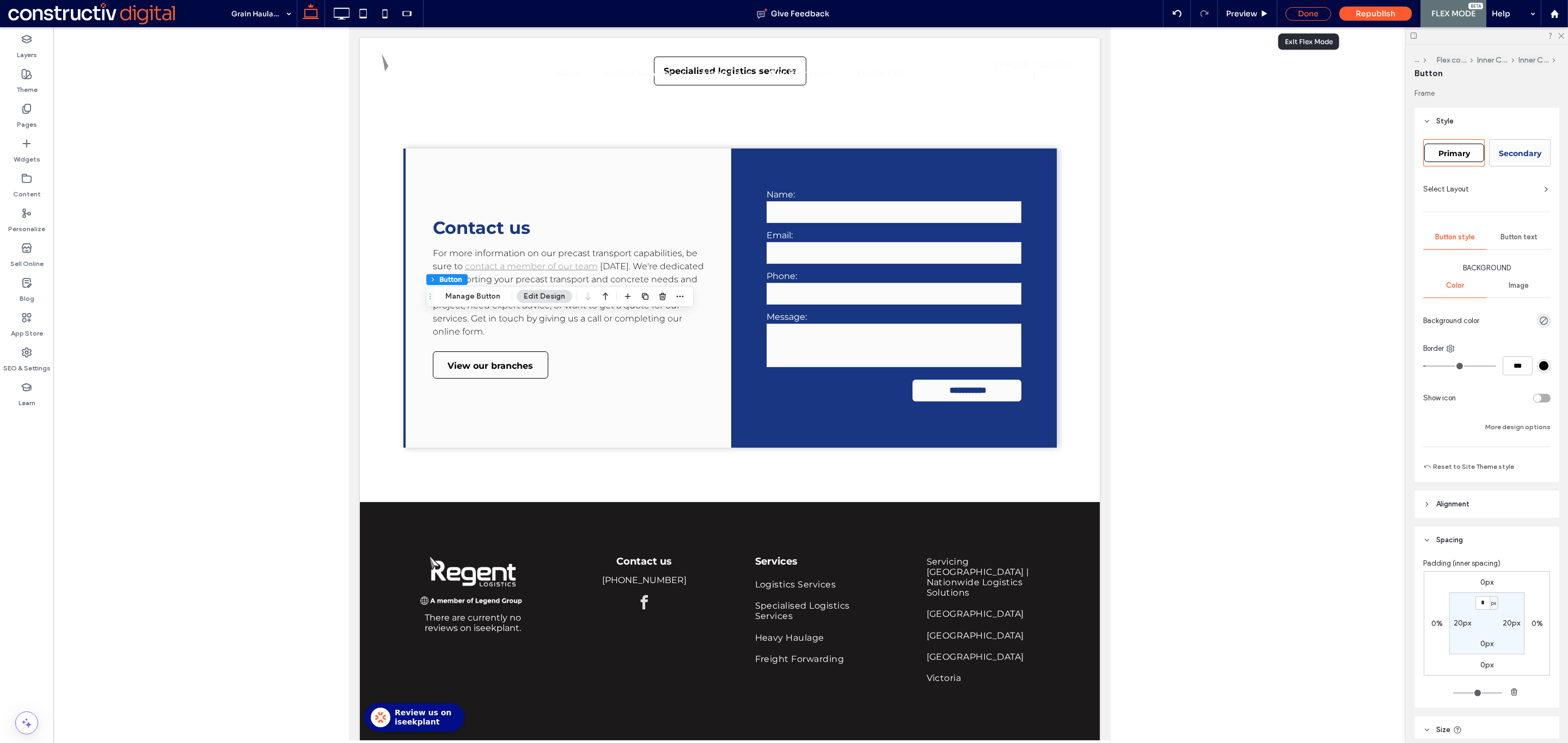
click at [1305, 18] on div "Done" at bounding box center [1308, 14] width 46 height 13
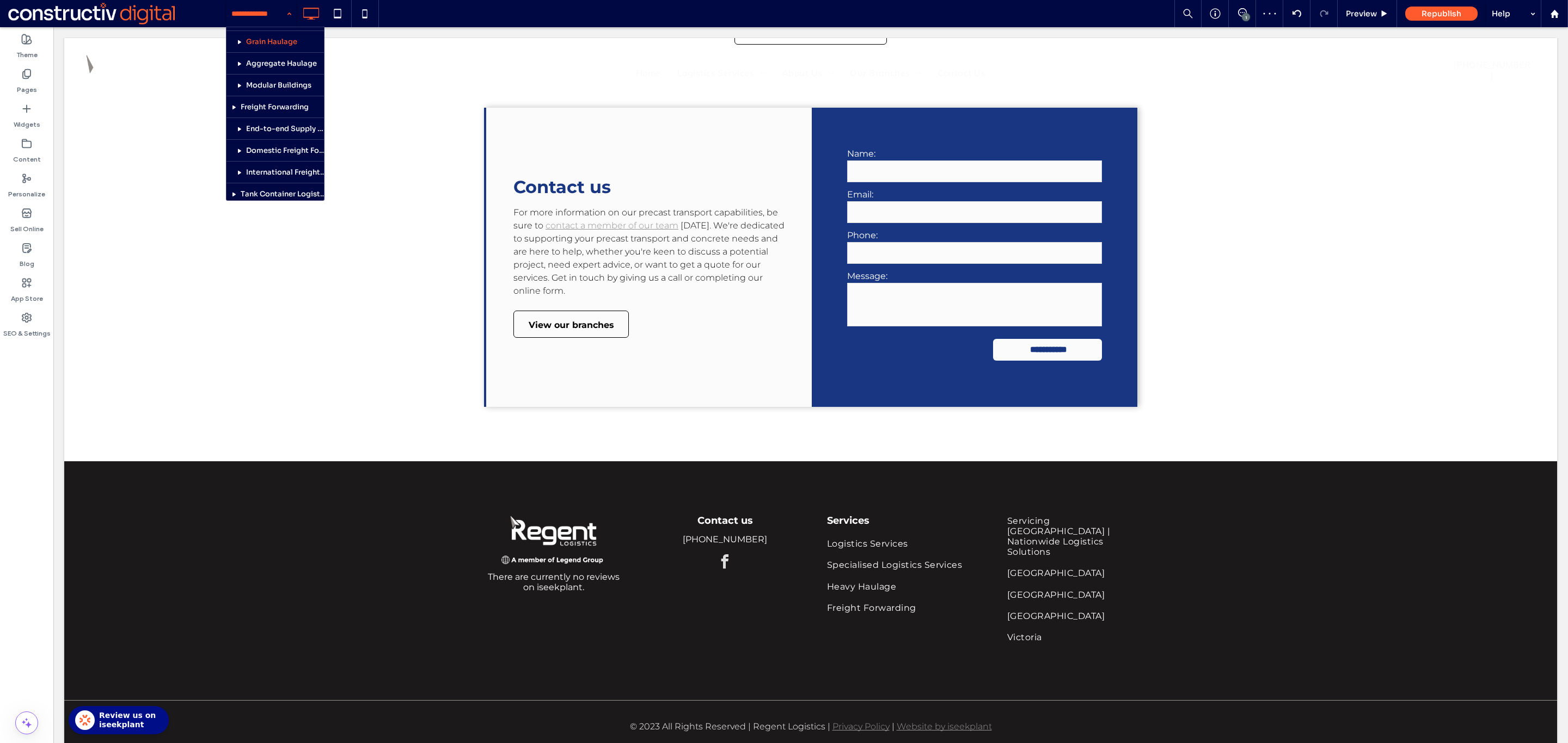
scroll to position [168, 0]
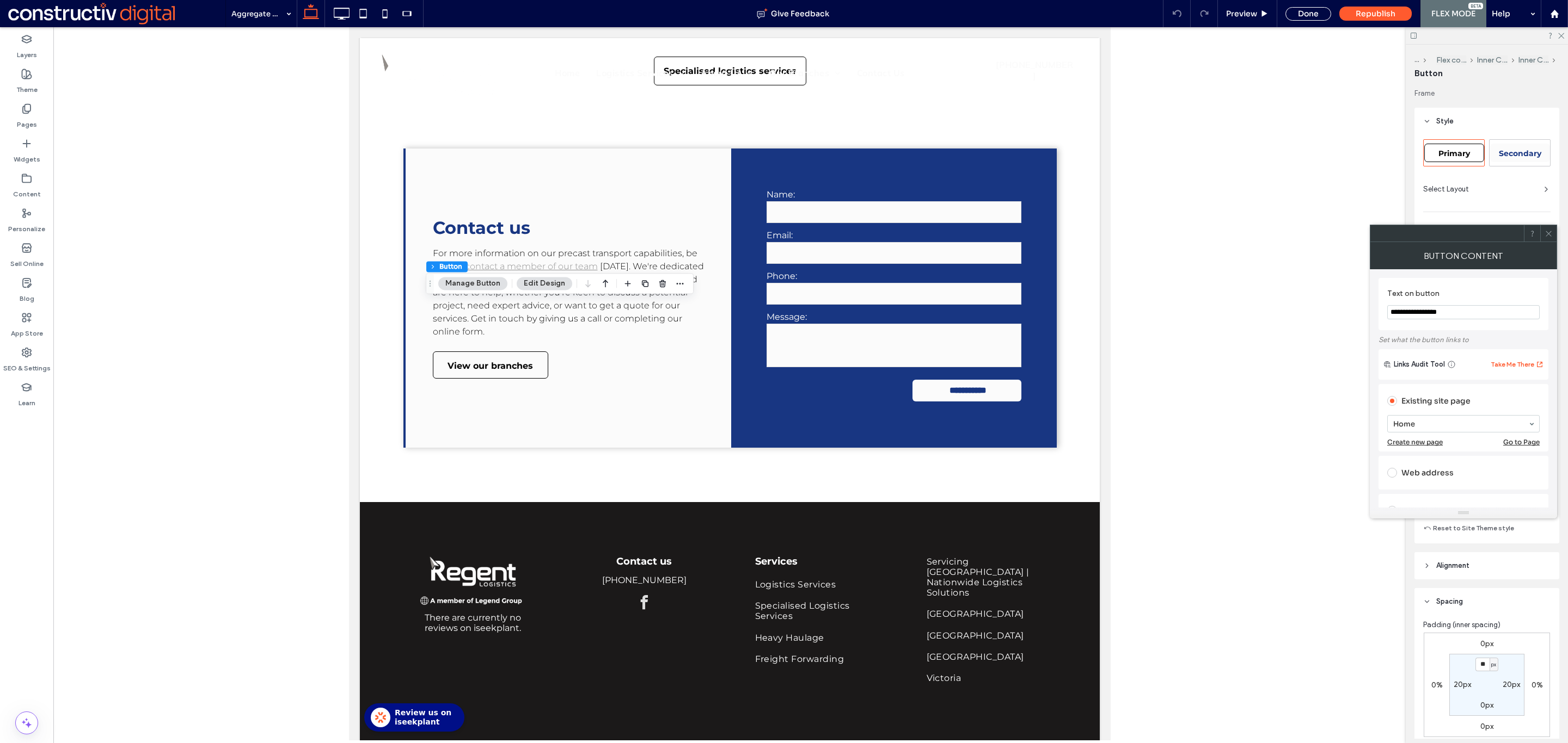
click at [1454, 153] on span "Primary" at bounding box center [1454, 153] width 32 height 10
type input "*"
click at [1547, 232] on use at bounding box center [1547, 233] width 5 height 5
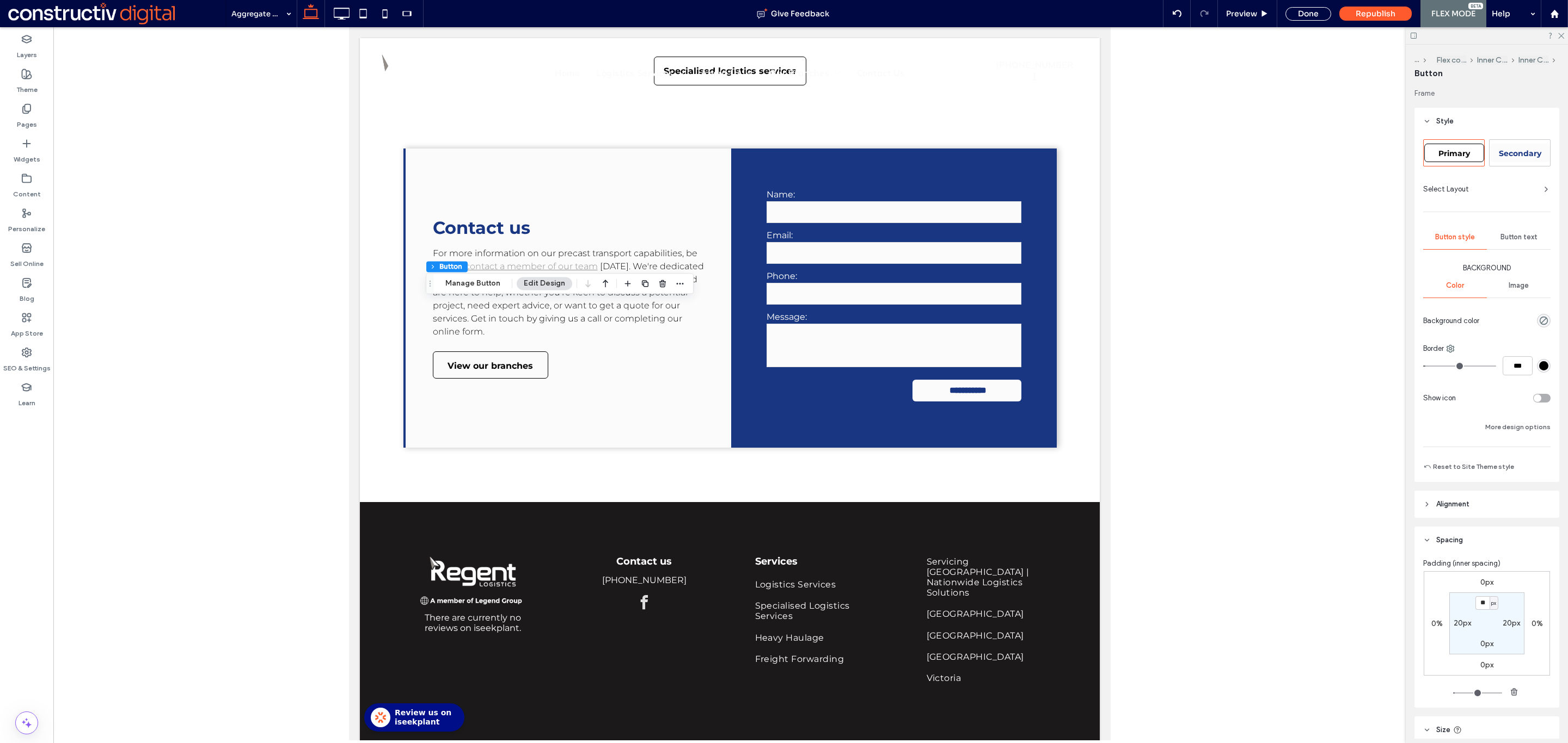
scroll to position [175, 0]
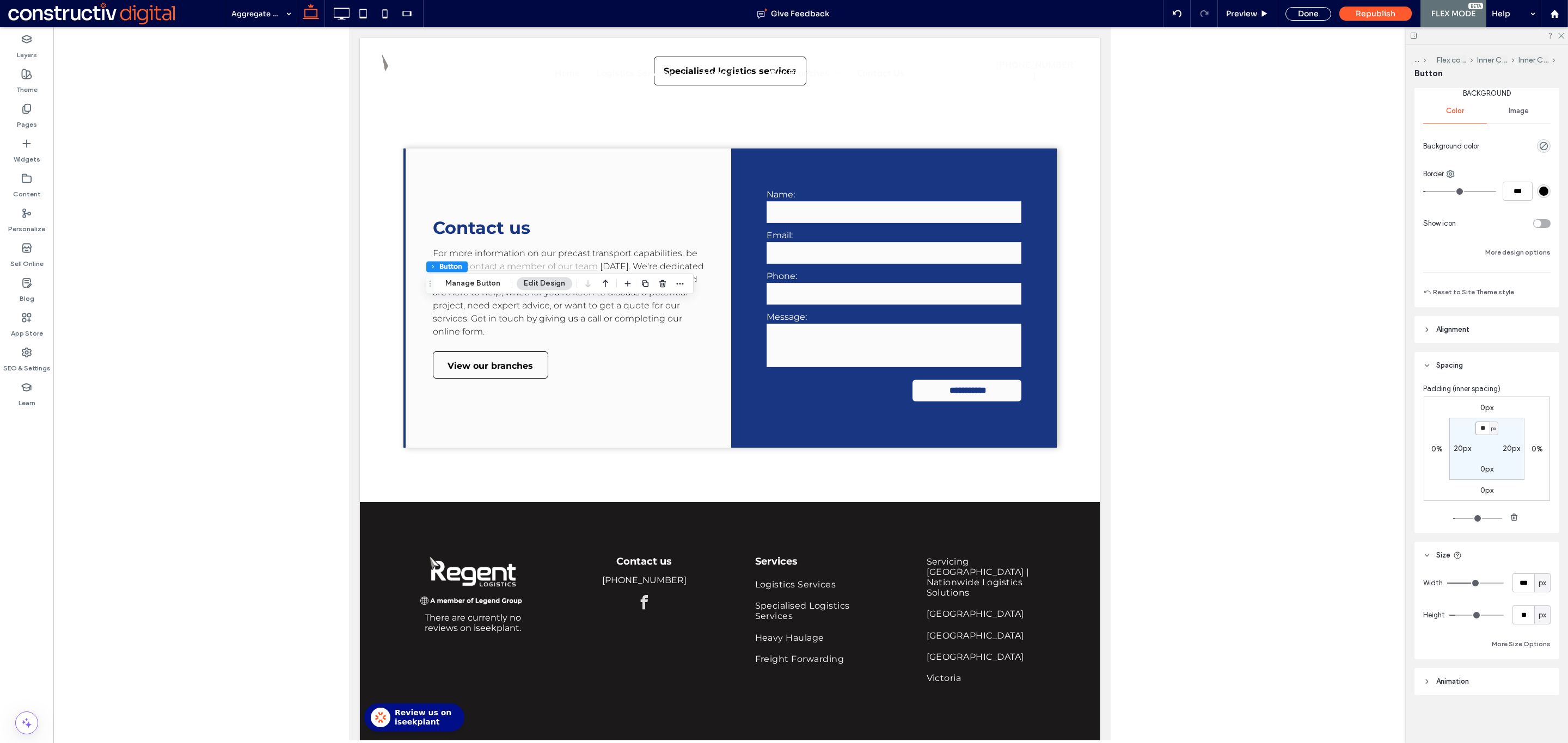
click at [1477, 431] on input "**" at bounding box center [1482, 428] width 14 height 13
type input "*"
click at [1293, 15] on div "Done" at bounding box center [1308, 14] width 46 height 13
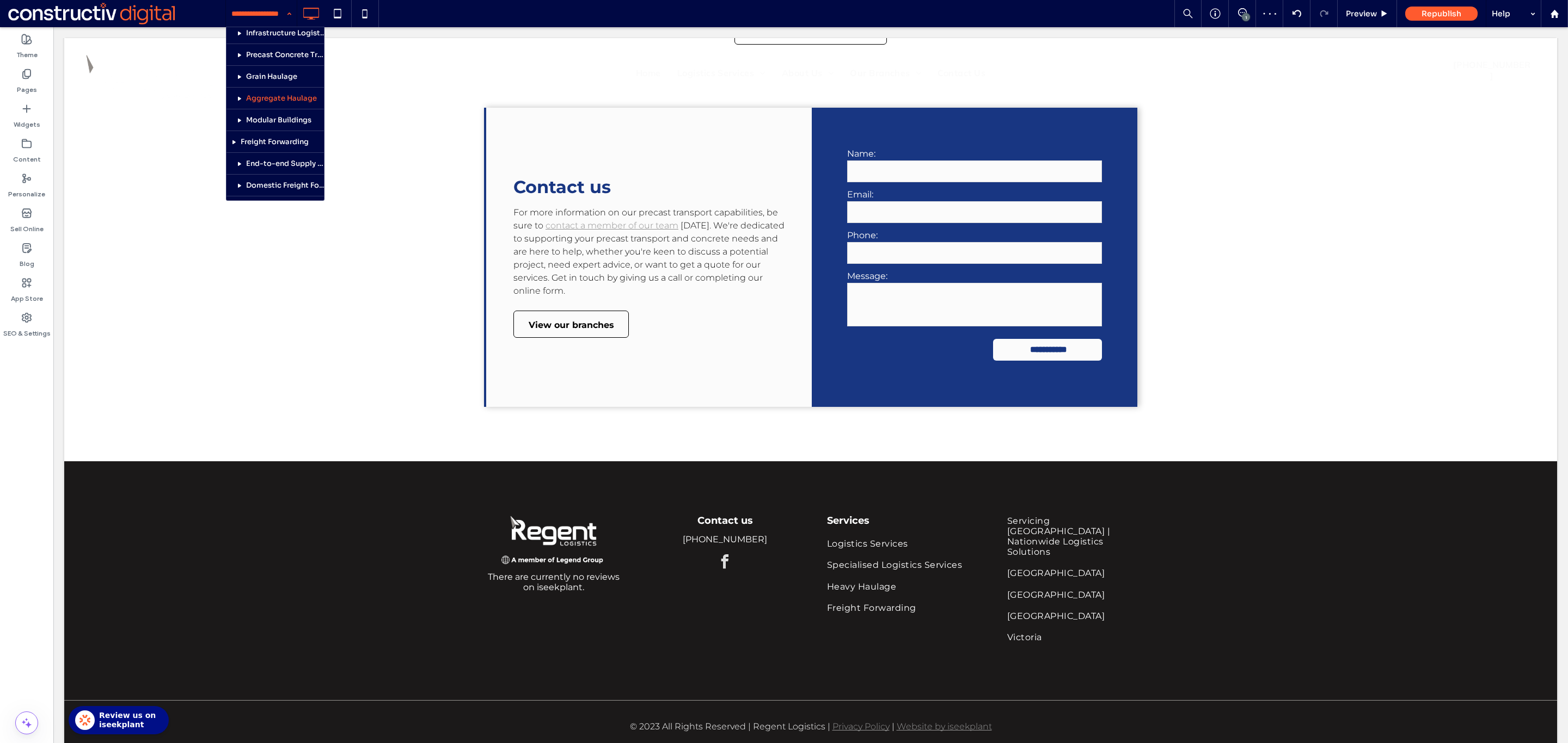
scroll to position [136, 0]
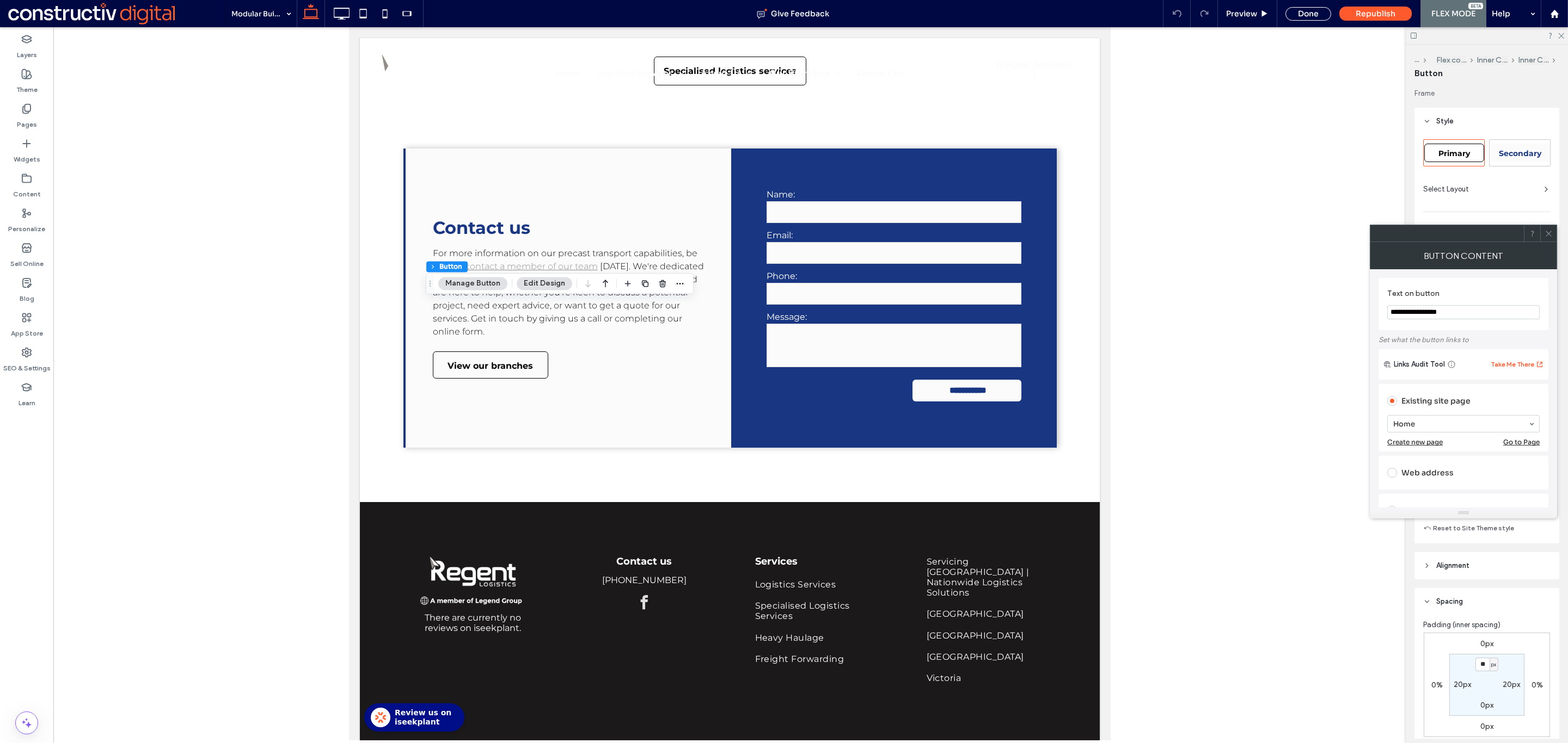
click at [1458, 147] on div "Primary" at bounding box center [1454, 153] width 60 height 18
type input "*"
click at [1549, 233] on use at bounding box center [1547, 233] width 5 height 5
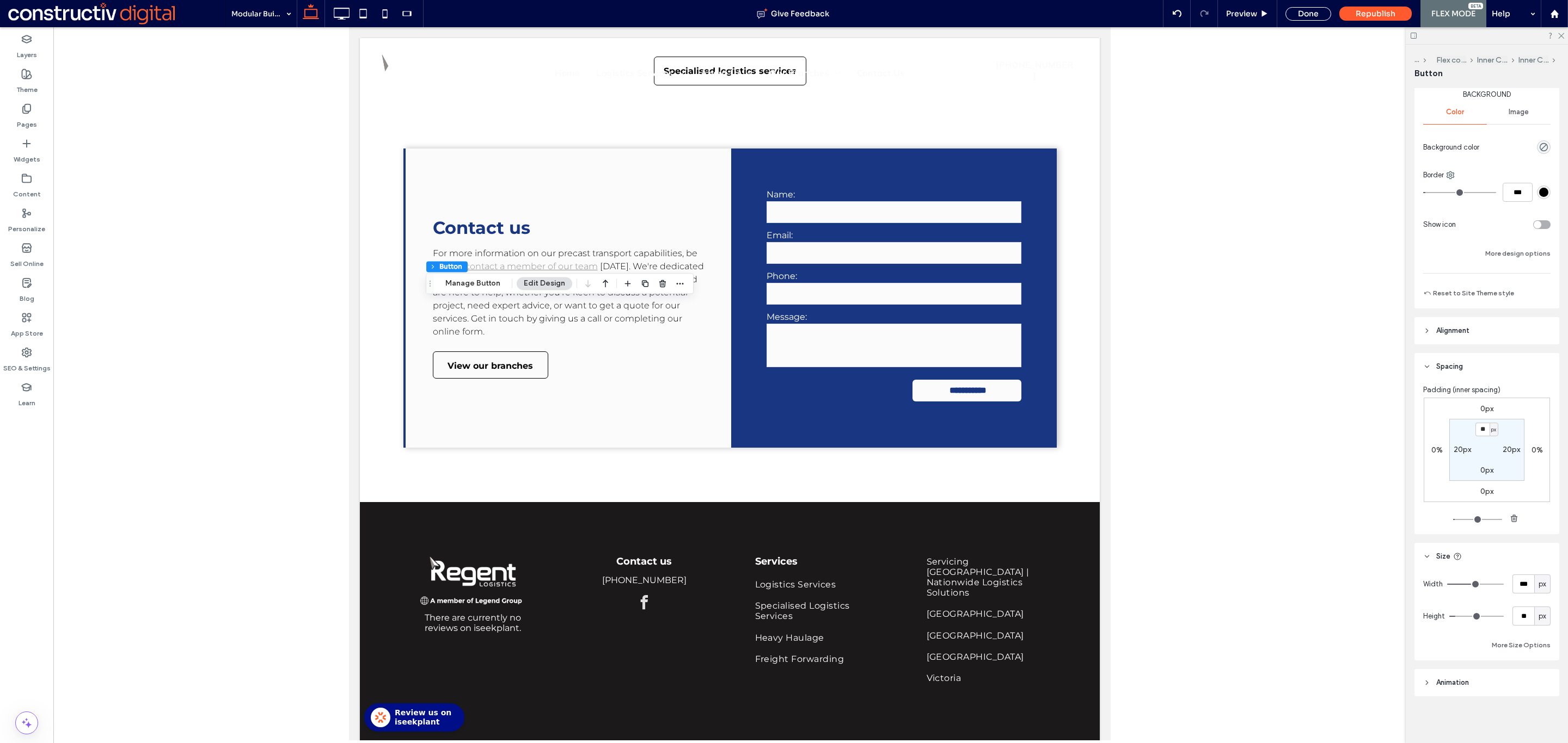
scroll to position [175, 0]
click at [1475, 428] on input "**" at bounding box center [1482, 428] width 14 height 13
type input "*"
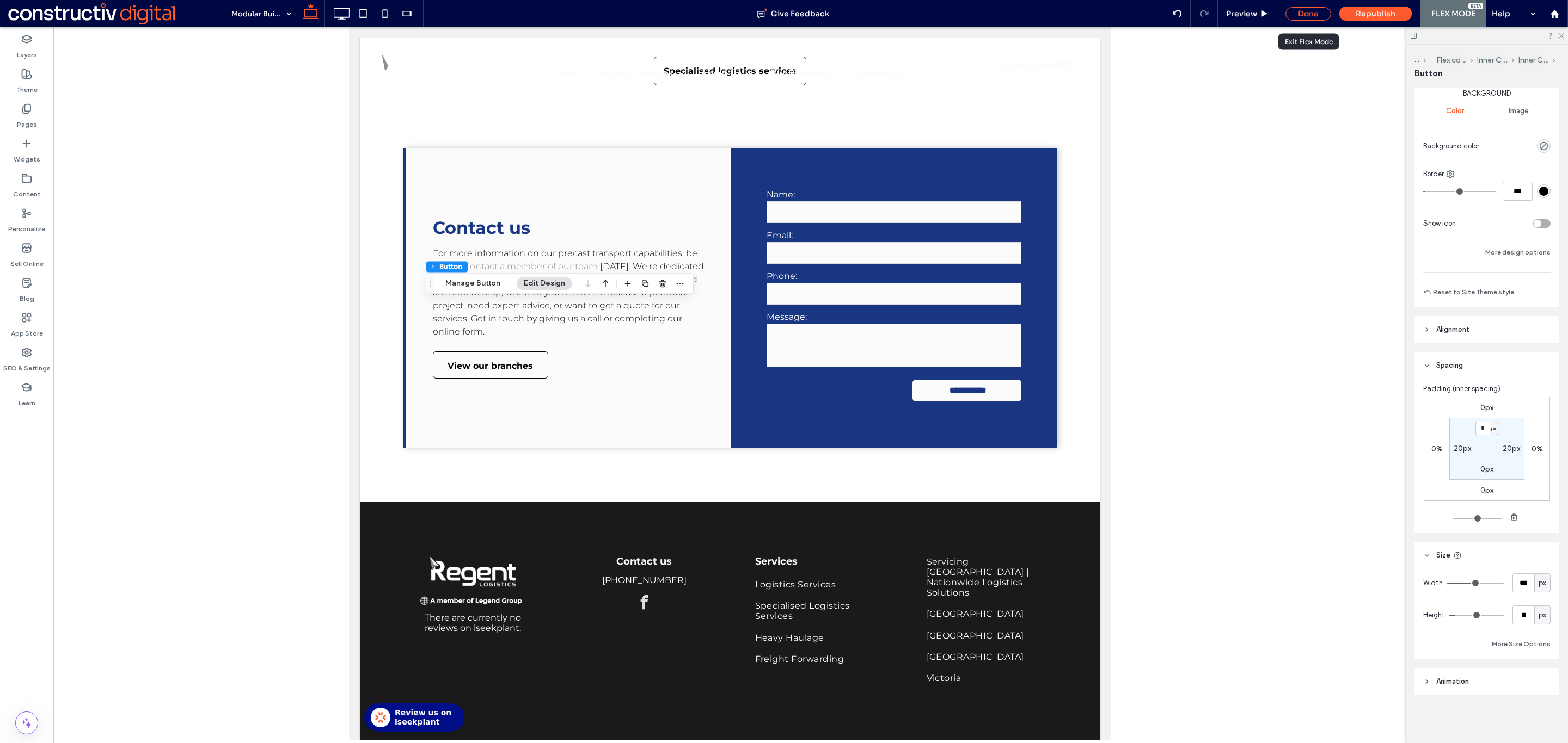
click at [1296, 13] on div "Done" at bounding box center [1308, 14] width 46 height 13
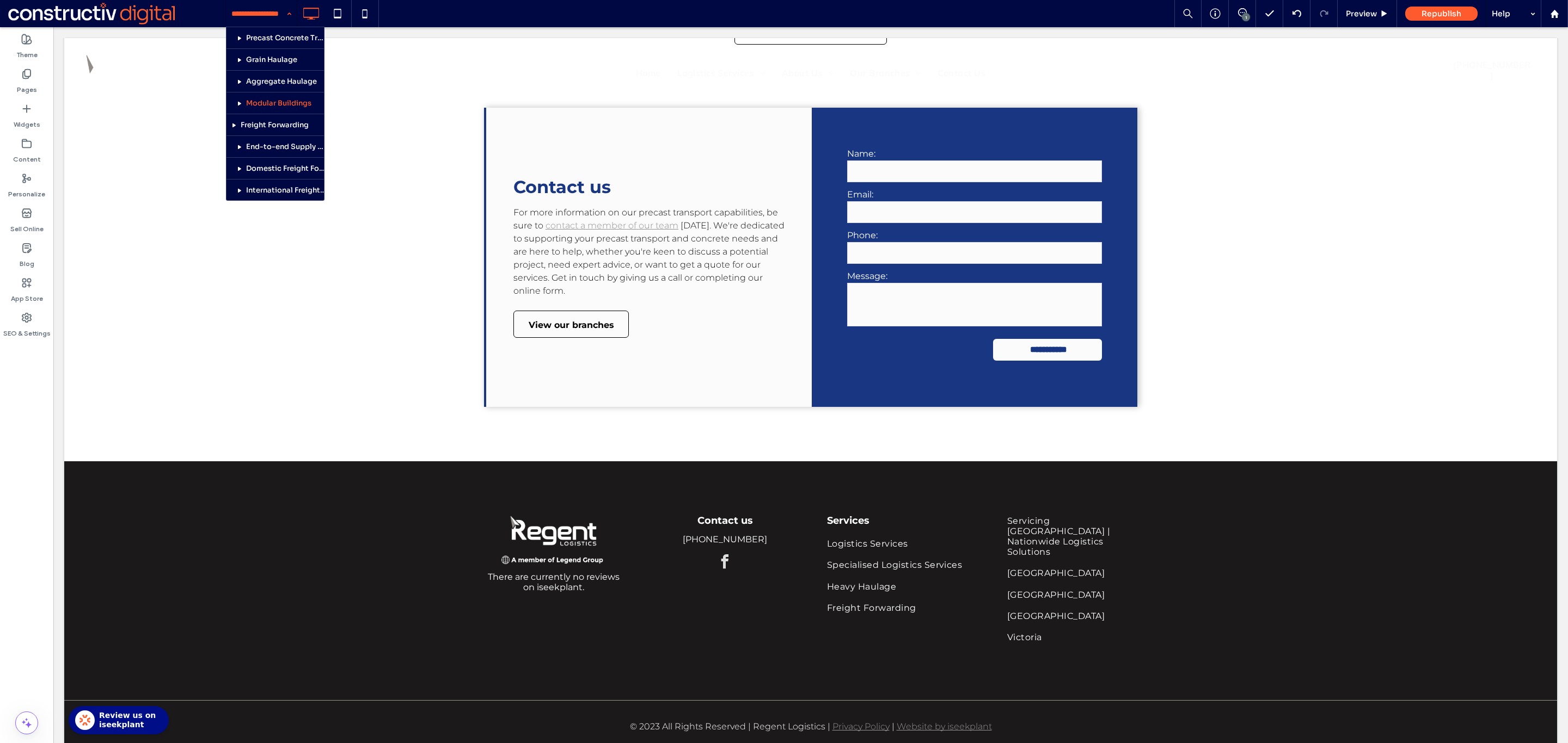
scroll to position [145, 0]
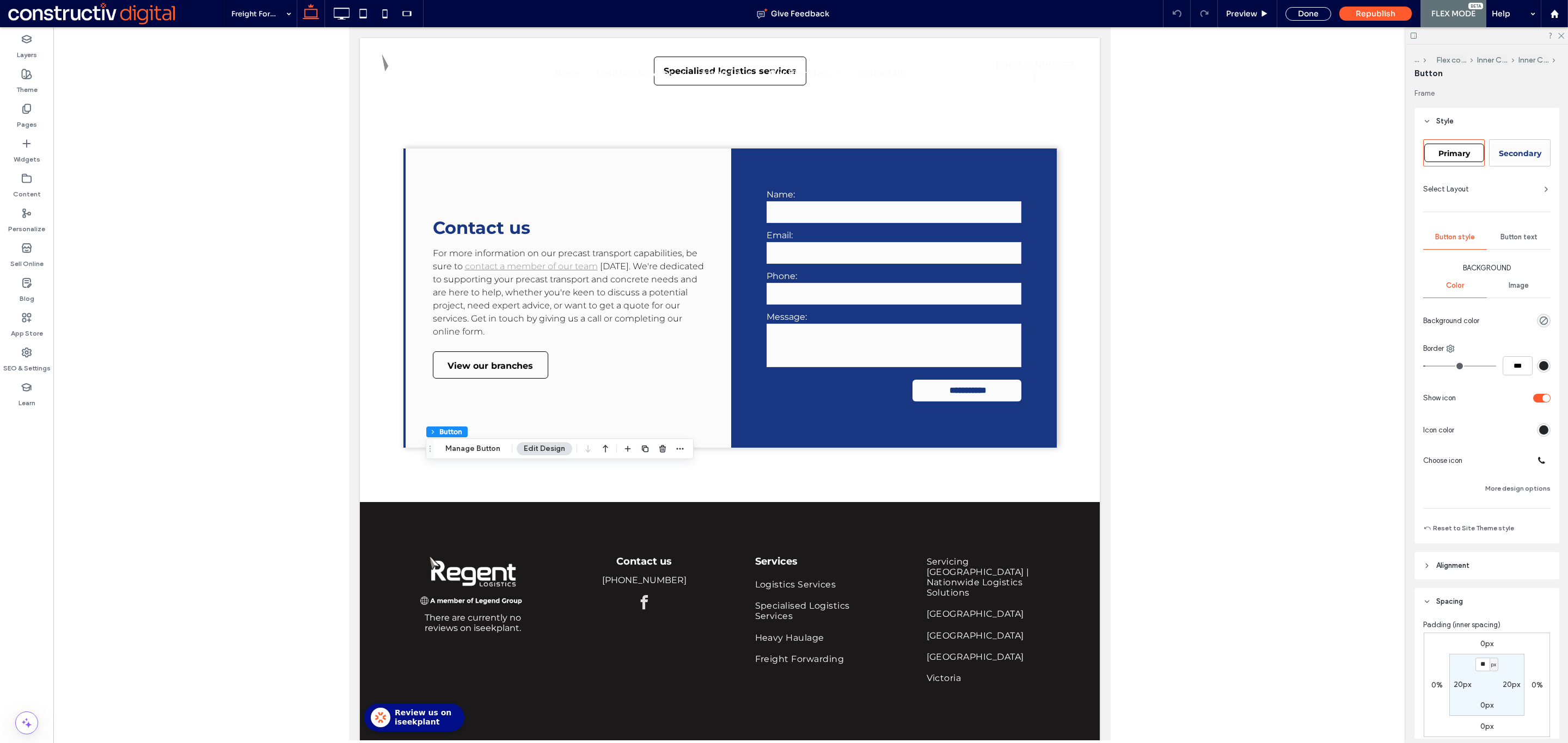
click at [1446, 148] on span "Primary" at bounding box center [1454, 153] width 32 height 10
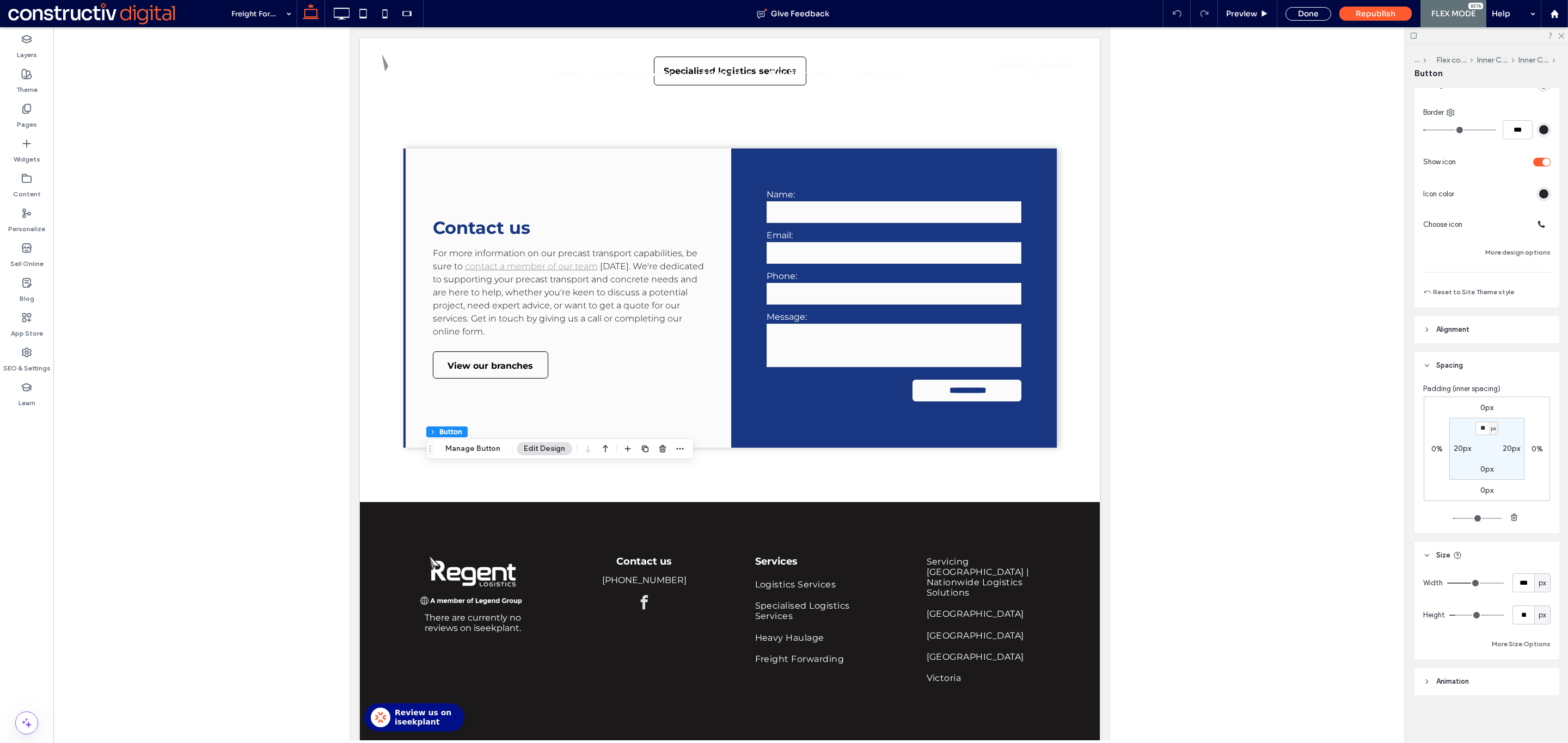
type input "*"
click at [1479, 426] on input "**" at bounding box center [1482, 428] width 14 height 13
type input "*"
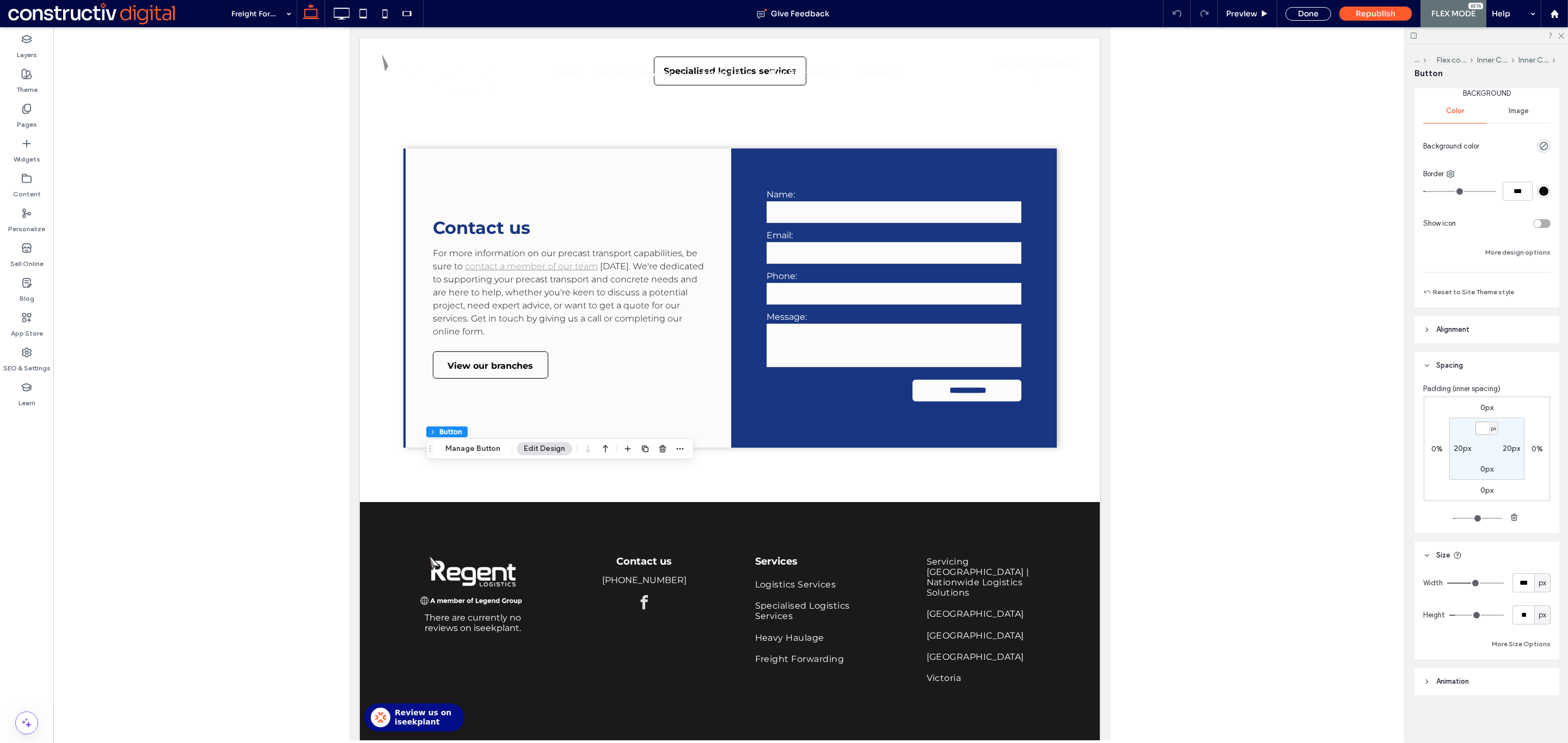
type input "*"
click at [1437, 441] on div "0px 0% 0px 0% * px 20px 0px 20px" at bounding box center [1486, 449] width 126 height 105
click at [1349, 395] on div at bounding box center [729, 384] width 1352 height 713
click at [1308, 7] on div "Done" at bounding box center [1308, 14] width 46 height 13
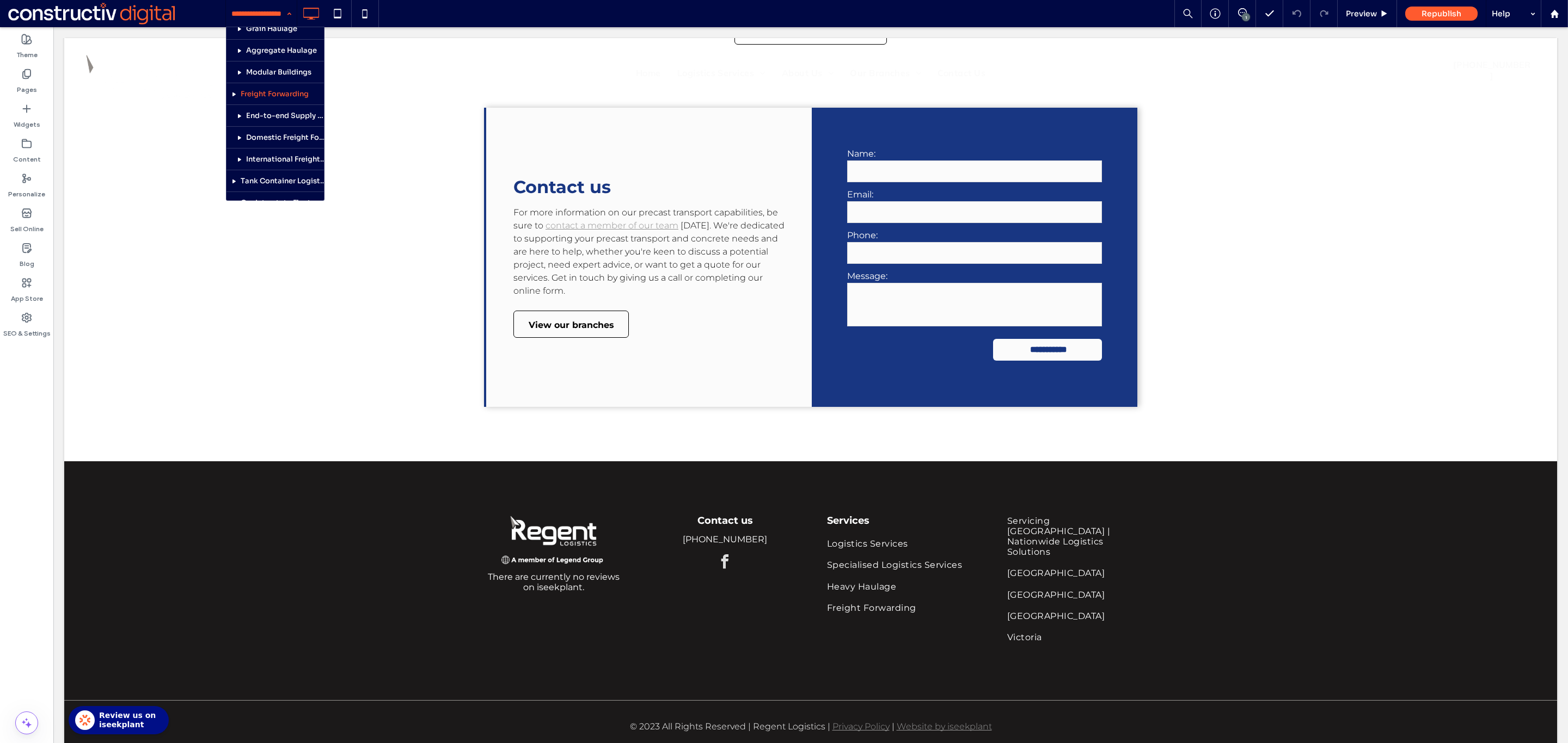
scroll to position [184, 0]
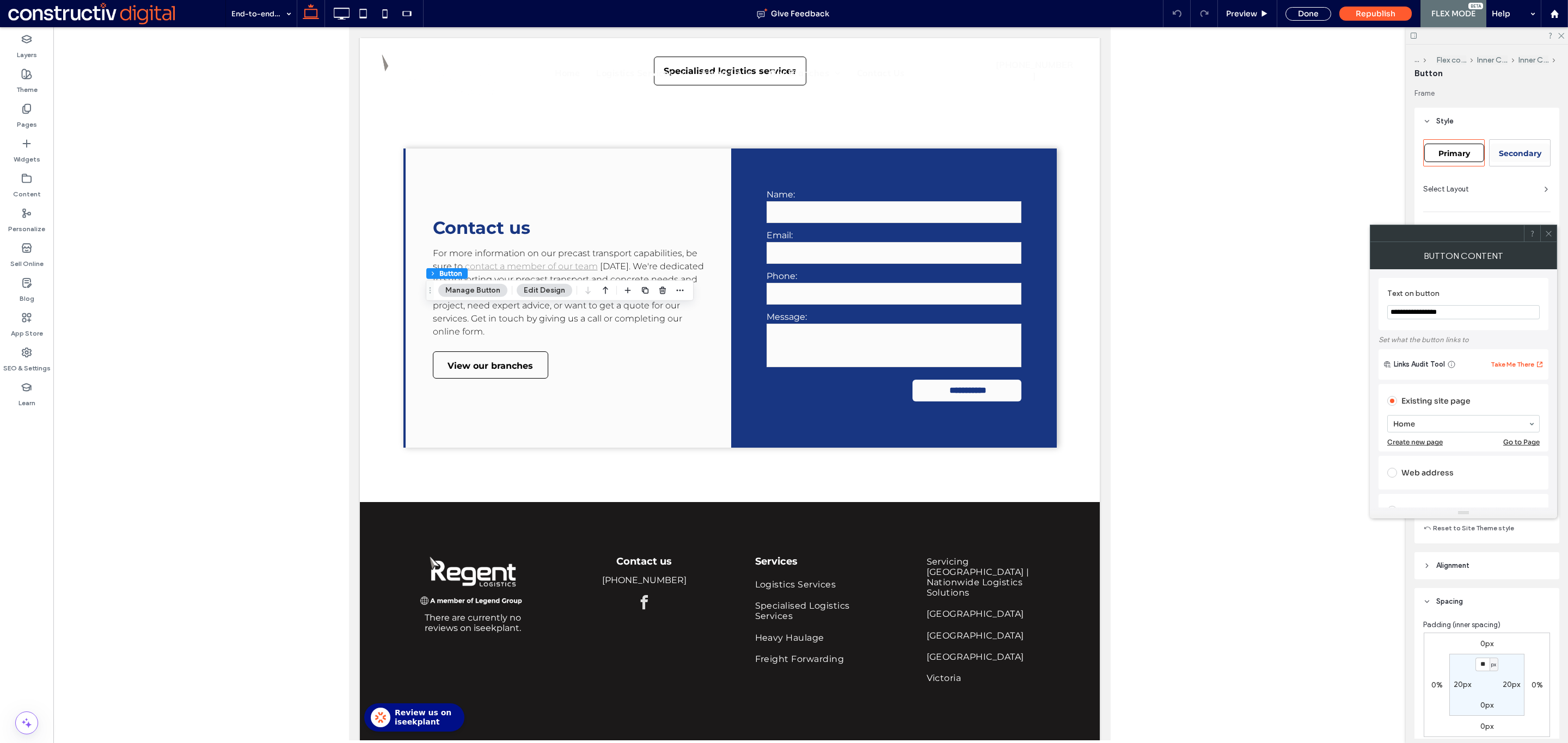
click at [1465, 152] on span "Primary" at bounding box center [1454, 153] width 32 height 10
type input "*"
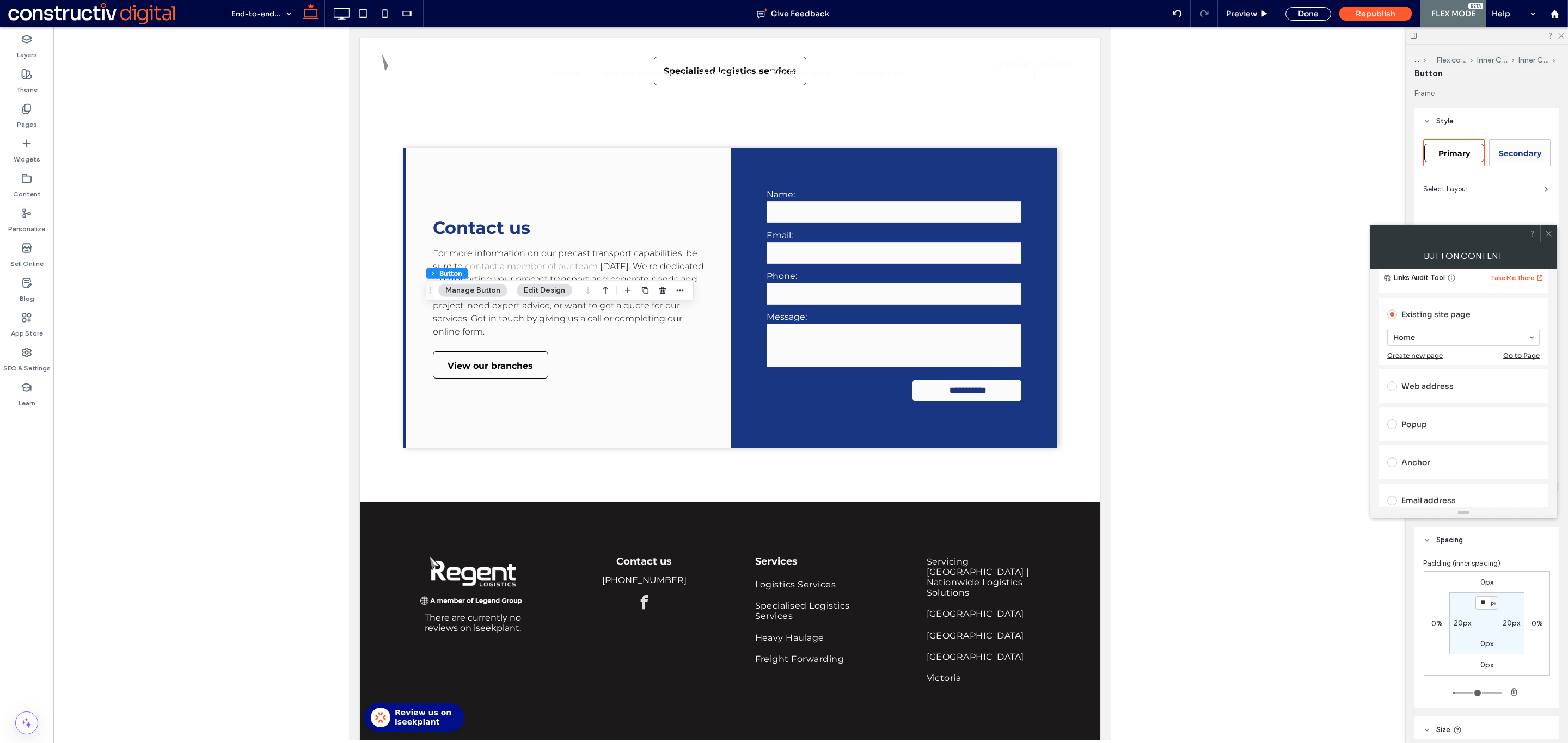
scroll to position [87, 0]
click at [1544, 227] on span at bounding box center [1548, 233] width 8 height 16
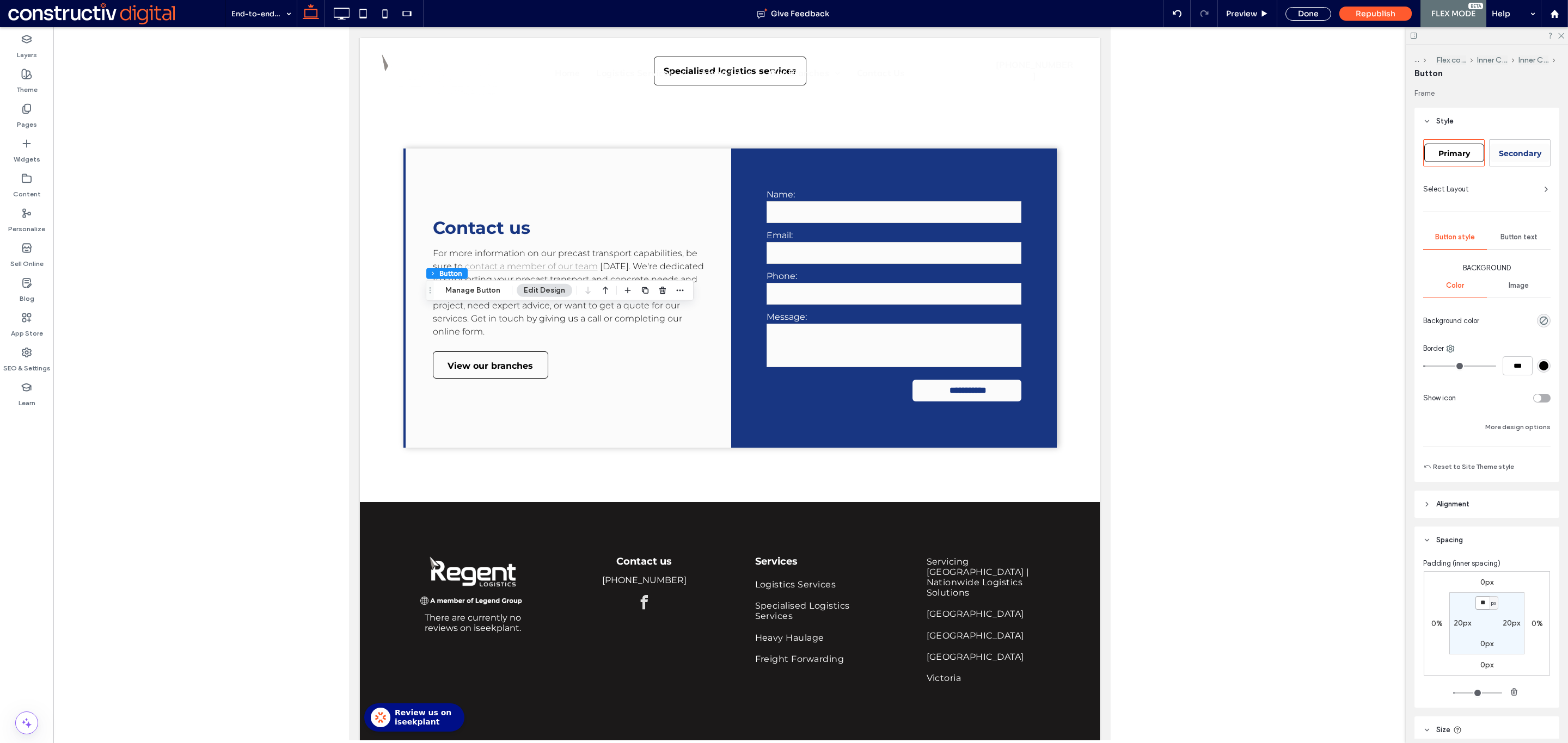
click at [1478, 607] on input "**" at bounding box center [1482, 603] width 14 height 13
type input "*"
click at [1305, 15] on div "Done" at bounding box center [1308, 14] width 46 height 13
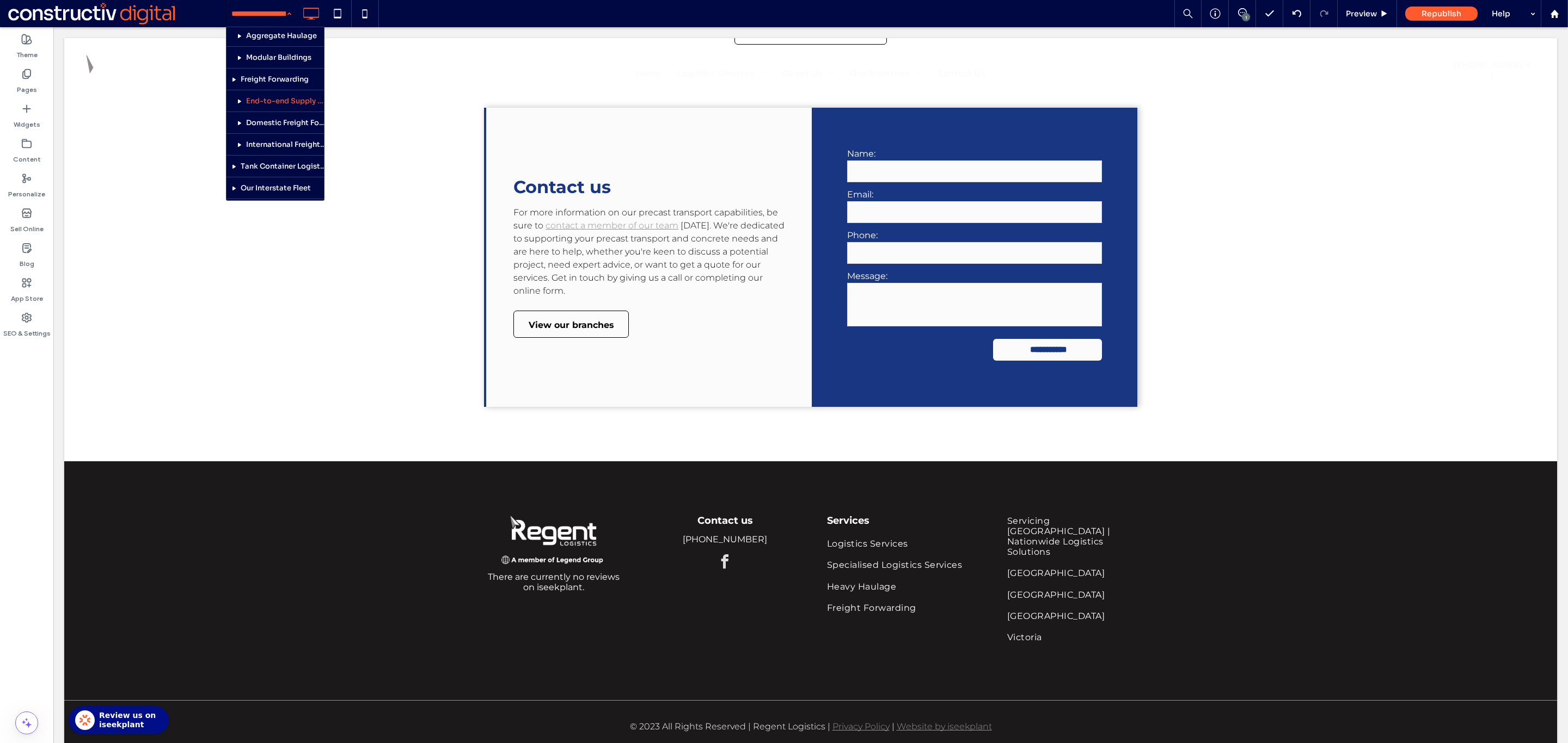
scroll to position [173, 0]
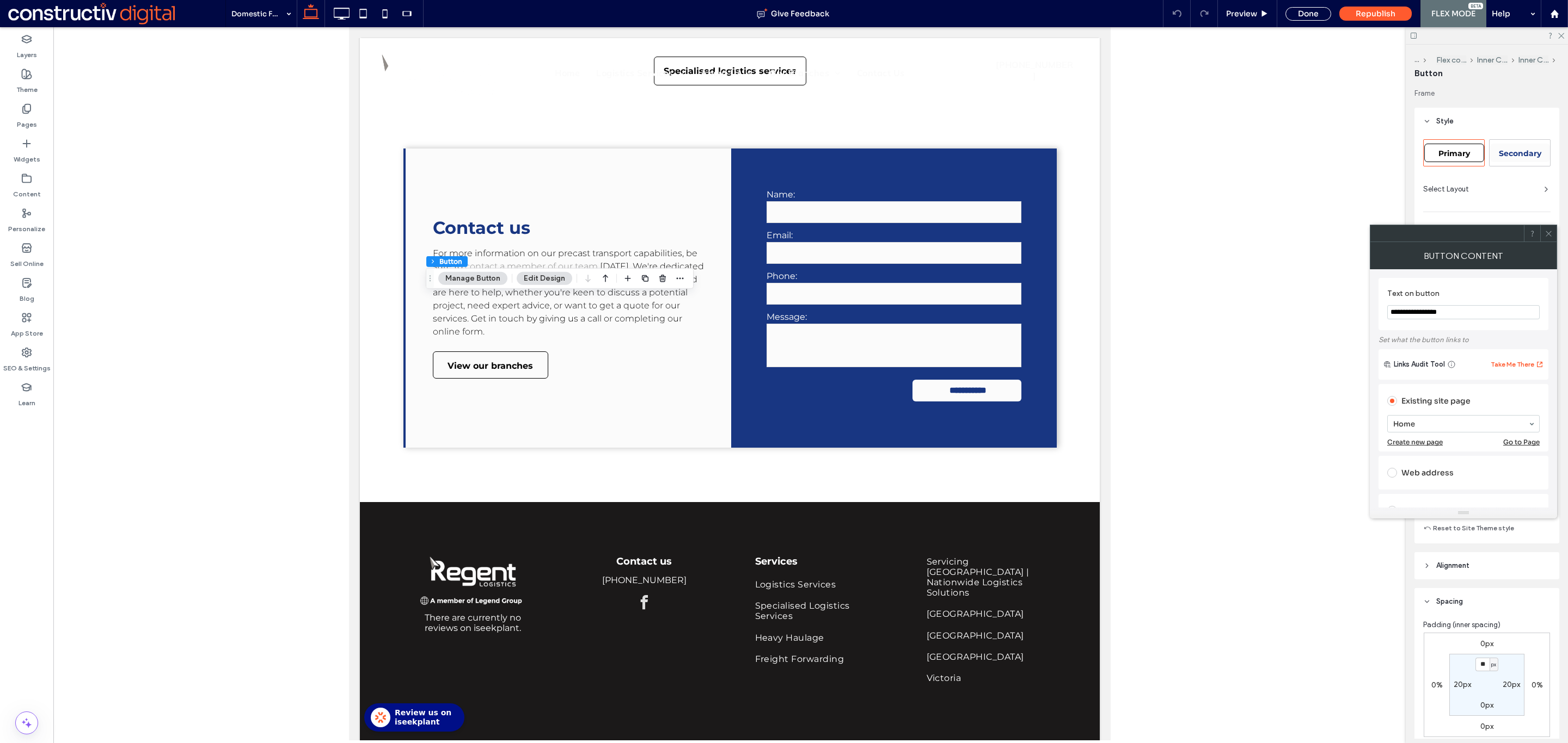
click at [1467, 151] on span "Primary" at bounding box center [1454, 153] width 32 height 10
type input "*"
click at [1545, 232] on icon at bounding box center [1548, 233] width 8 height 8
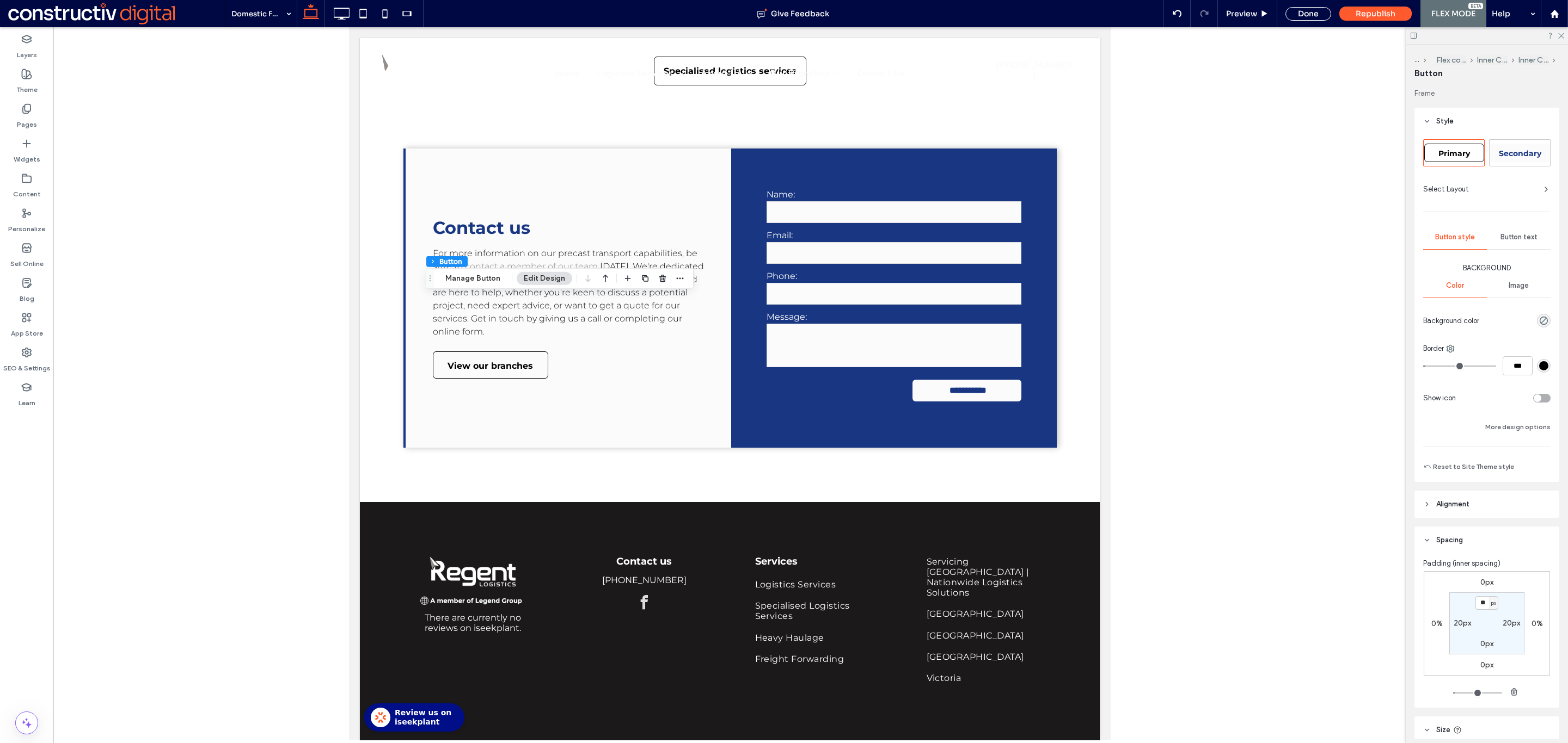
scroll to position [175, 0]
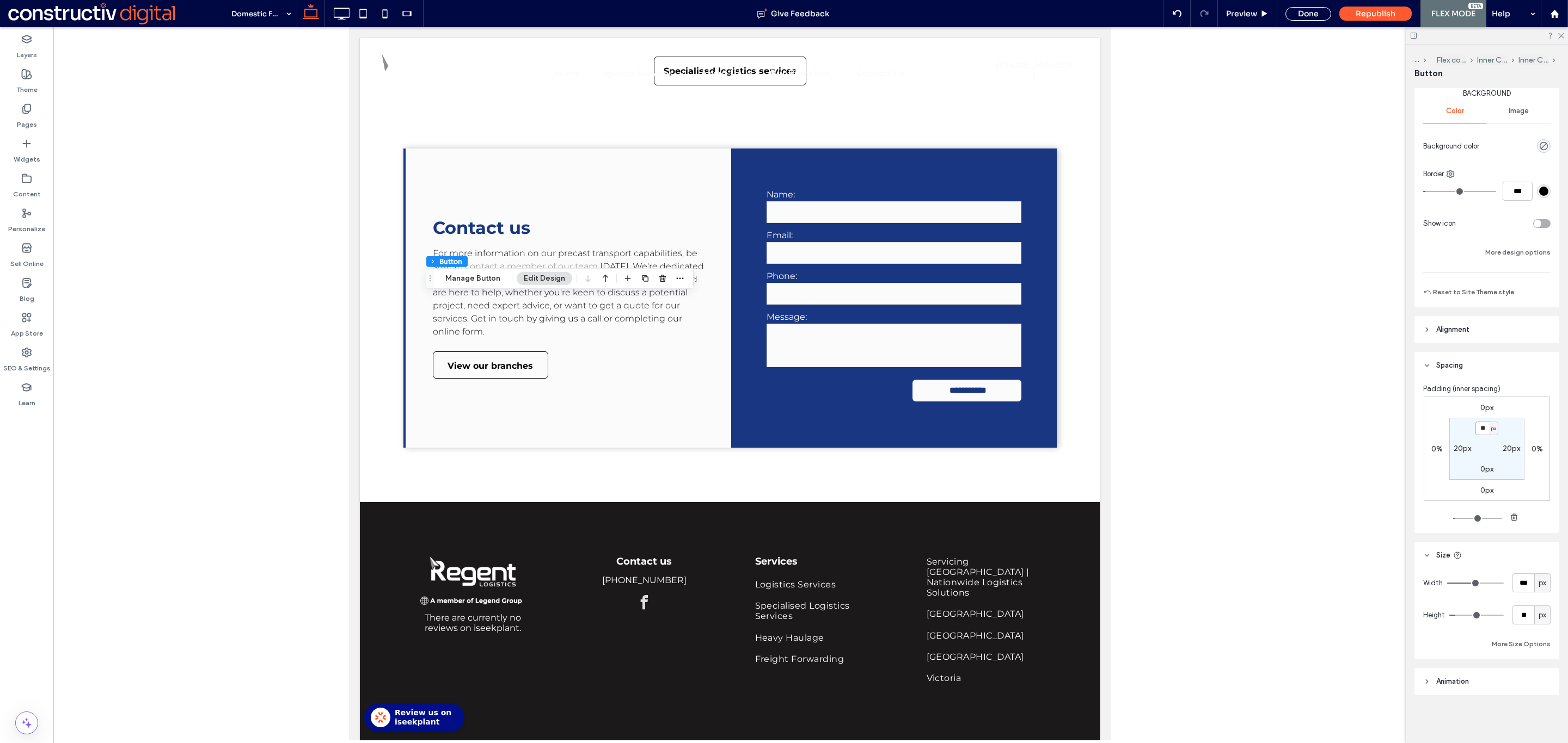
click at [1479, 434] on input "**" at bounding box center [1482, 428] width 14 height 13
type input "*"
click at [1302, 11] on div "Done" at bounding box center [1308, 14] width 46 height 13
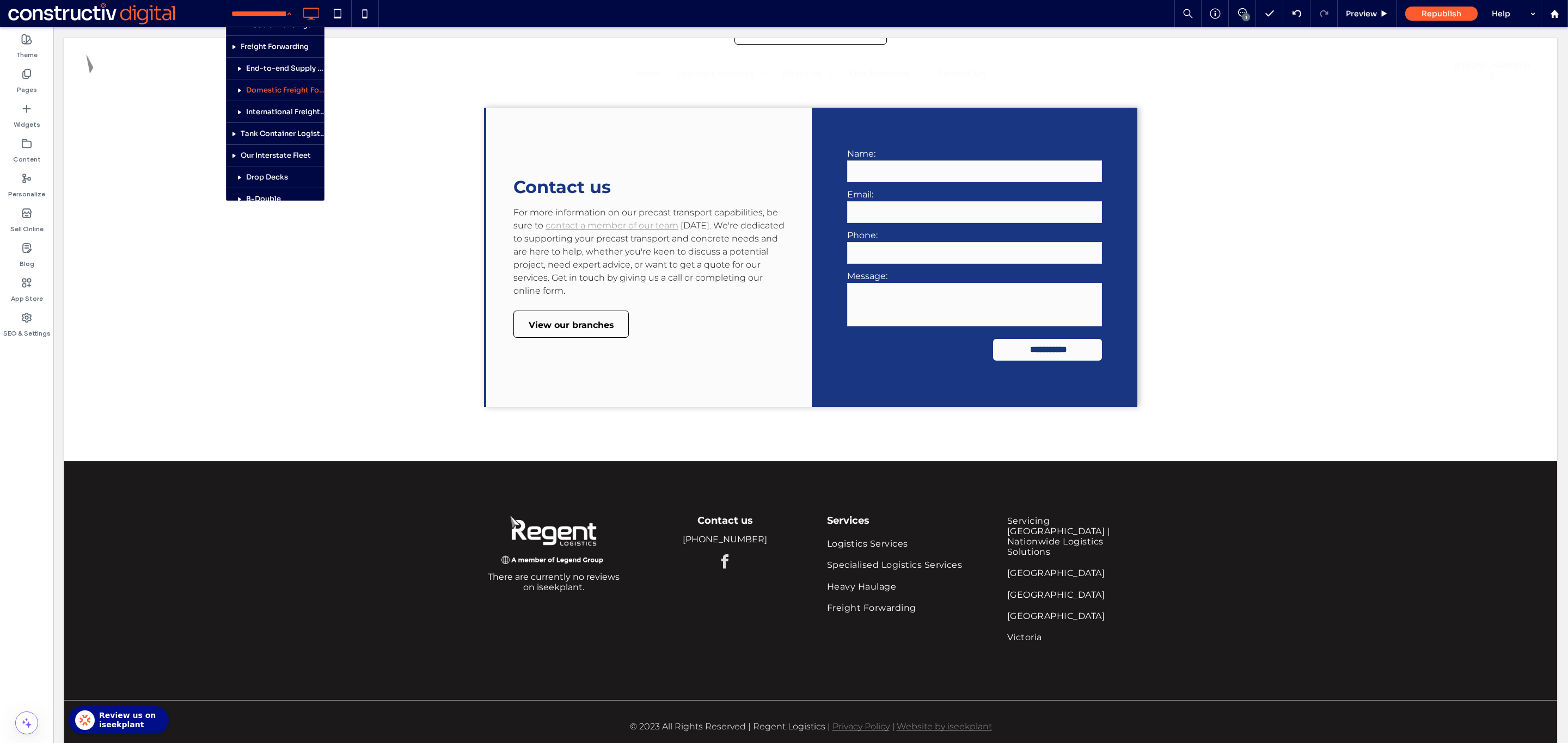
scroll to position [240, 0]
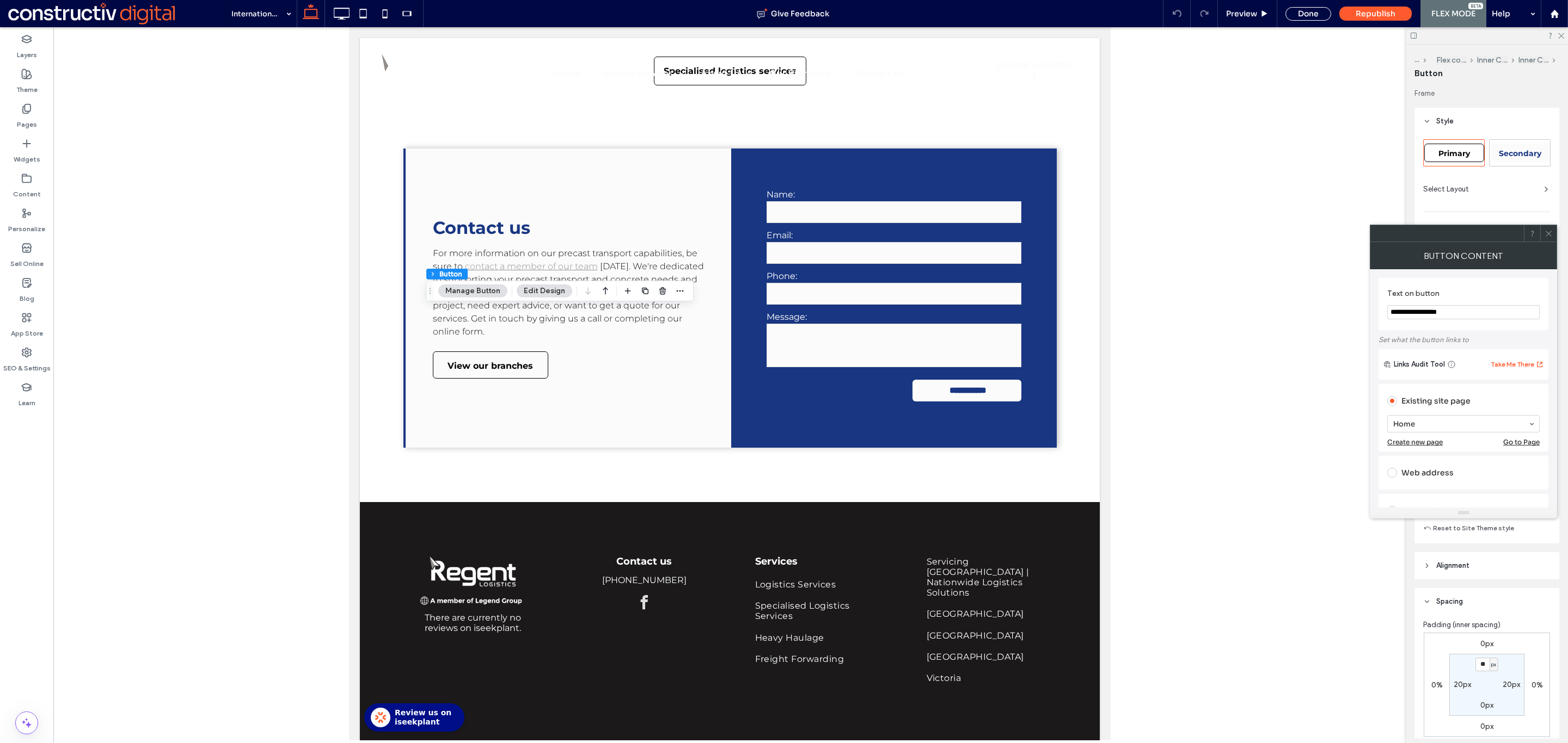
click at [1545, 237] on icon at bounding box center [1548, 233] width 8 height 8
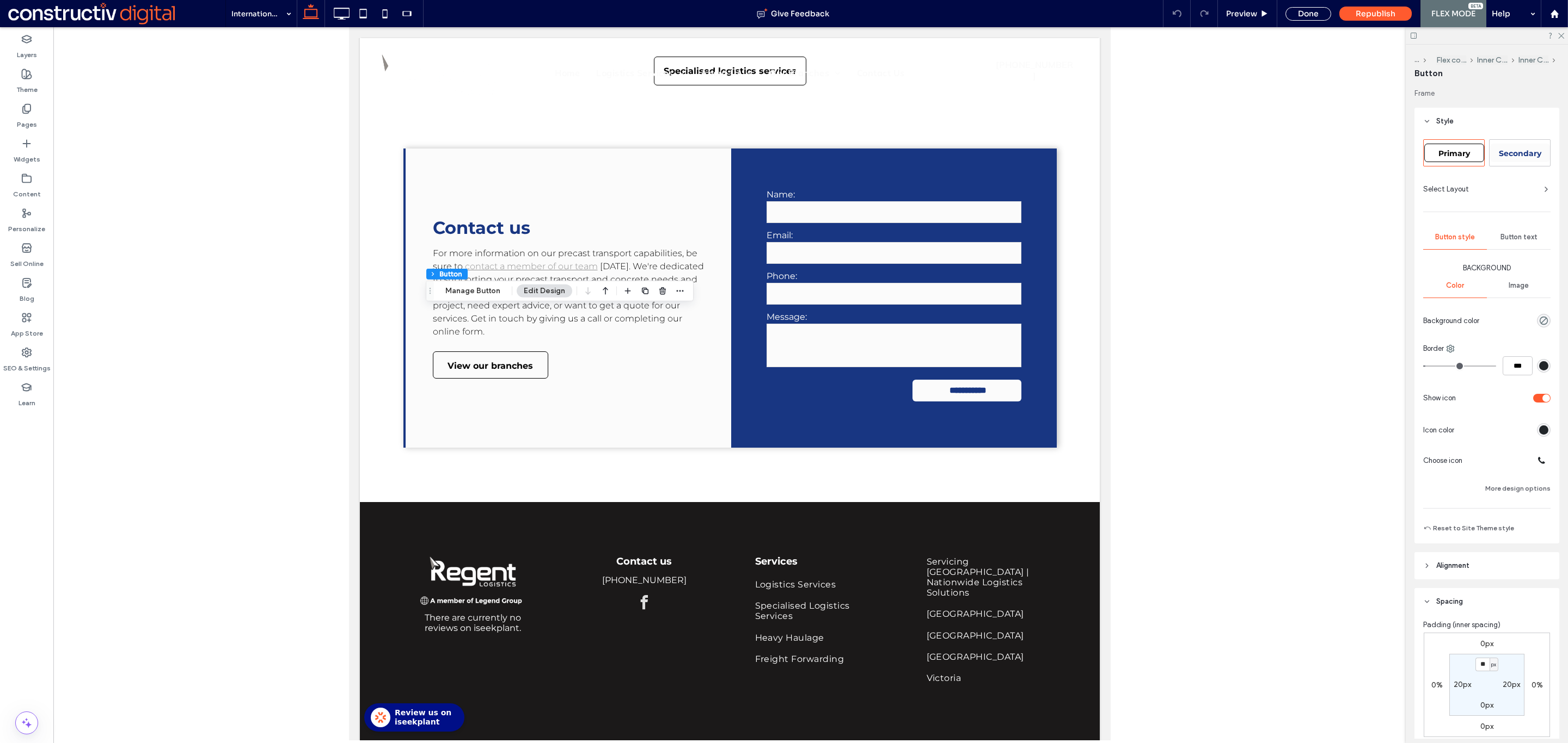
click at [1445, 144] on div "Primary" at bounding box center [1454, 153] width 60 height 18
type input "*"
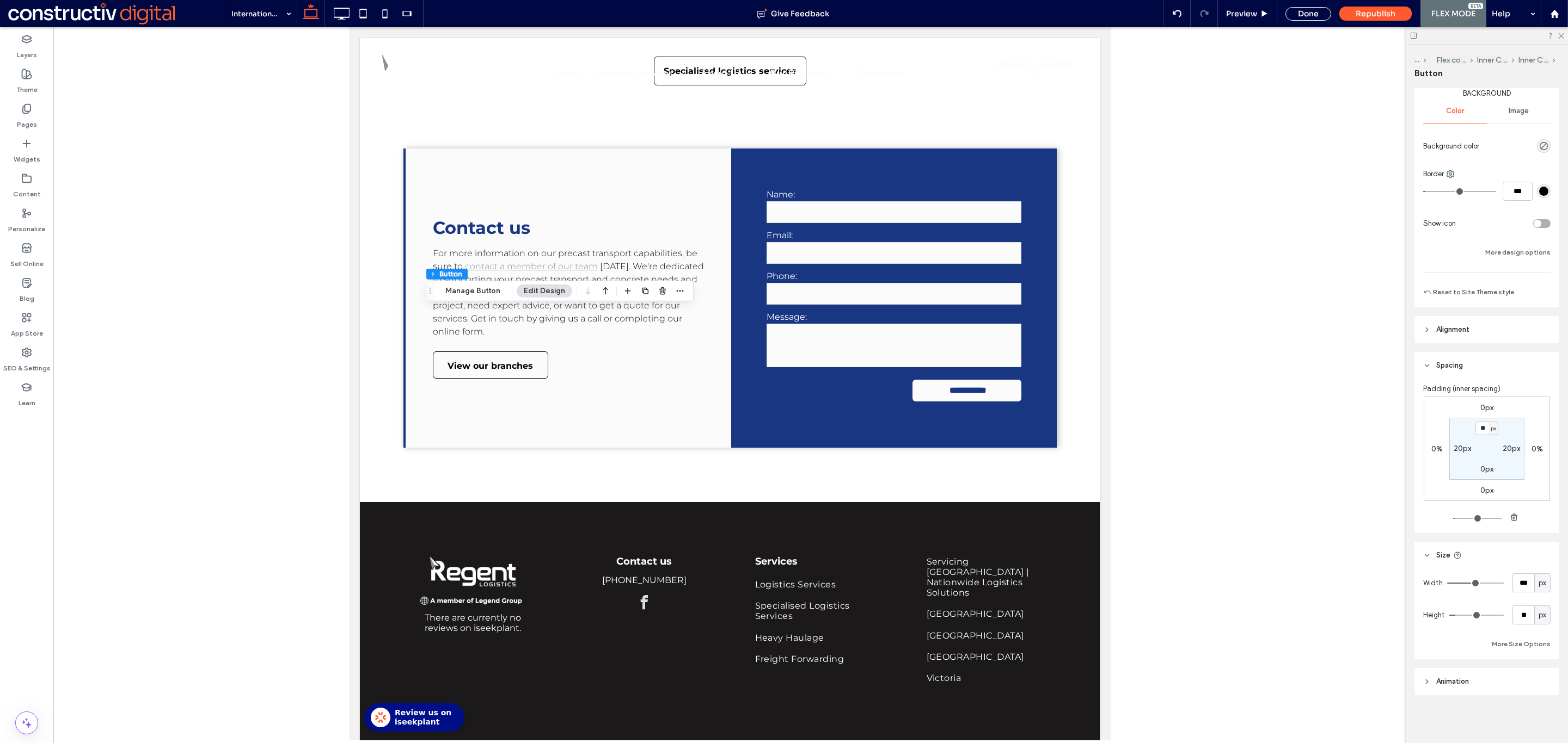
scroll to position [173, 0]
click at [1477, 432] on input "**" at bounding box center [1482, 429] width 14 height 13
type input "*"
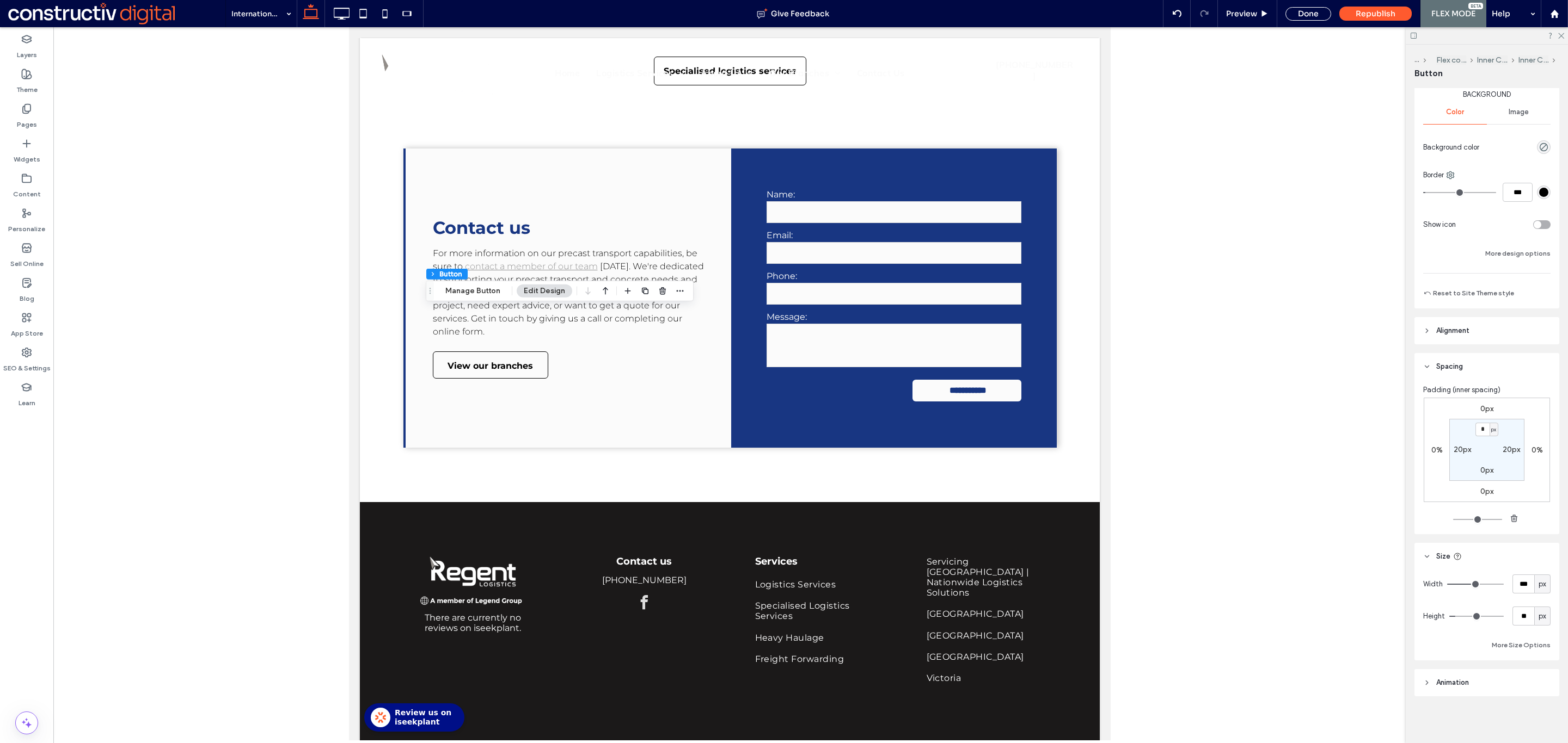
click at [1191, 297] on div at bounding box center [729, 384] width 1352 height 713
click at [1302, 16] on div "Done" at bounding box center [1308, 14] width 46 height 13
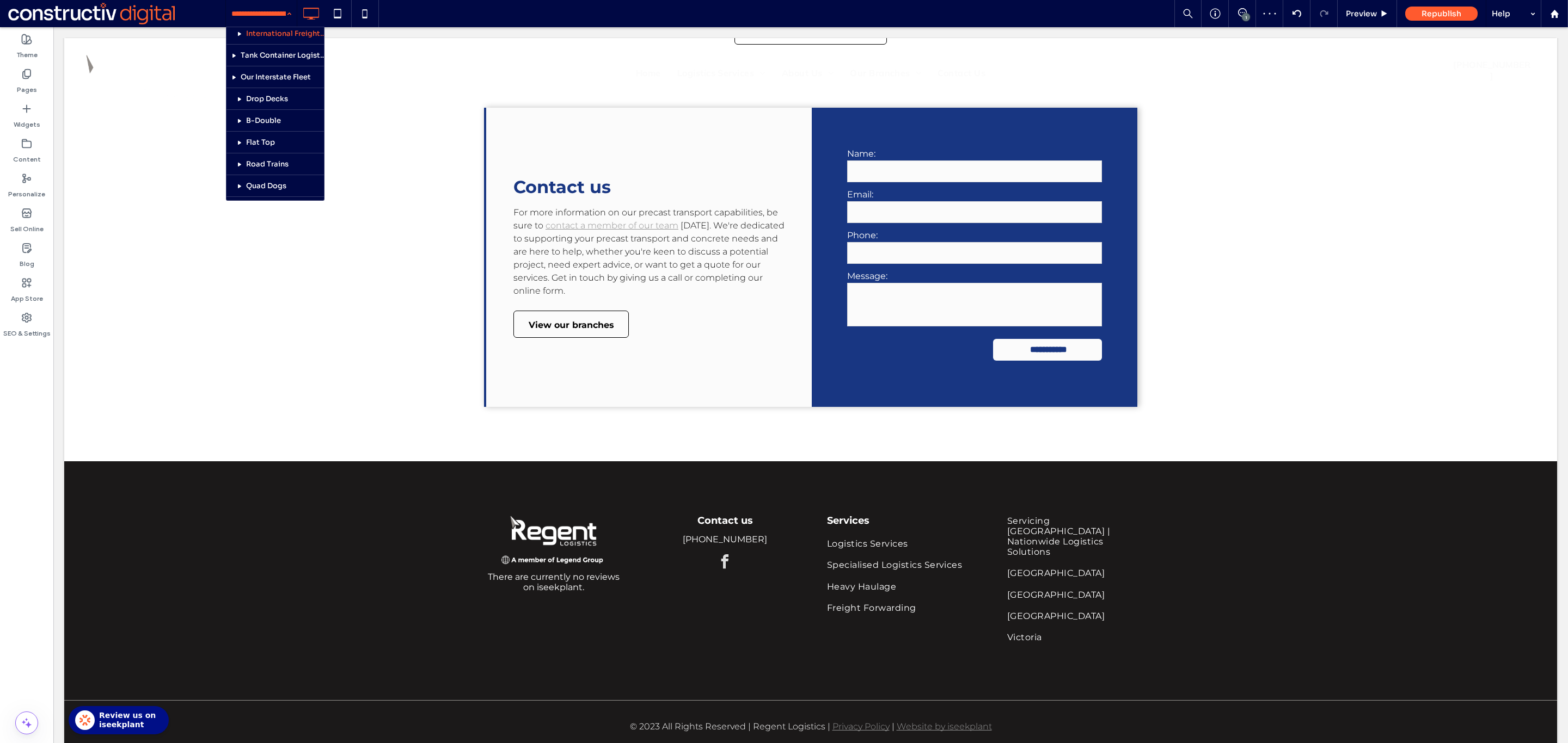
scroll to position [281, 0]
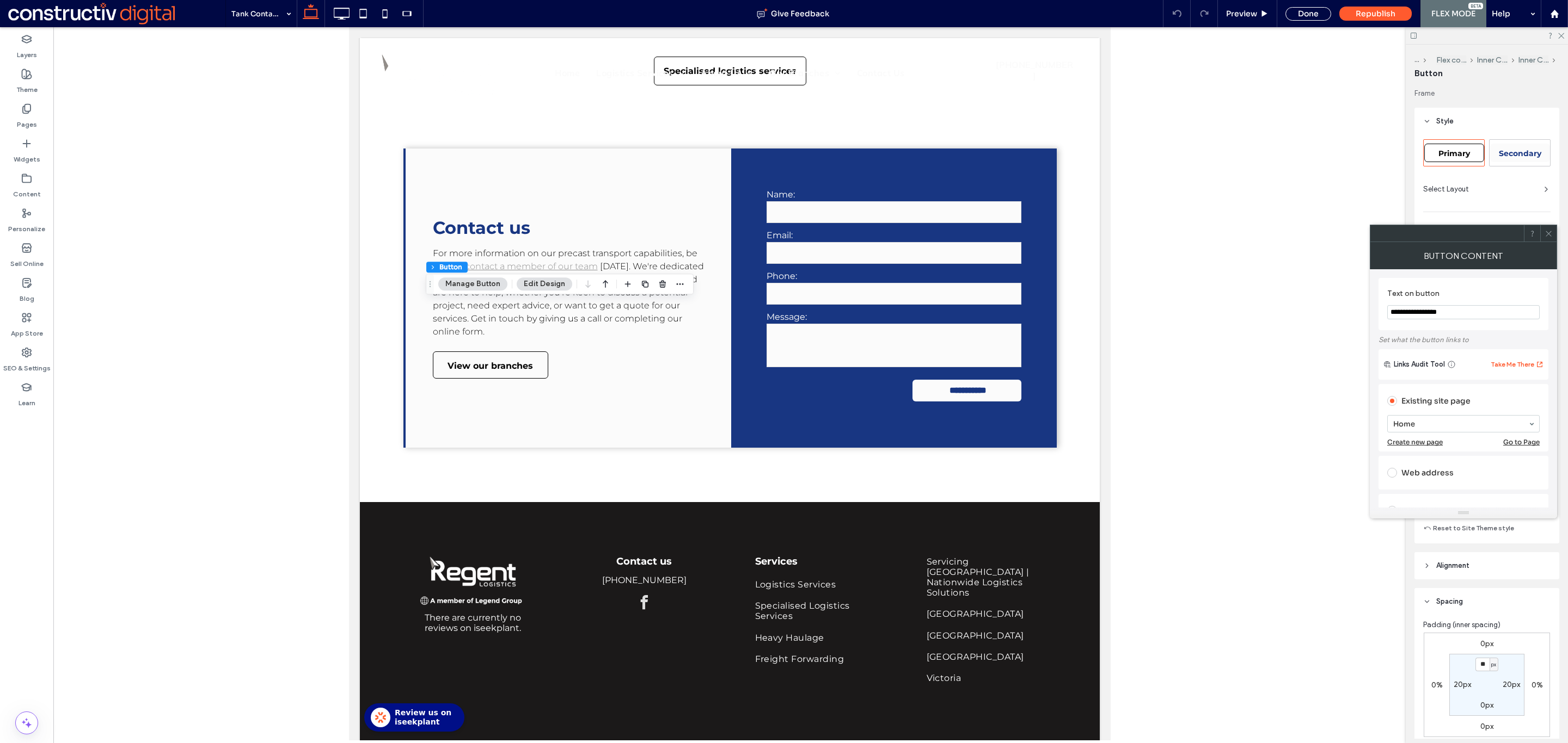
click at [1548, 234] on use at bounding box center [1547, 233] width 5 height 5
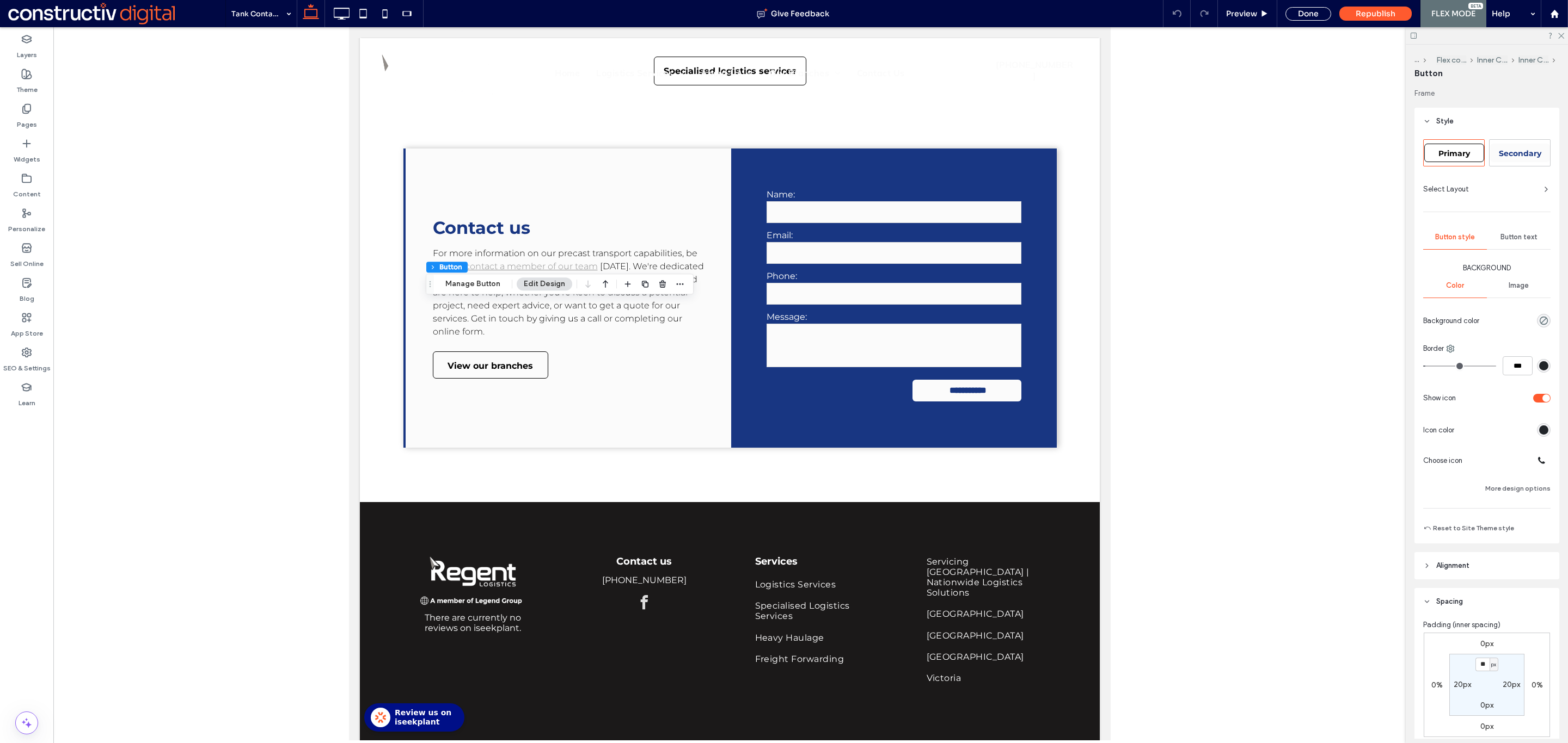
click at [1455, 152] on span "Primary" at bounding box center [1454, 153] width 32 height 10
type input "*"
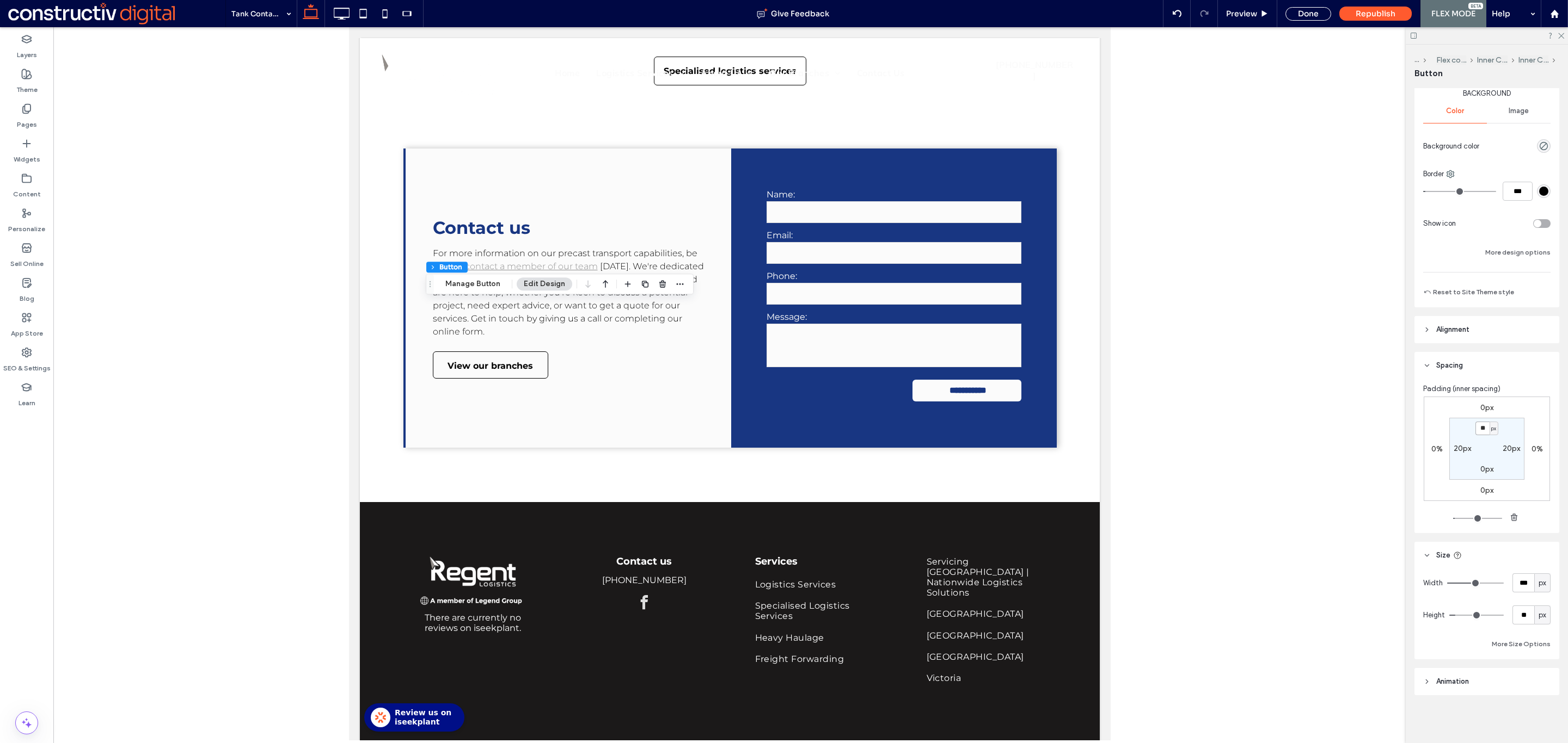
click at [1475, 429] on input "**" at bounding box center [1482, 428] width 14 height 13
type input "*"
click at [1300, 16] on div "Done" at bounding box center [1308, 14] width 46 height 13
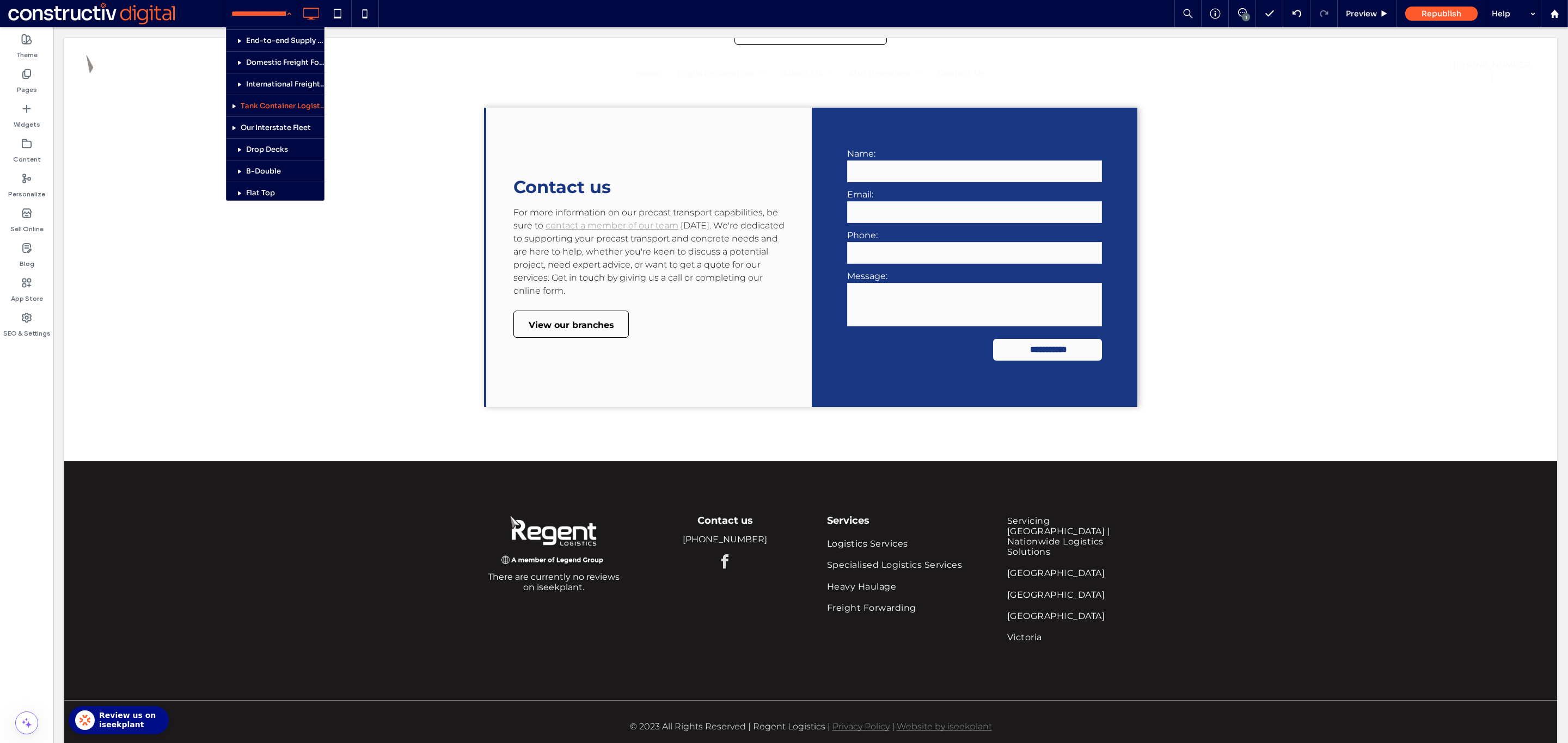
scroll to position [260, 0]
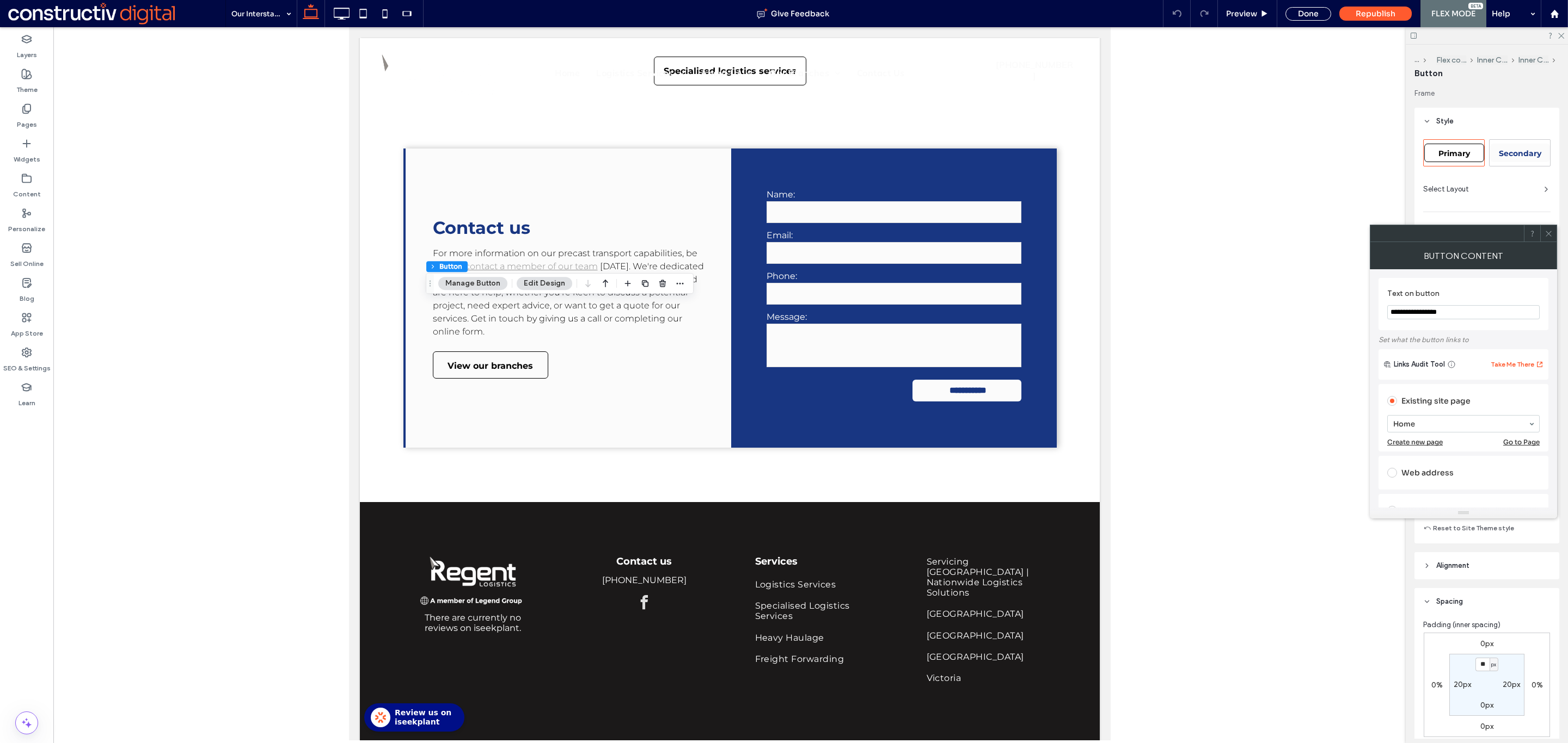
click at [1450, 151] on span "Primary" at bounding box center [1454, 153] width 32 height 10
type input "*"
click at [1552, 230] on icon at bounding box center [1548, 233] width 8 height 8
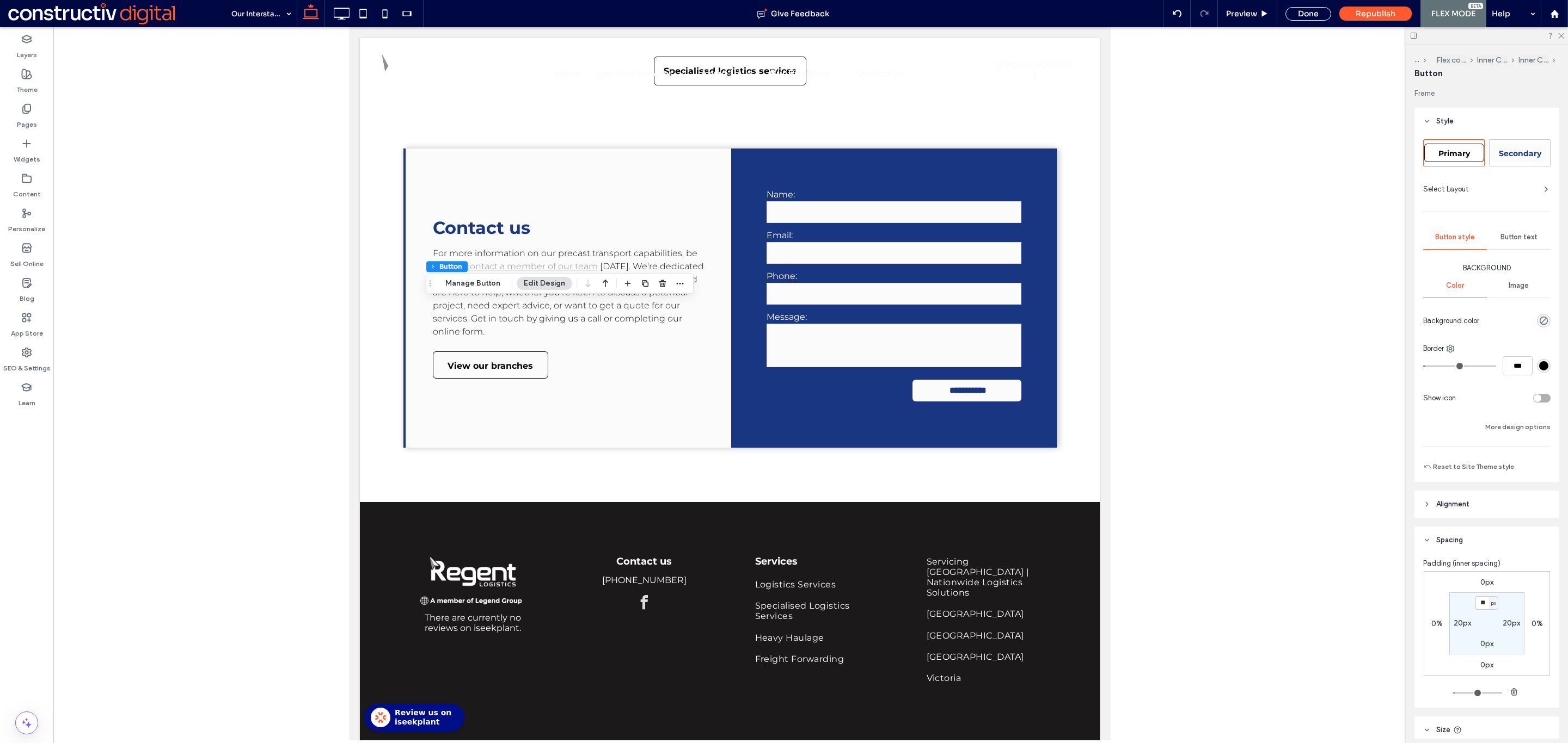
scroll to position [175, 0]
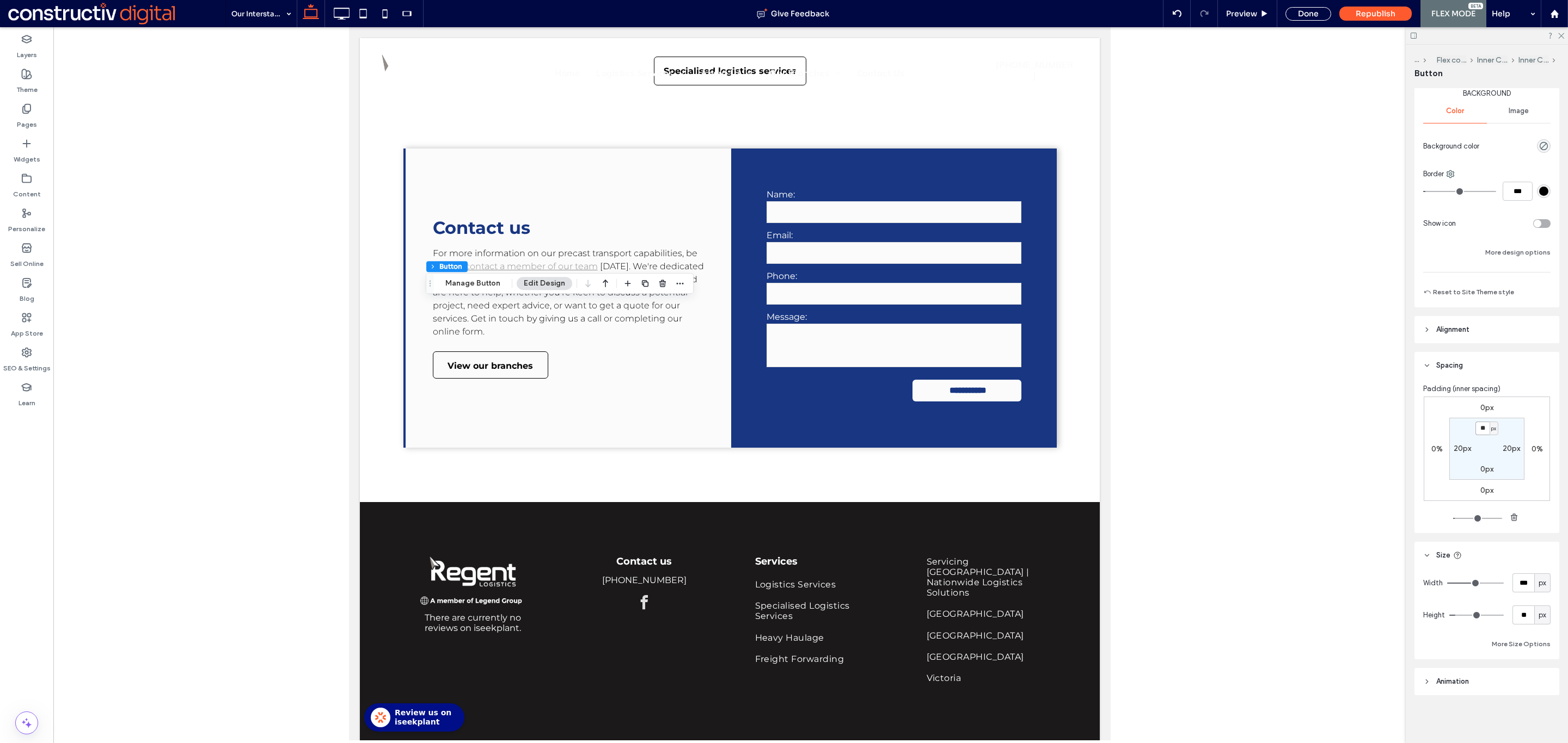
click at [1476, 428] on input "**" at bounding box center [1482, 428] width 14 height 13
type input "*"
click at [1285, 428] on div at bounding box center [729, 384] width 1352 height 713
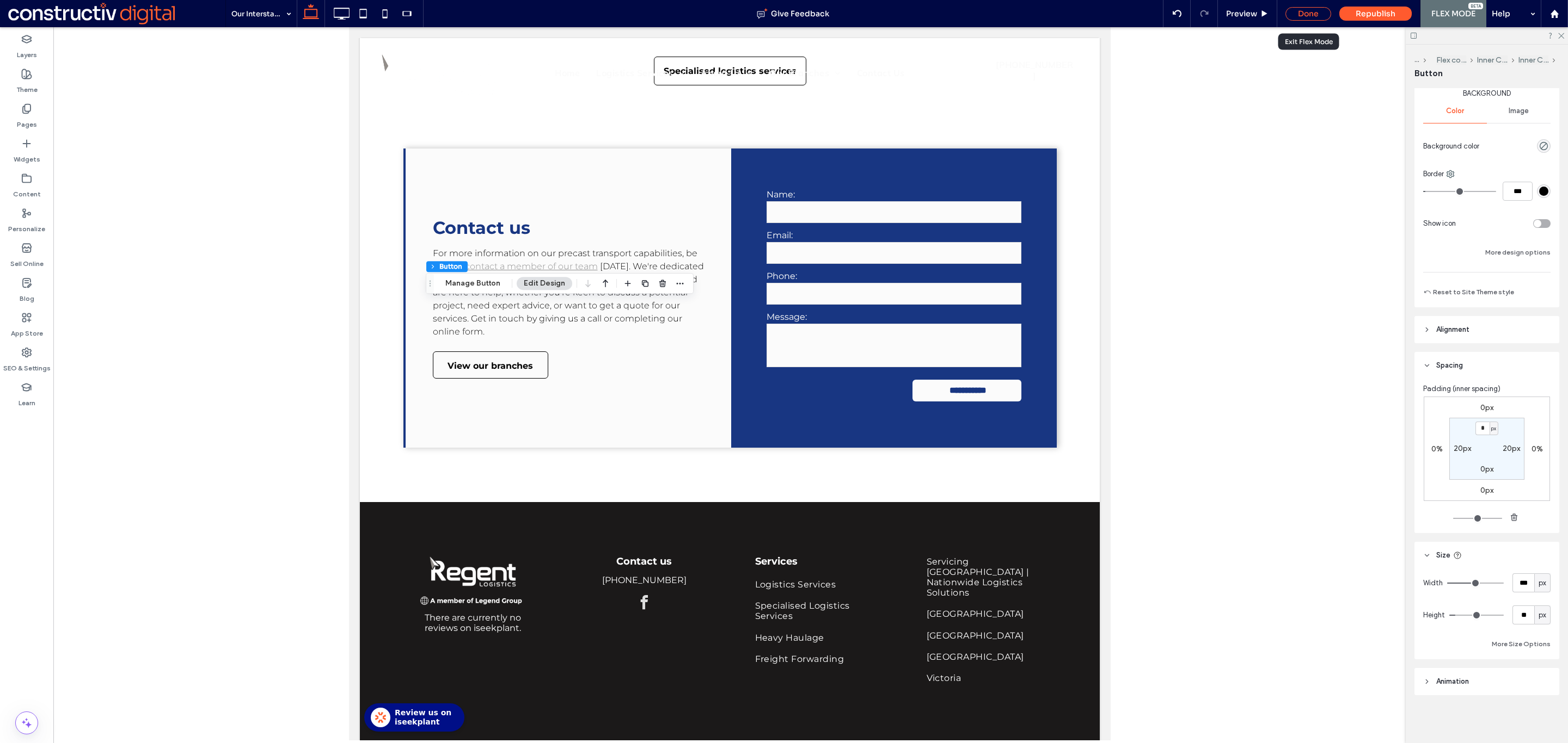
click at [1311, 15] on div "Done" at bounding box center [1308, 14] width 46 height 13
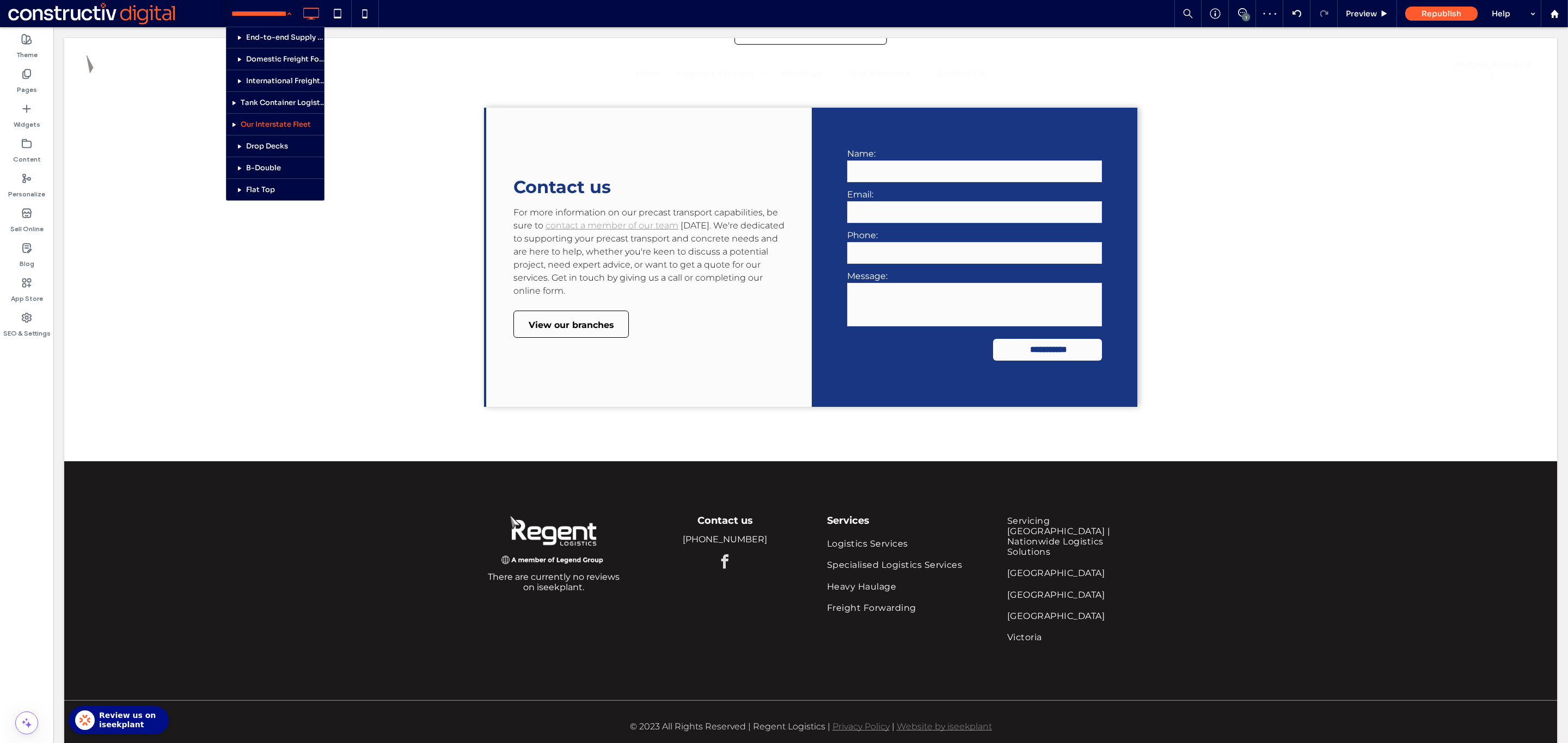
scroll to position [312, 0]
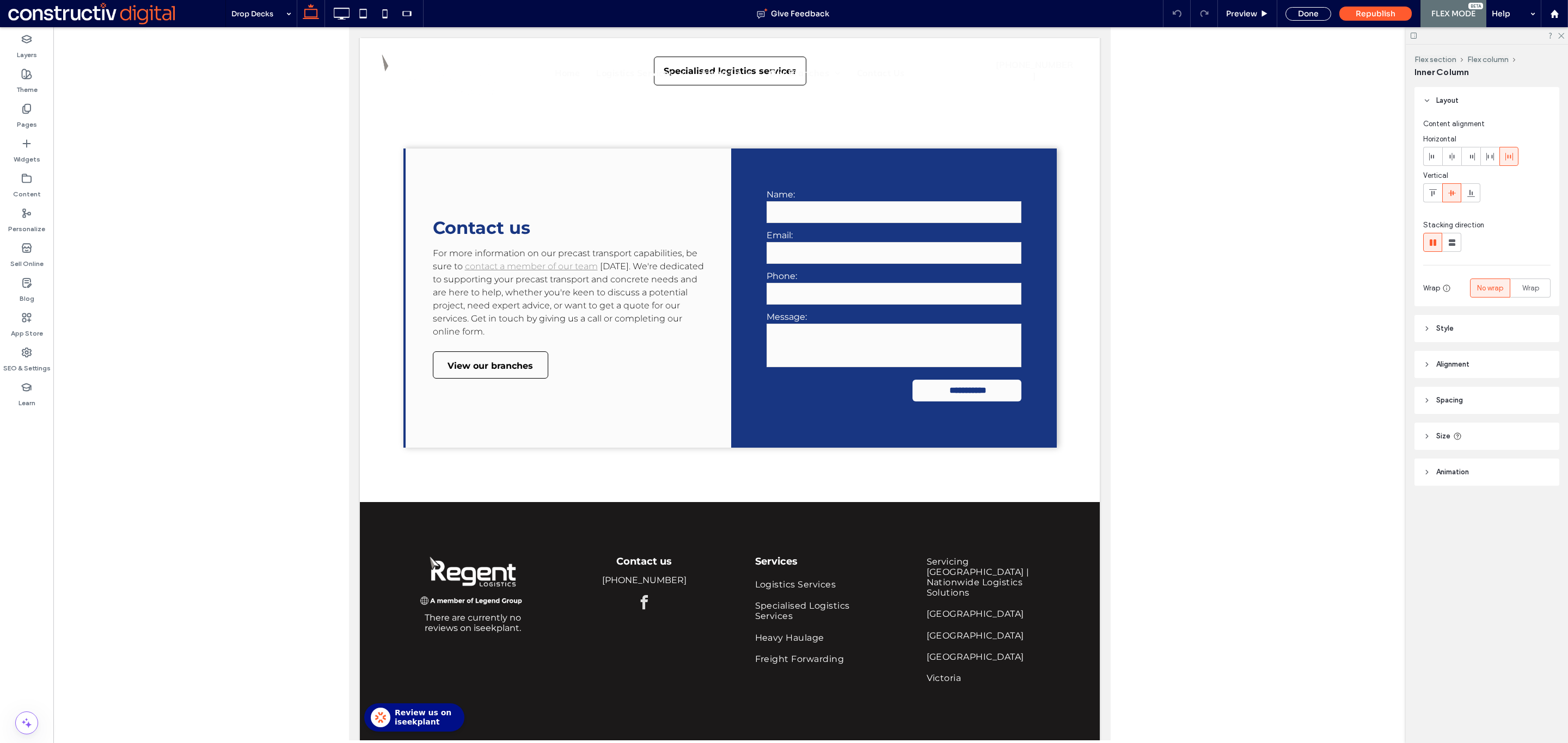
type input "**"
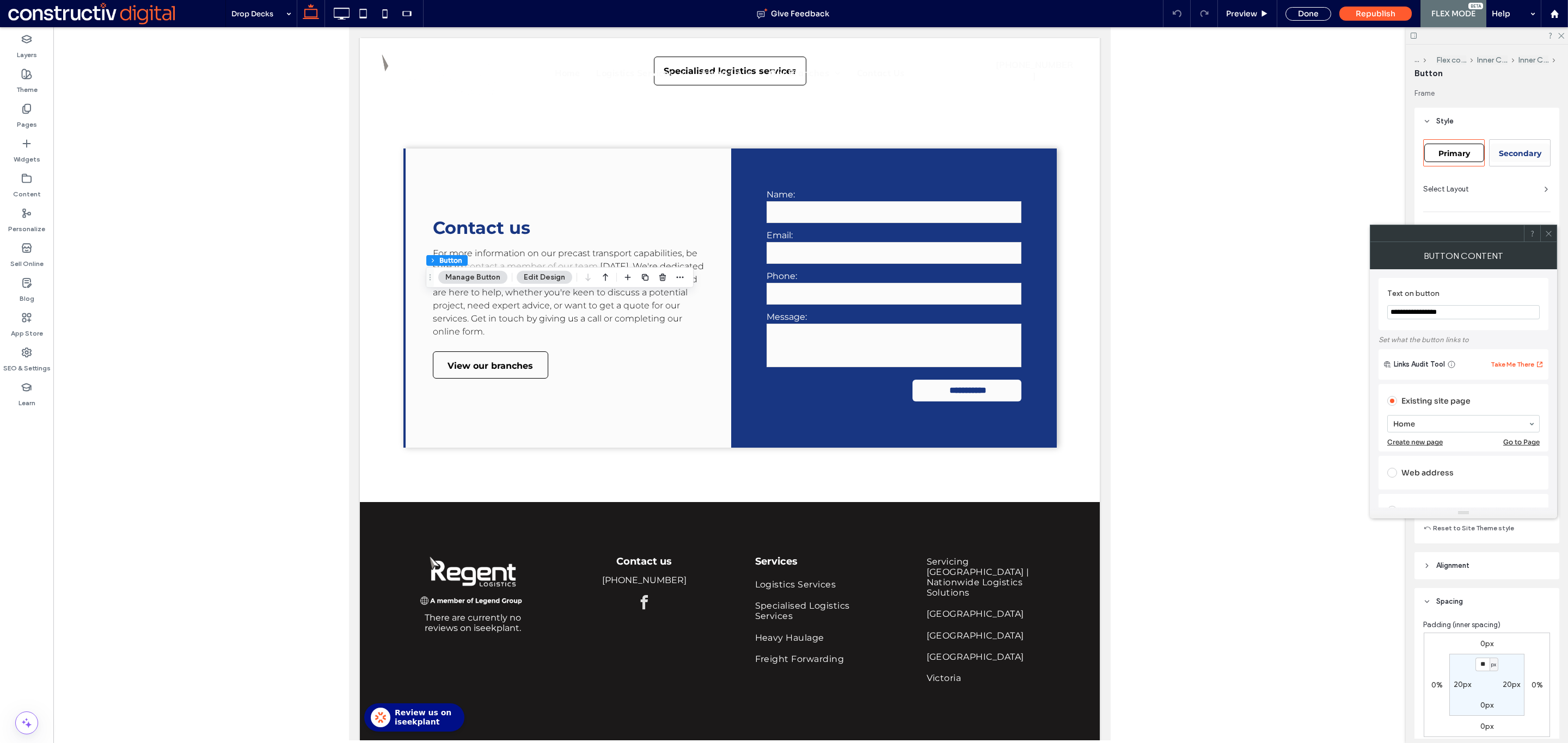
click at [1545, 230] on icon at bounding box center [1548, 233] width 8 height 8
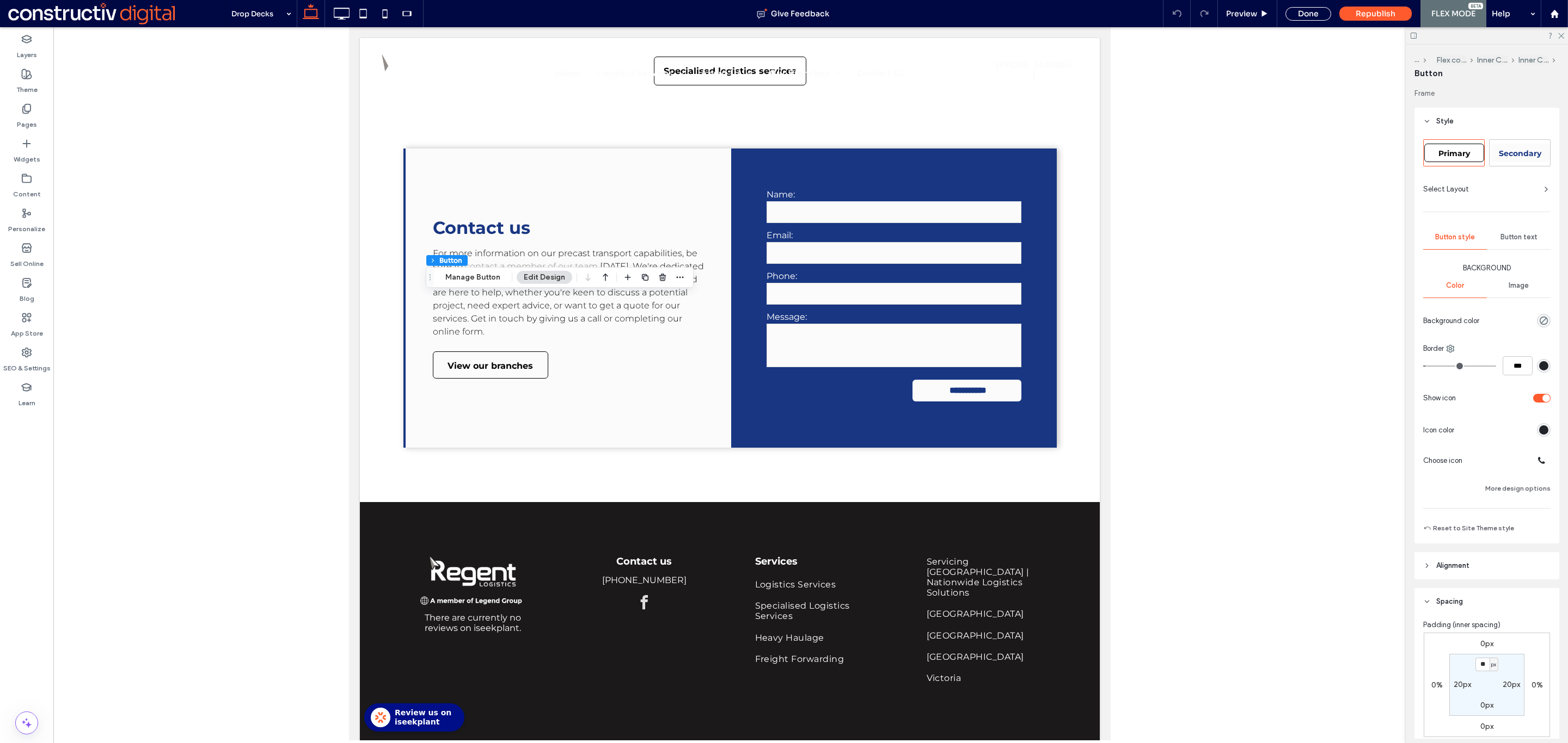
click at [1458, 151] on span "Primary" at bounding box center [1454, 153] width 32 height 10
type input "*"
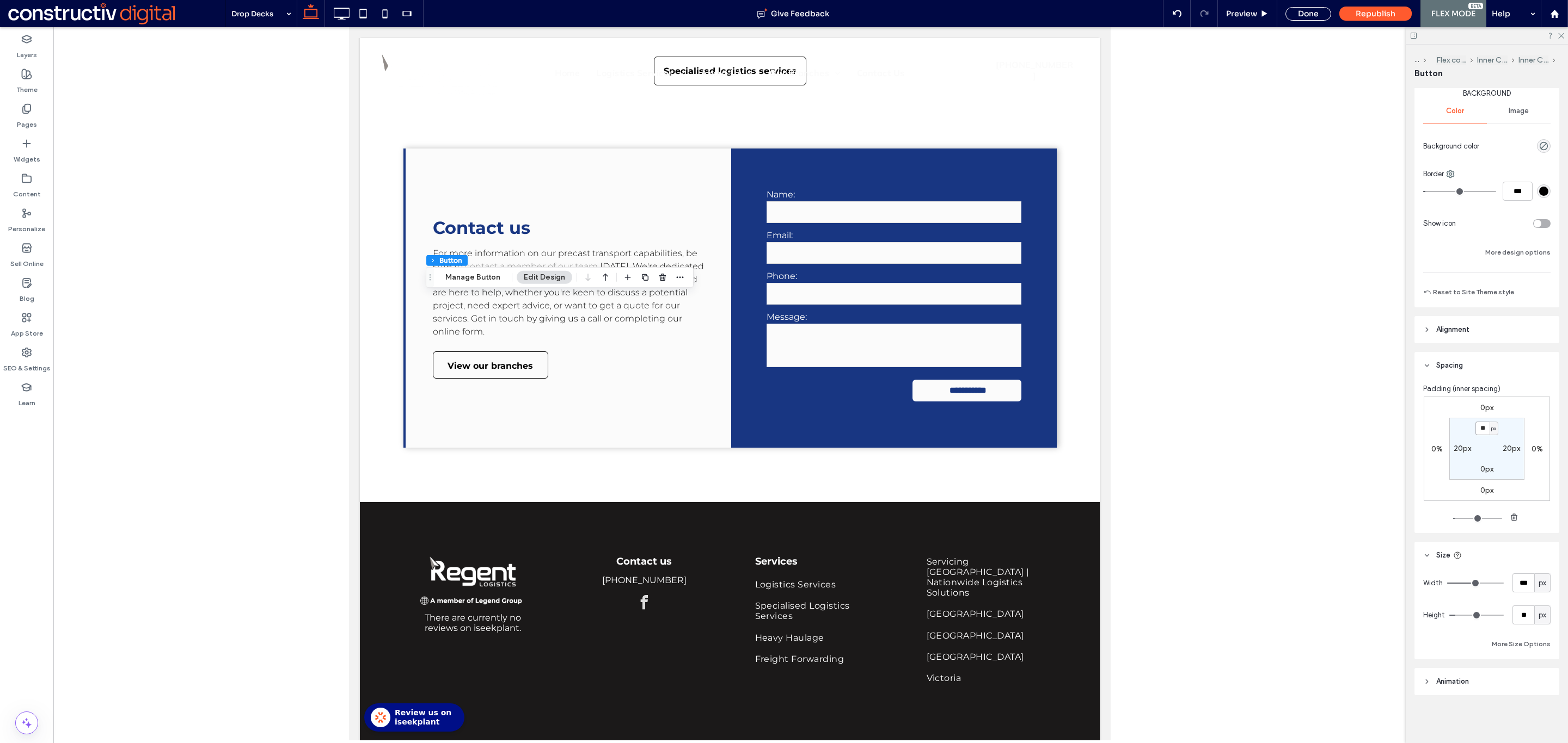
click at [1479, 424] on input "**" at bounding box center [1482, 428] width 14 height 13
type input "*"
click at [1281, 418] on div at bounding box center [729, 384] width 1352 height 713
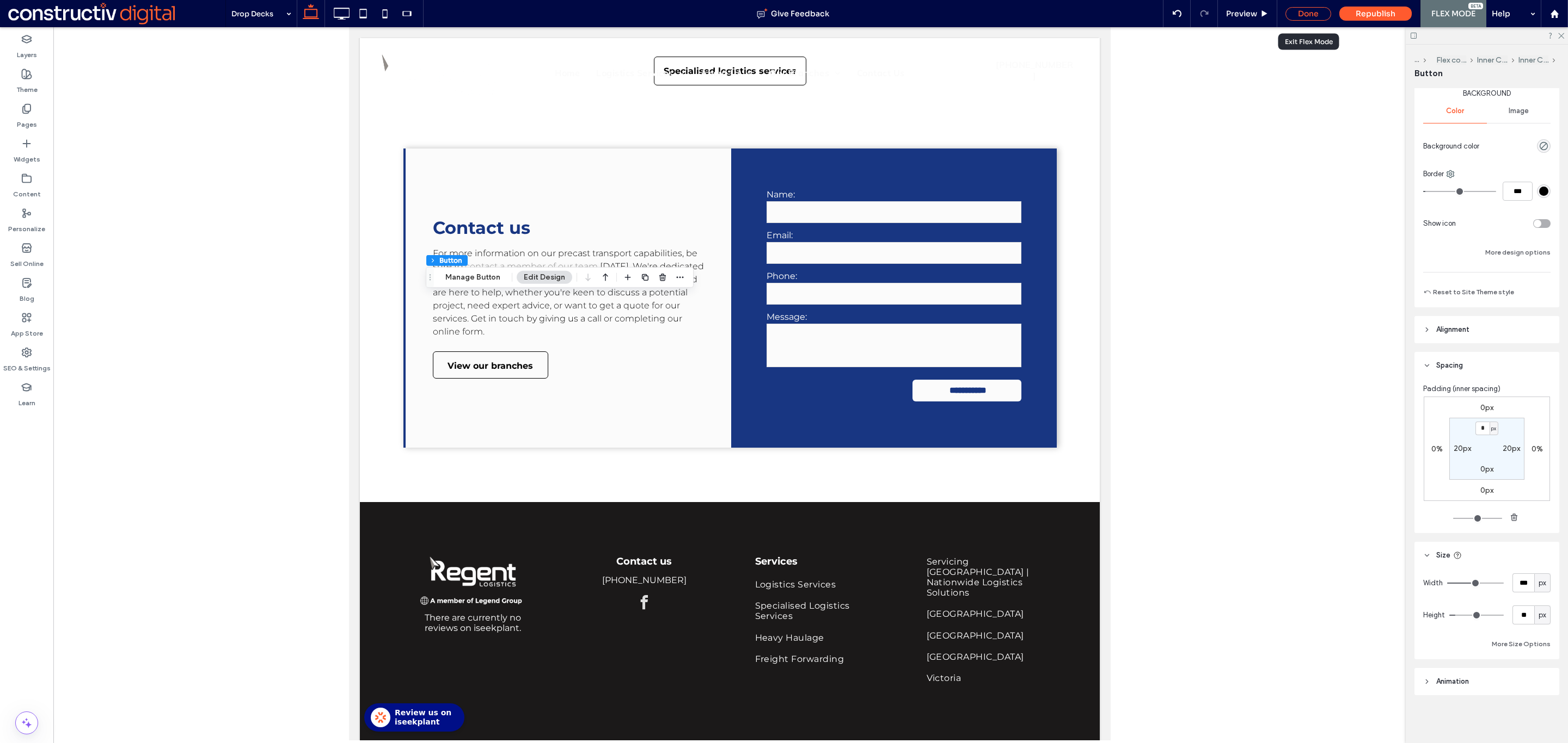
click at [1309, 16] on div "Done" at bounding box center [1308, 14] width 46 height 13
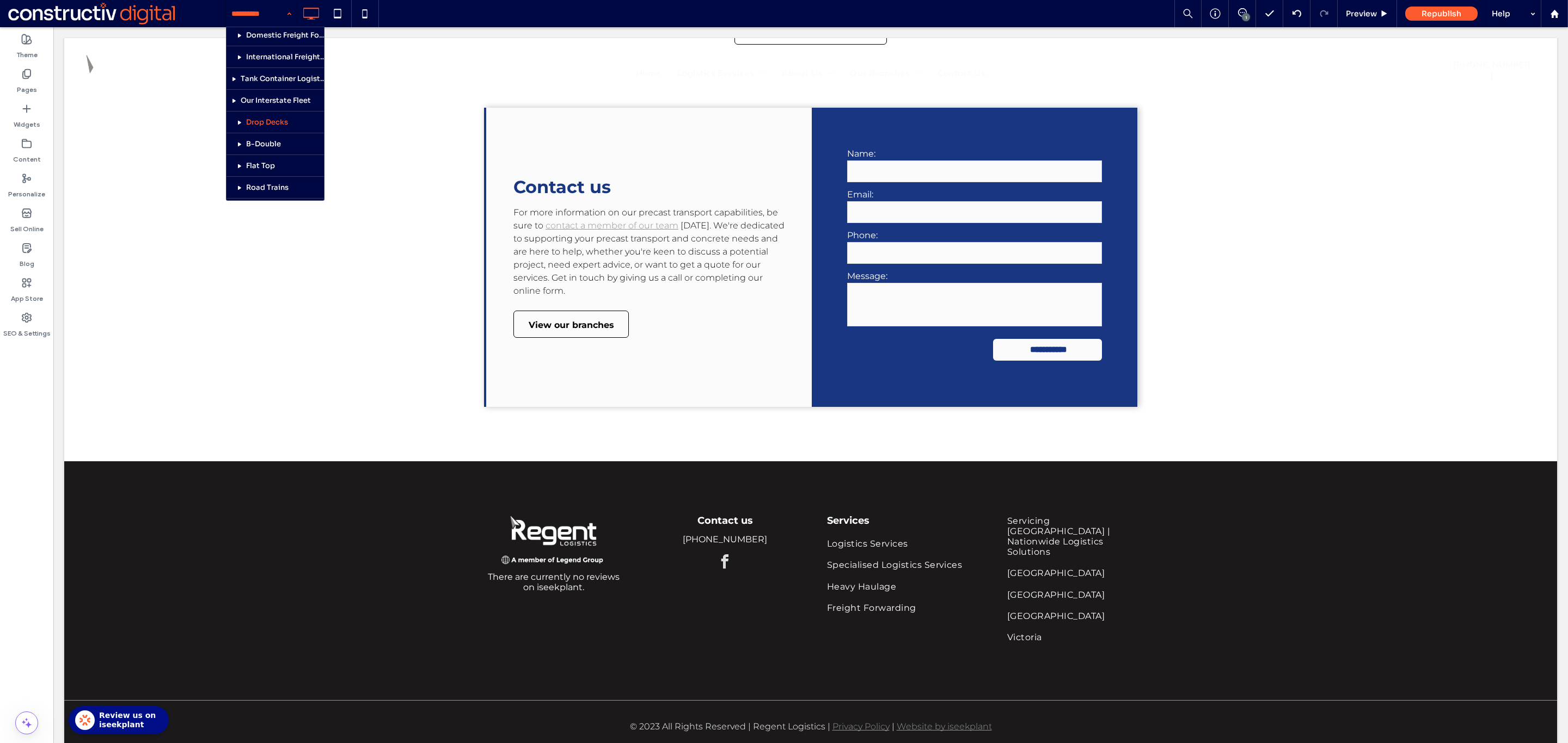
scroll to position [303, 0]
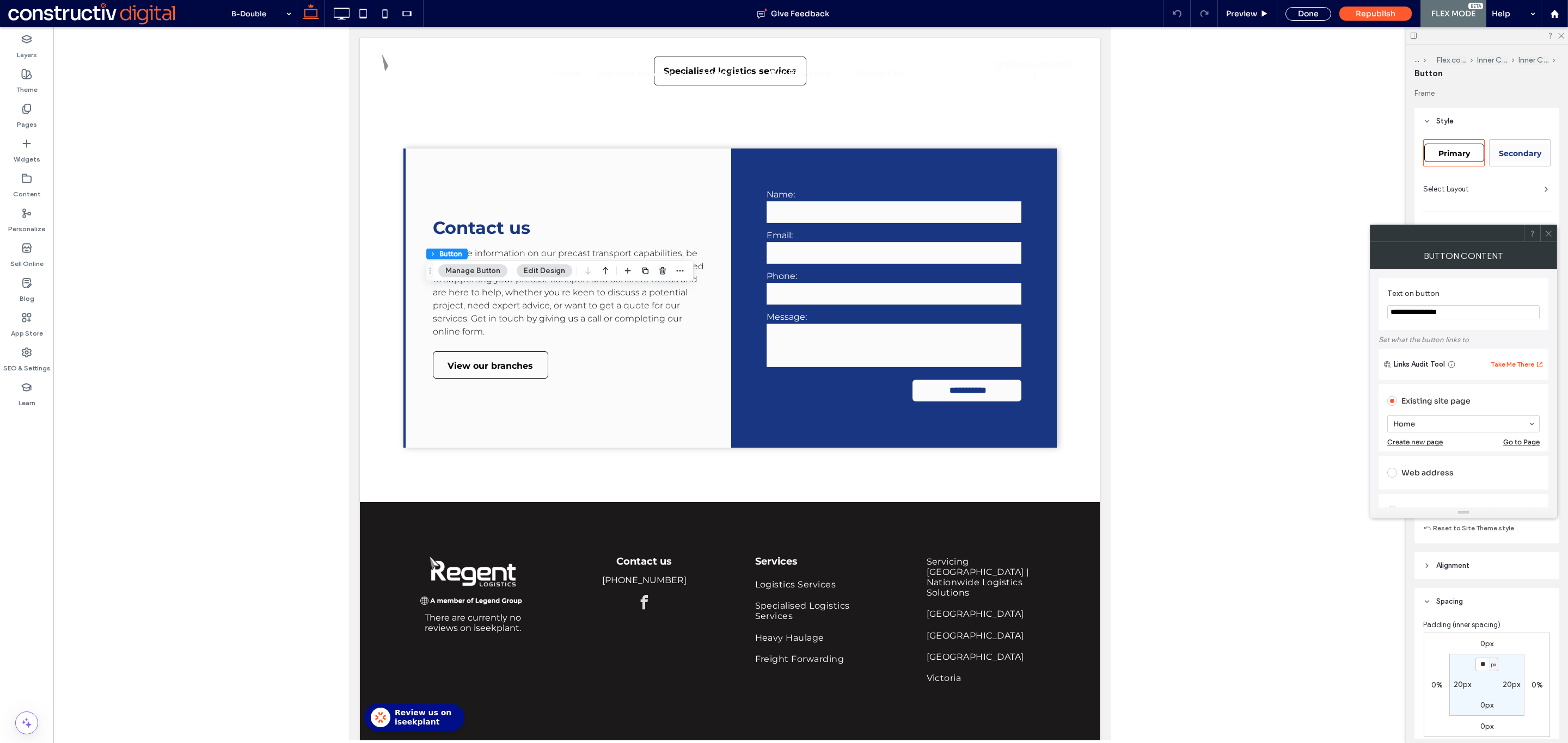
click at [1460, 149] on span "Primary" at bounding box center [1454, 153] width 32 height 10
type input "*"
click at [1544, 233] on icon at bounding box center [1548, 233] width 8 height 8
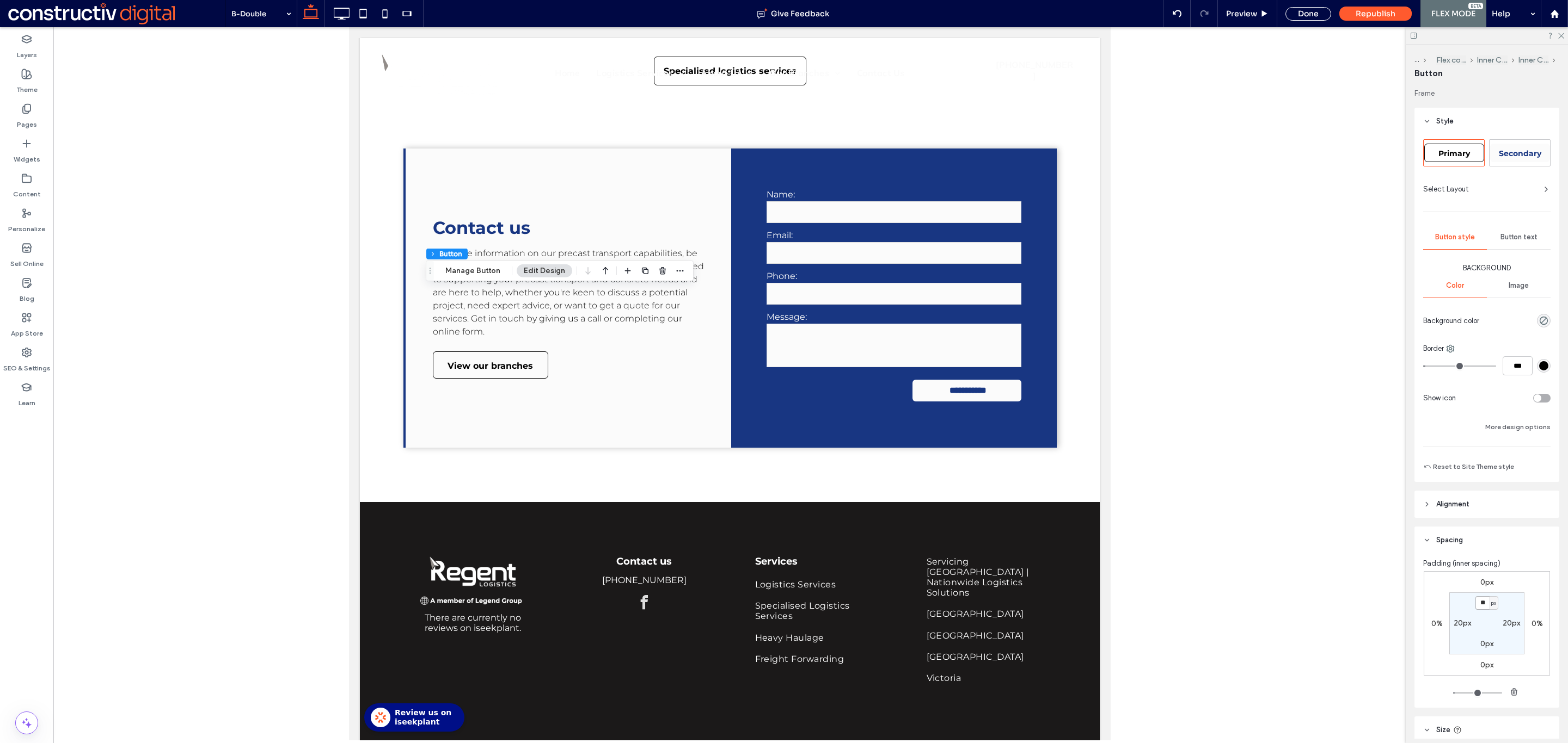
click at [1477, 610] on input "**" at bounding box center [1482, 603] width 14 height 13
type input "*"
click at [1338, 550] on div at bounding box center [729, 384] width 1352 height 713
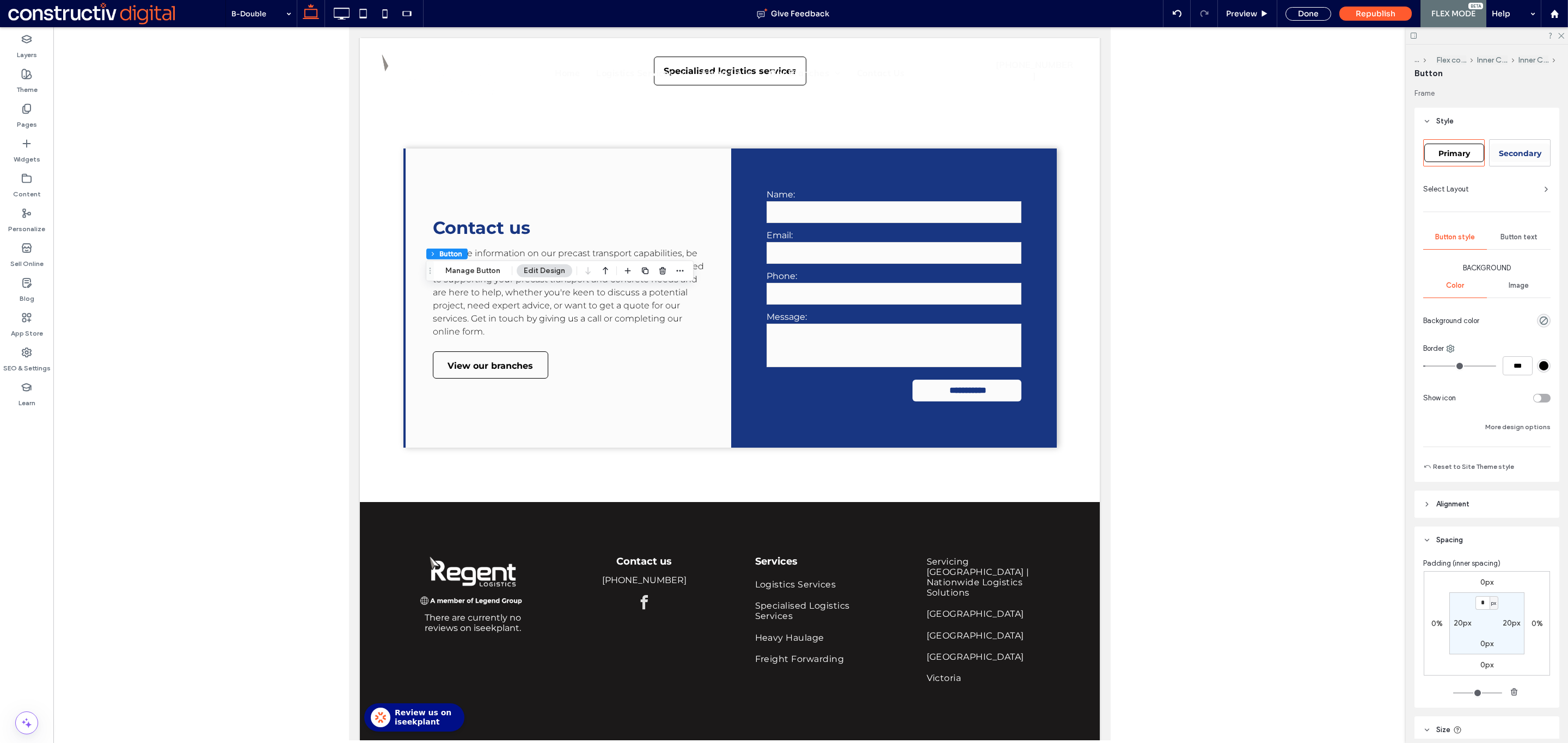
click at [1304, 28] on div at bounding box center [729, 384] width 1352 height 713
click at [1295, 9] on div "Done" at bounding box center [1308, 14] width 46 height 13
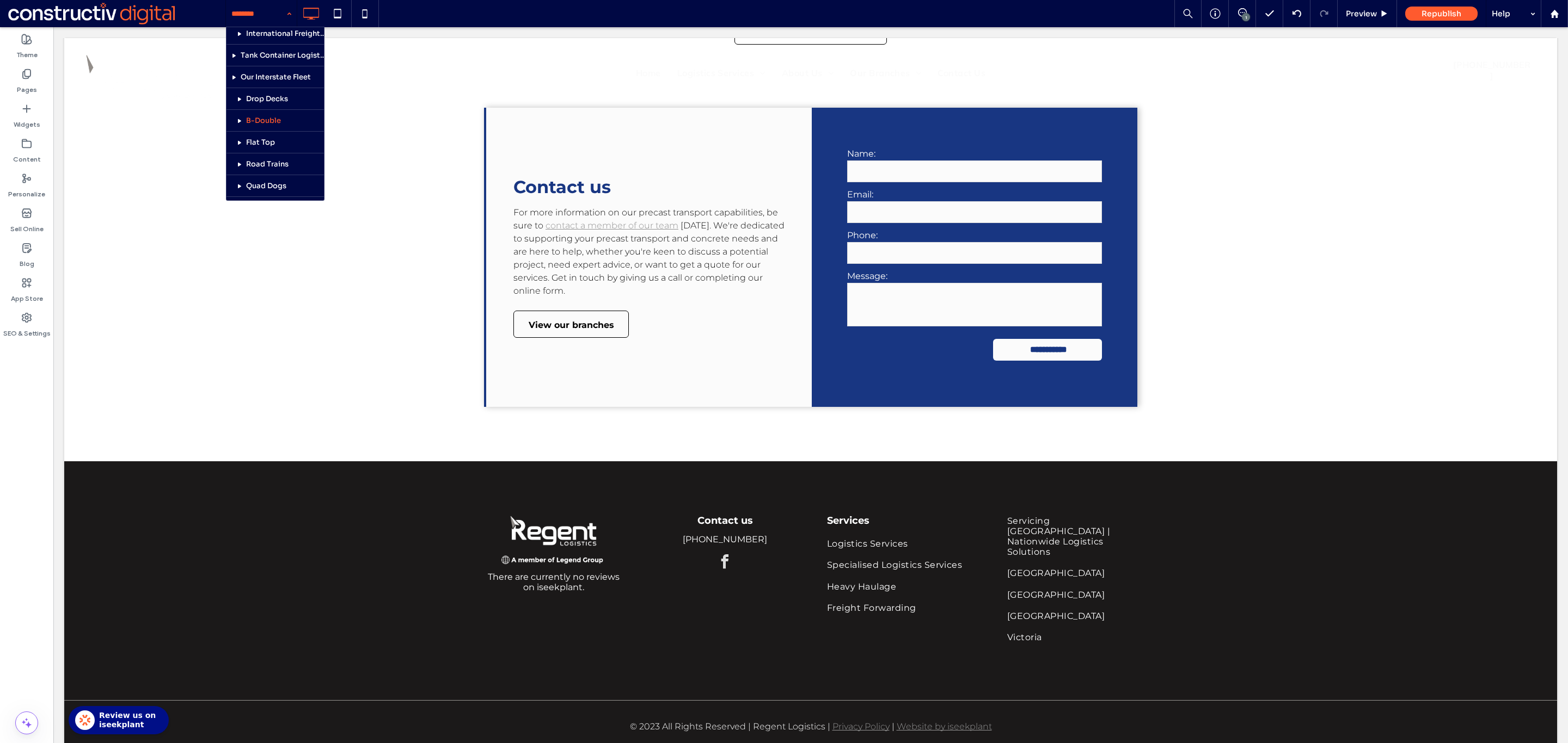
scroll to position [310, 0]
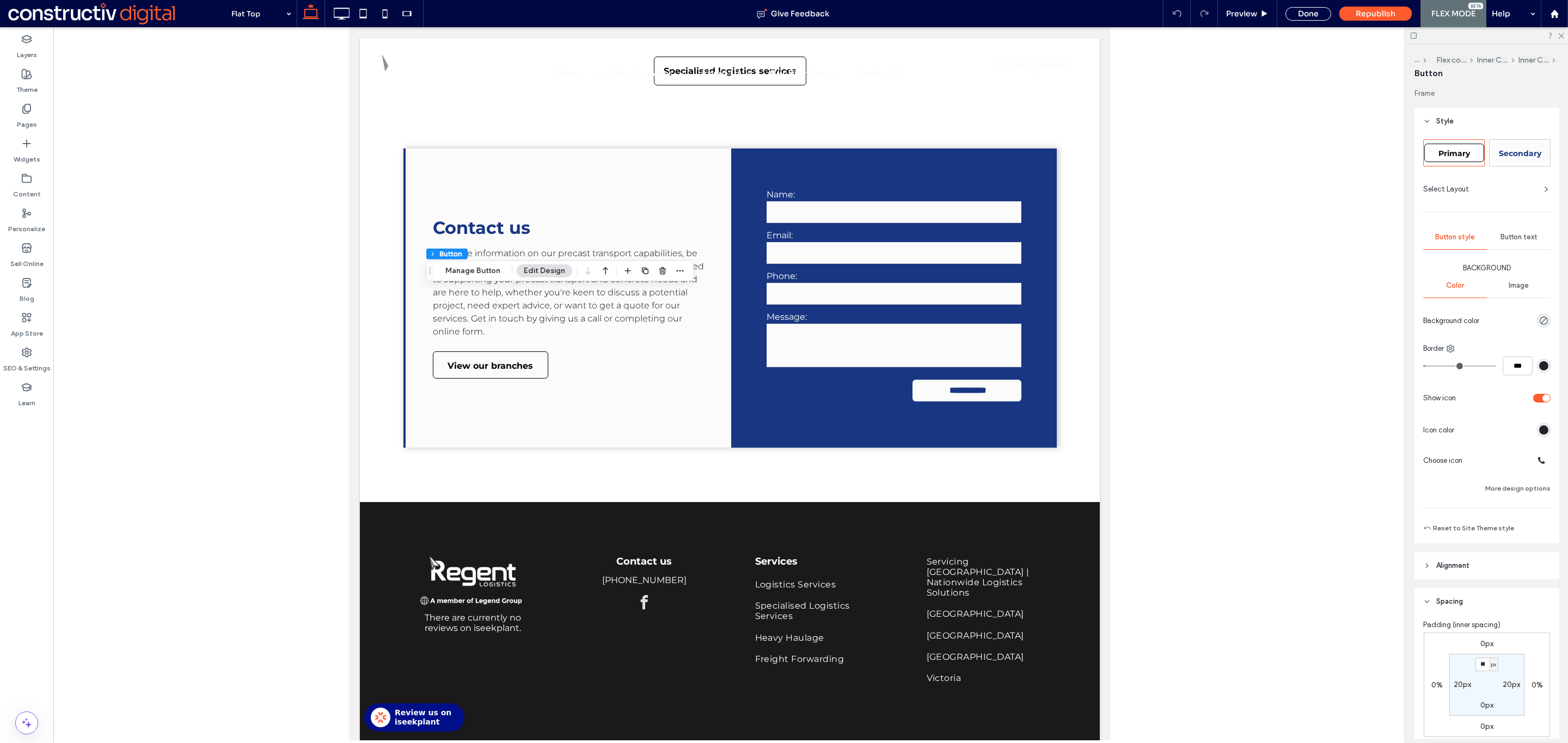
click at [1431, 148] on div "Primary" at bounding box center [1454, 153] width 60 height 18
type input "*"
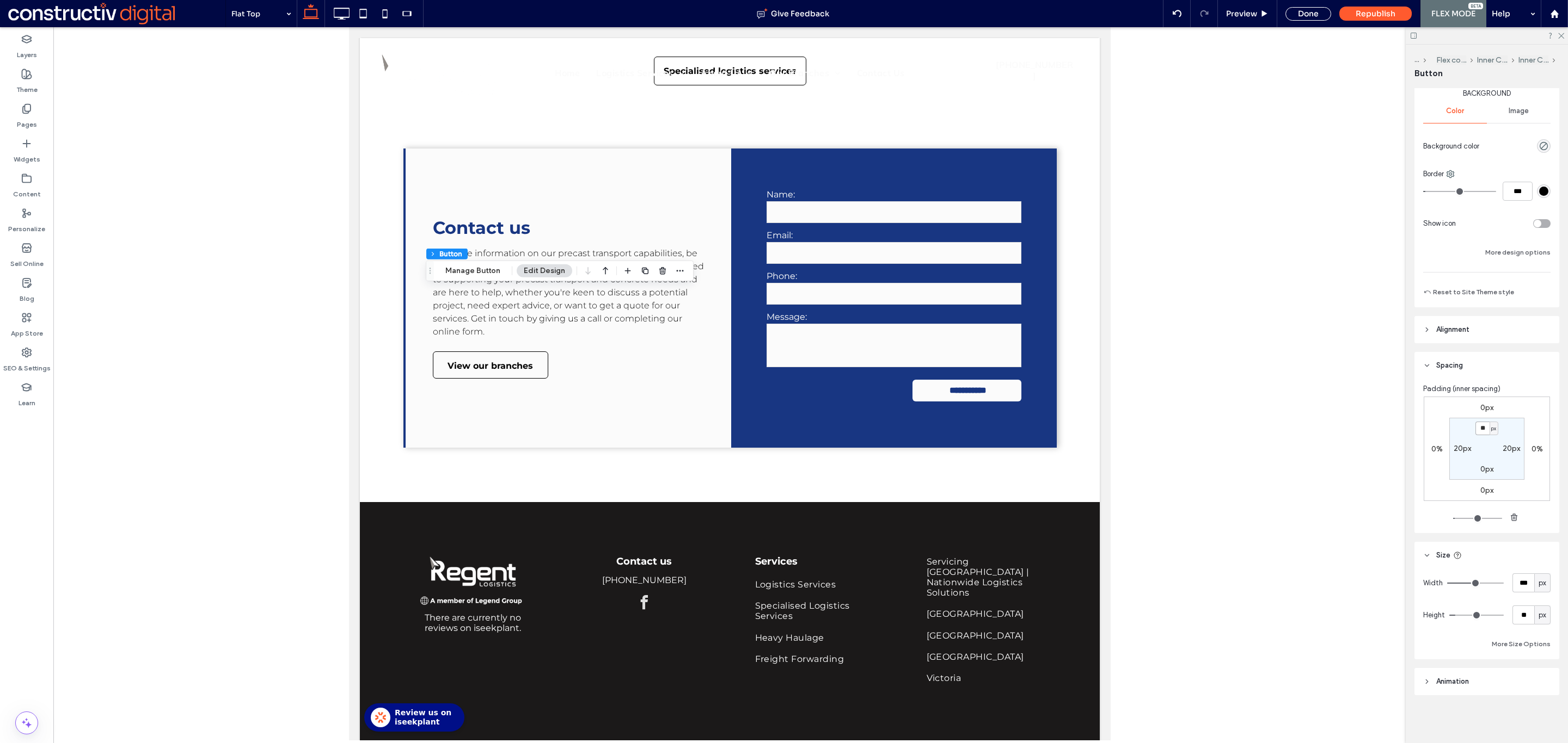
click at [1475, 434] on input "**" at bounding box center [1482, 428] width 14 height 13
type input "*"
click at [1308, 4] on div "Done" at bounding box center [1308, 13] width 62 height 27
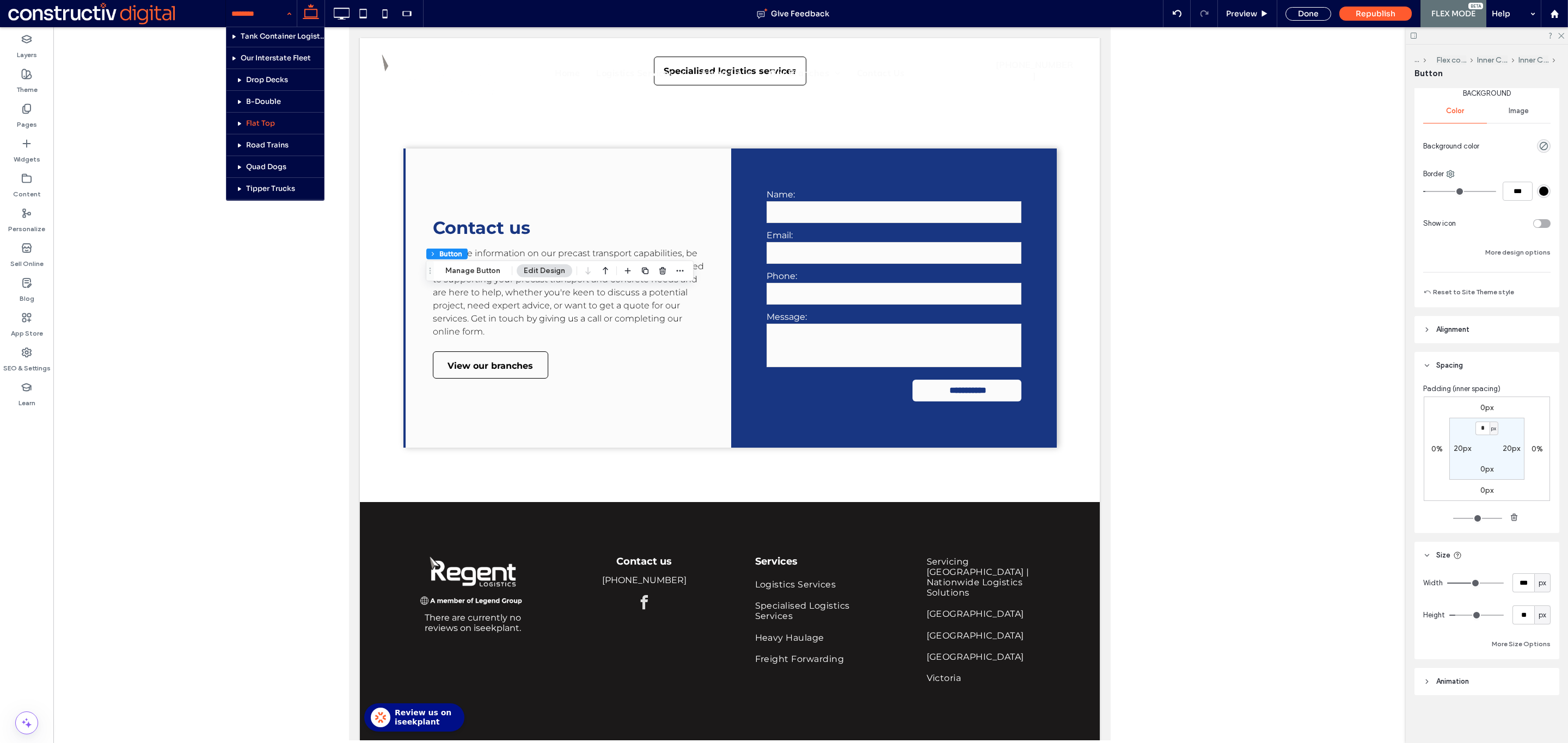
scroll to position [330, 0]
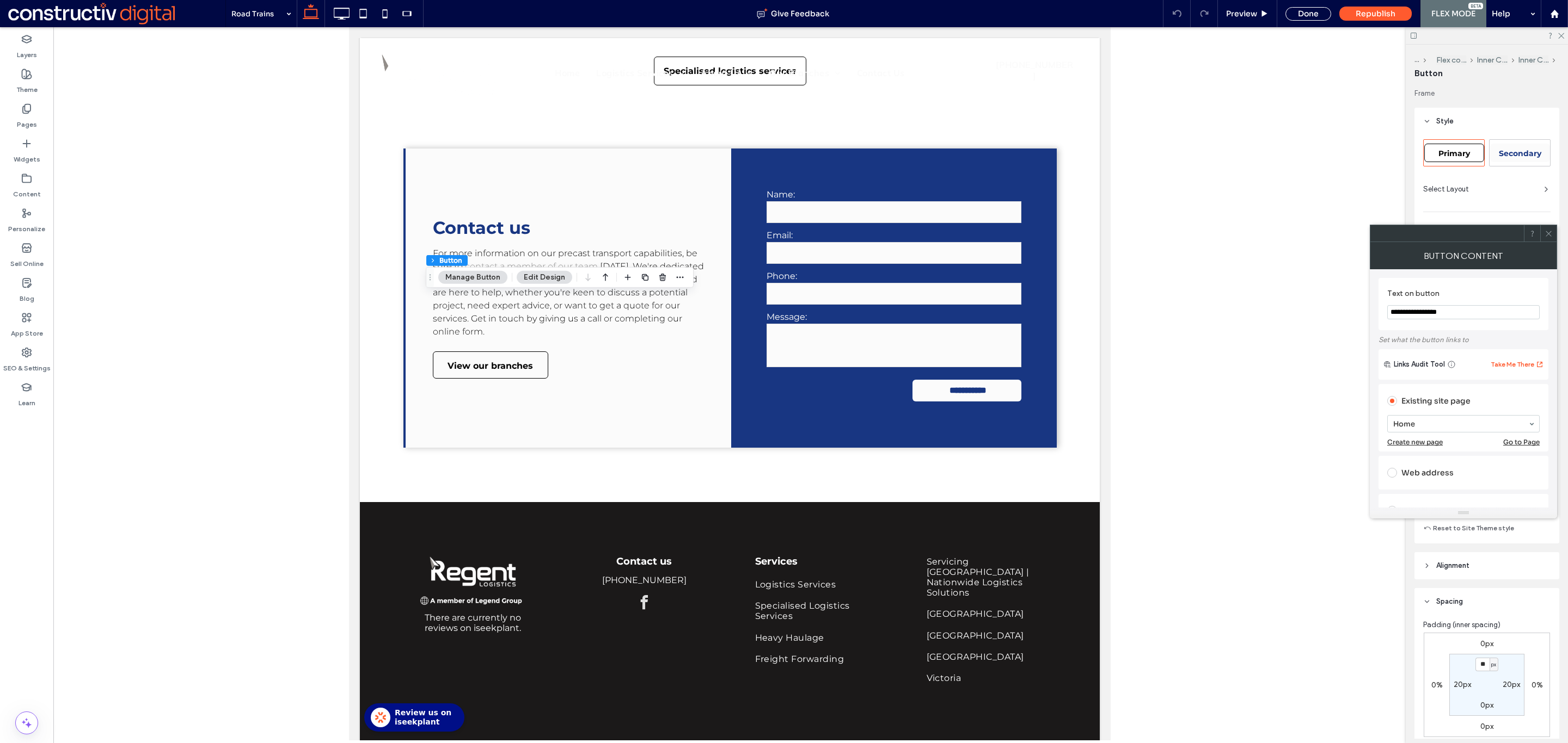
click at [1455, 156] on span "Primary" at bounding box center [1454, 153] width 32 height 10
type input "*"
click at [1548, 232] on icon at bounding box center [1548, 233] width 8 height 8
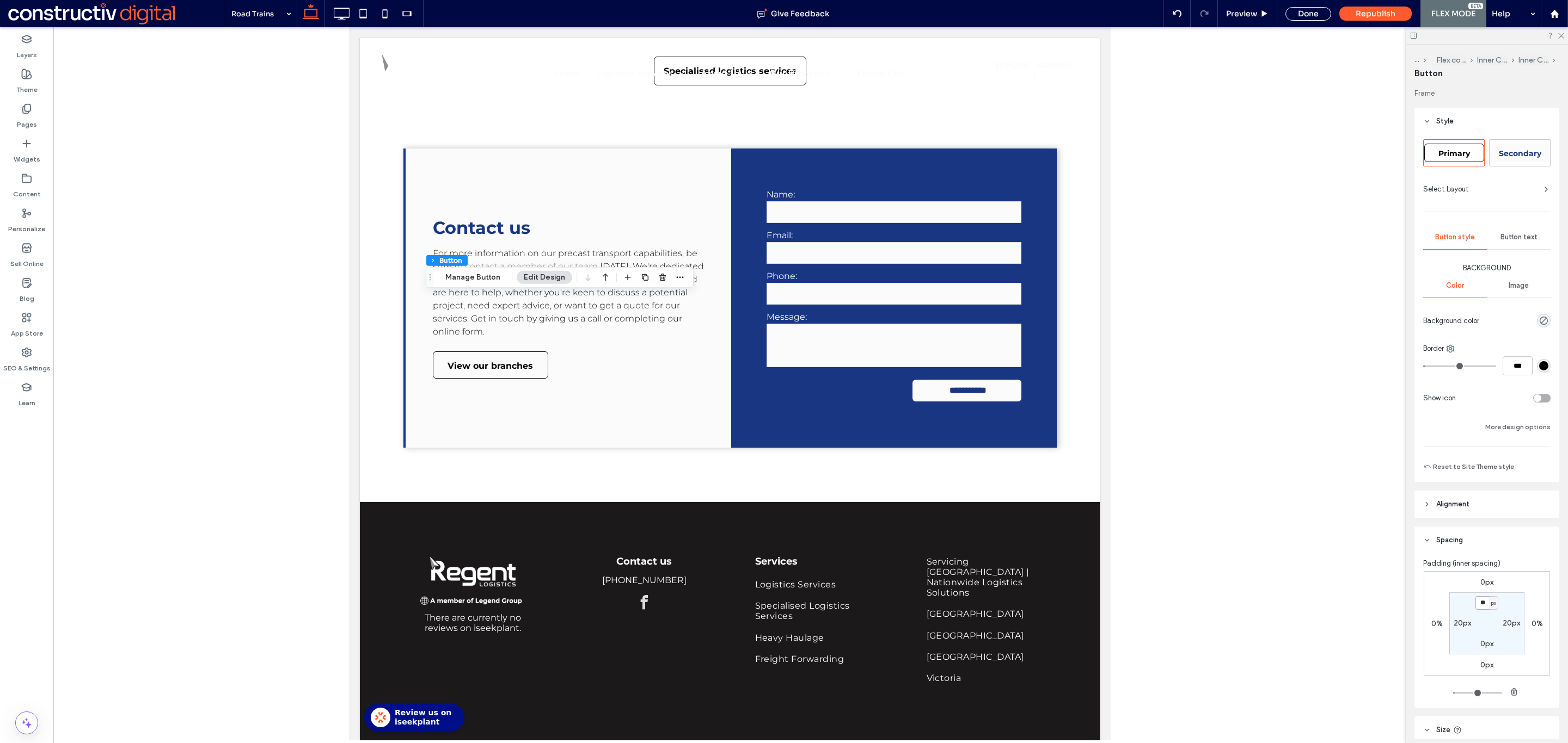
click at [1479, 606] on input "**" at bounding box center [1482, 603] width 14 height 13
type input "*"
click at [1313, 15] on div "Done" at bounding box center [1308, 14] width 46 height 13
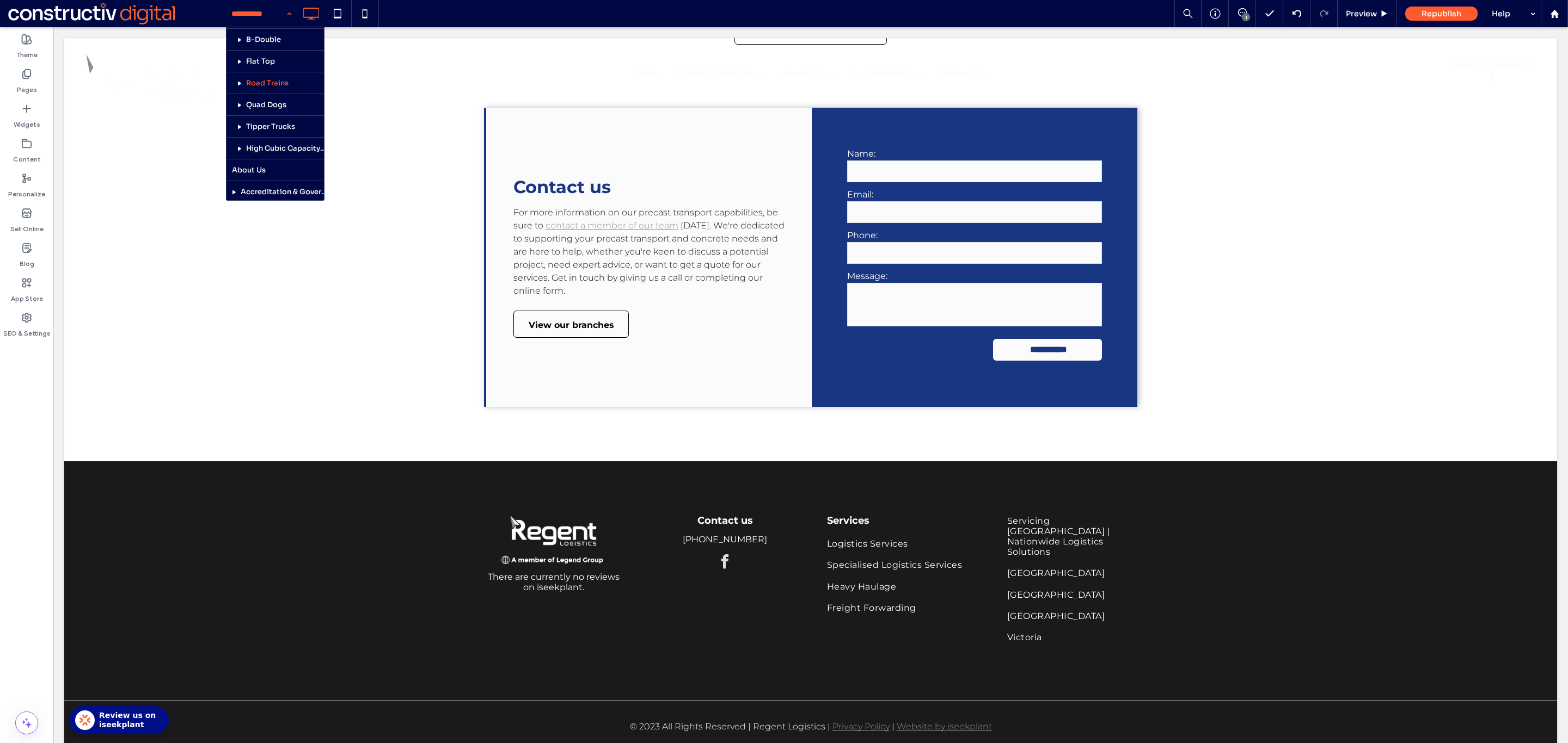
scroll to position [390, 0]
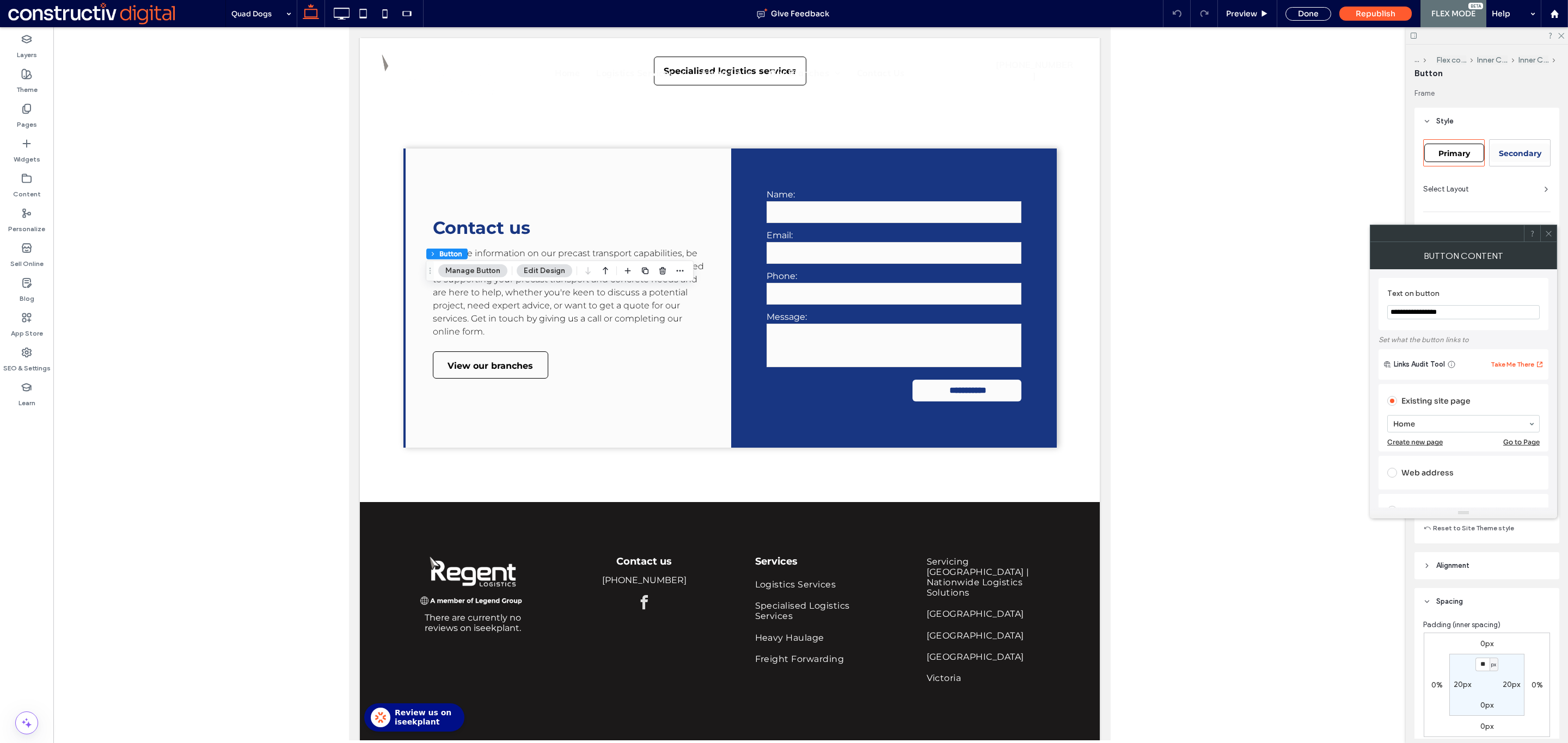
click at [1456, 147] on div "Primary" at bounding box center [1454, 153] width 60 height 18
type input "*"
click at [1545, 230] on icon at bounding box center [1548, 233] width 8 height 8
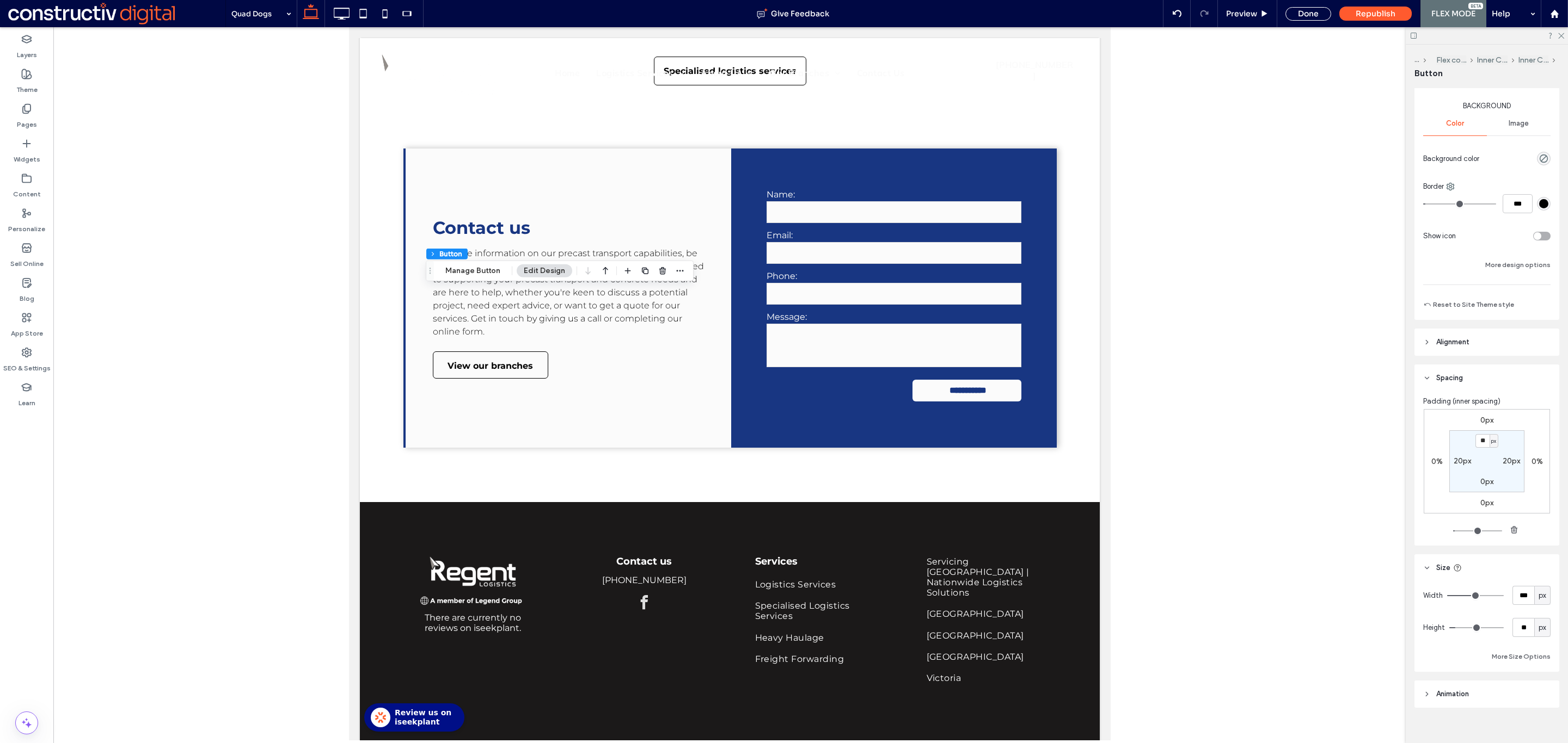
scroll to position [163, 0]
click at [1479, 444] on input "**" at bounding box center [1482, 440] width 14 height 13
type input "*"
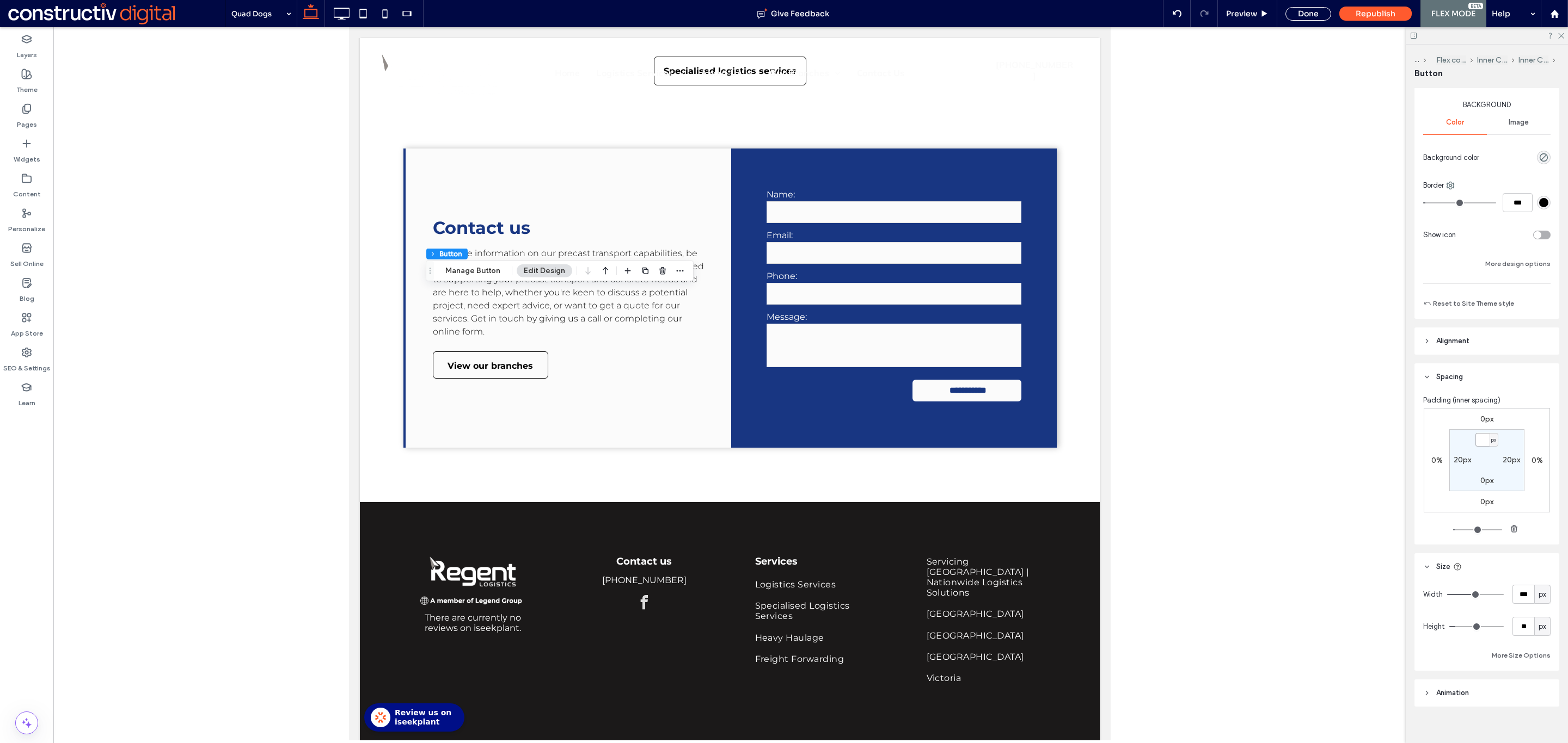
type input "*"
click at [1312, 11] on div "Done" at bounding box center [1308, 14] width 46 height 13
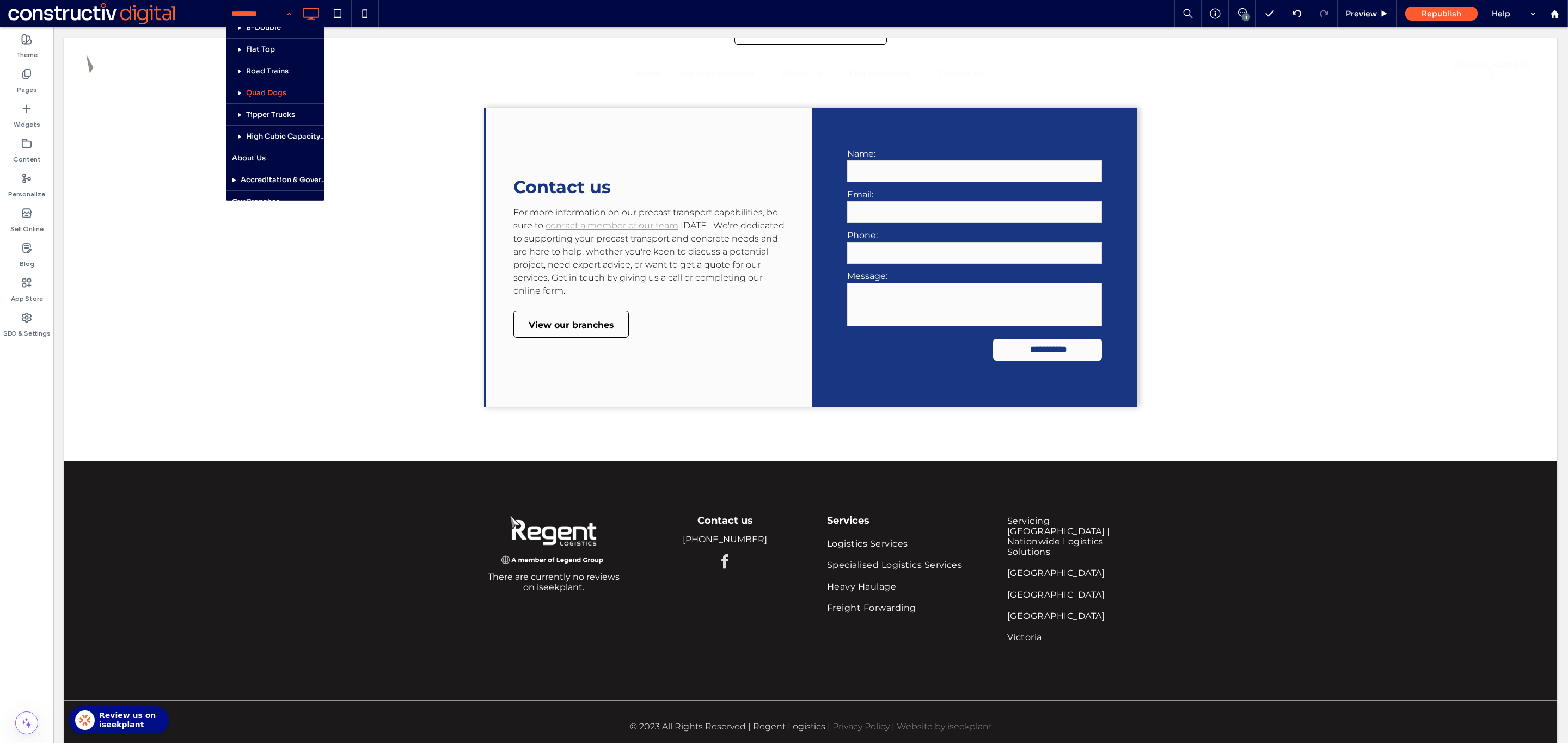
scroll to position [401, 0]
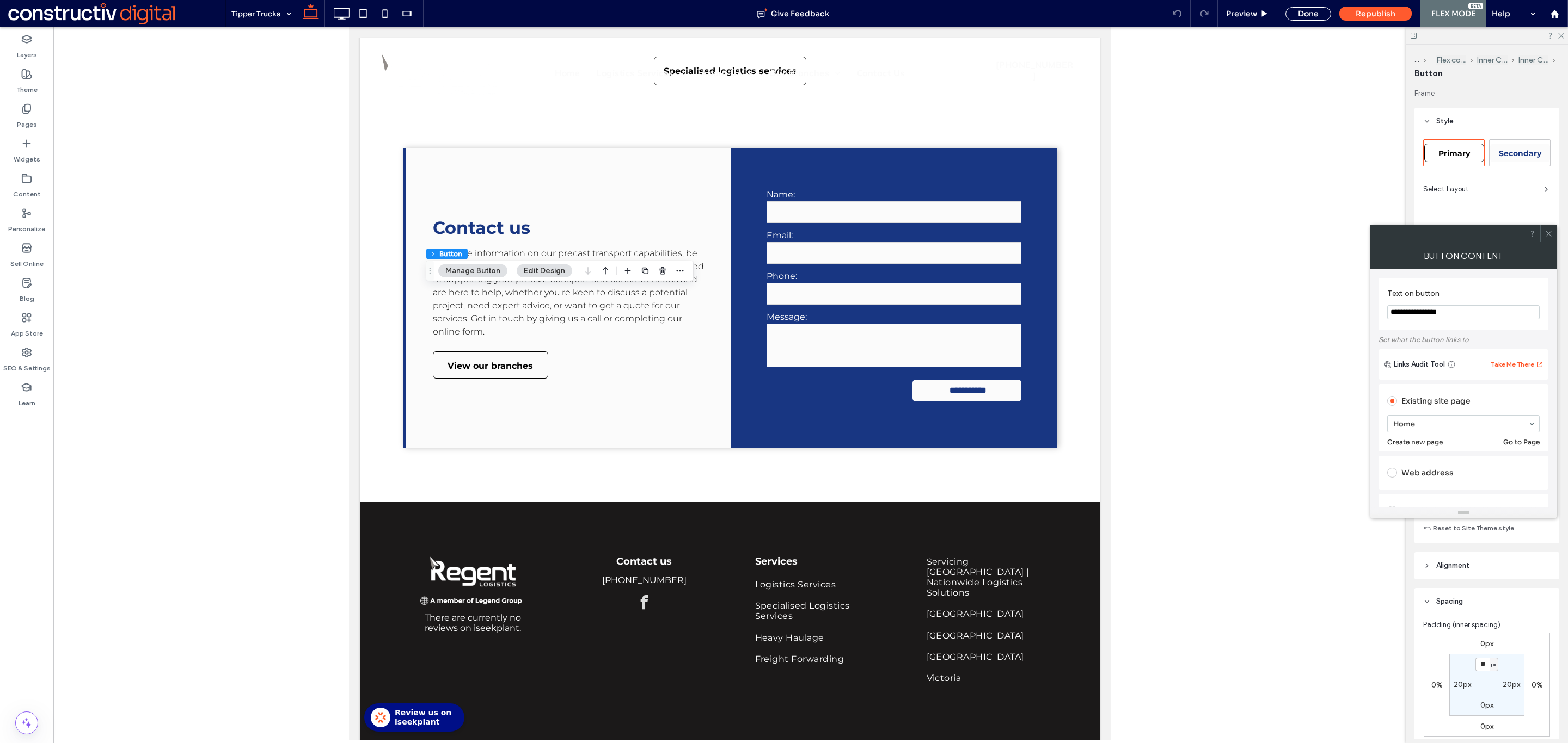
click at [1465, 155] on span "Primary" at bounding box center [1454, 153] width 32 height 10
type input "*"
click at [1550, 230] on icon at bounding box center [1548, 233] width 8 height 8
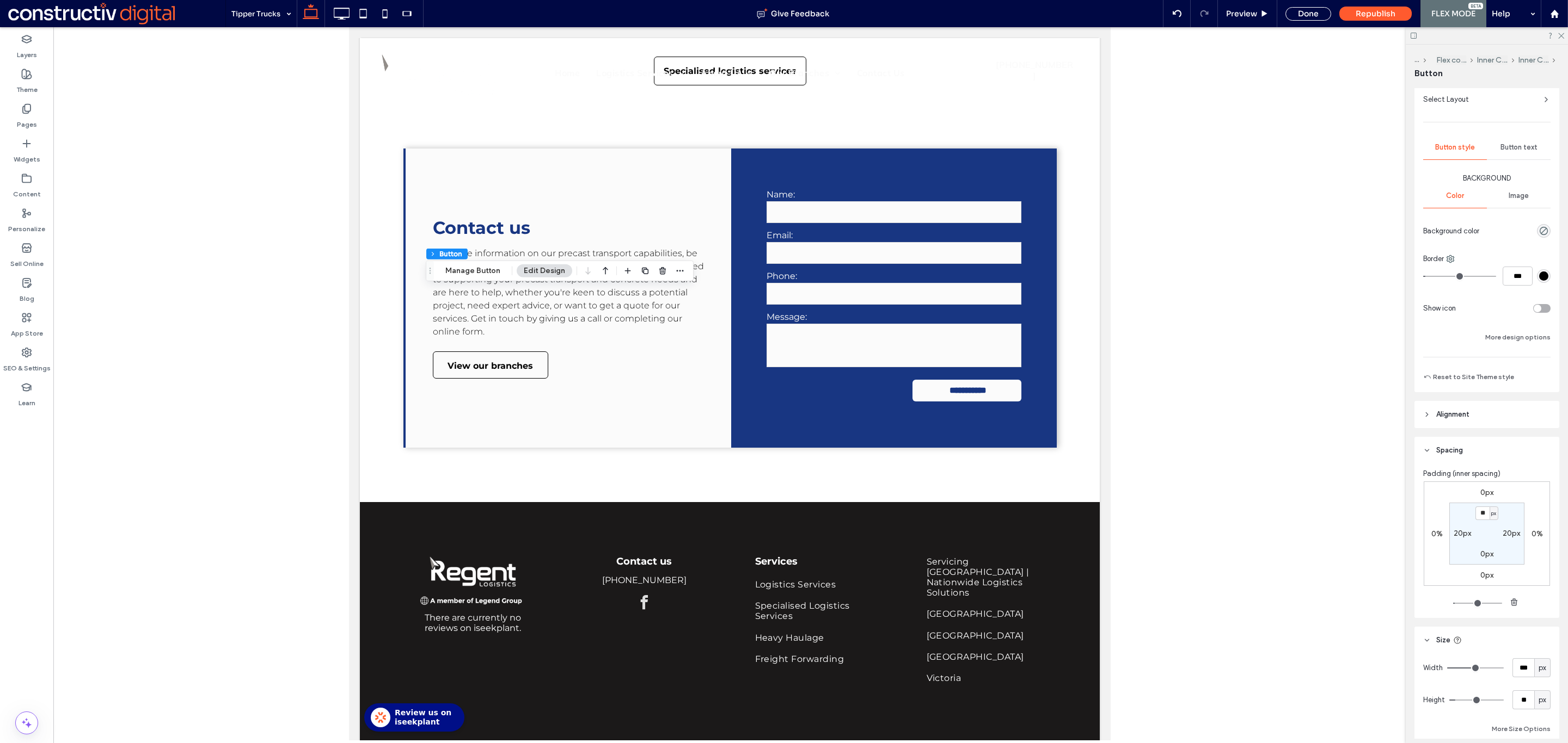
scroll to position [100, 0]
click at [1476, 508] on input "**" at bounding box center [1482, 503] width 14 height 13
type input "*"
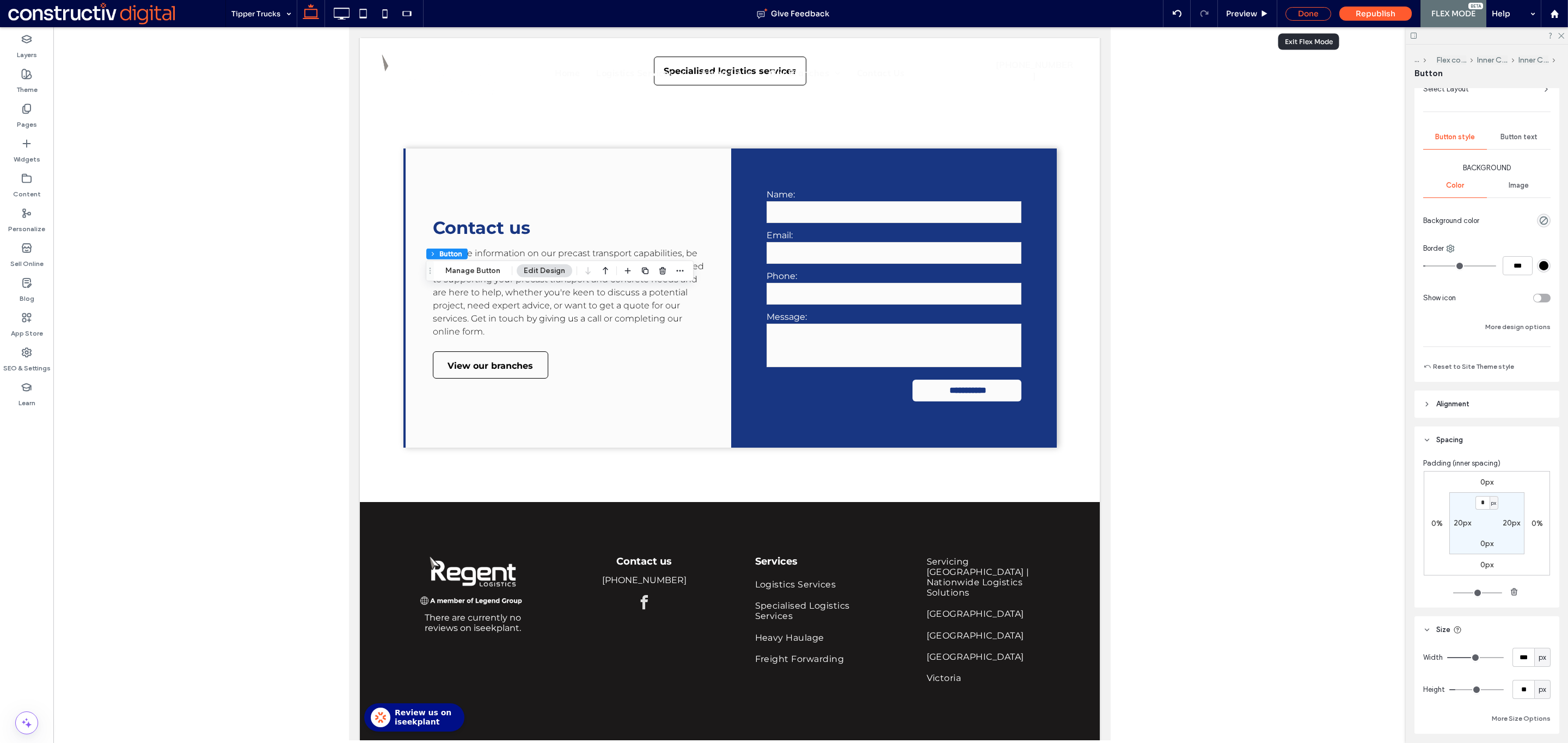
click at [1303, 7] on div "Done" at bounding box center [1308, 14] width 46 height 13
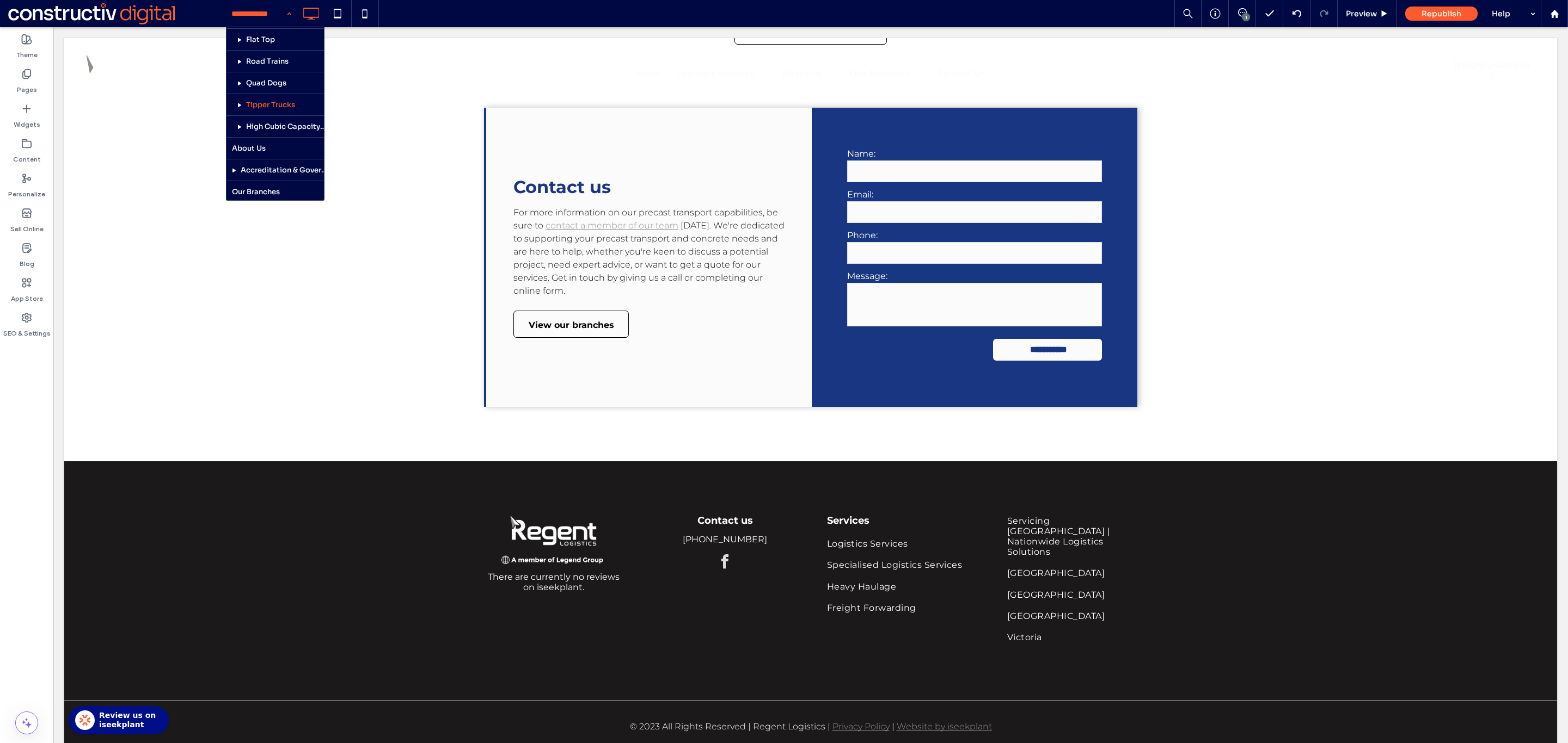
scroll to position [411, 0]
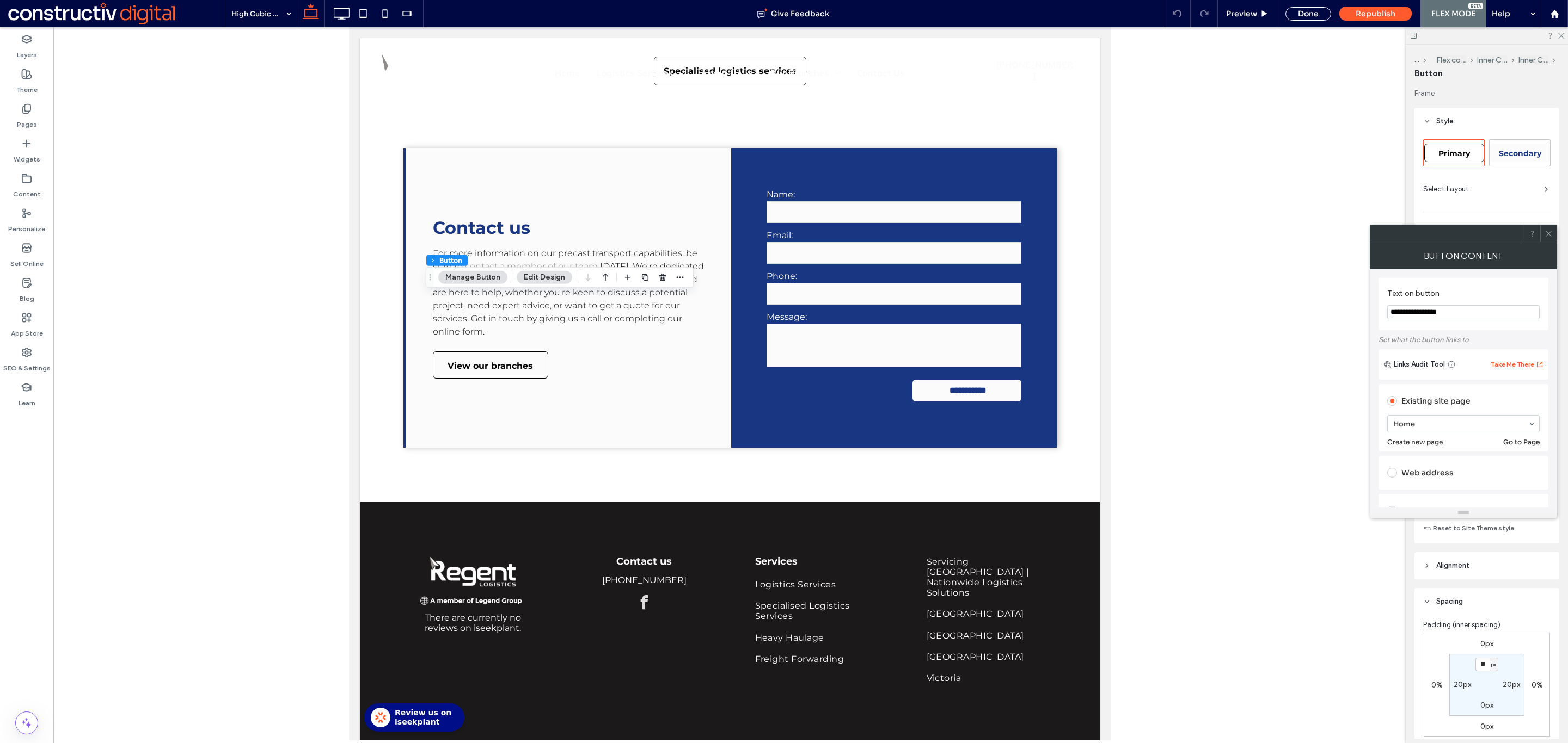
click at [1544, 231] on div at bounding box center [1548, 233] width 16 height 16
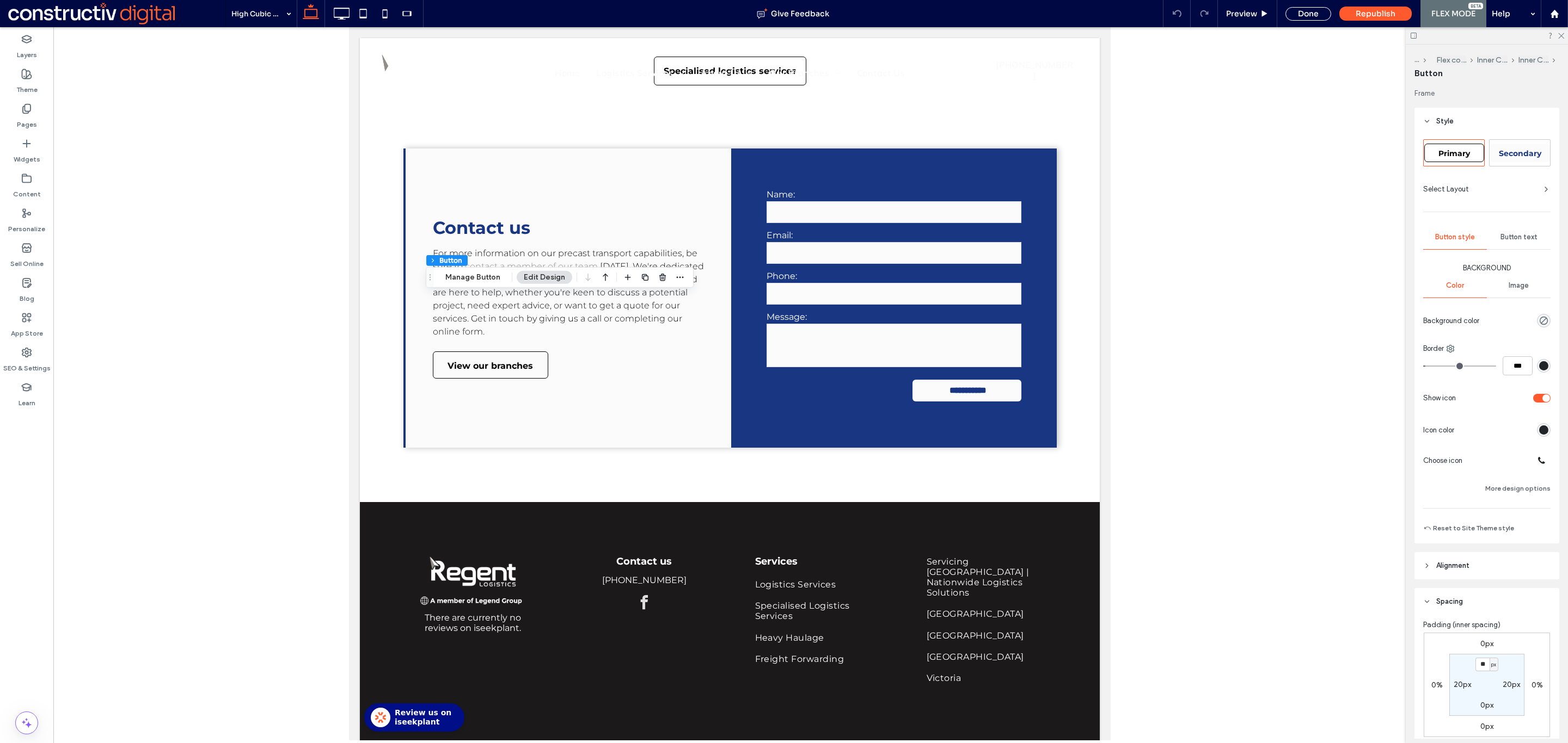
click at [1467, 155] on span "Primary" at bounding box center [1454, 153] width 32 height 10
type input "*"
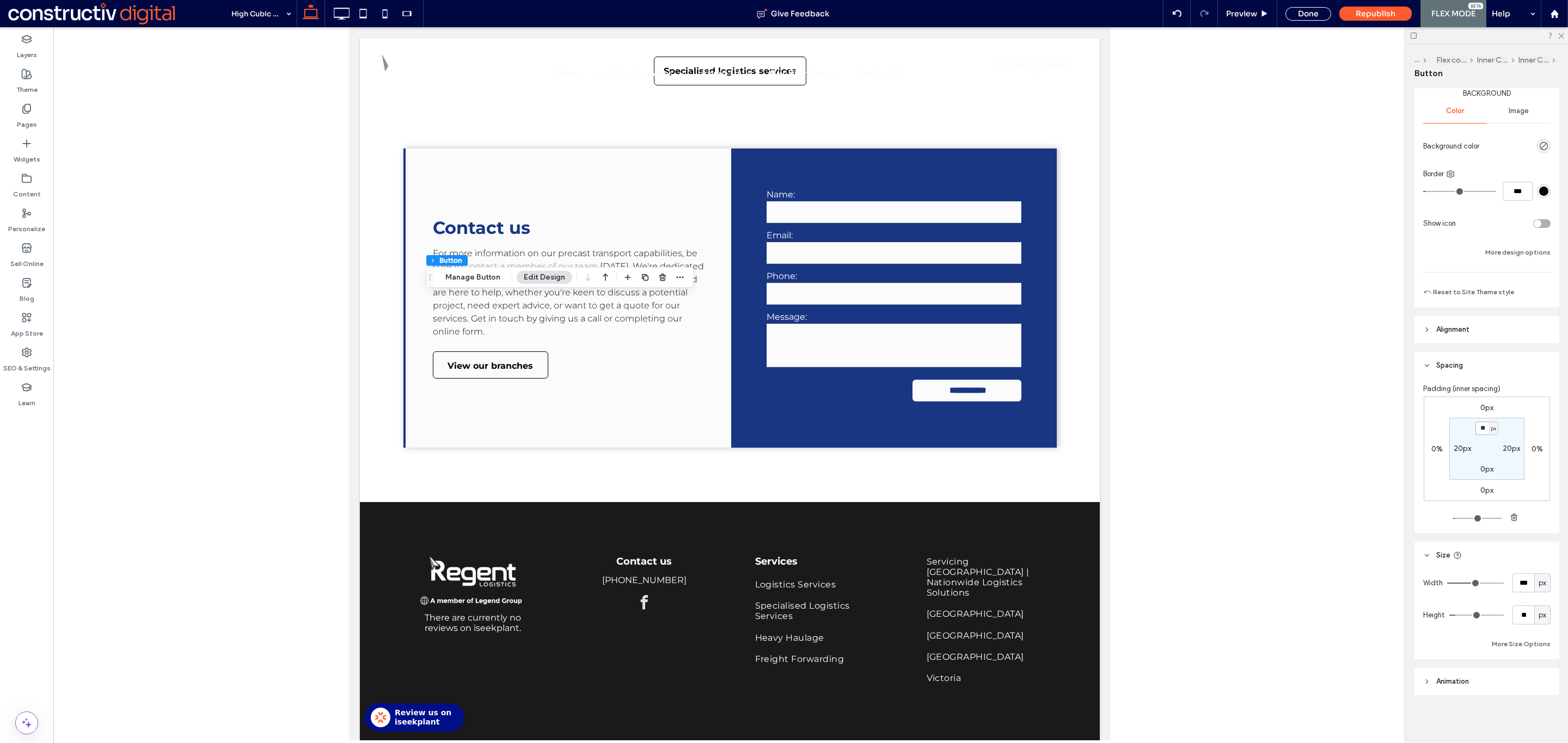
click at [1477, 428] on input "**" at bounding box center [1482, 428] width 14 height 13
type input "*"
click at [1316, 15] on div "Done" at bounding box center [1308, 14] width 46 height 13
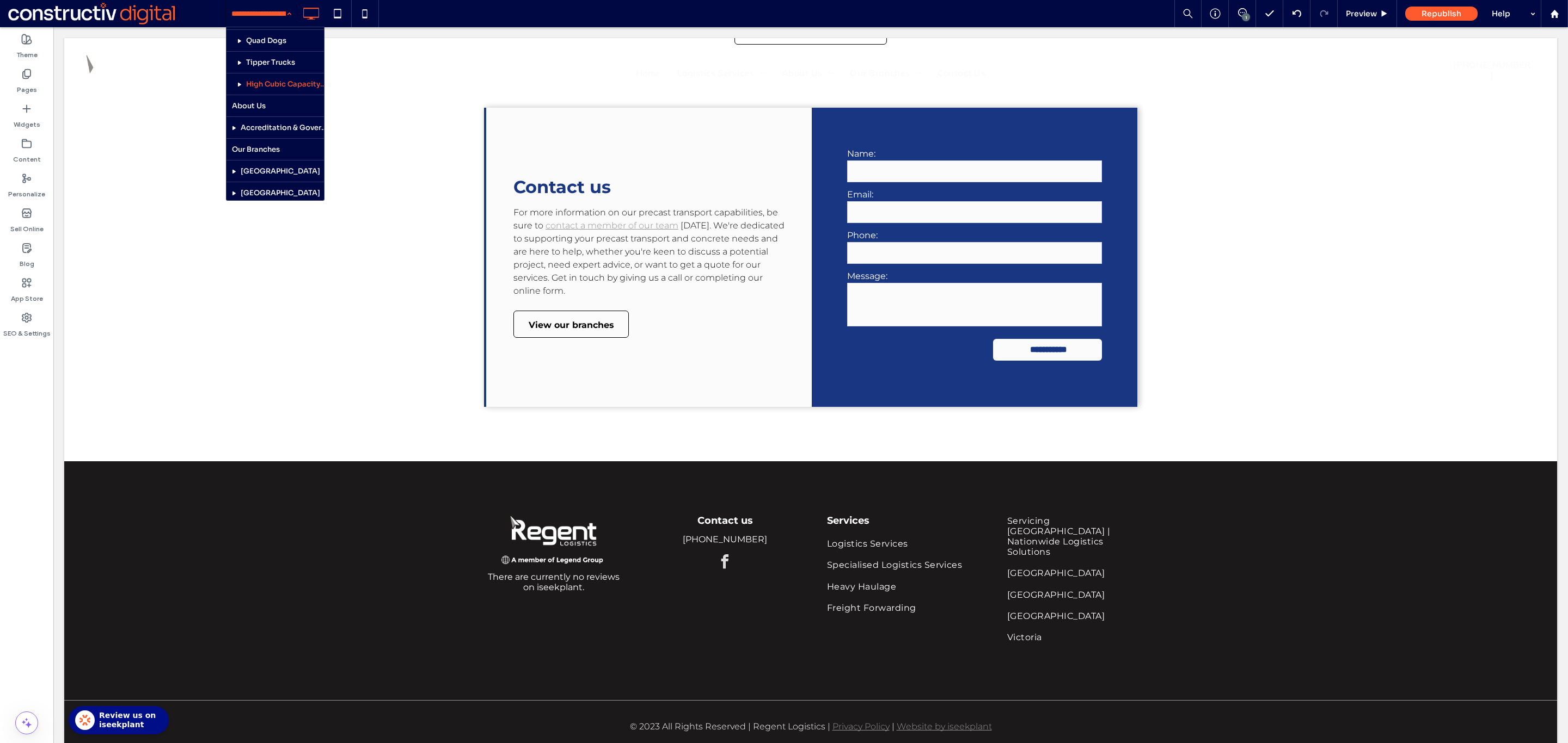
scroll to position [455, 0]
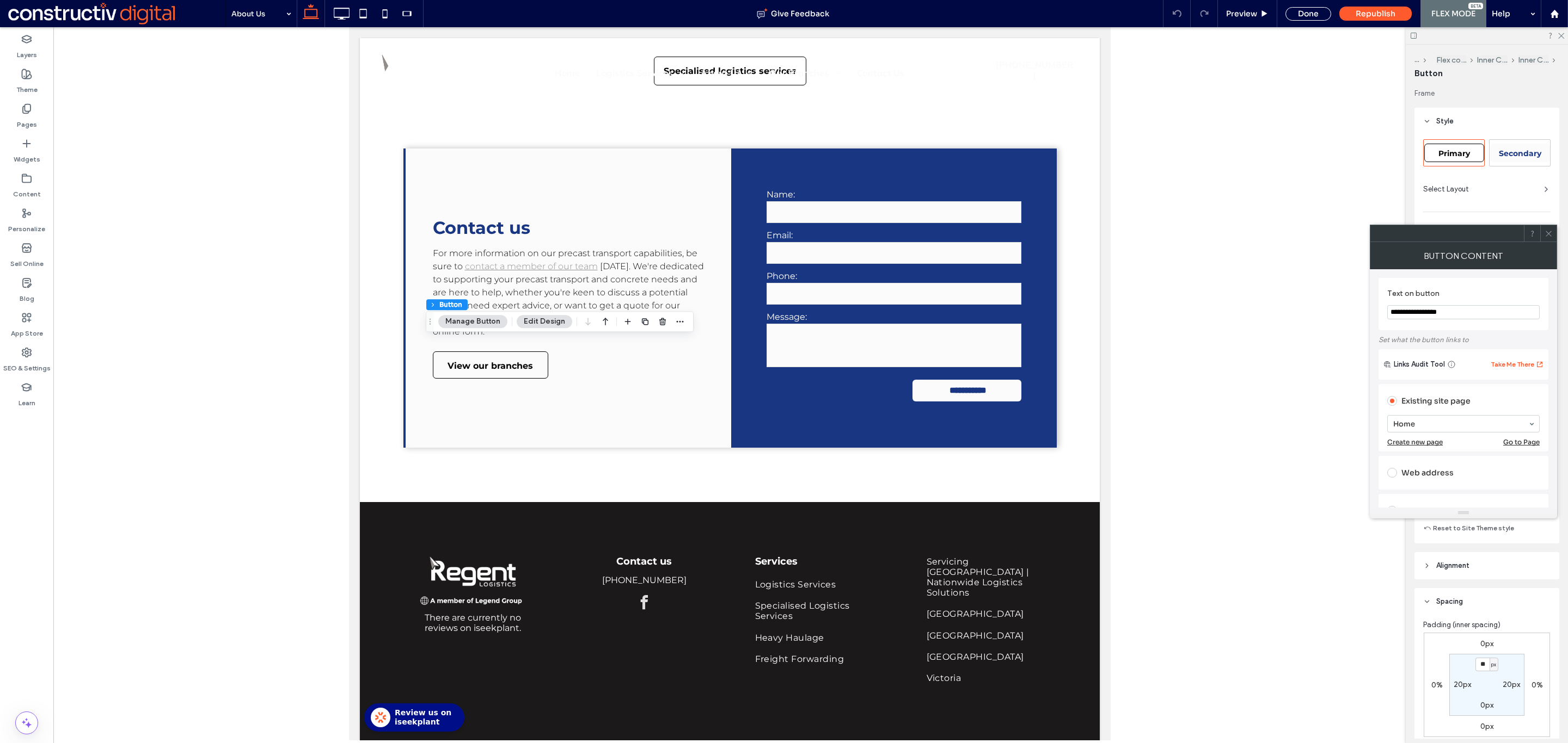
click at [1455, 148] on span "Primary" at bounding box center [1454, 153] width 32 height 10
type input "*"
click at [1549, 227] on span at bounding box center [1548, 233] width 8 height 16
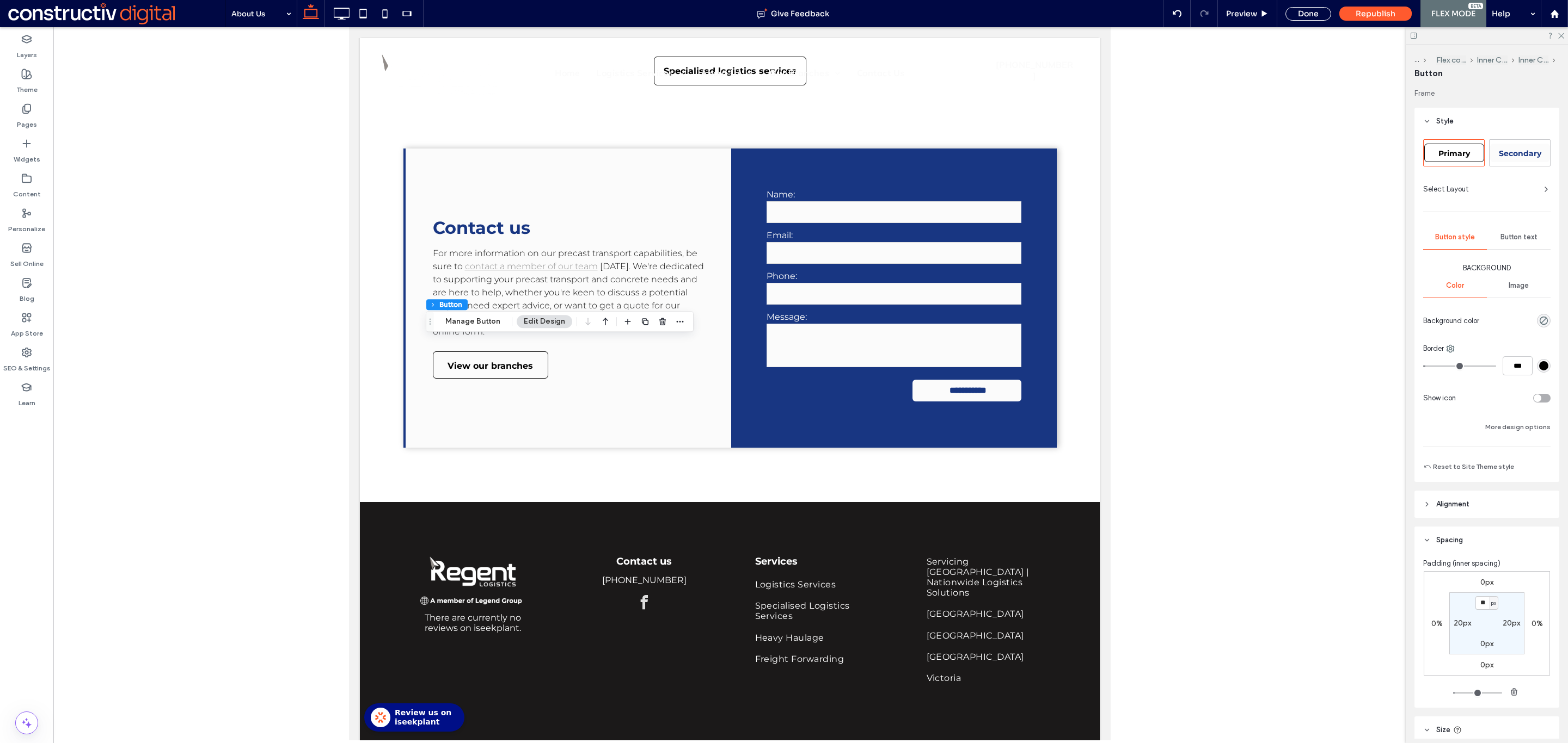
scroll to position [175, 0]
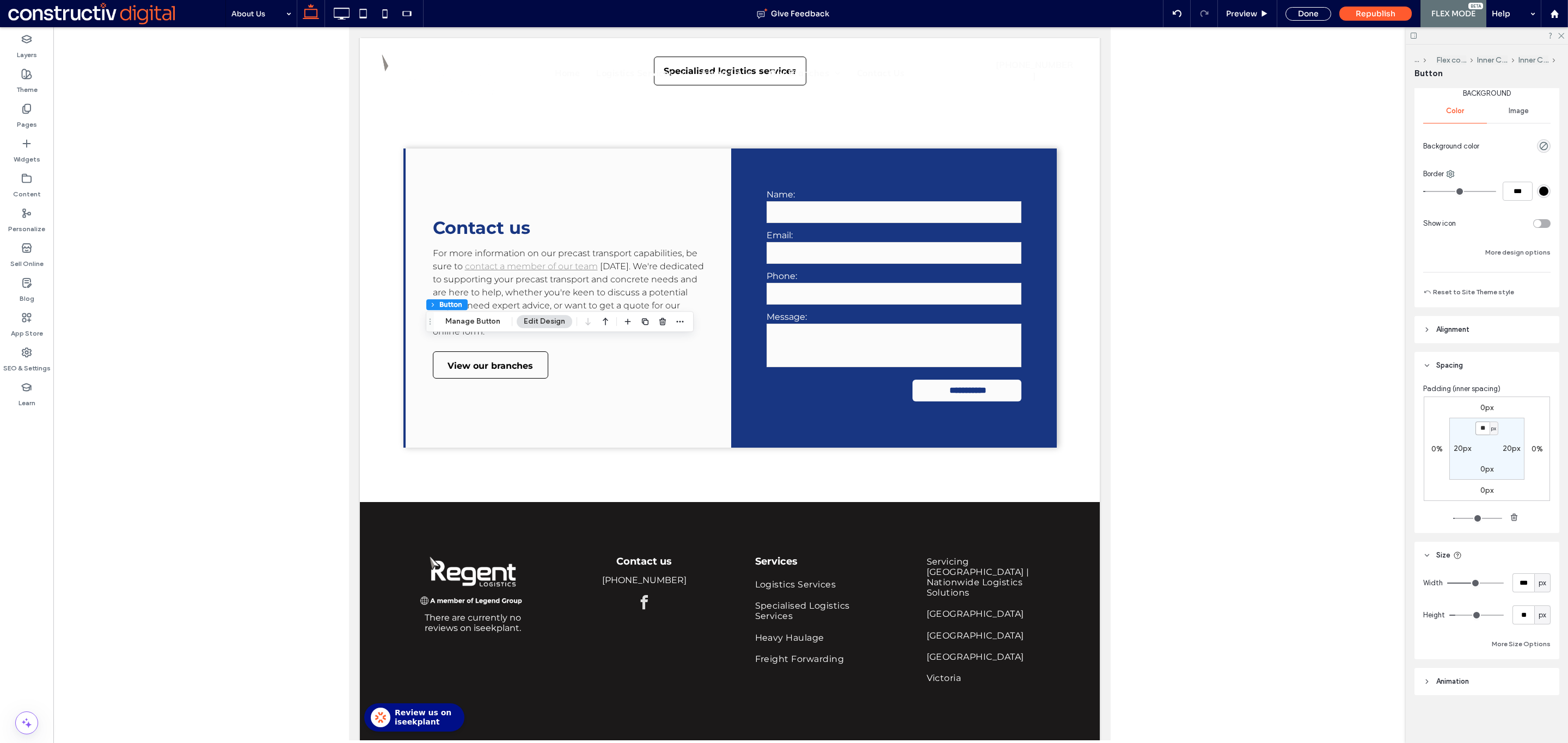
click at [1475, 429] on input "**" at bounding box center [1482, 428] width 14 height 13
type input "*"
click at [1300, 8] on div "Done" at bounding box center [1308, 14] width 46 height 13
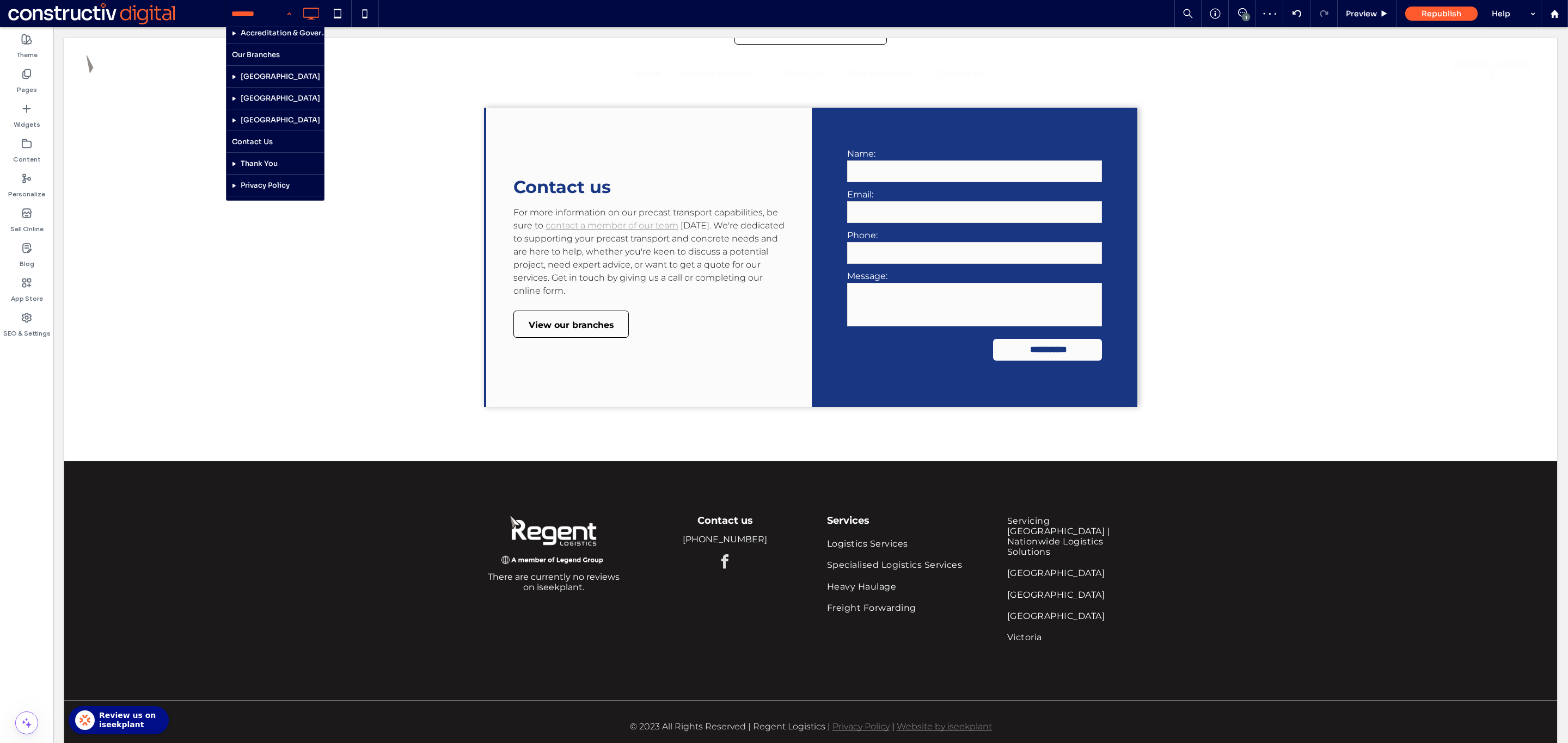
scroll to position [513, 0]
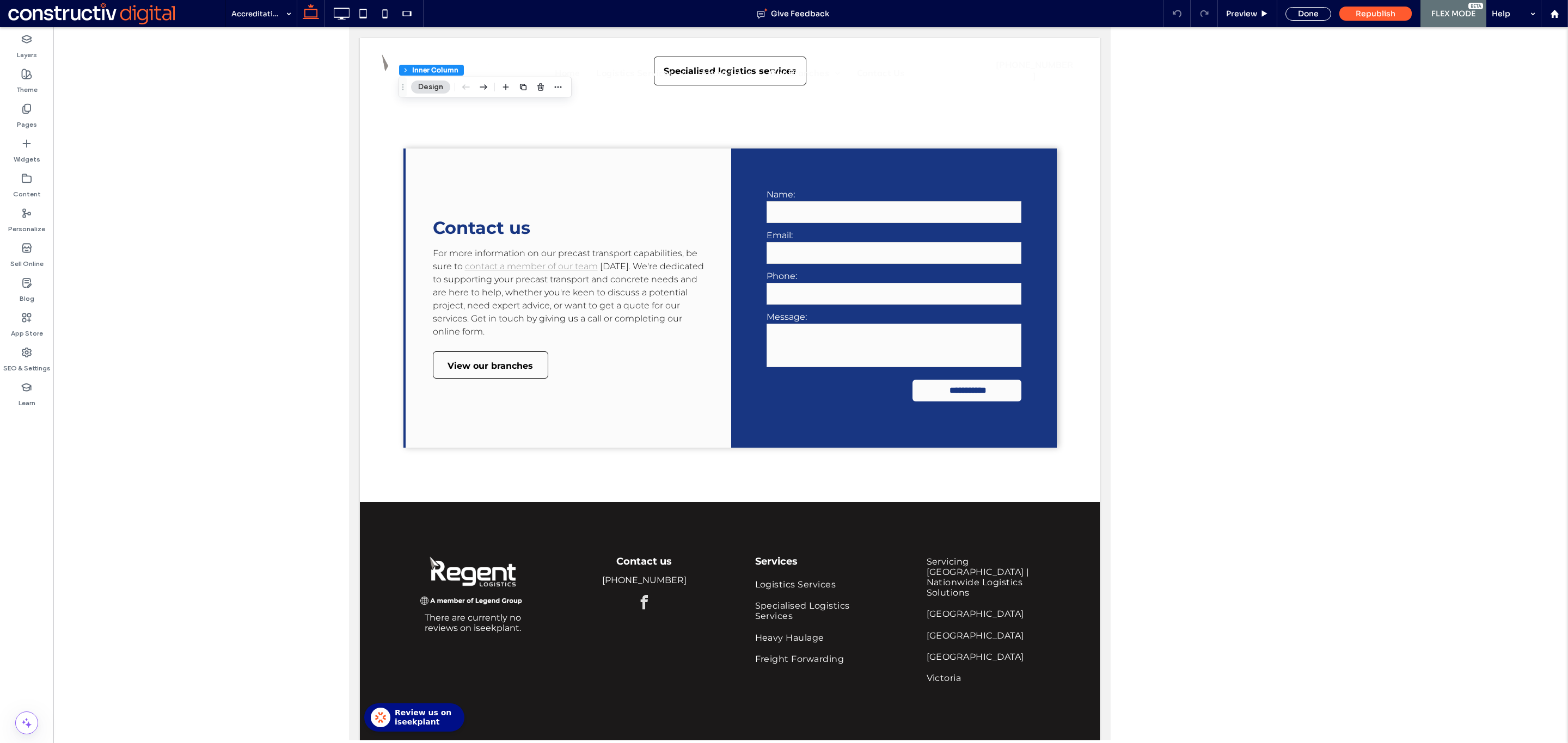
type input "**"
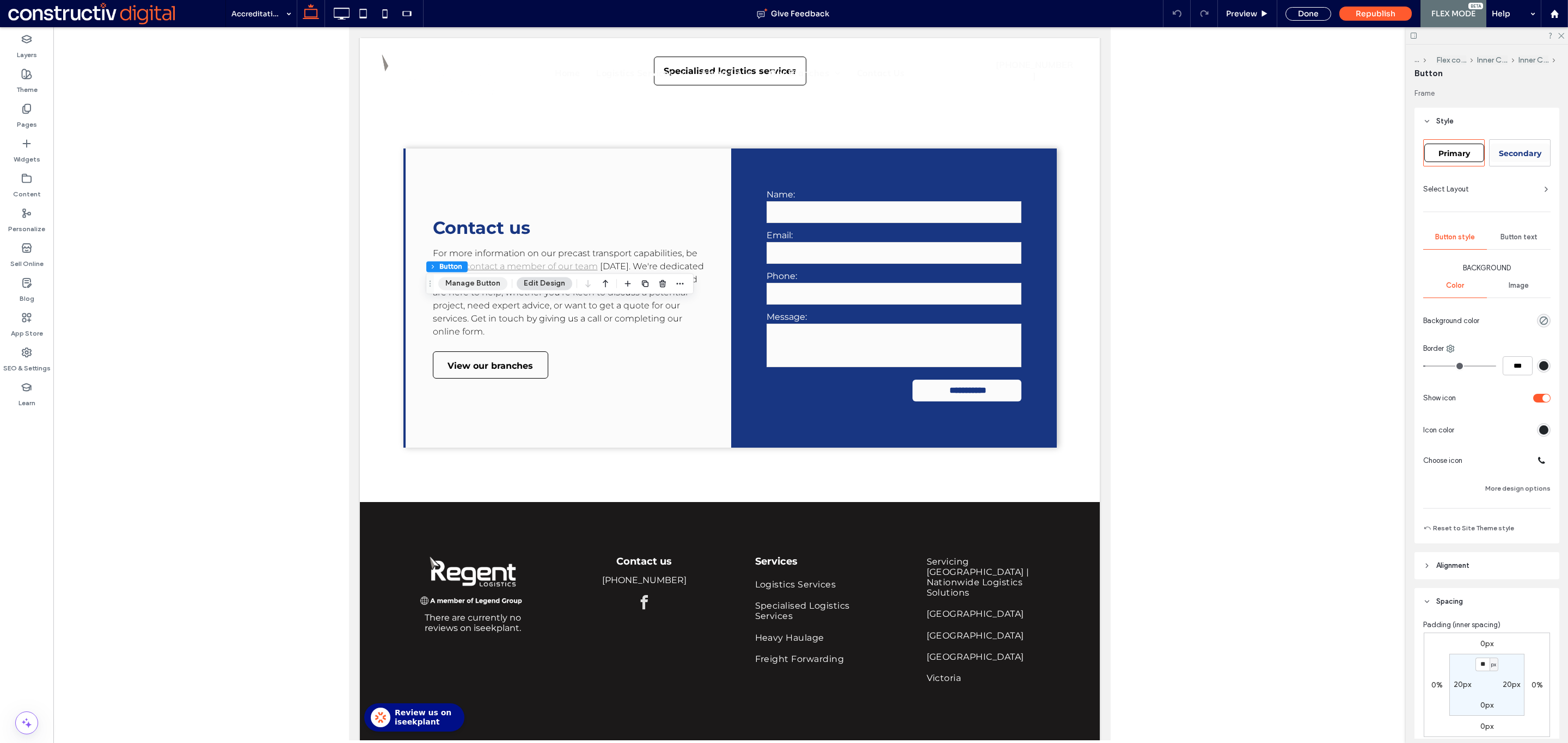
click at [482, 283] on button "Manage Button" at bounding box center [473, 283] width 69 height 13
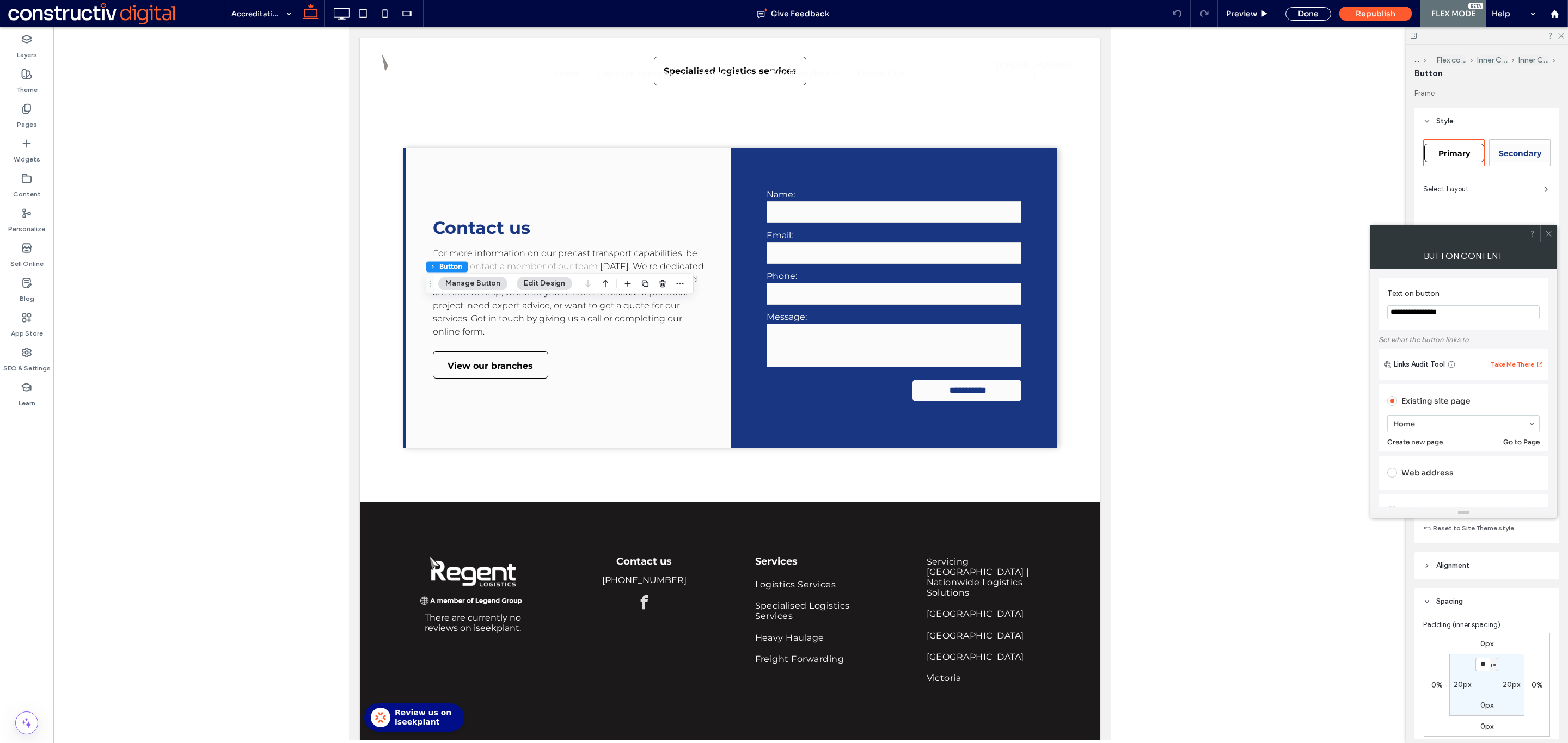
click at [1451, 152] on span "Primary" at bounding box center [1454, 153] width 32 height 10
type input "*"
click at [1547, 231] on icon at bounding box center [1548, 233] width 8 height 8
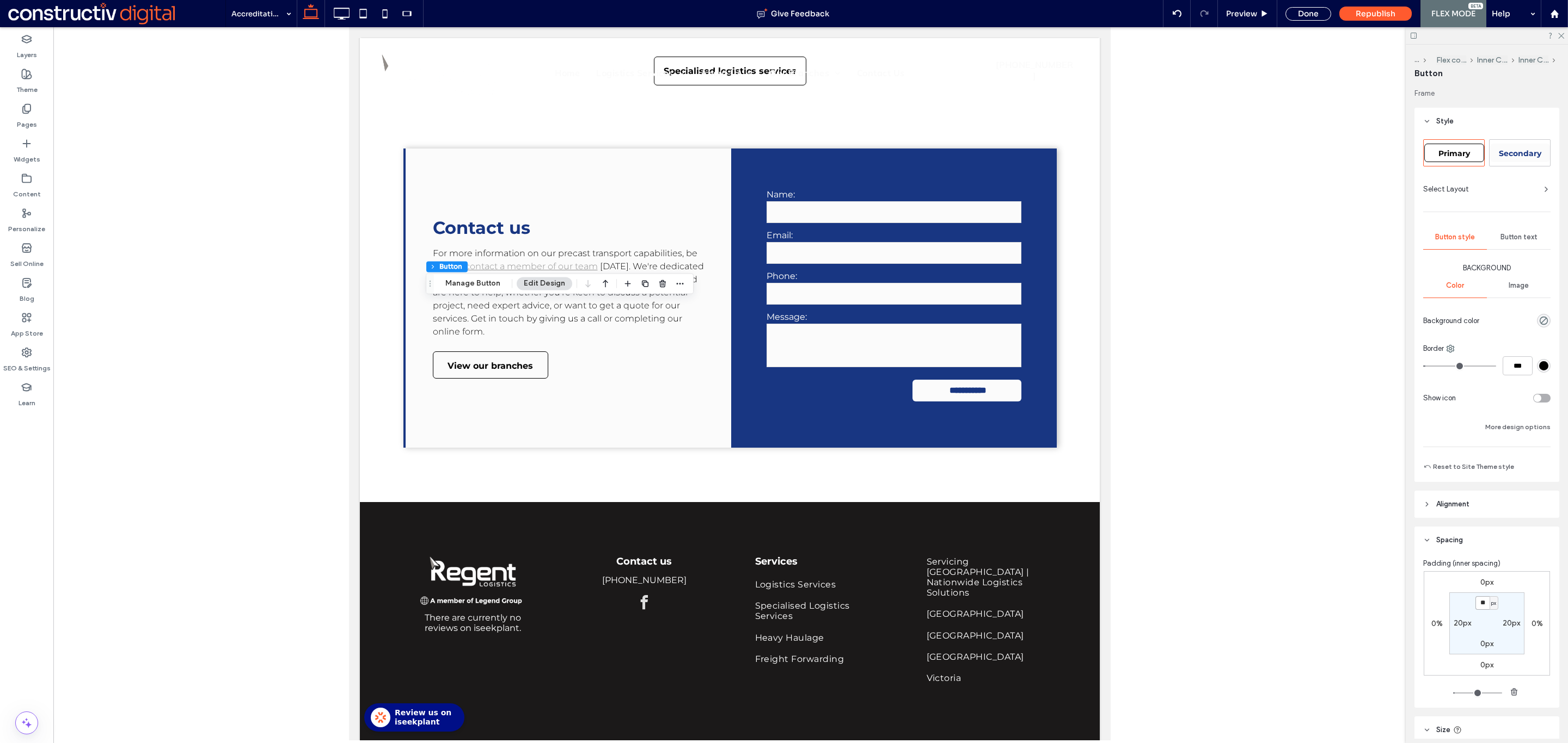
click at [1475, 607] on input "**" at bounding box center [1482, 603] width 14 height 13
type input "*"
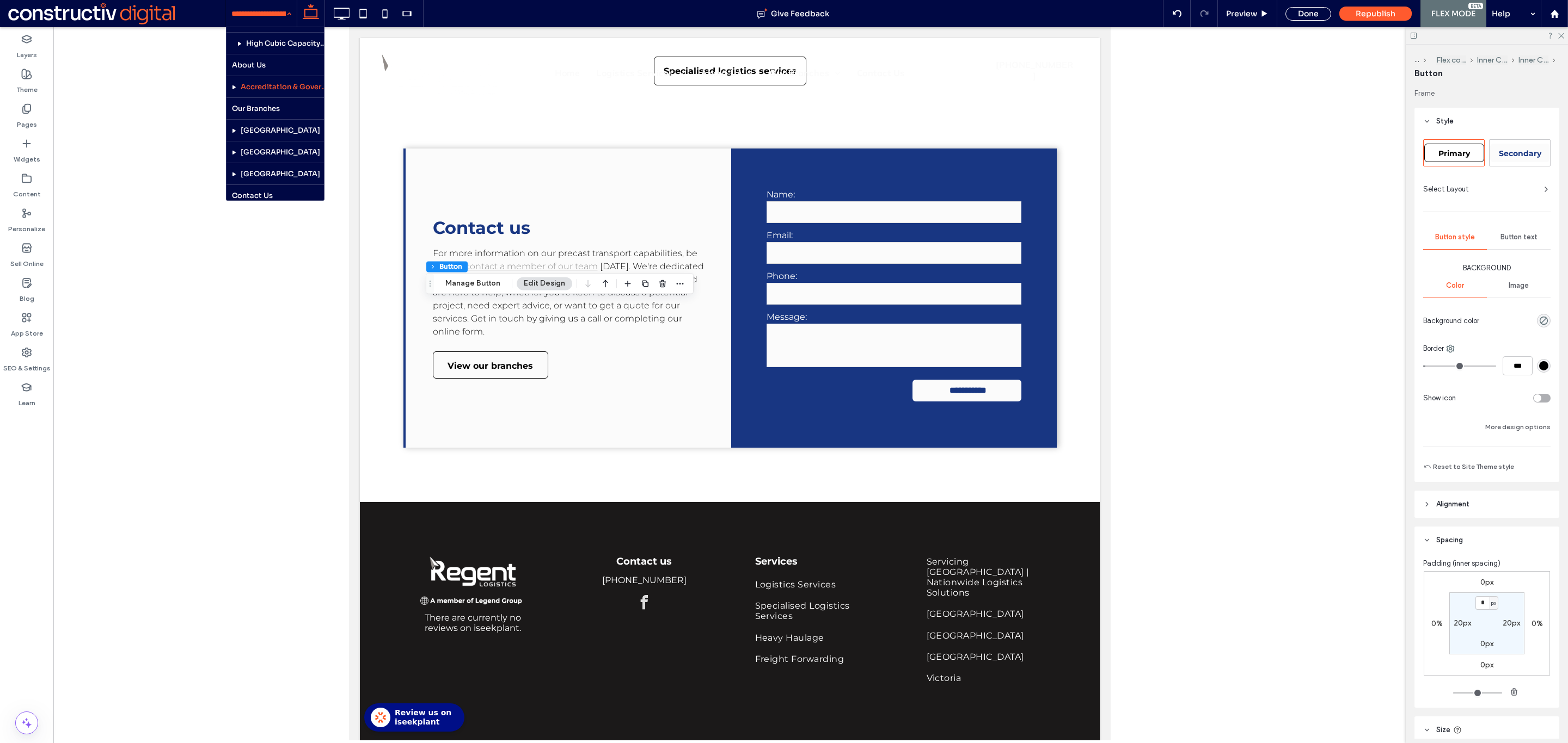
scroll to position [497, 0]
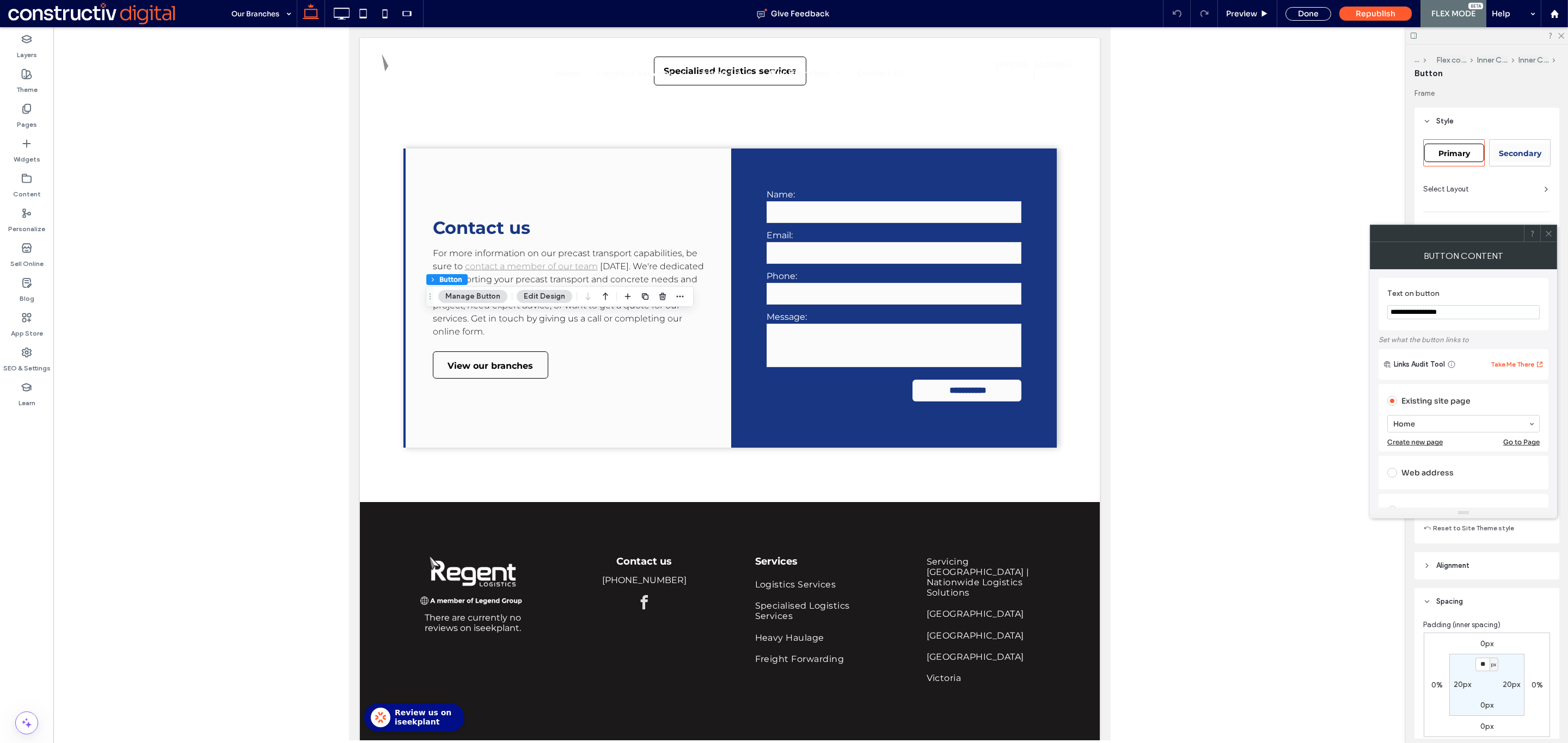
click at [1454, 144] on div "Primary" at bounding box center [1454, 153] width 60 height 18
type input "*"
click at [1547, 225] on div at bounding box center [1463, 234] width 188 height 18
click at [1547, 231] on icon at bounding box center [1548, 233] width 8 height 8
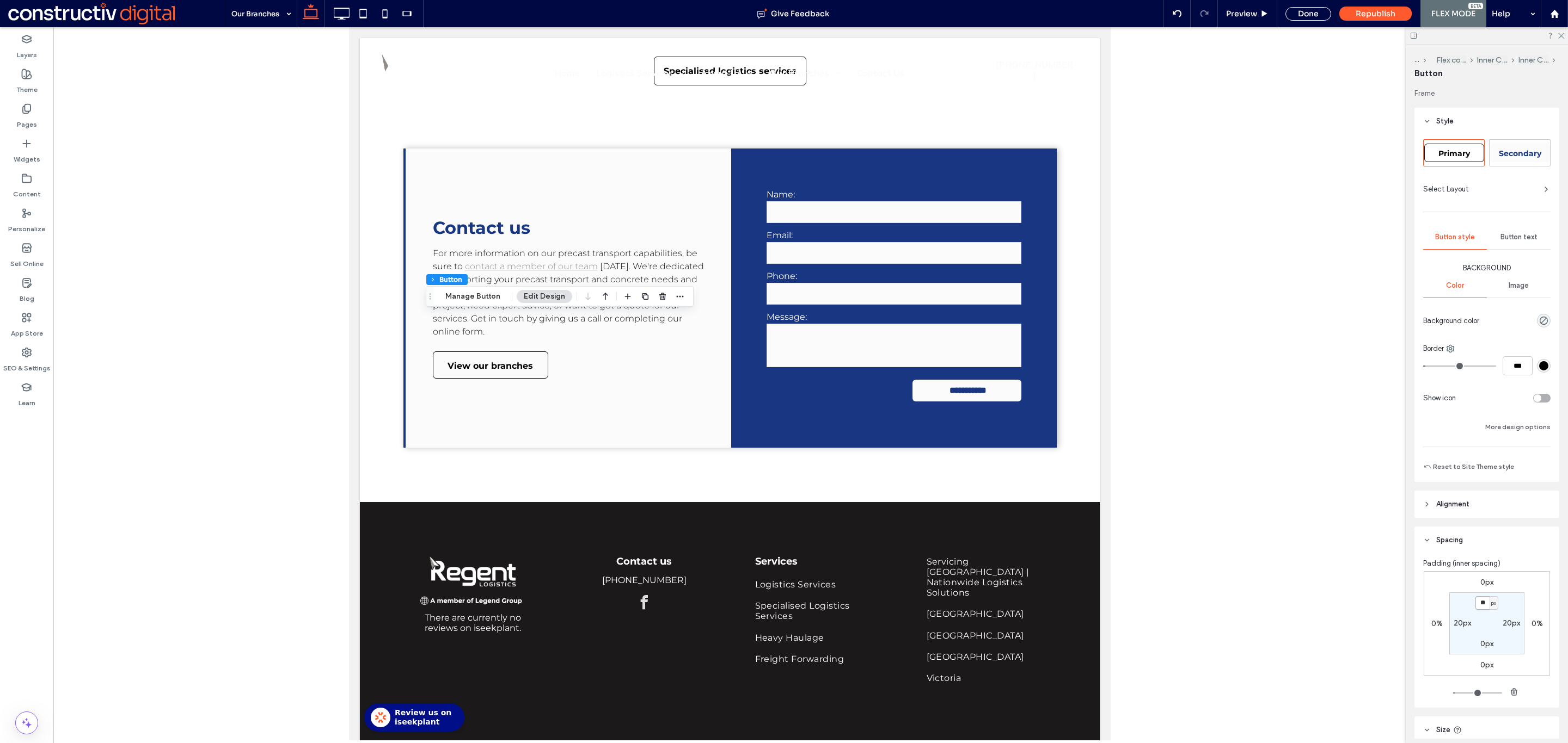
click at [1476, 608] on input "**" at bounding box center [1482, 603] width 14 height 13
type input "*"
click at [1315, 8] on div "Done" at bounding box center [1308, 14] width 46 height 13
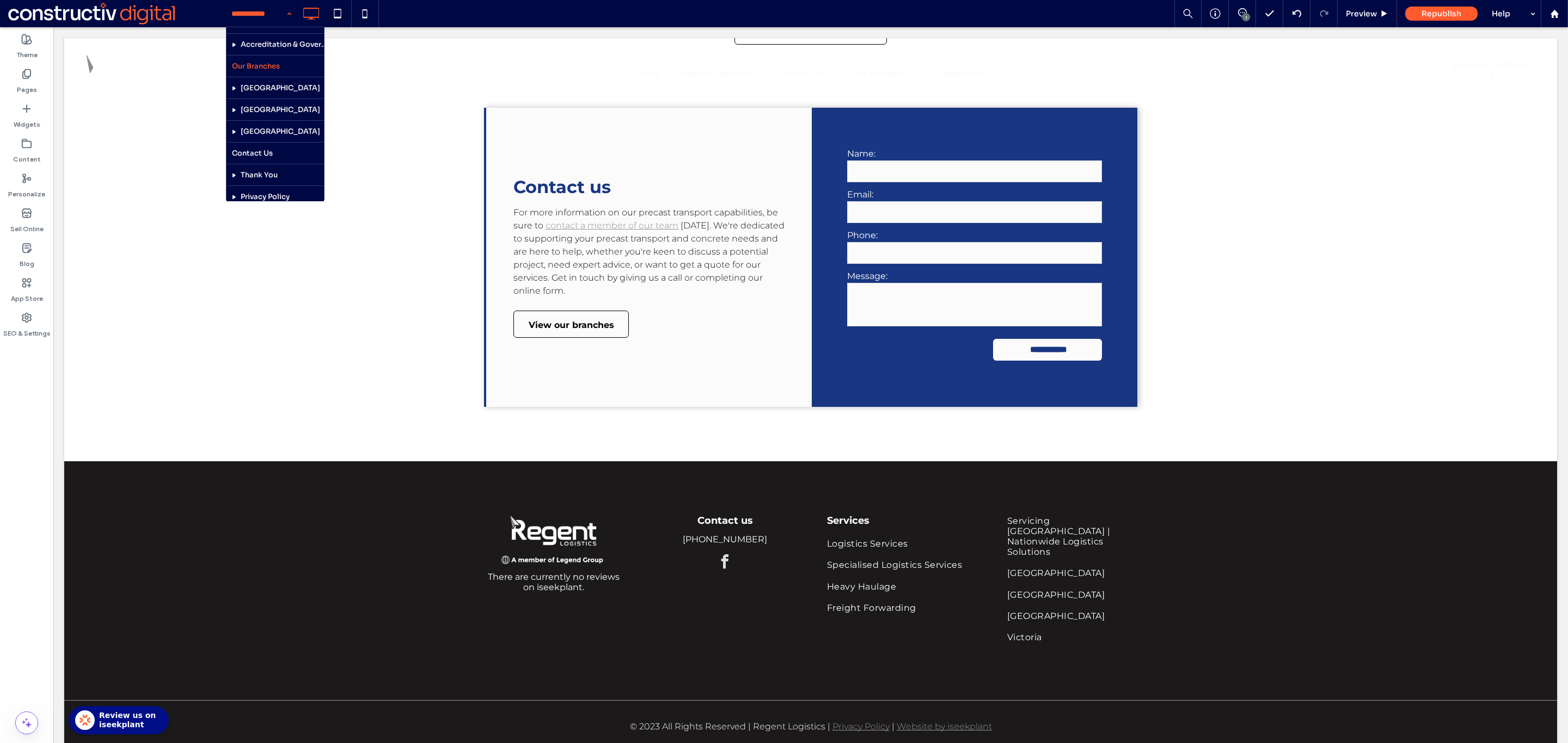
scroll to position [531, 0]
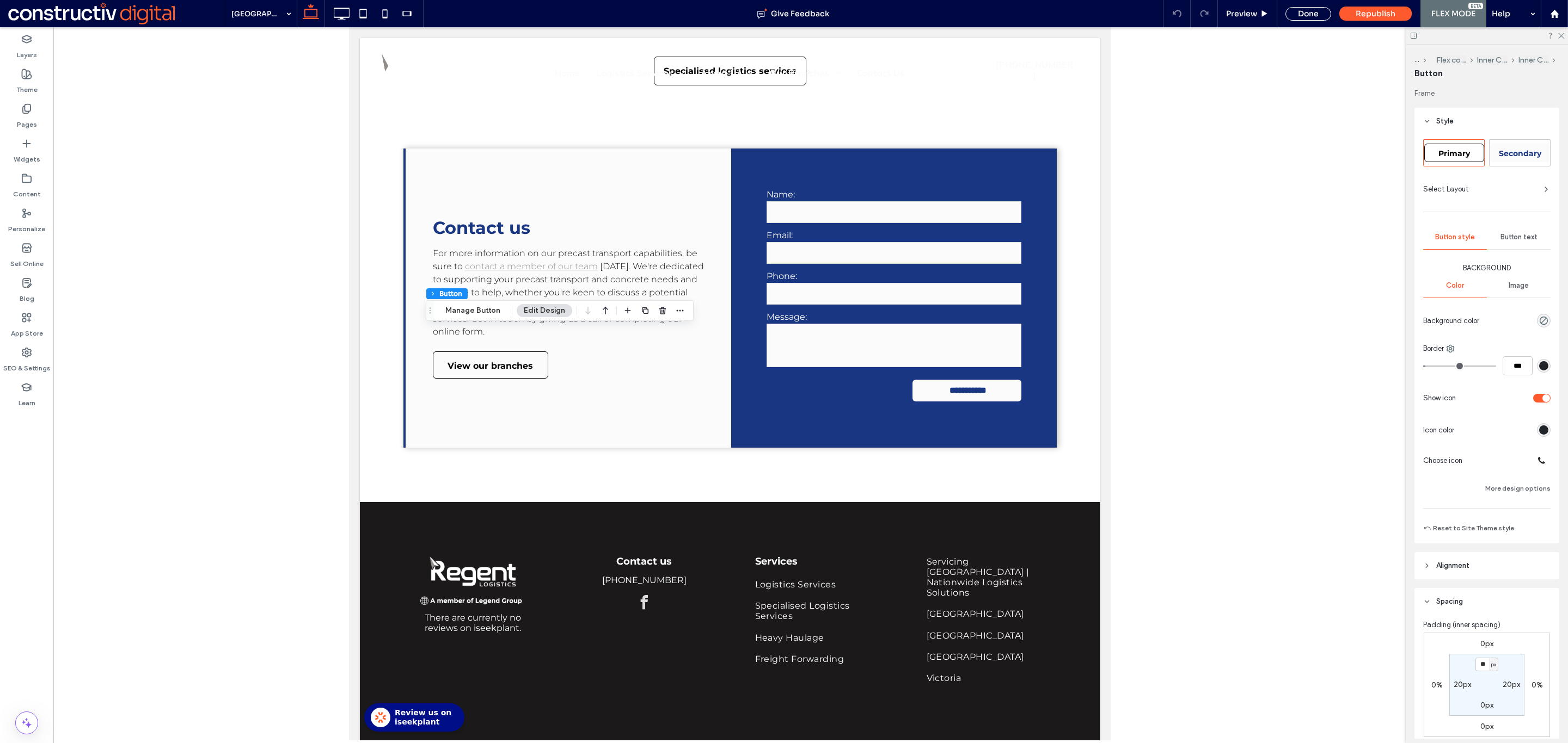
click at [1441, 152] on span "Primary" at bounding box center [1454, 153] width 32 height 10
type input "*"
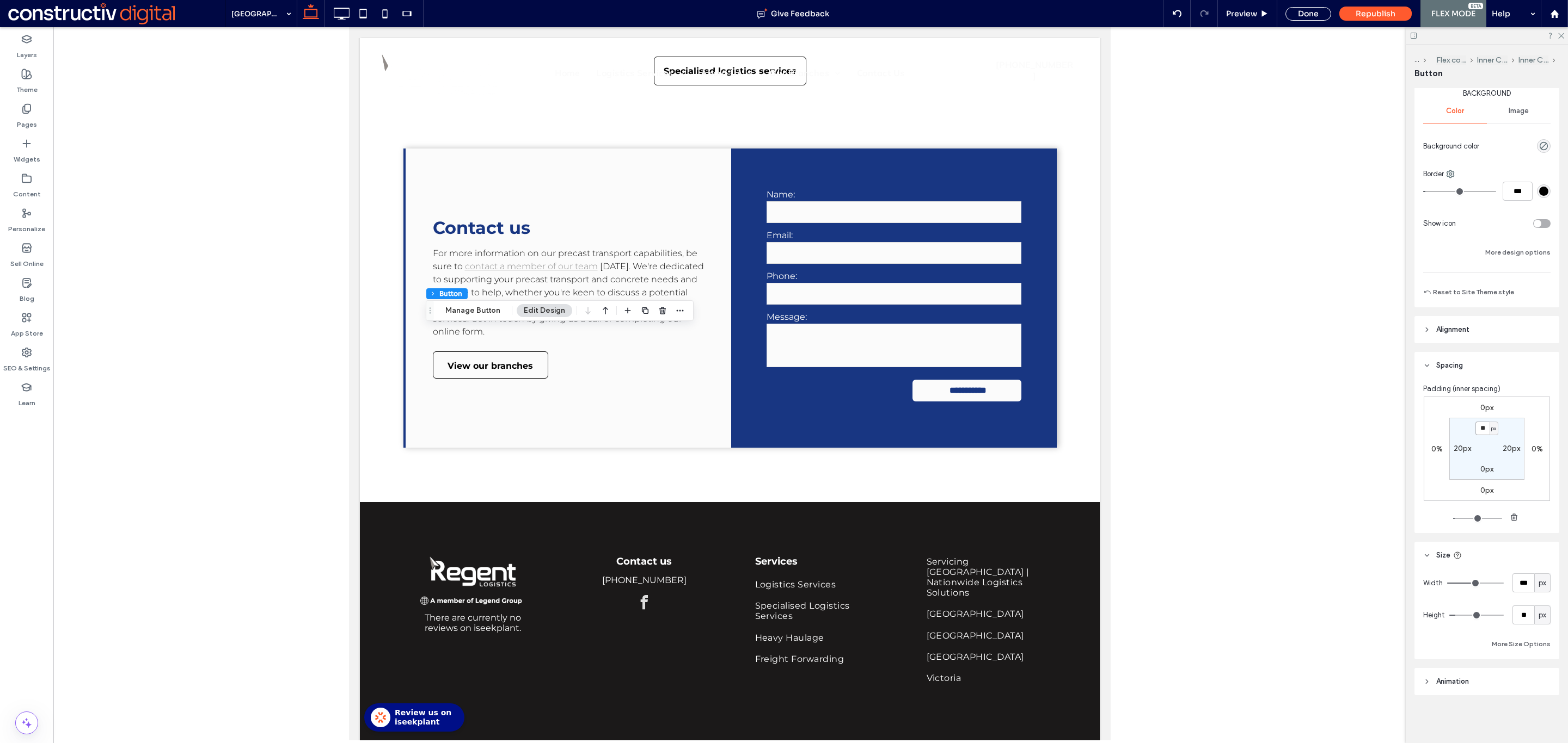
click at [1475, 430] on input "**" at bounding box center [1482, 428] width 14 height 13
type input "*"
click at [1315, 12] on div "Done" at bounding box center [1308, 14] width 46 height 13
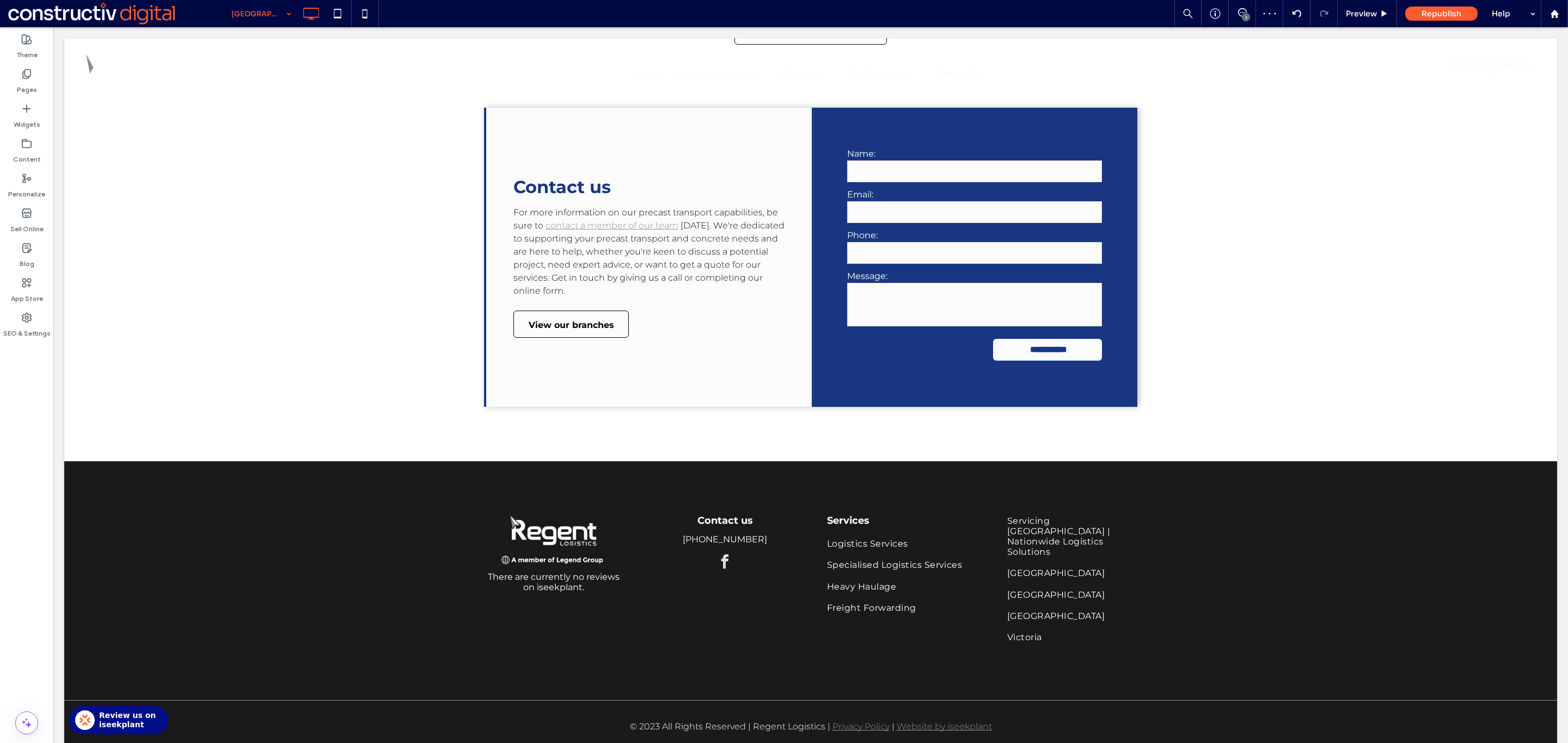
drag, startPoint x: 1315, startPoint y: 12, endPoint x: 257, endPoint y: 12, distance: 1058.0
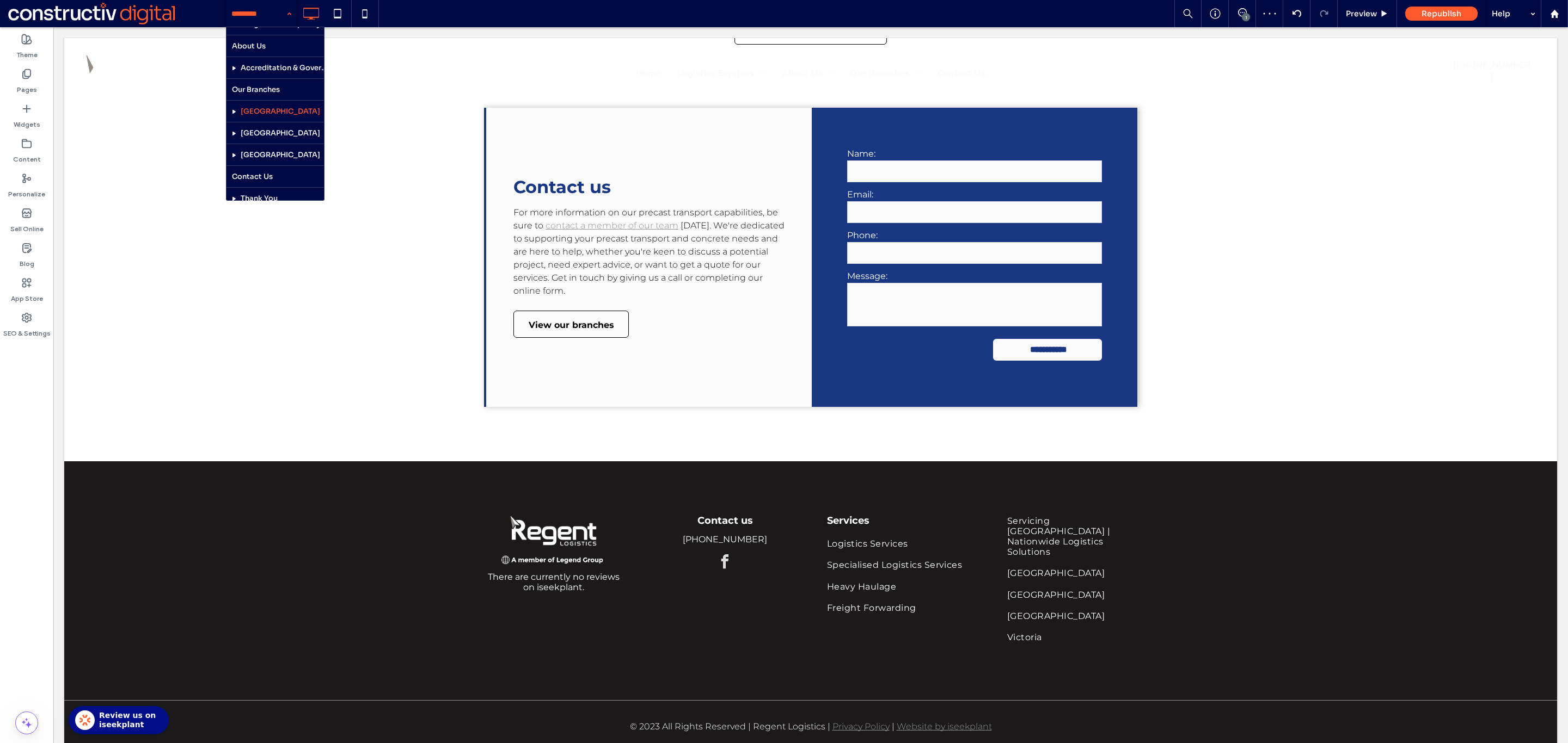
scroll to position [511, 0]
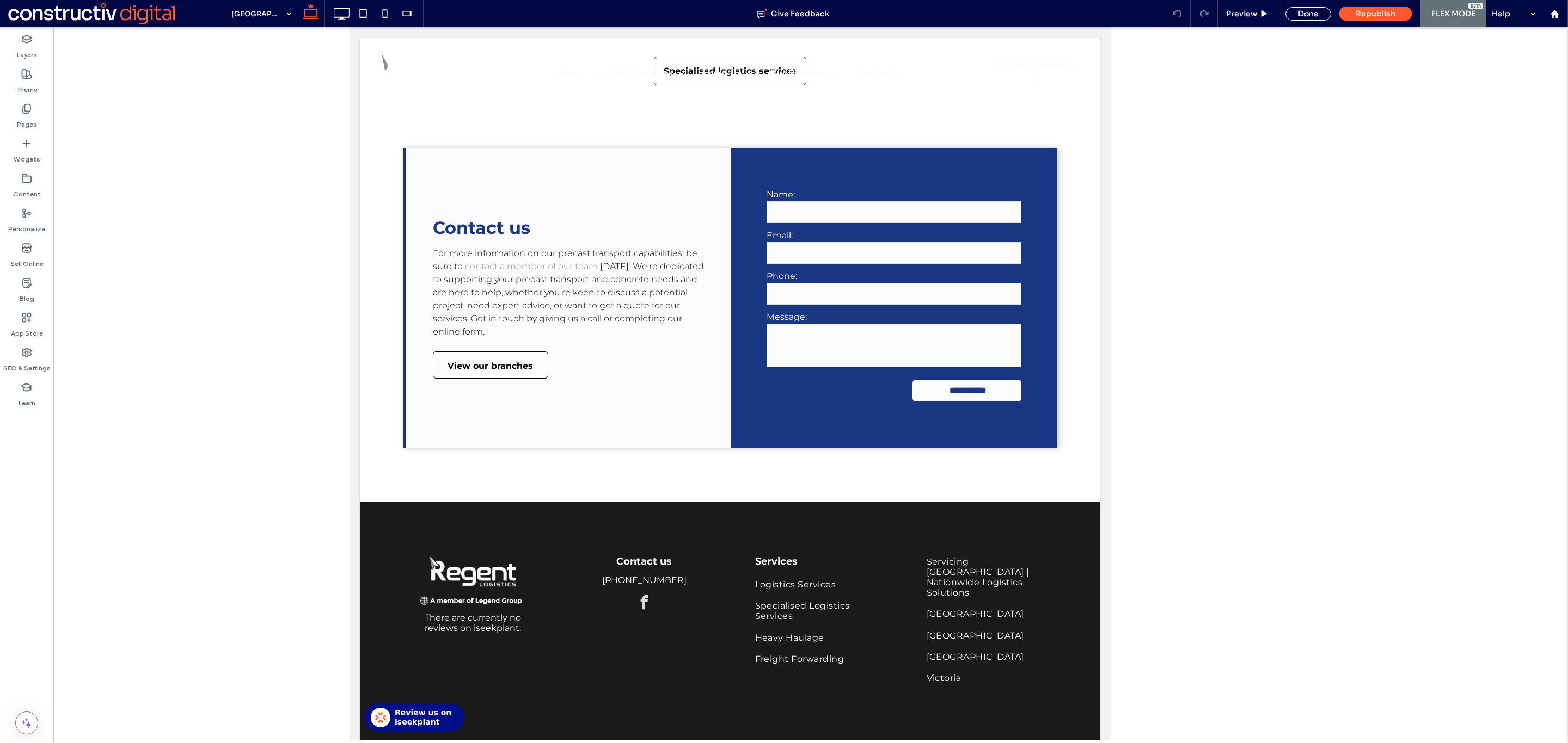
type input "**"
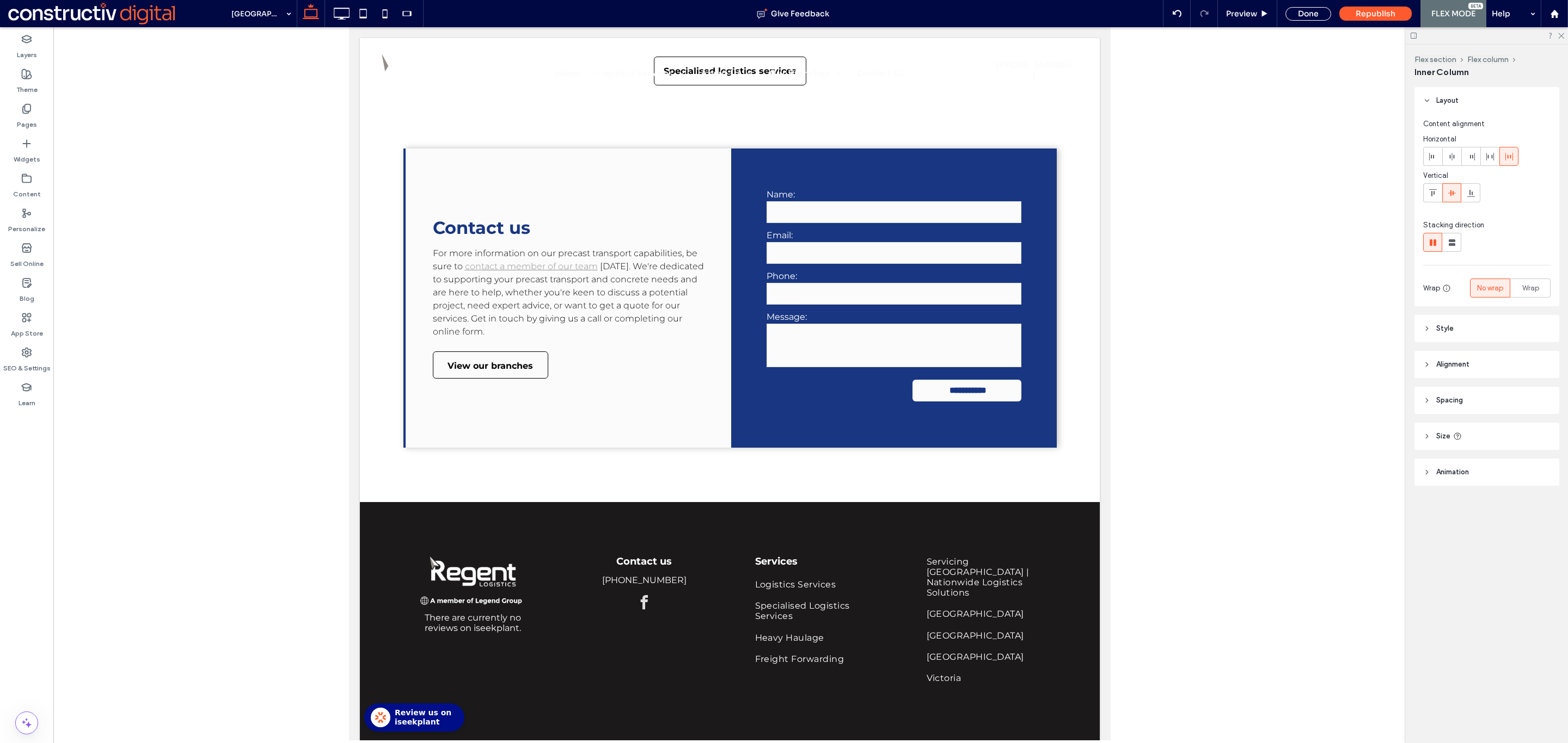
type input "**"
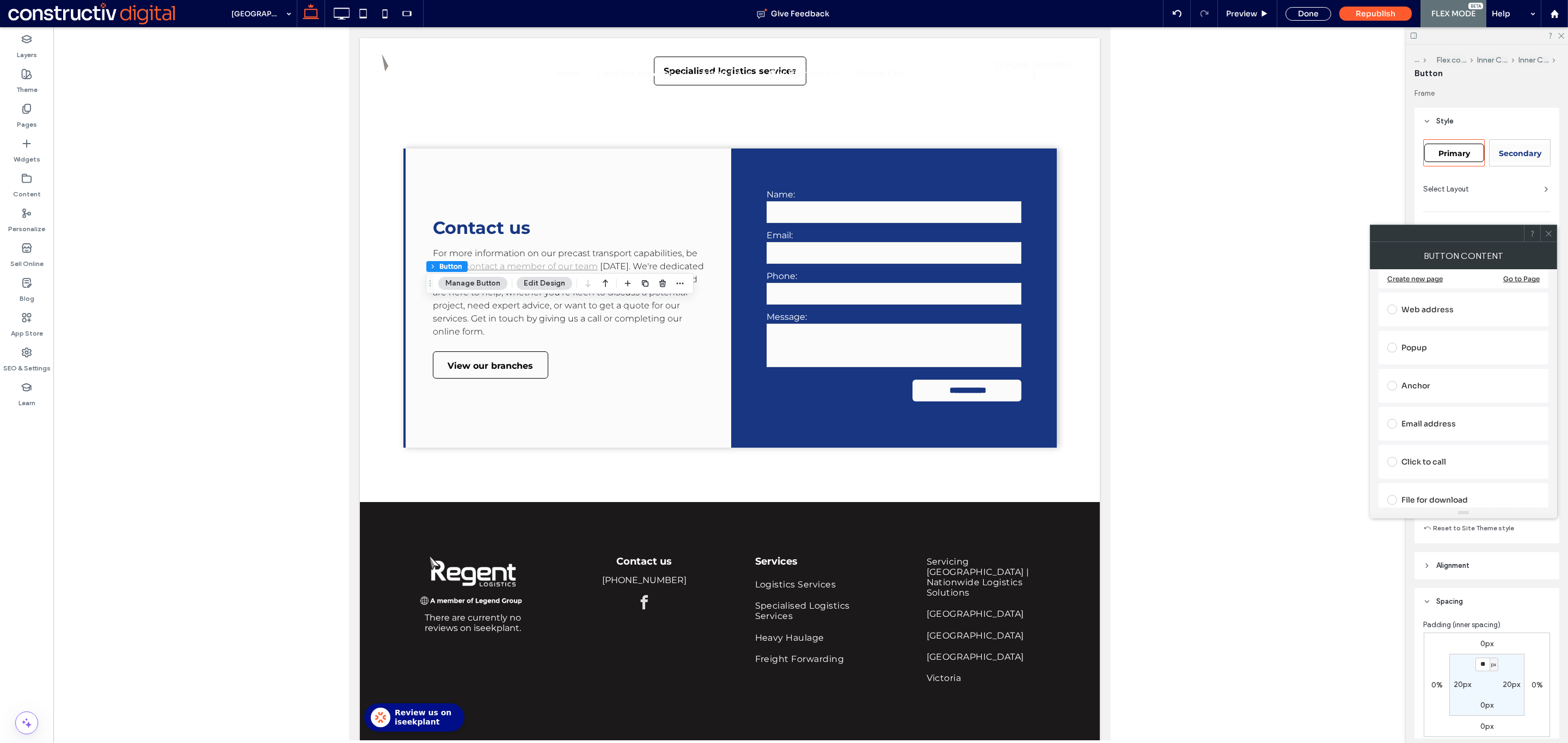
scroll to position [173, 0]
click at [1547, 233] on icon at bounding box center [1548, 233] width 8 height 8
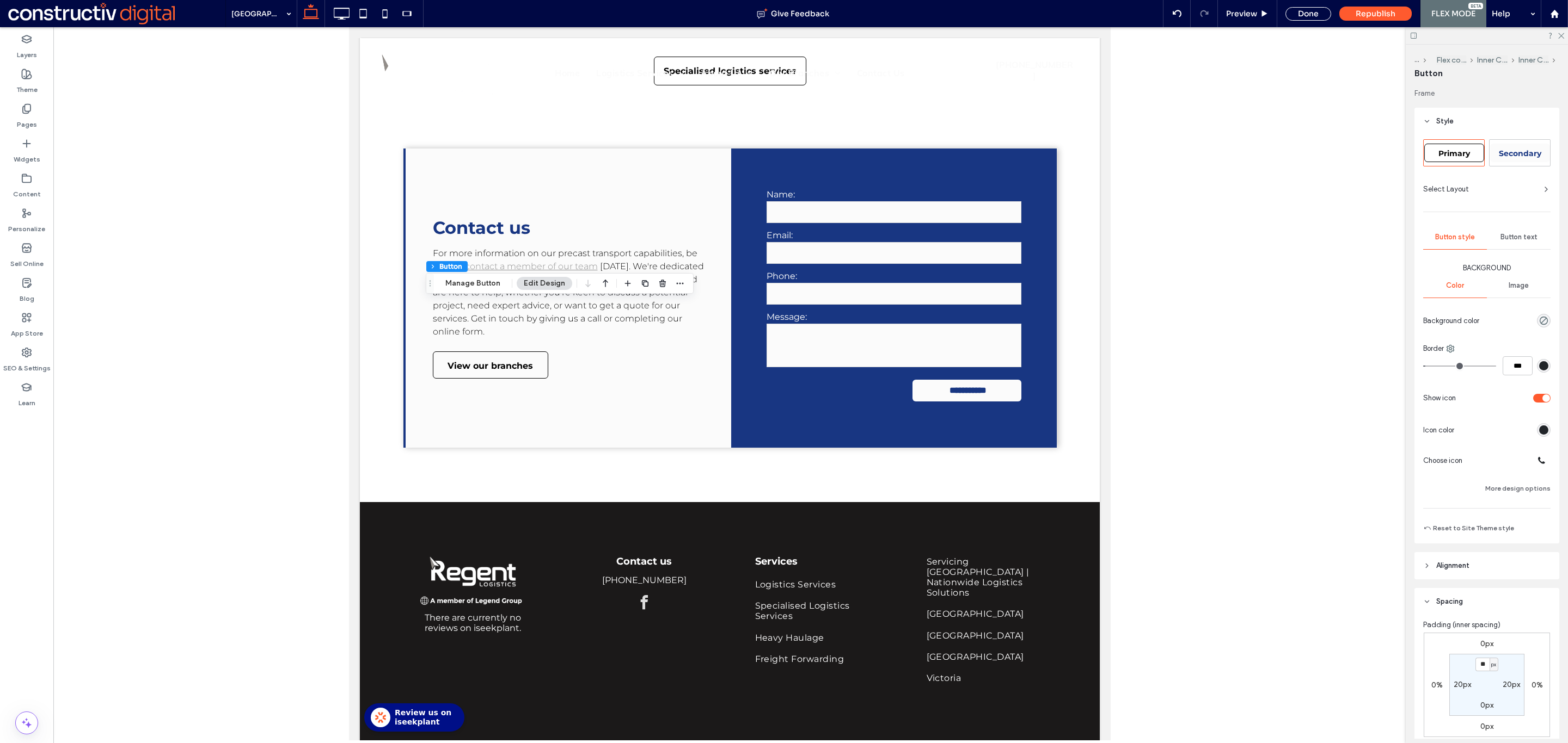
click at [1455, 152] on span "Primary" at bounding box center [1454, 153] width 32 height 10
type input "*"
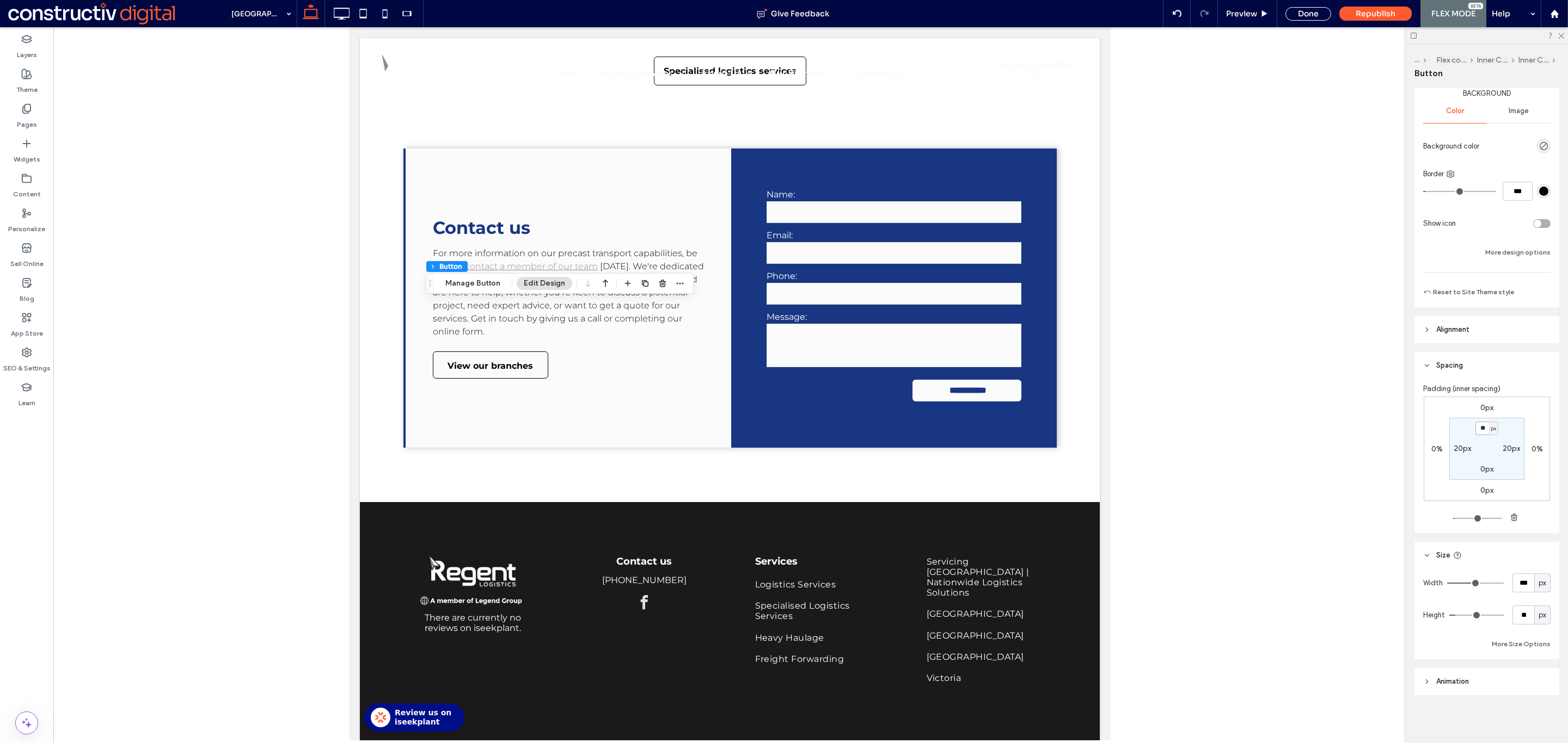
click at [1478, 430] on input "**" at bounding box center [1482, 428] width 14 height 13
type input "*"
click at [1299, 11] on div "Done" at bounding box center [1308, 14] width 46 height 13
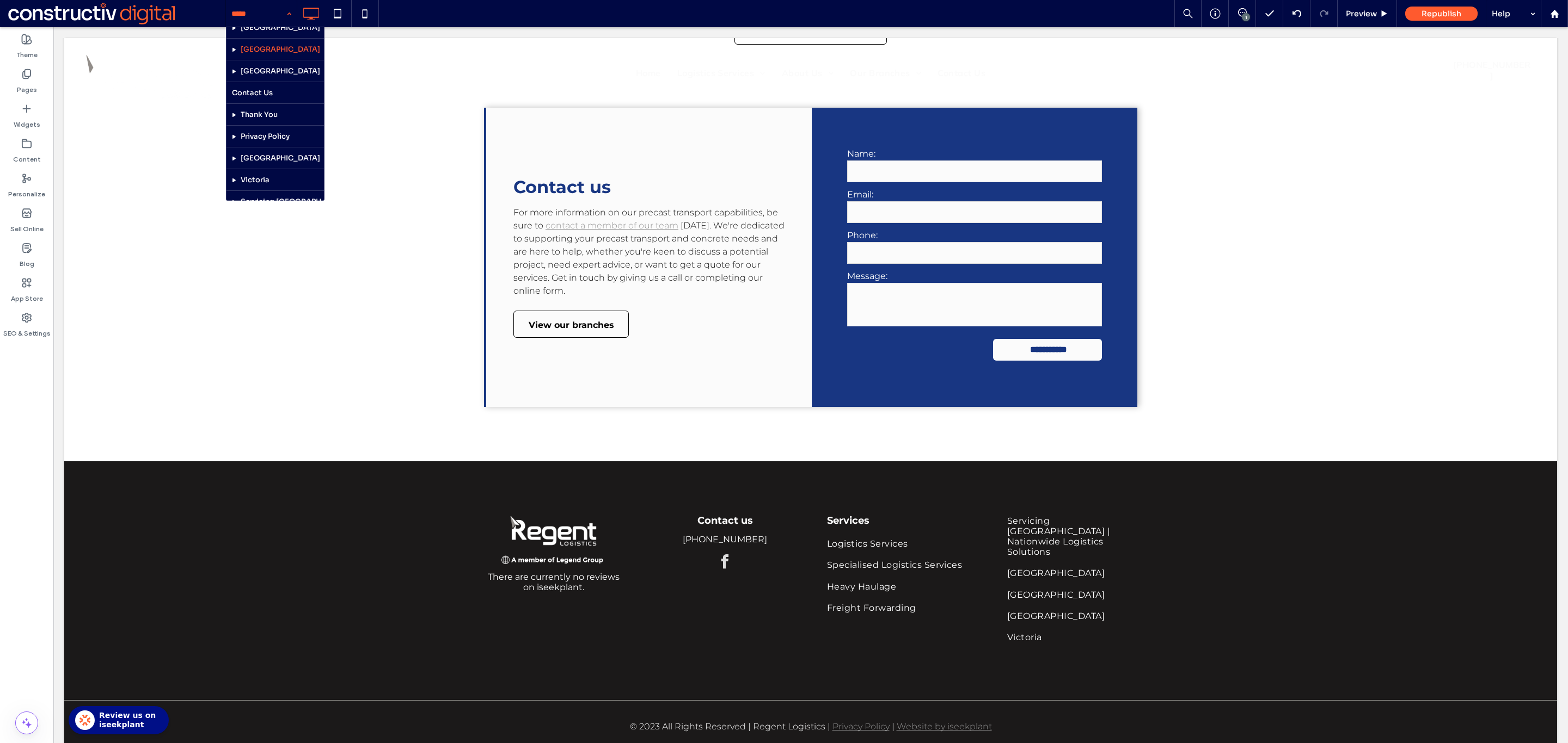
scroll to position [599, 0]
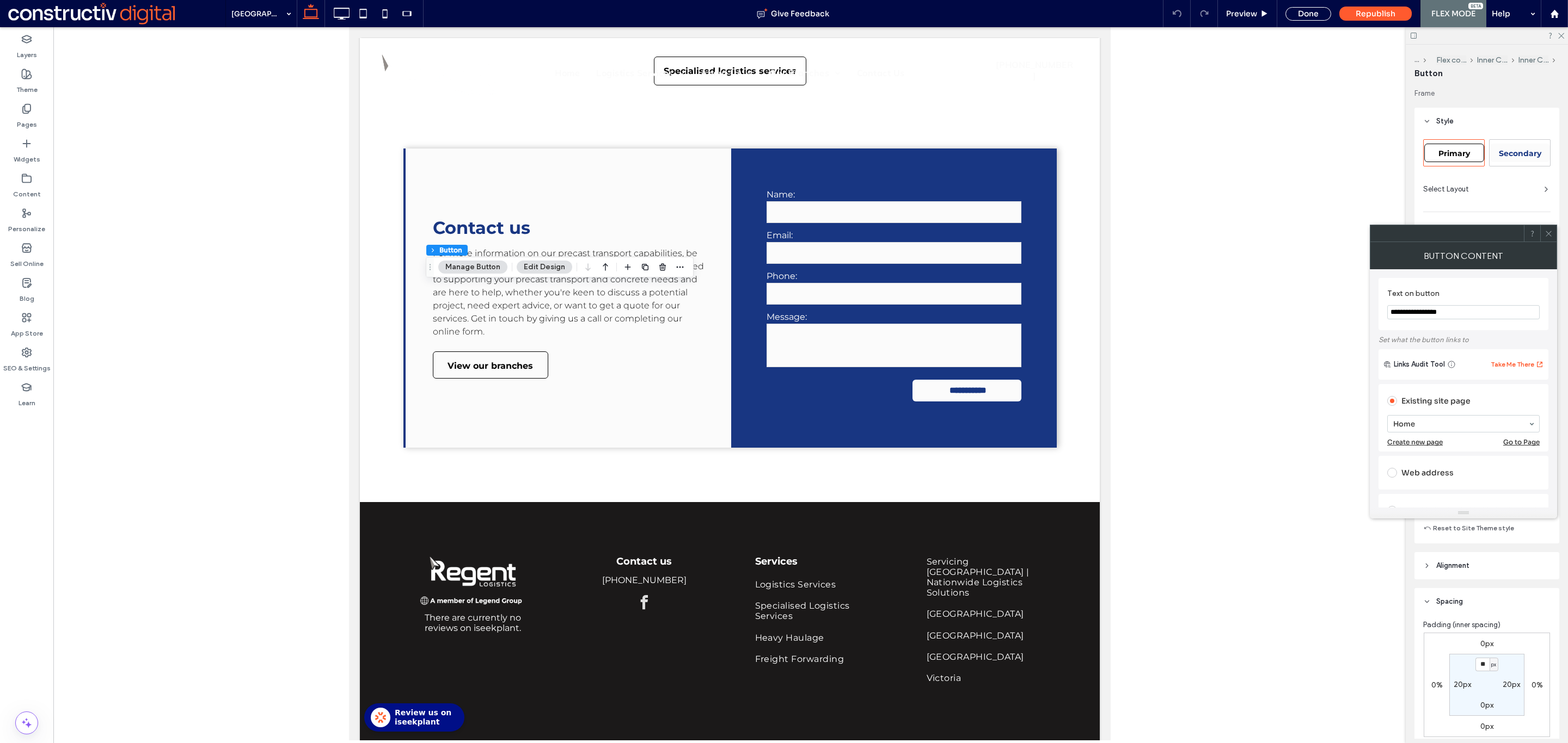
click at [1452, 156] on span "Primary" at bounding box center [1454, 153] width 32 height 10
type input "*"
click at [1547, 235] on use at bounding box center [1547, 233] width 5 height 5
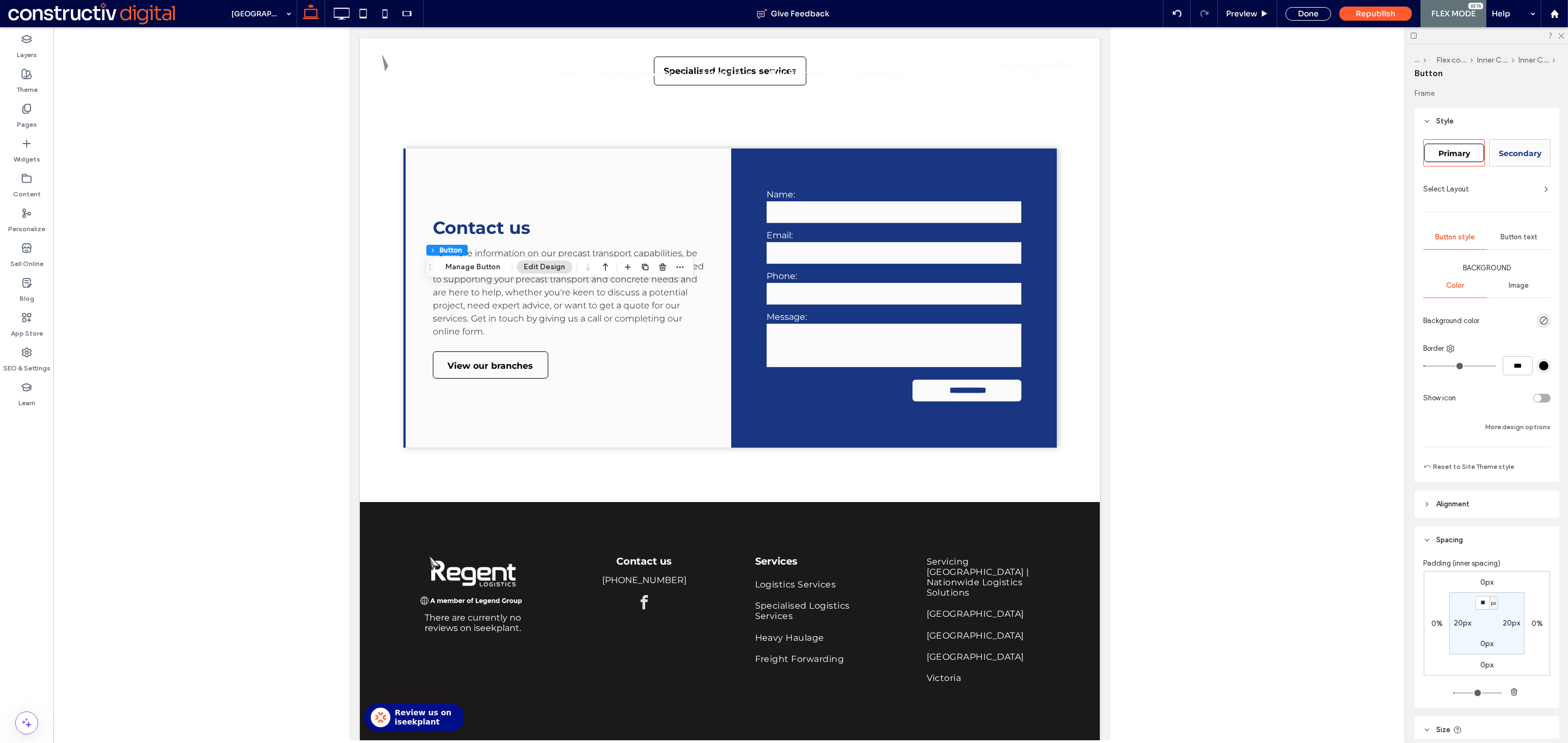
scroll to position [175, 0]
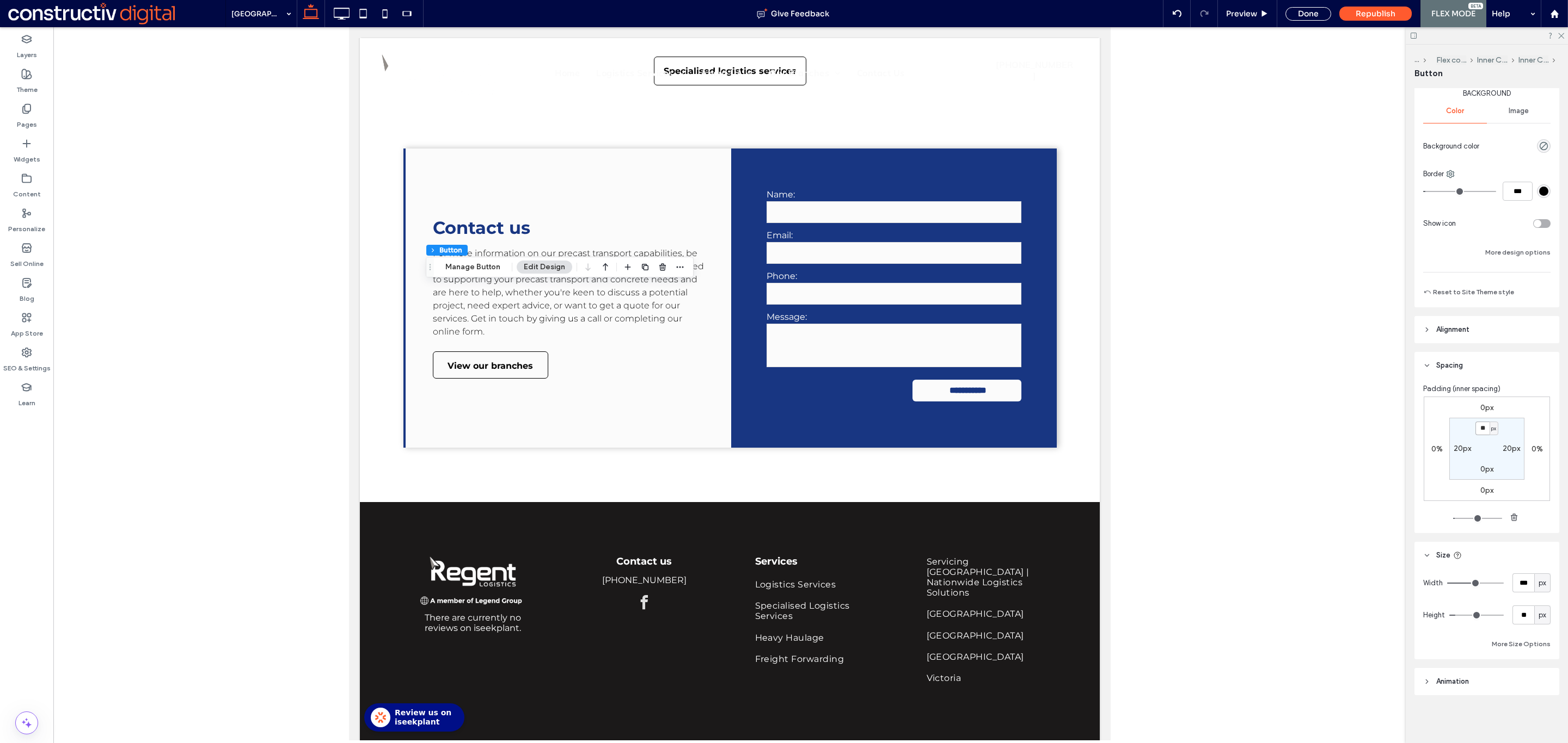
click at [1476, 434] on input "**" at bounding box center [1482, 428] width 14 height 13
type input "*"
click at [1305, 15] on div "Done" at bounding box center [1308, 14] width 46 height 13
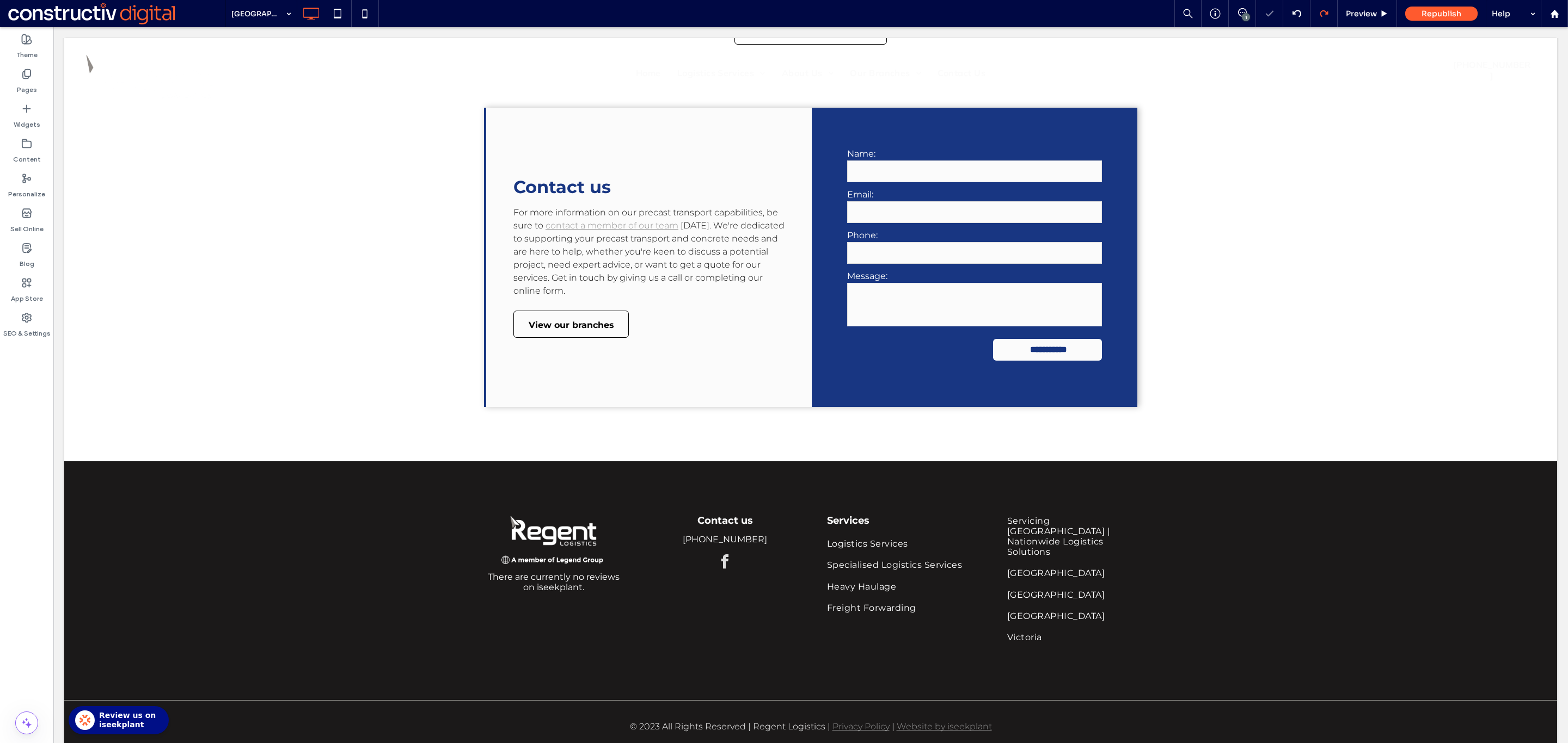
click at [1324, 11] on use at bounding box center [1323, 13] width 8 height 7
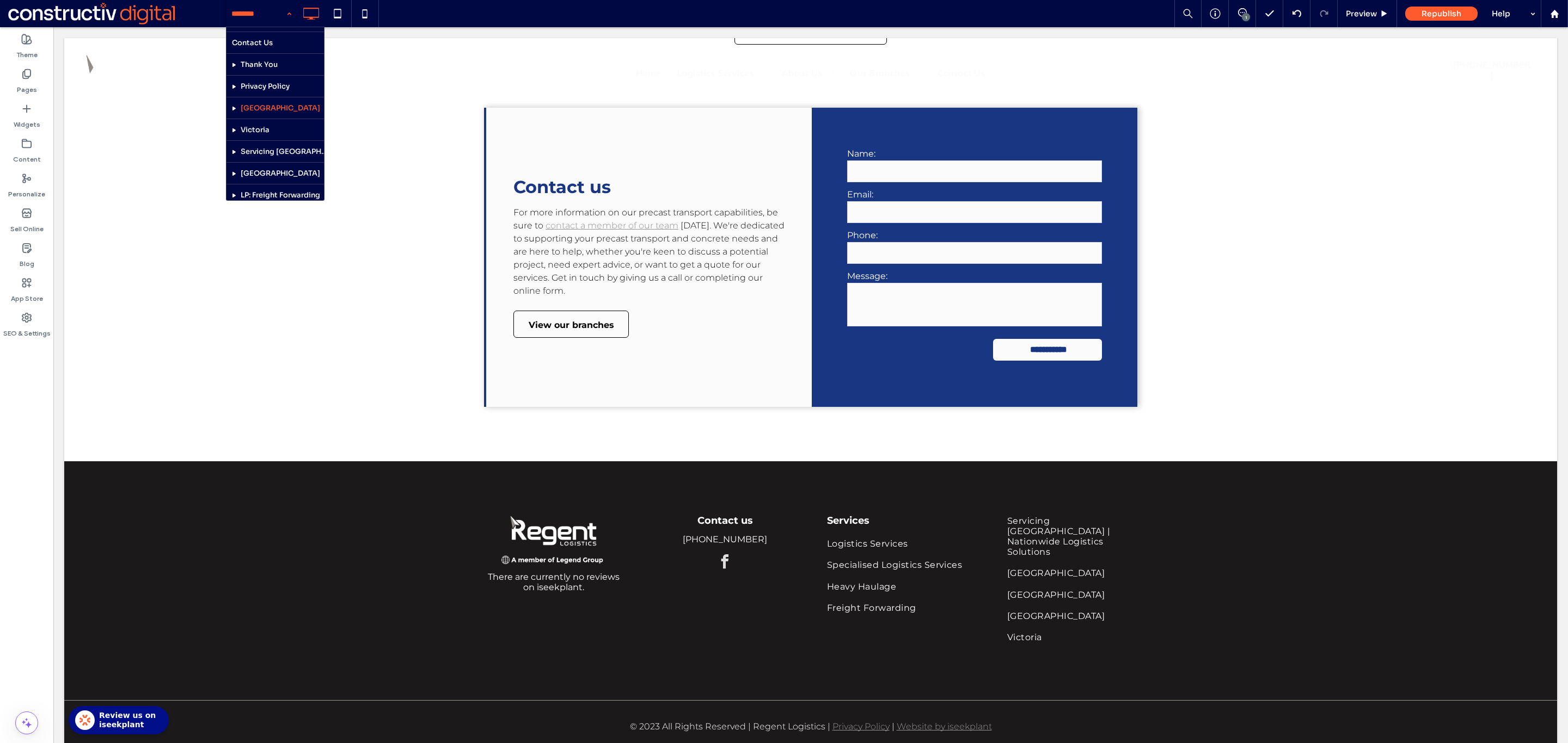
scroll to position [580, 0]
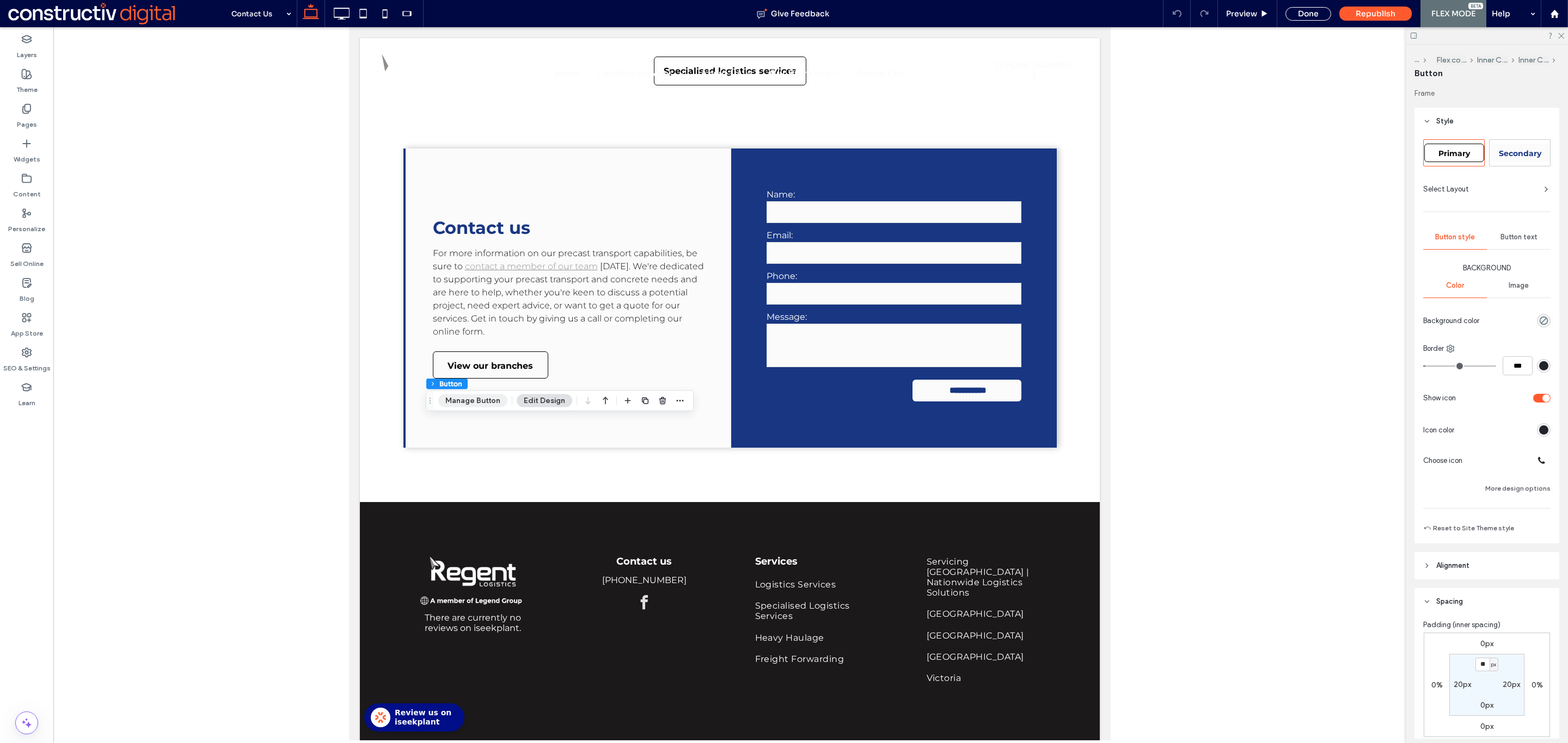
click at [464, 405] on button "Manage Button" at bounding box center [473, 401] width 69 height 13
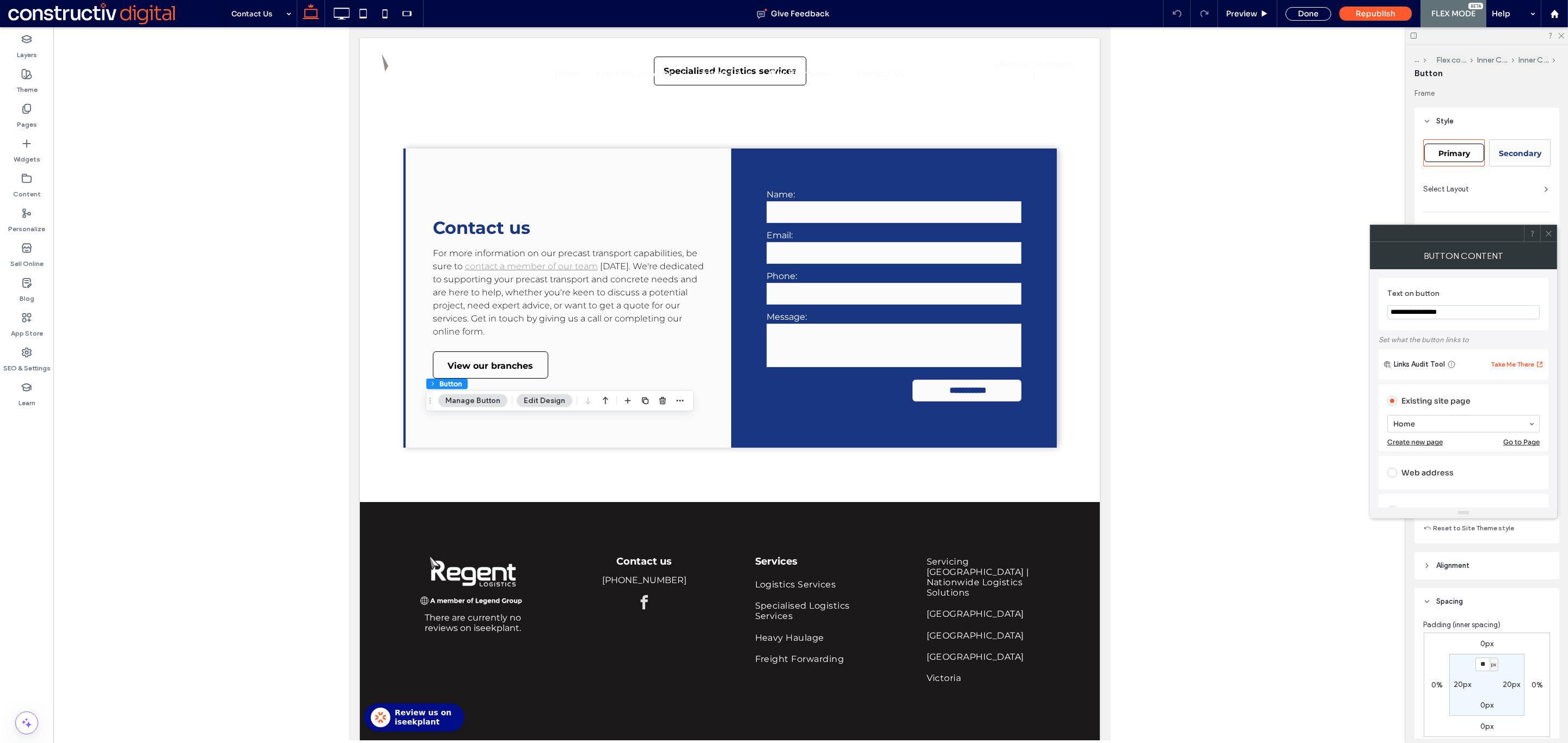
click at [1552, 235] on icon at bounding box center [1548, 233] width 8 height 8
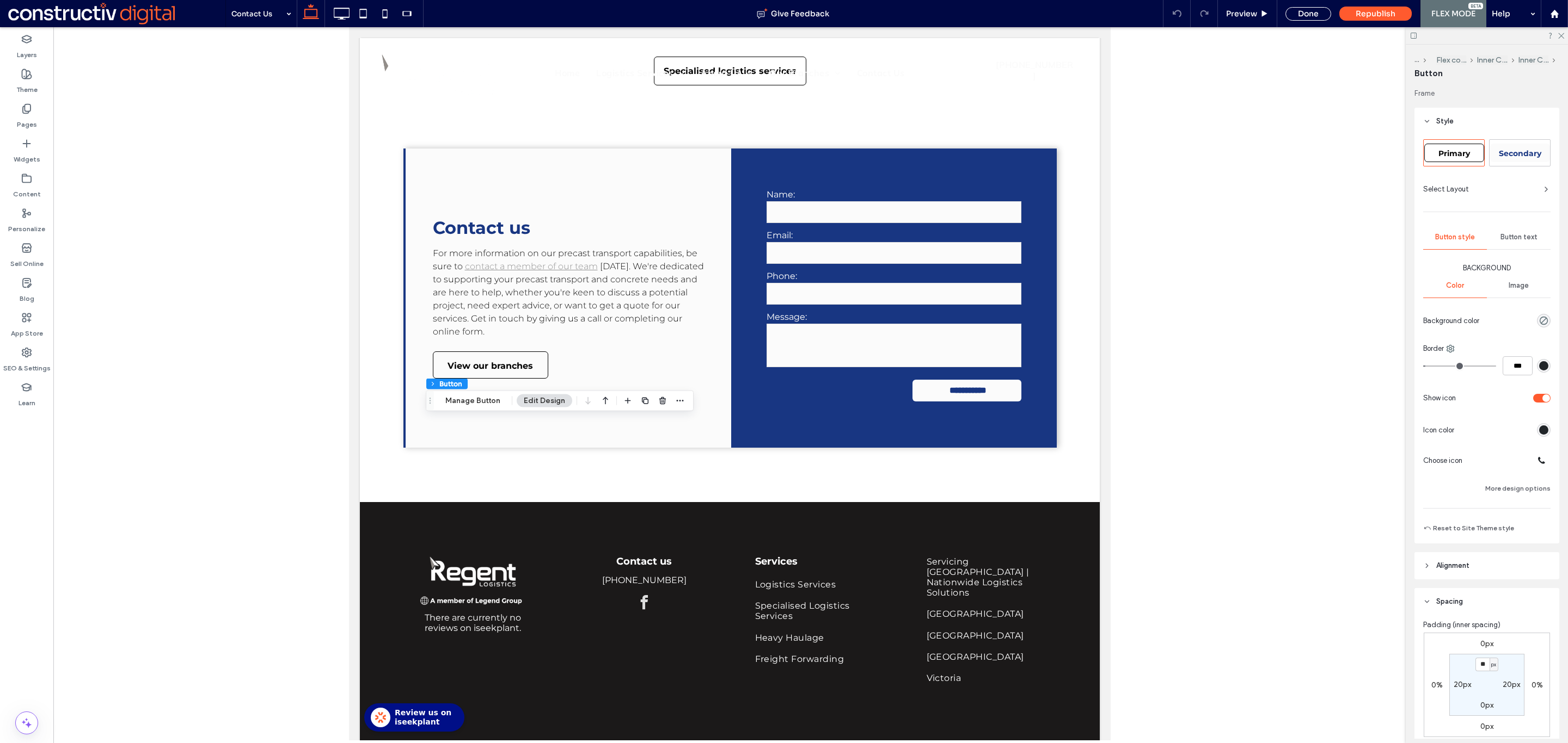
click at [1457, 151] on span "Primary" at bounding box center [1454, 153] width 32 height 10
type input "*"
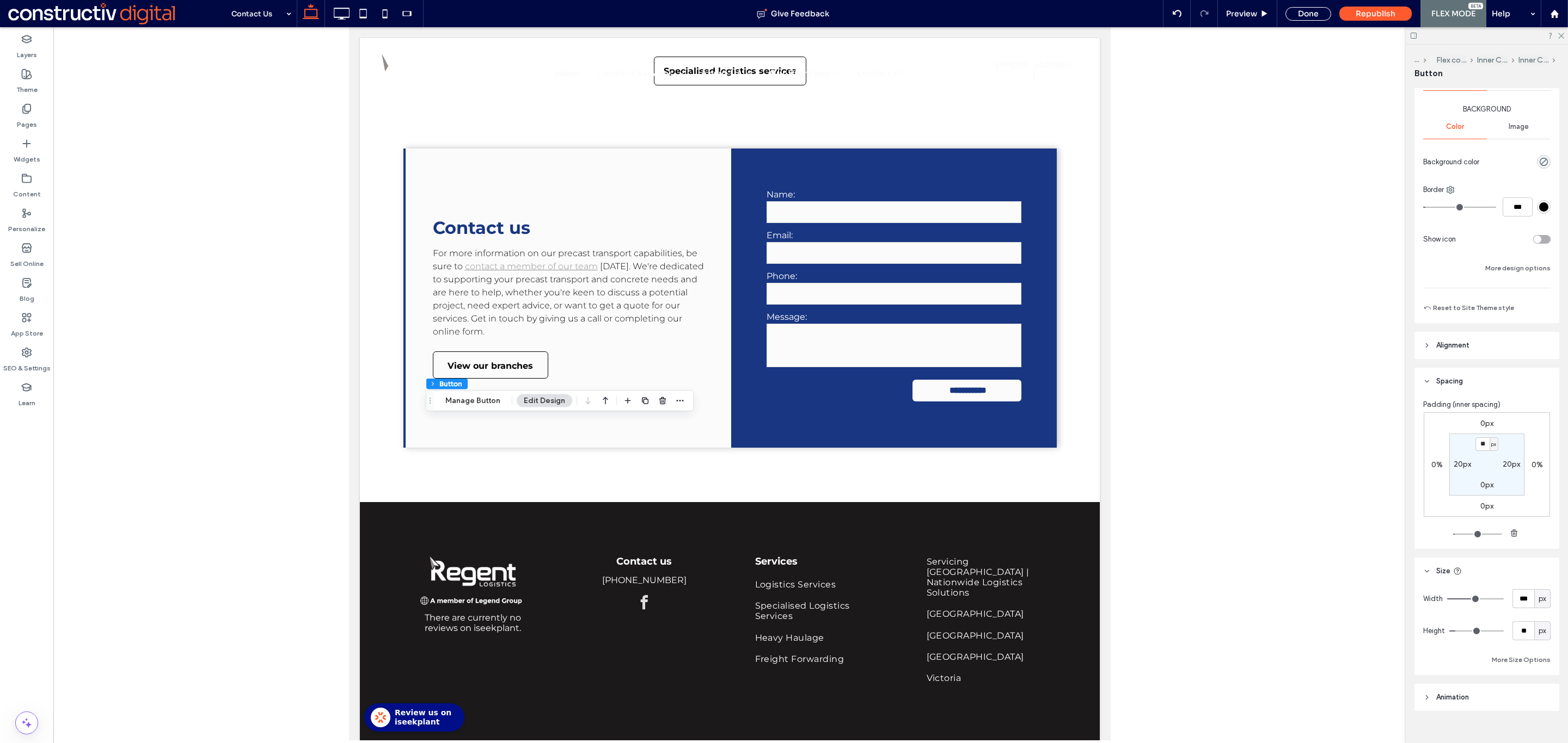
scroll to position [175, 0]
click at [1475, 426] on input "**" at bounding box center [1482, 428] width 14 height 13
type input "*"
click at [1313, 13] on div "Done" at bounding box center [1308, 14] width 46 height 13
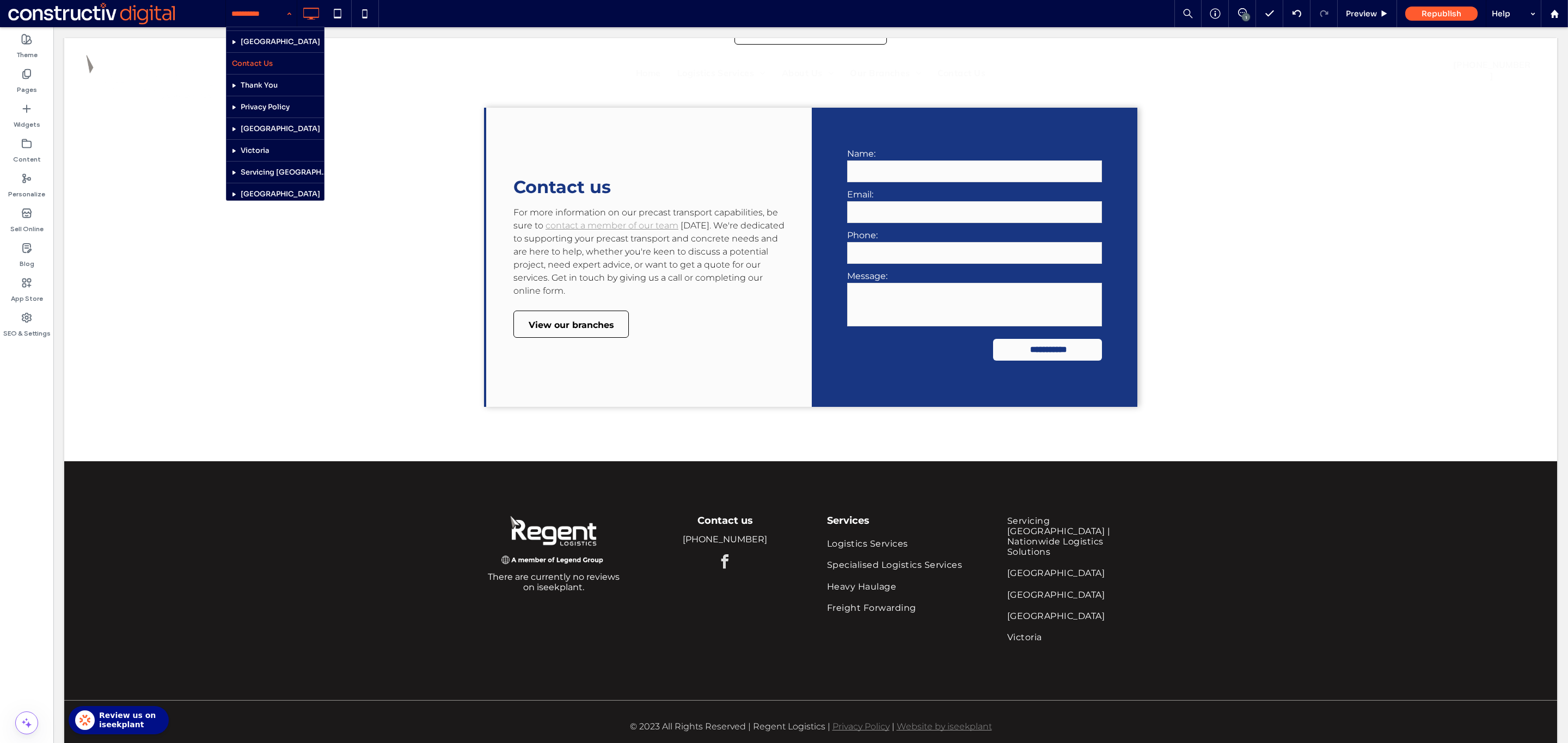
scroll to position [629, 0]
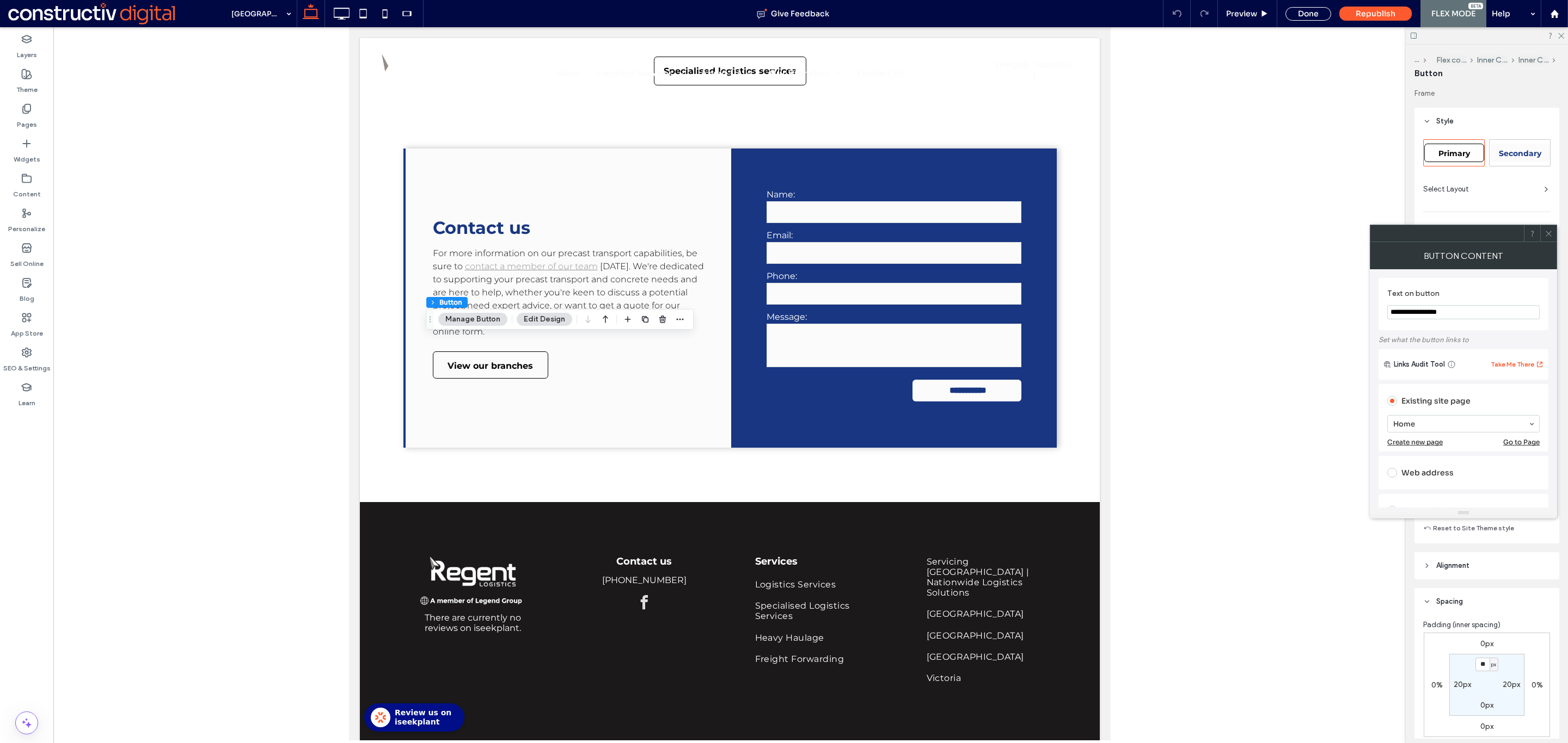
click at [1447, 146] on div "Primary" at bounding box center [1454, 153] width 60 height 18
type input "*"
click at [1545, 233] on icon at bounding box center [1548, 233] width 8 height 8
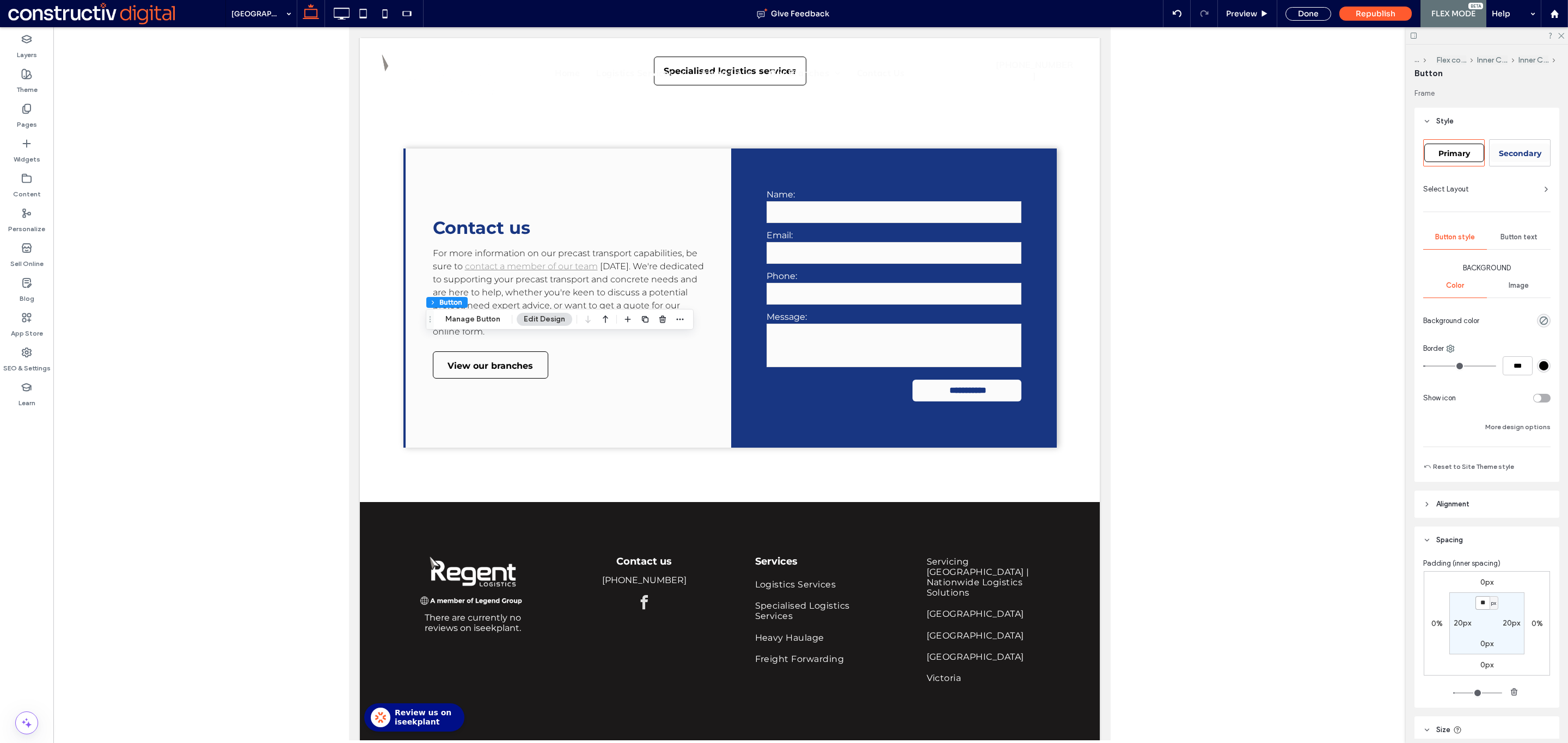
click at [1476, 604] on input "**" at bounding box center [1482, 603] width 14 height 13
type input "*"
click at [1299, 16] on div "Done" at bounding box center [1308, 14] width 46 height 13
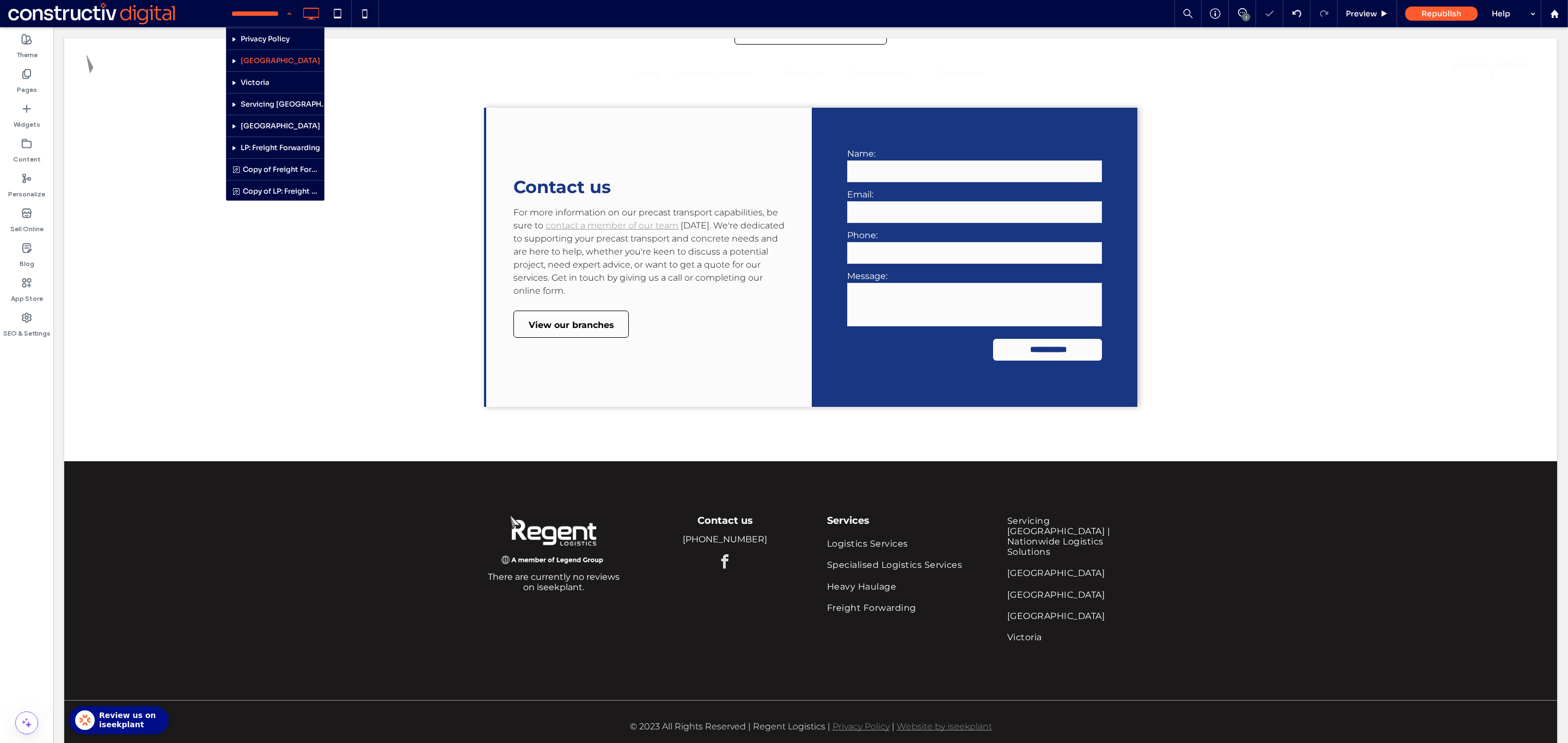
scroll to position [686, 0]
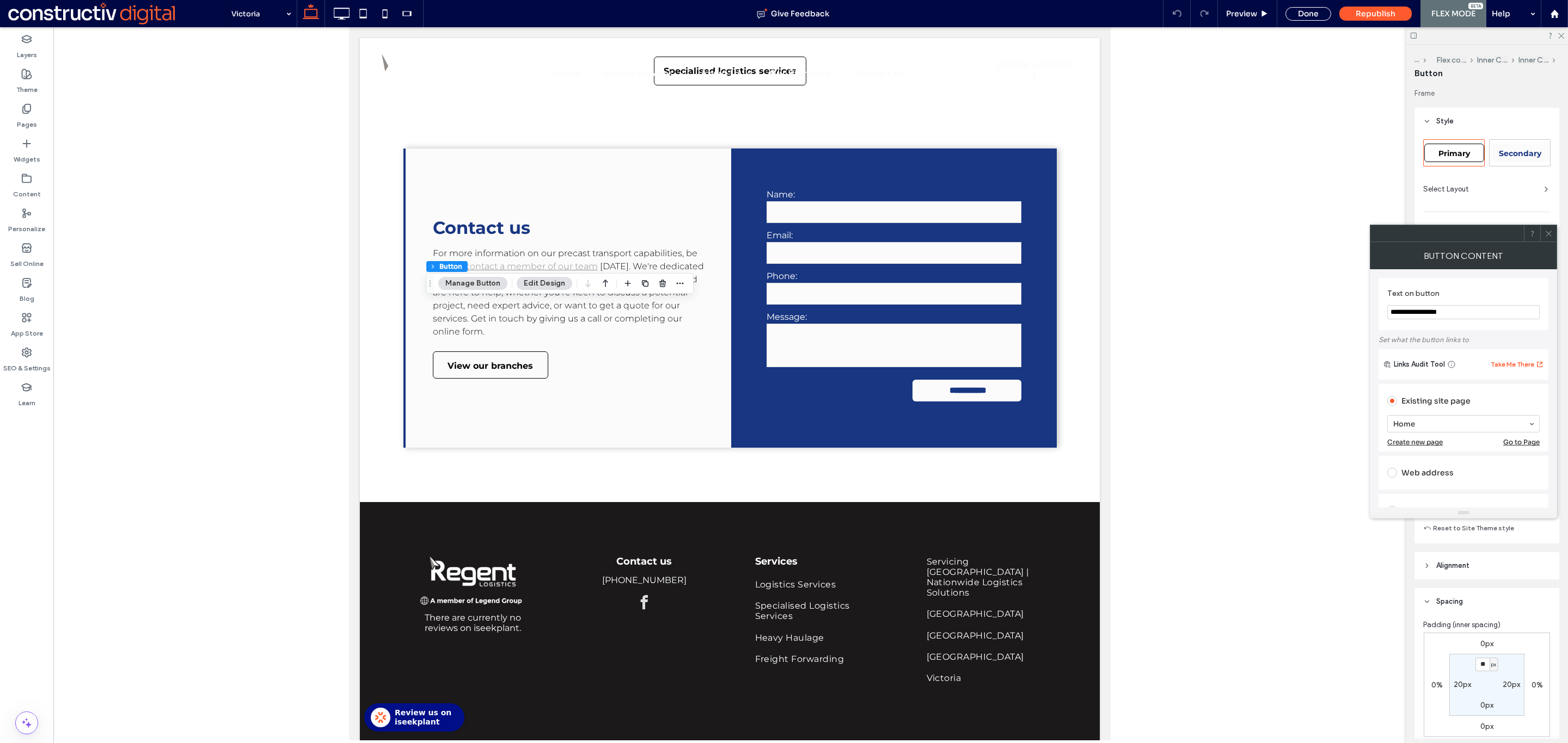
click at [1448, 151] on span "Primary" at bounding box center [1454, 153] width 32 height 10
type input "*"
click at [1548, 232] on icon at bounding box center [1548, 233] width 8 height 8
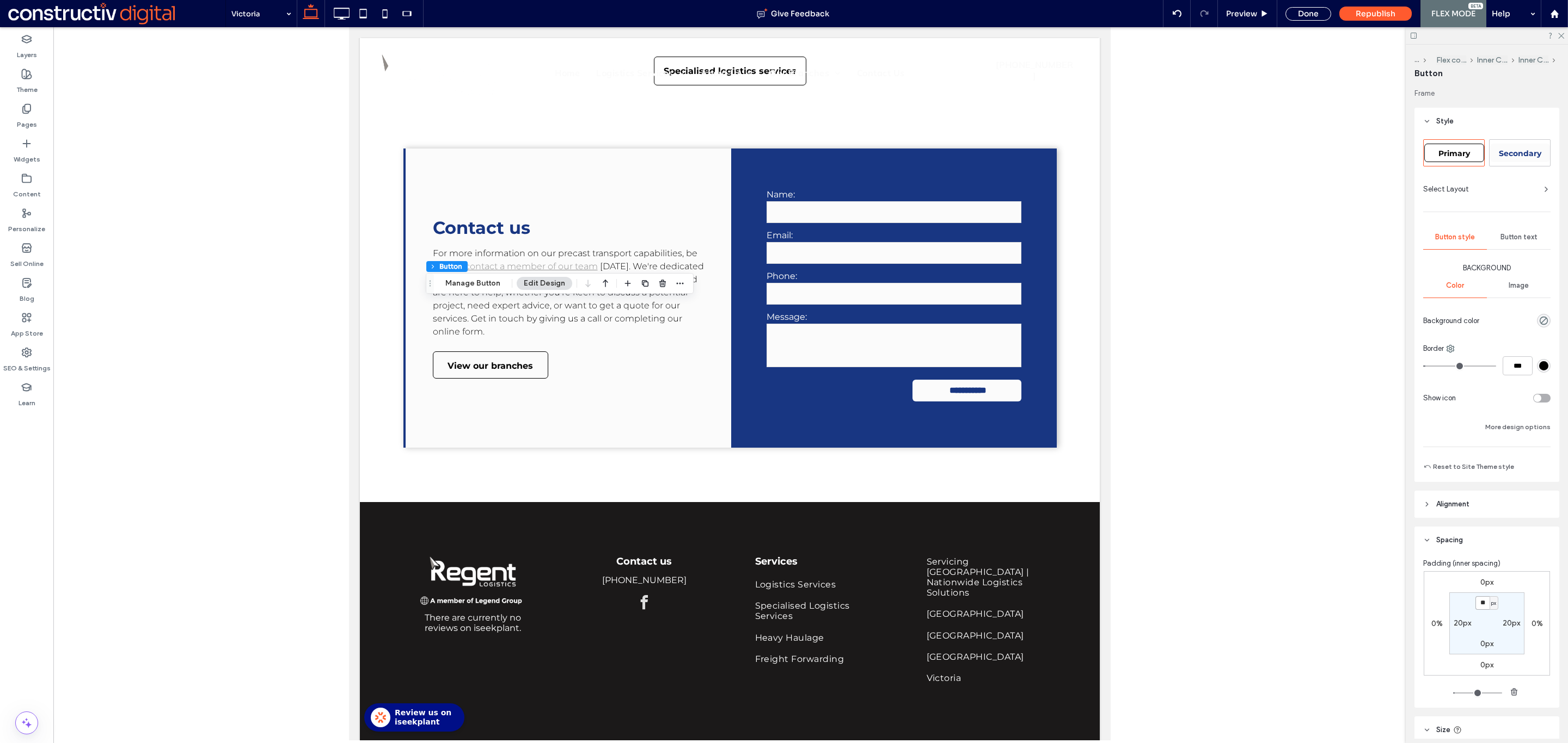
click at [1479, 601] on input "**" at bounding box center [1482, 603] width 14 height 13
type input "*"
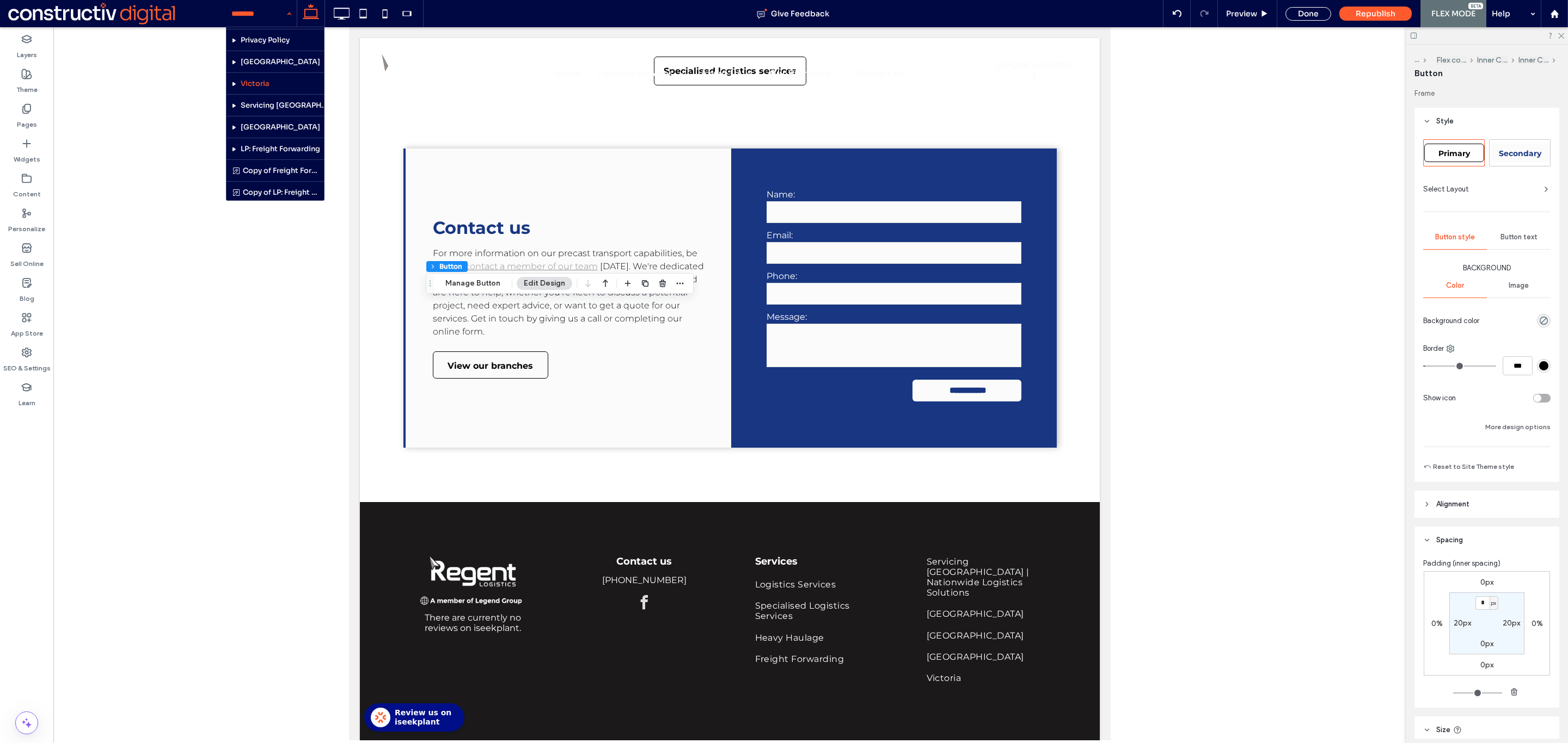
scroll to position [695, 0]
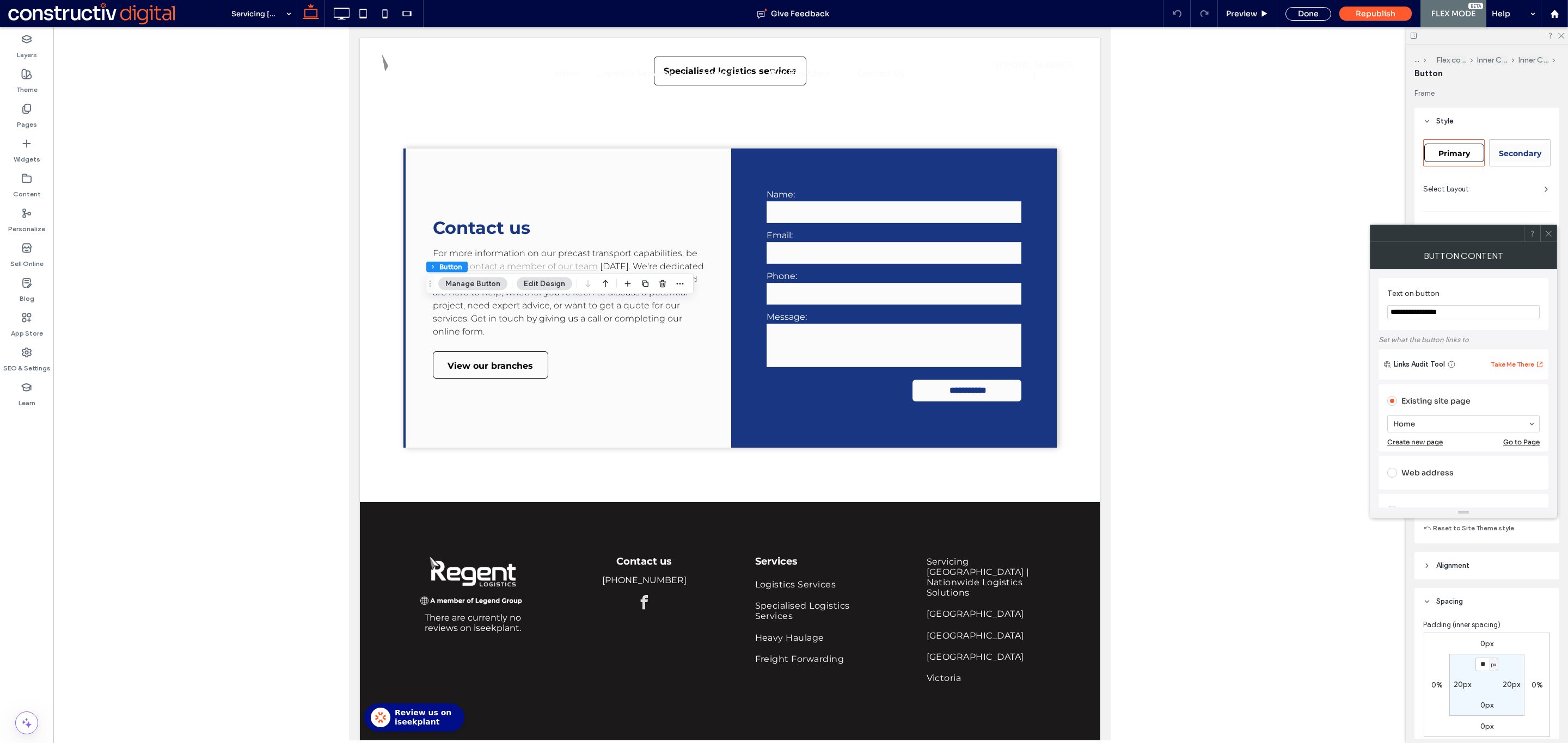
click at [1471, 151] on div "Primary" at bounding box center [1454, 153] width 60 height 18
type input "*"
click at [1548, 232] on icon at bounding box center [1548, 233] width 8 height 8
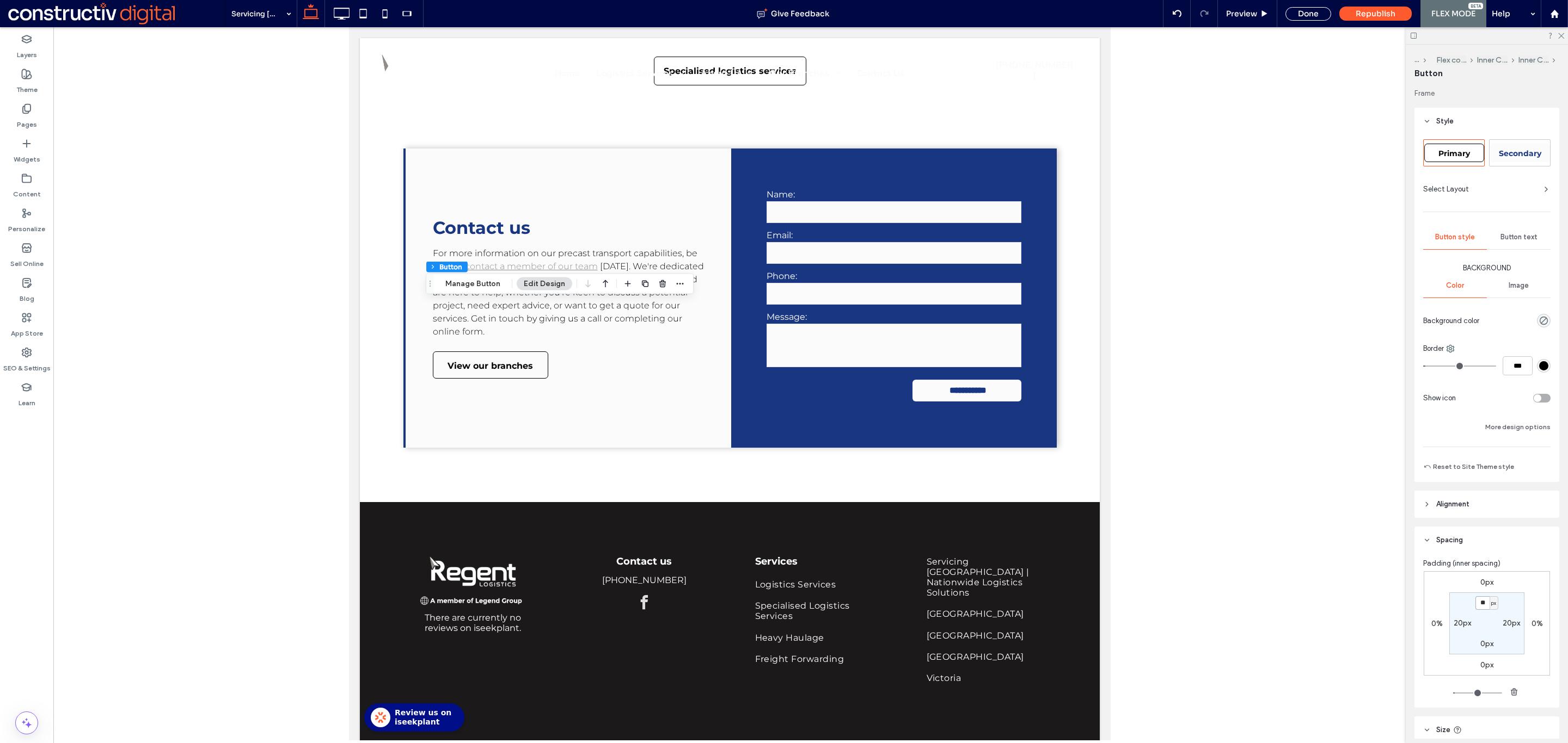
click at [1475, 606] on input "**" at bounding box center [1482, 603] width 14 height 13
type input "*"
click at [1296, 21] on div "Done" at bounding box center [1308, 13] width 62 height 27
click at [1310, 12] on div "Done" at bounding box center [1308, 14] width 46 height 13
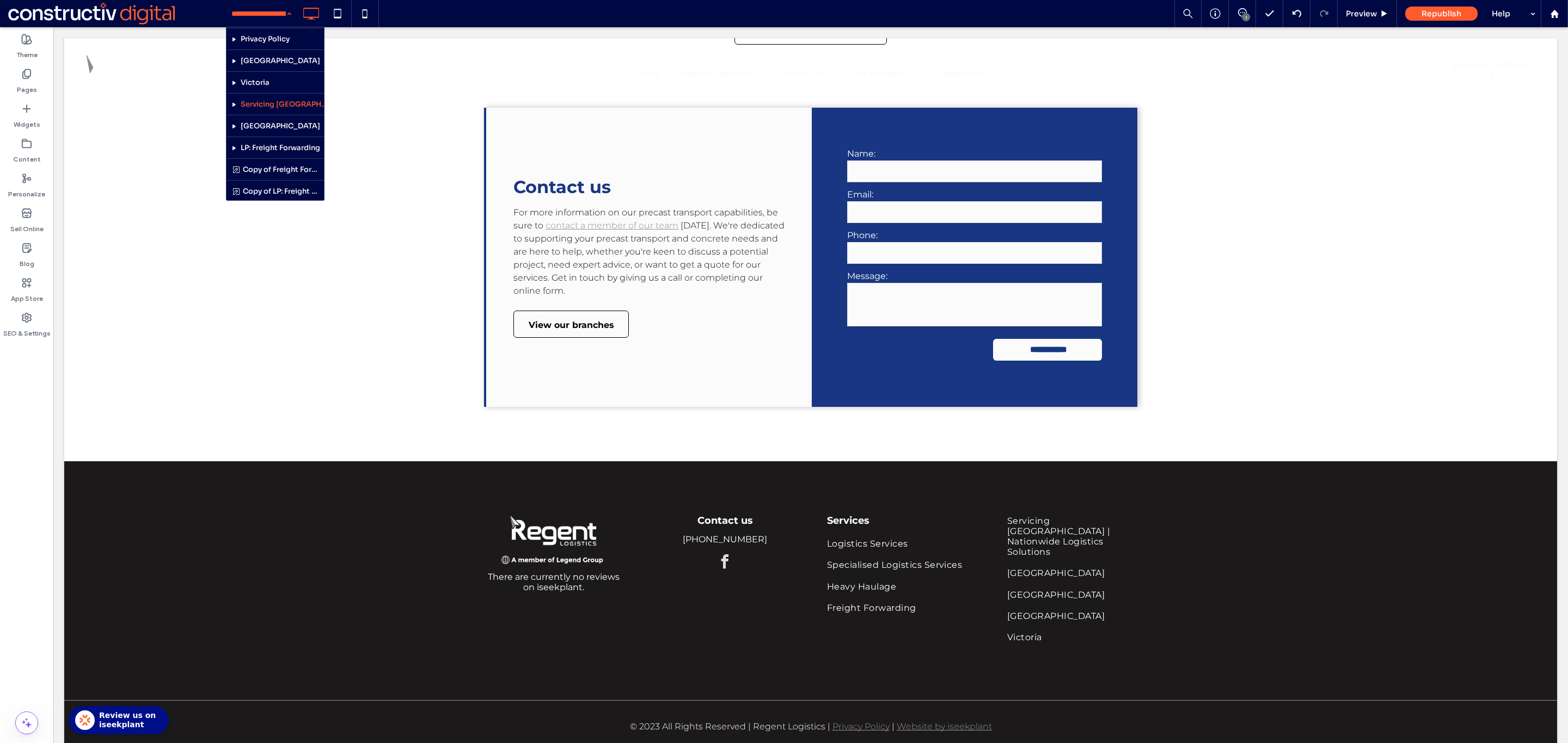
scroll to position [682, 0]
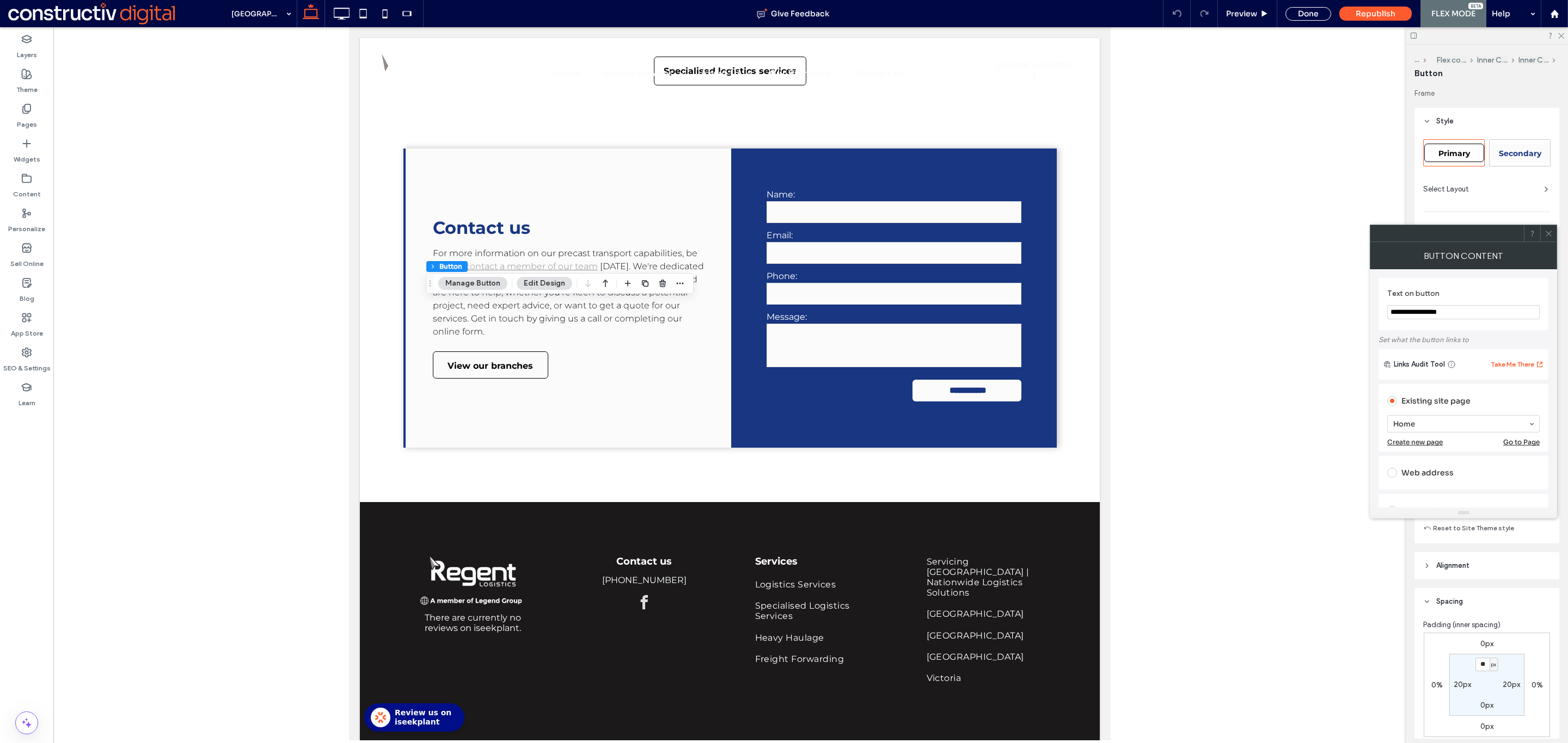
click at [1460, 153] on span "Primary" at bounding box center [1454, 153] width 32 height 10
type input "*"
click at [1550, 235] on icon at bounding box center [1548, 233] width 8 height 8
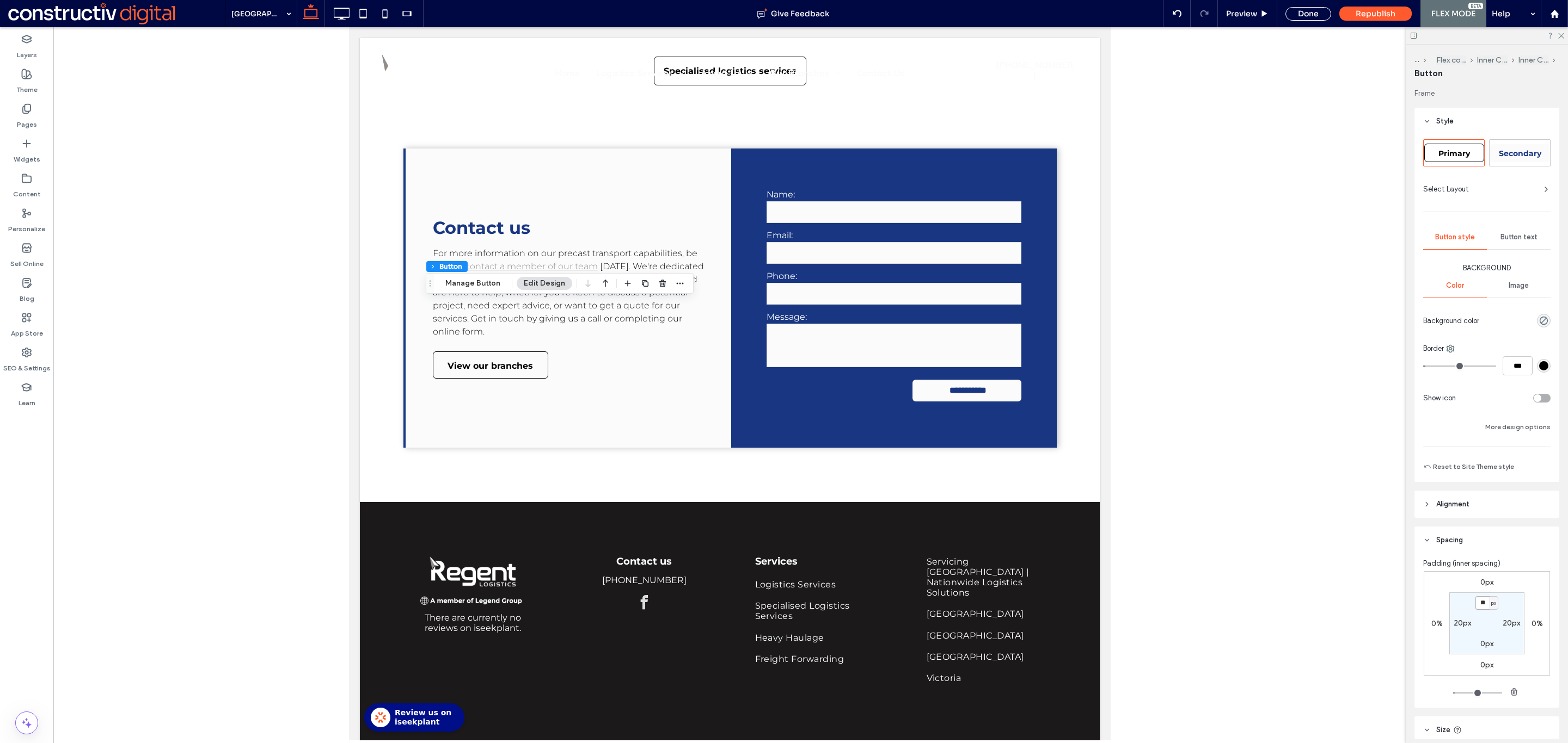
click at [1475, 606] on input "**" at bounding box center [1482, 603] width 14 height 13
type input "*"
click at [1318, 18] on div "Done" at bounding box center [1308, 14] width 46 height 13
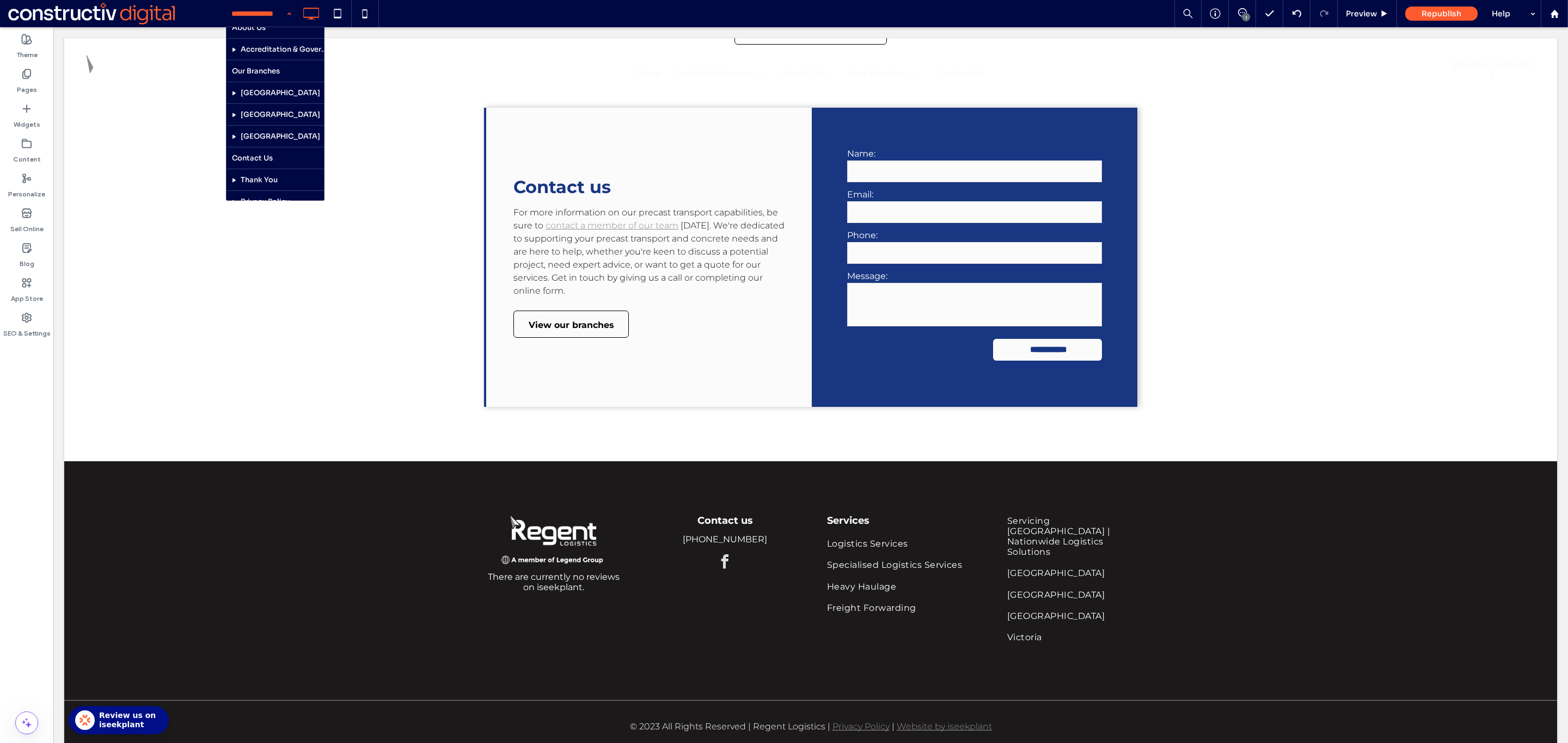
scroll to position [695, 0]
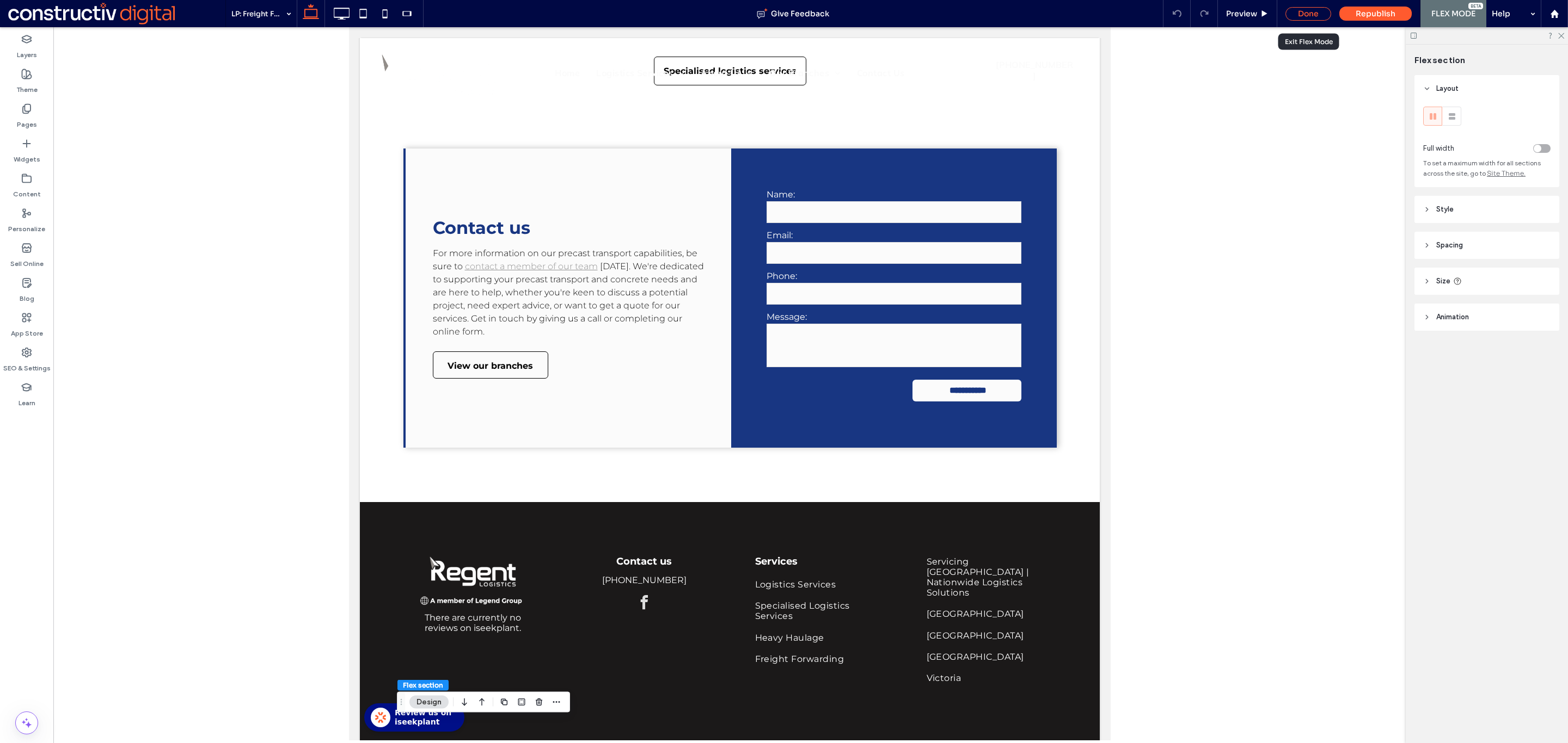
click at [1308, 13] on div "Done" at bounding box center [1308, 14] width 46 height 13
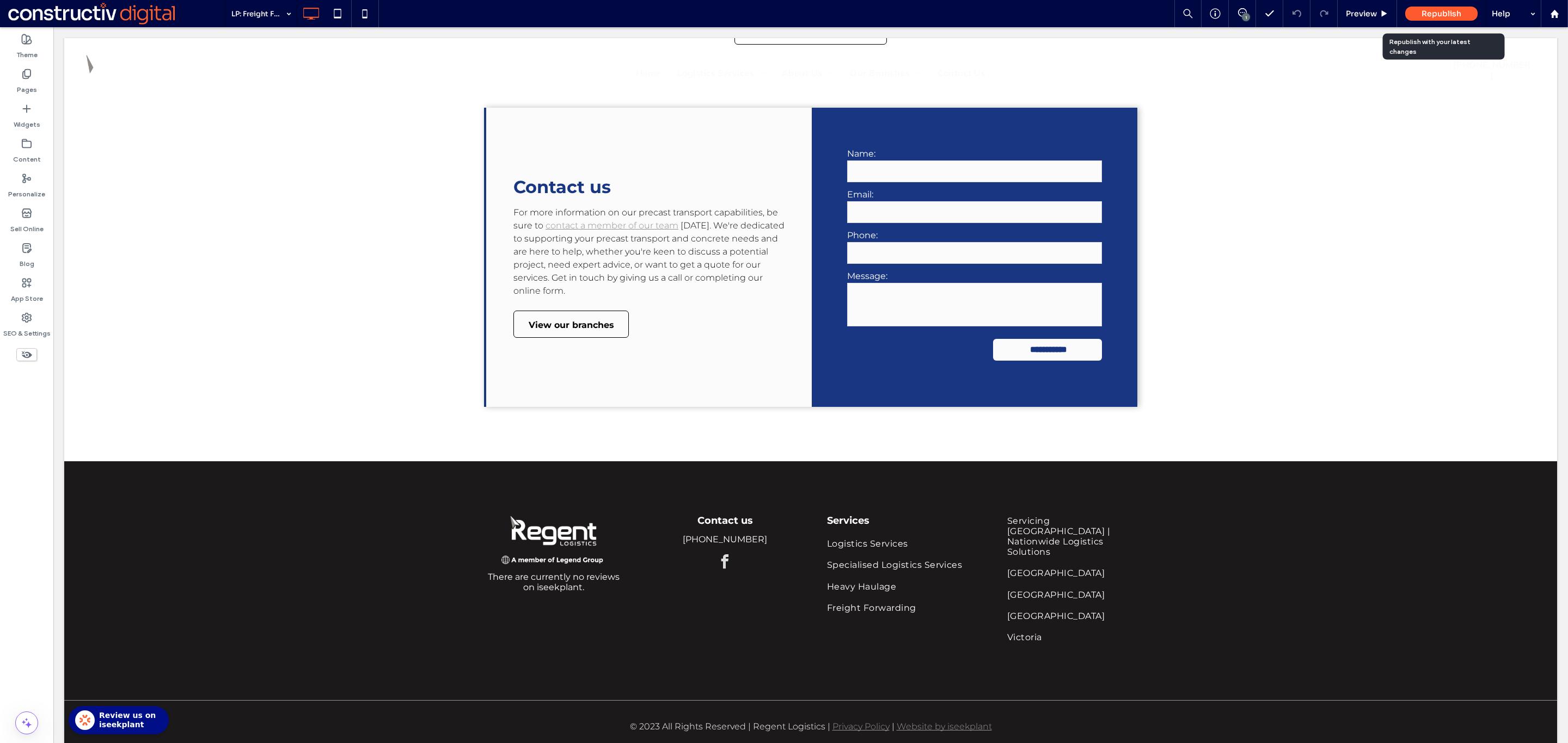
click at [1436, 9] on span "Republish" at bounding box center [1441, 13] width 40 height 10
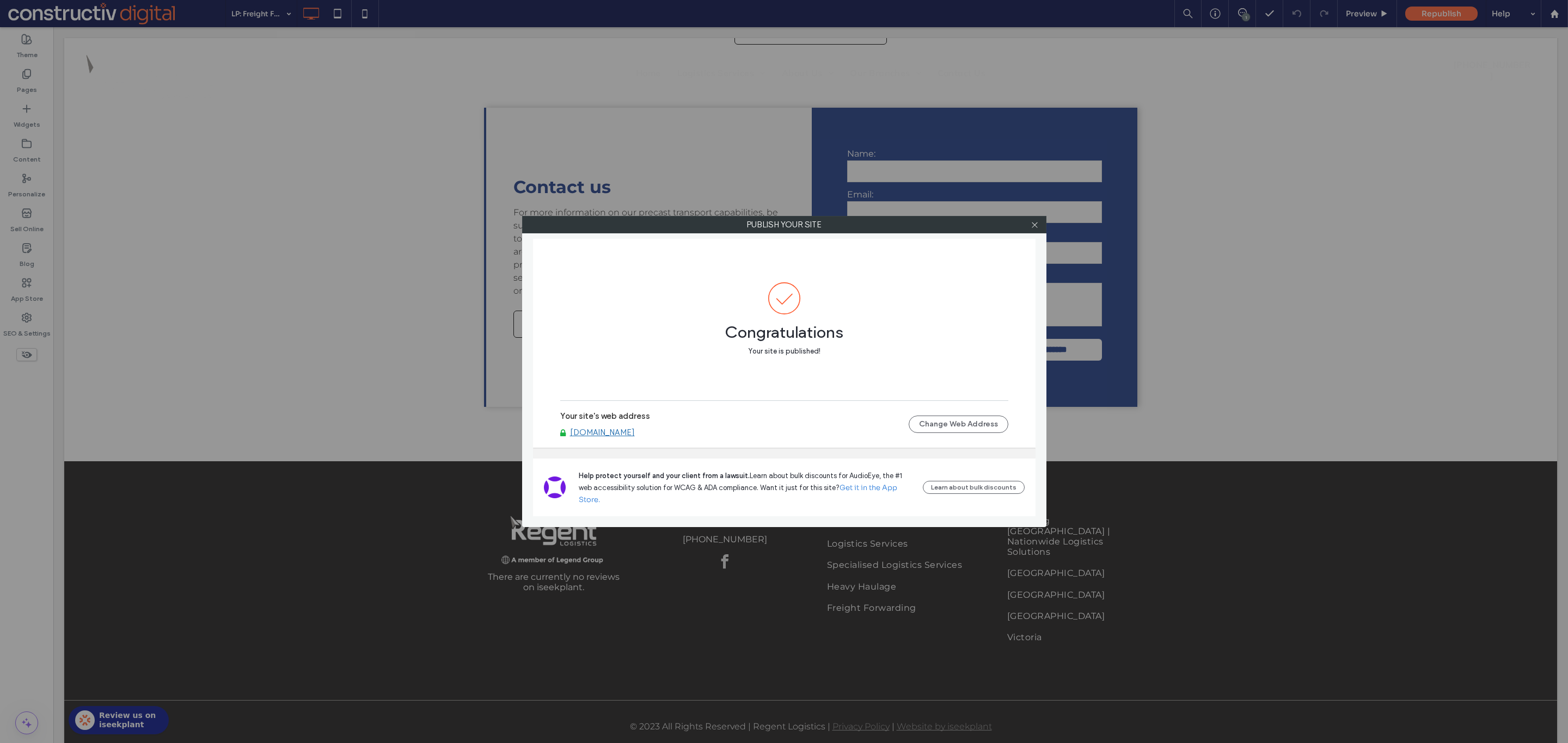
click at [602, 429] on link "[DOMAIN_NAME]" at bounding box center [602, 432] width 65 height 10
